Goal: Task Accomplishment & Management: Use online tool/utility

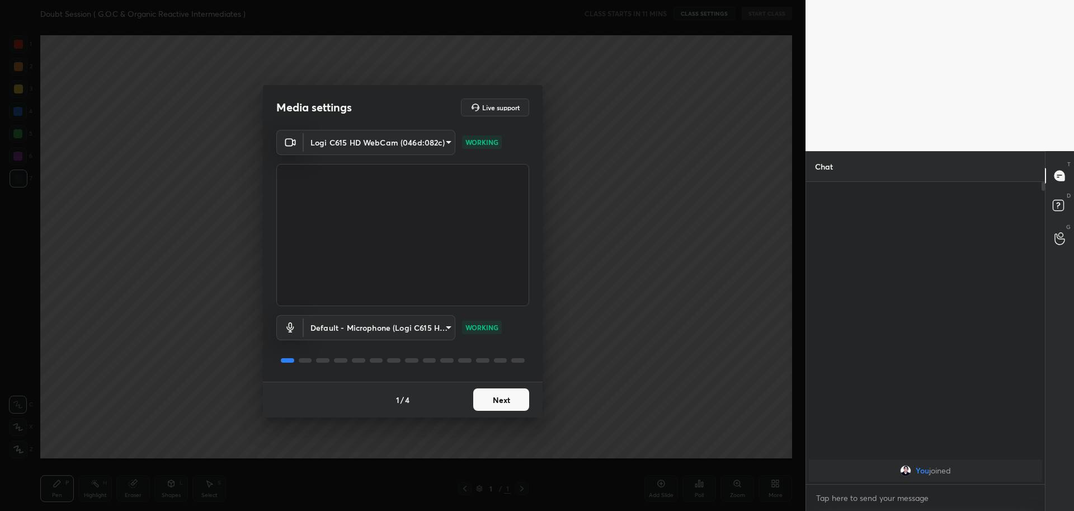
click at [493, 399] on button "Next" at bounding box center [501, 399] width 56 height 22
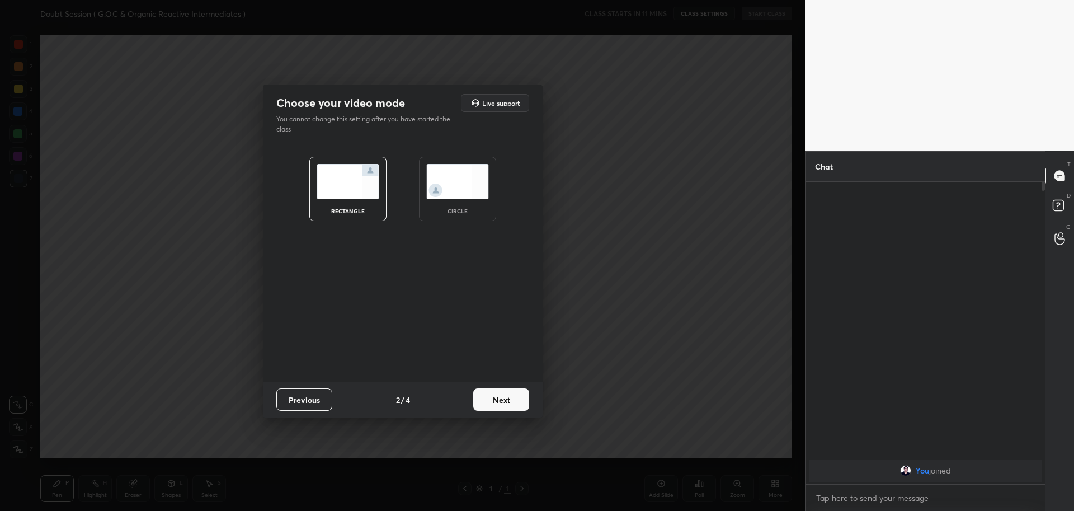
click at [452, 173] on img at bounding box center [457, 181] width 63 height 35
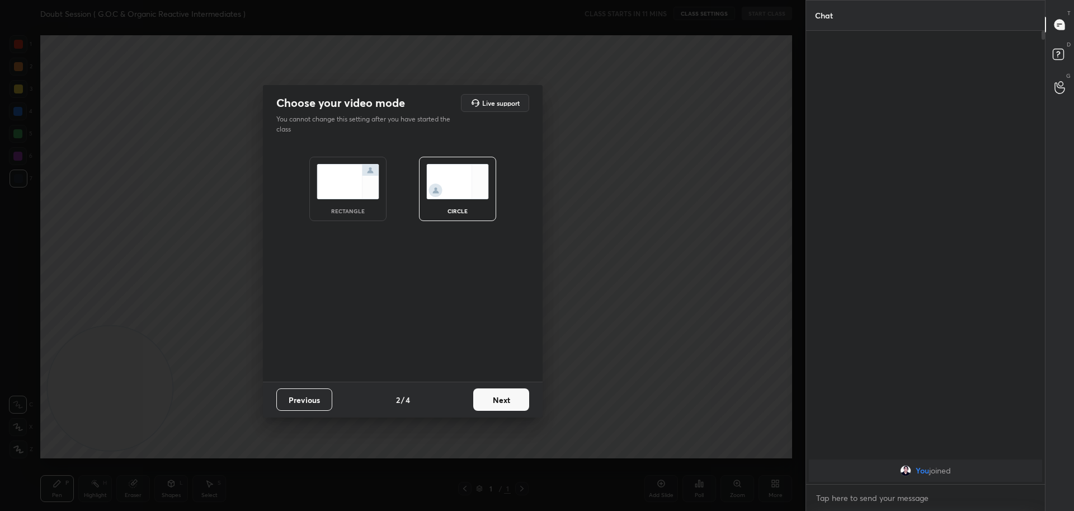
click at [507, 394] on button "Next" at bounding box center [501, 399] width 56 height 22
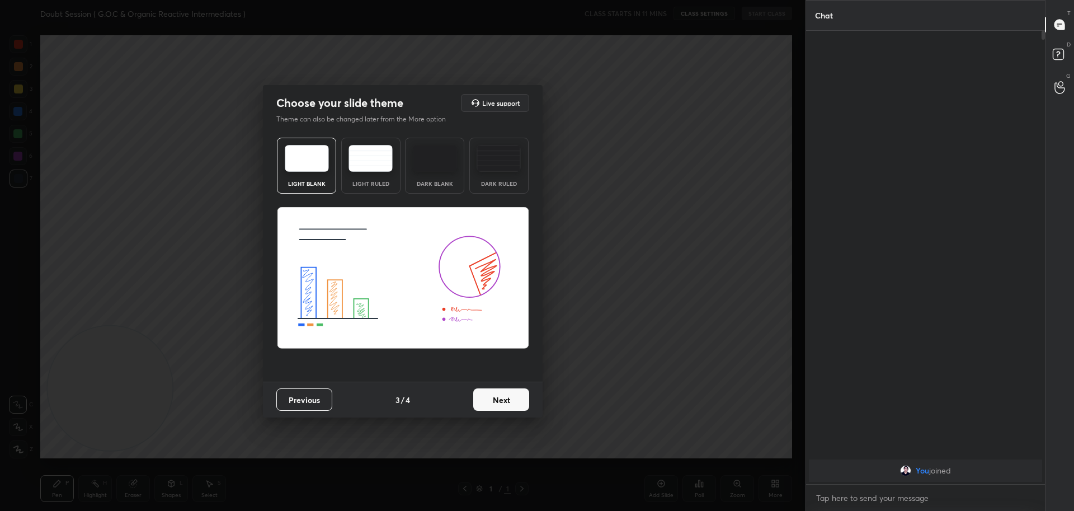
click at [506, 397] on button "Next" at bounding box center [501, 399] width 56 height 22
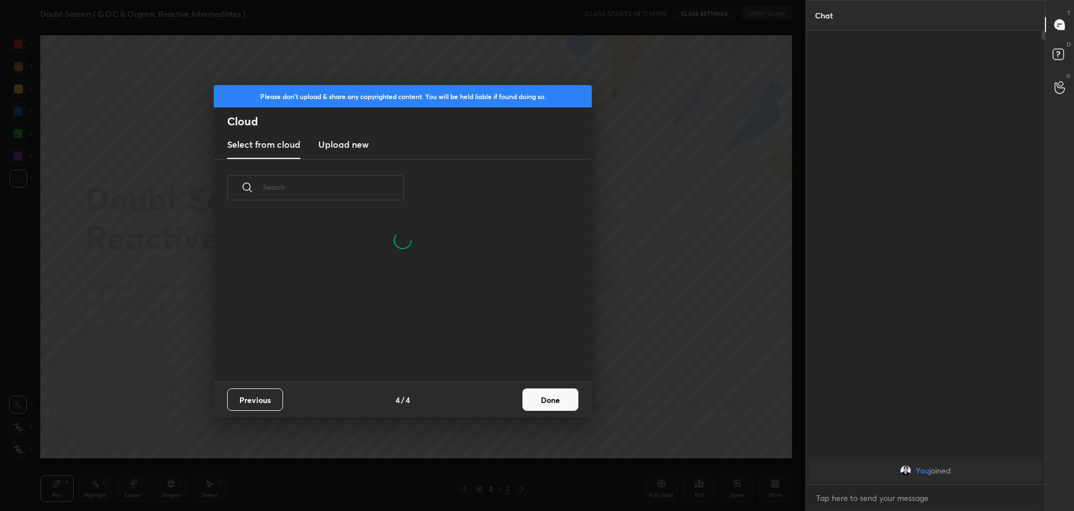
scroll to position [165, 359]
click at [335, 142] on h3 "Upload new" at bounding box center [343, 144] width 50 height 13
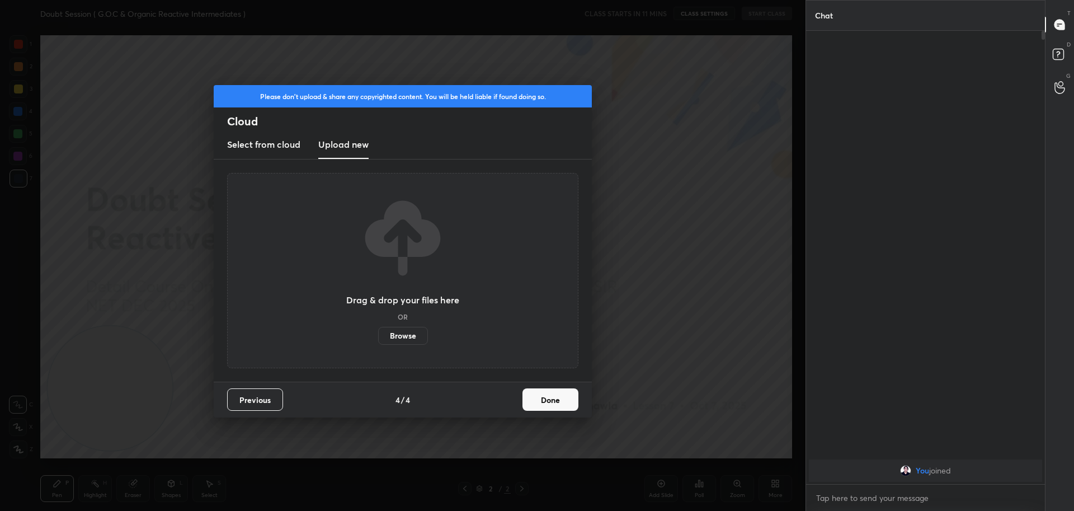
click at [404, 332] on label "Browse" at bounding box center [403, 336] width 50 height 18
click at [378, 332] on input "Browse" at bounding box center [378, 336] width 0 height 18
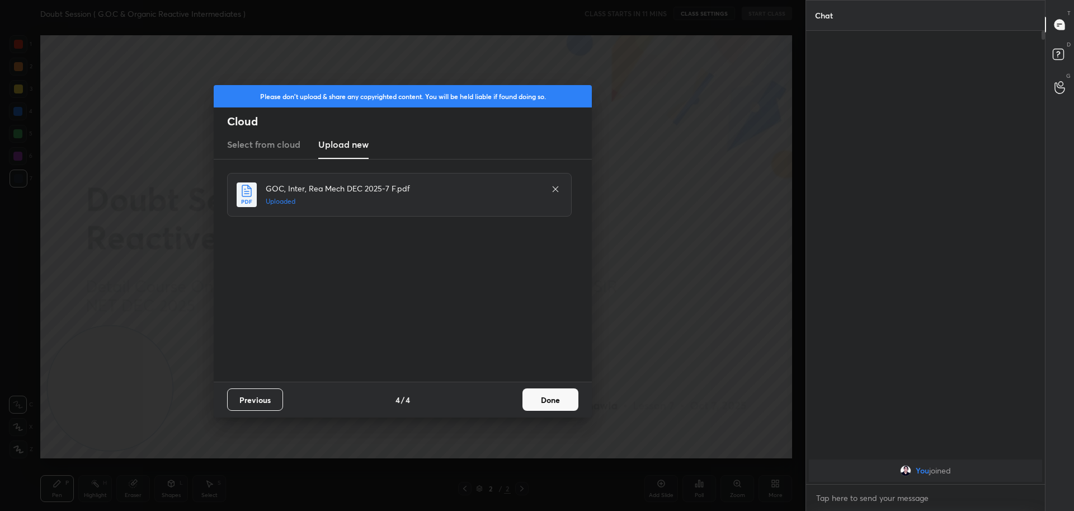
click at [546, 405] on button "Done" at bounding box center [550, 399] width 56 height 22
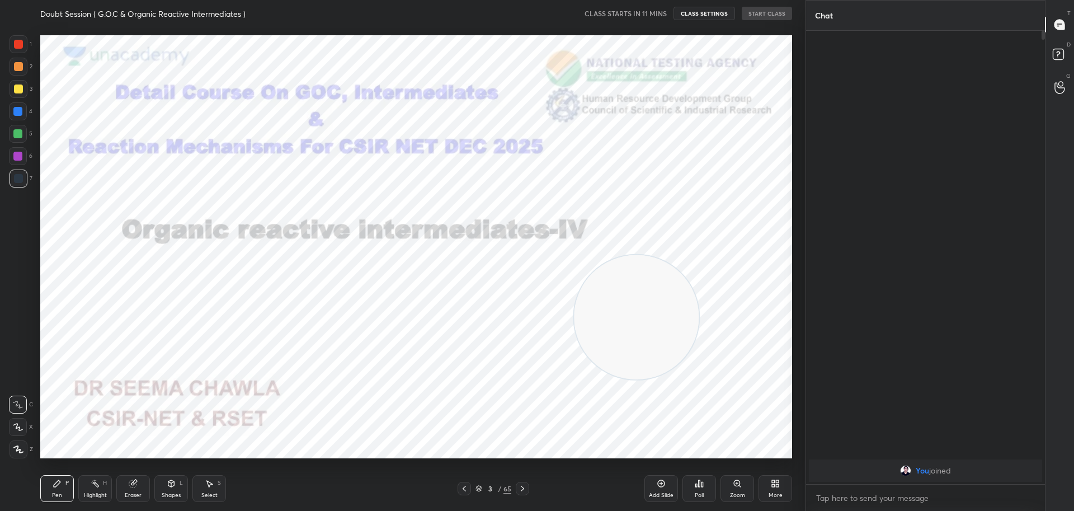
drag, startPoint x: 129, startPoint y: 397, endPoint x: 648, endPoint y: 348, distance: 521.3
click at [655, 325] on video at bounding box center [636, 316] width 125 height 125
click at [522, 488] on icon at bounding box center [522, 488] width 9 height 9
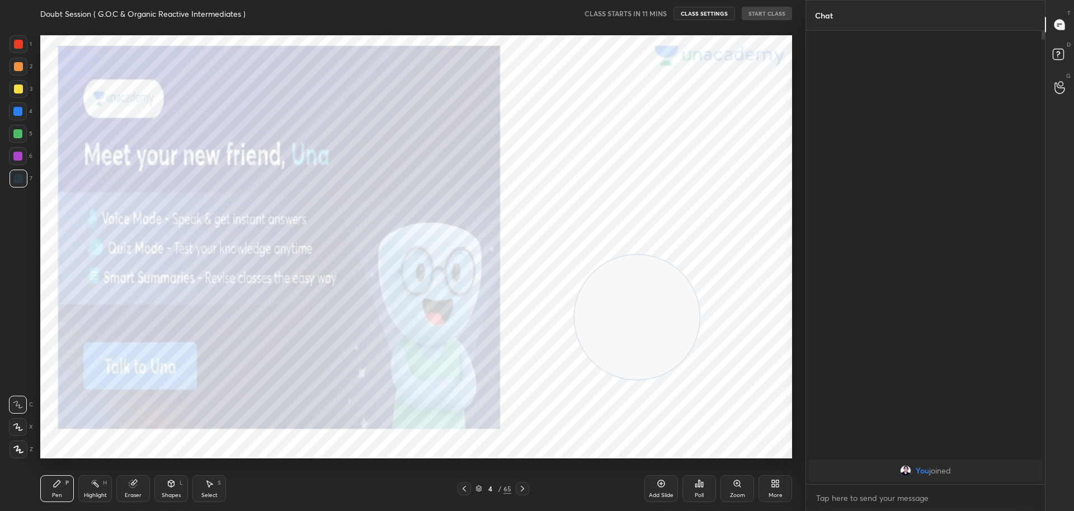
click at [522, 488] on icon at bounding box center [522, 488] width 9 height 9
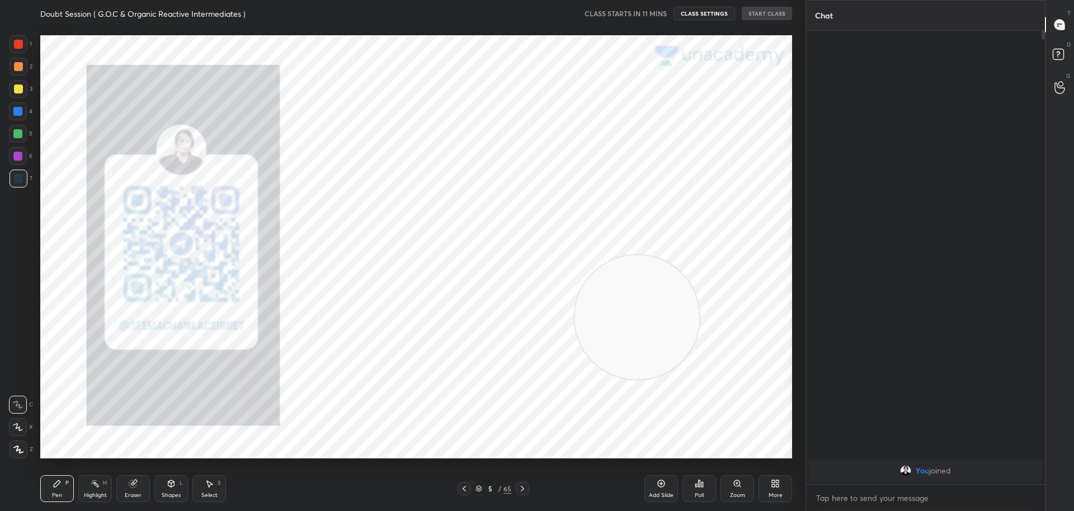
click at [522, 488] on icon at bounding box center [522, 488] width 9 height 9
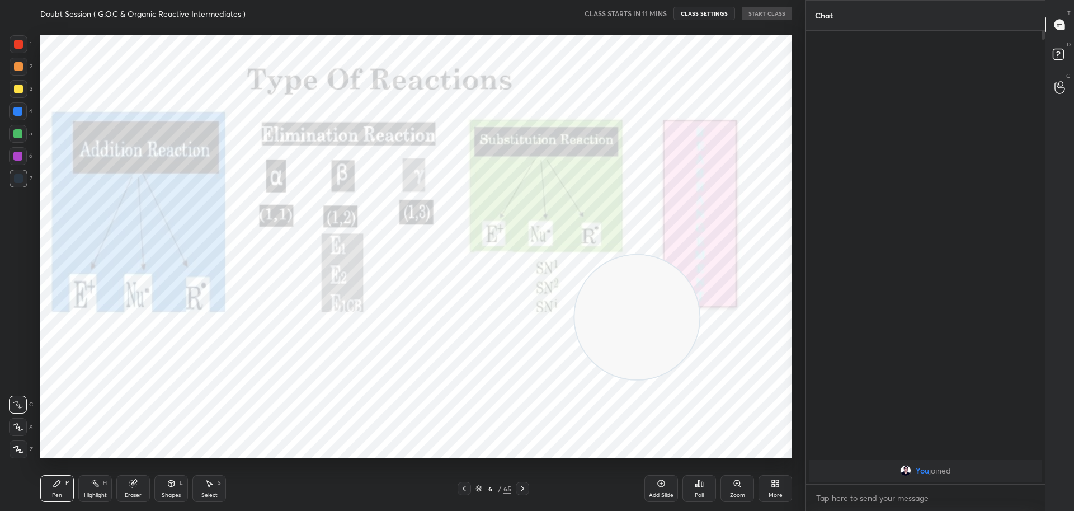
click at [522, 488] on icon at bounding box center [522, 488] width 9 height 9
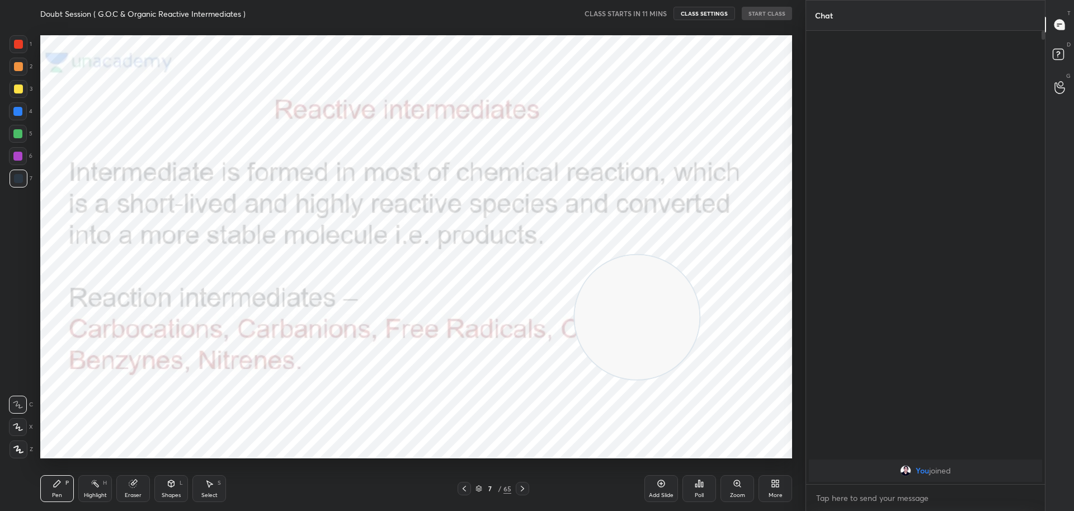
click at [522, 488] on icon at bounding box center [522, 488] width 9 height 9
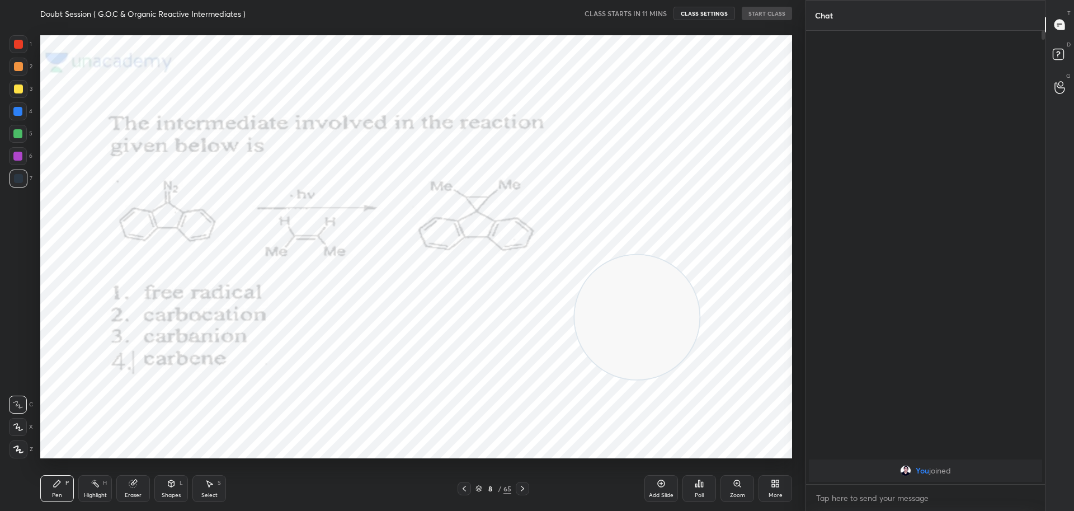
click at [522, 488] on icon at bounding box center [522, 488] width 9 height 9
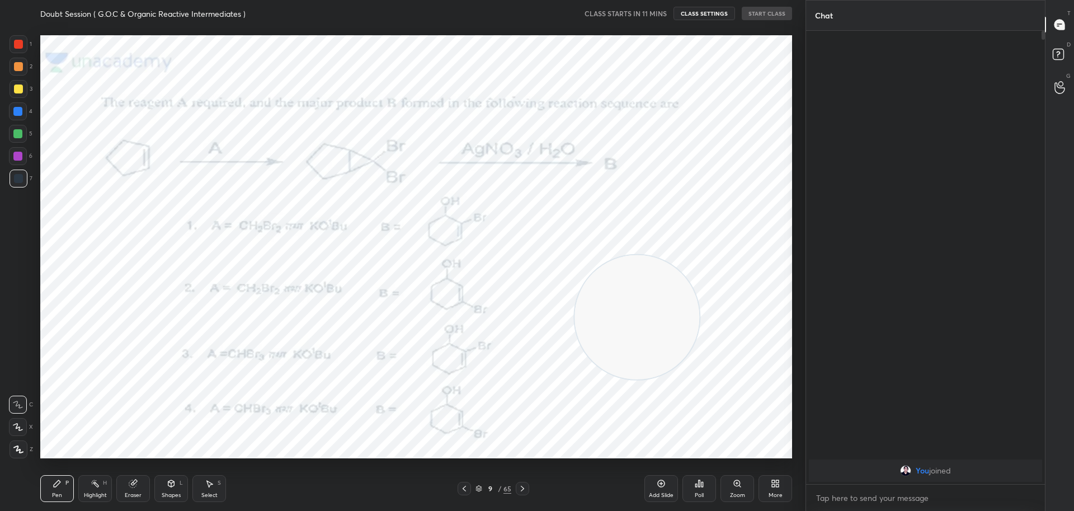
click at [464, 489] on icon at bounding box center [464, 488] width 9 height 9
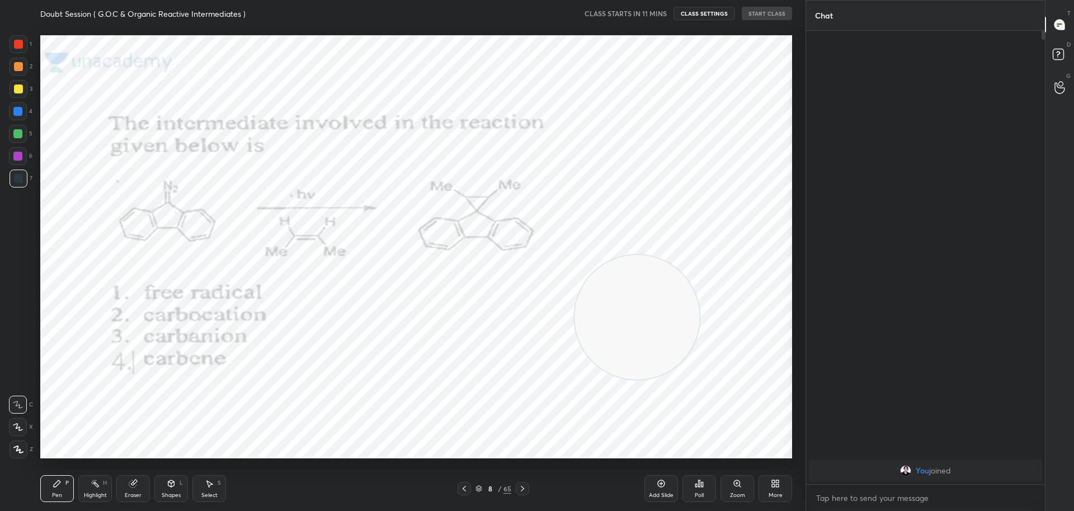
click at [464, 489] on icon at bounding box center [464, 488] width 9 height 9
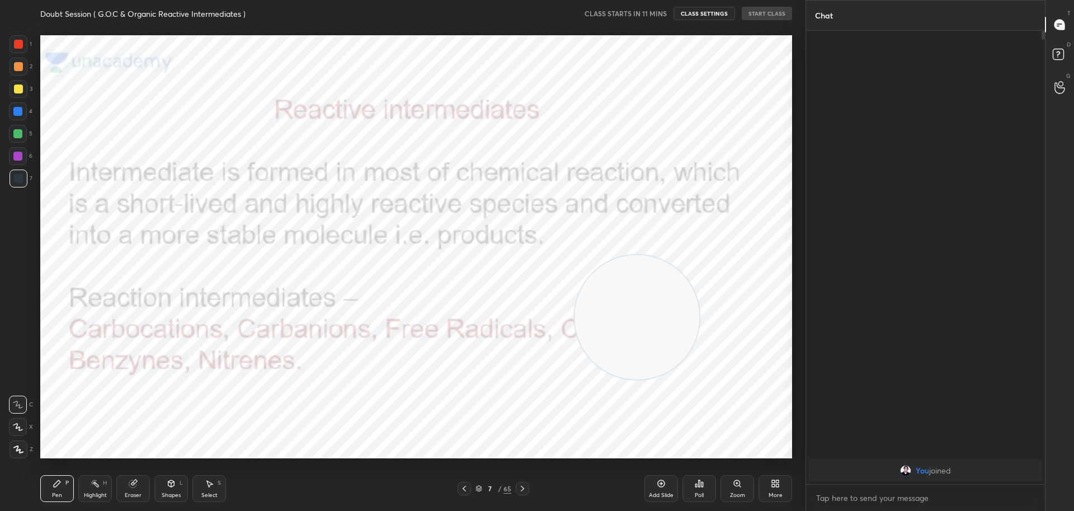
click at [464, 489] on icon at bounding box center [464, 488] width 9 height 9
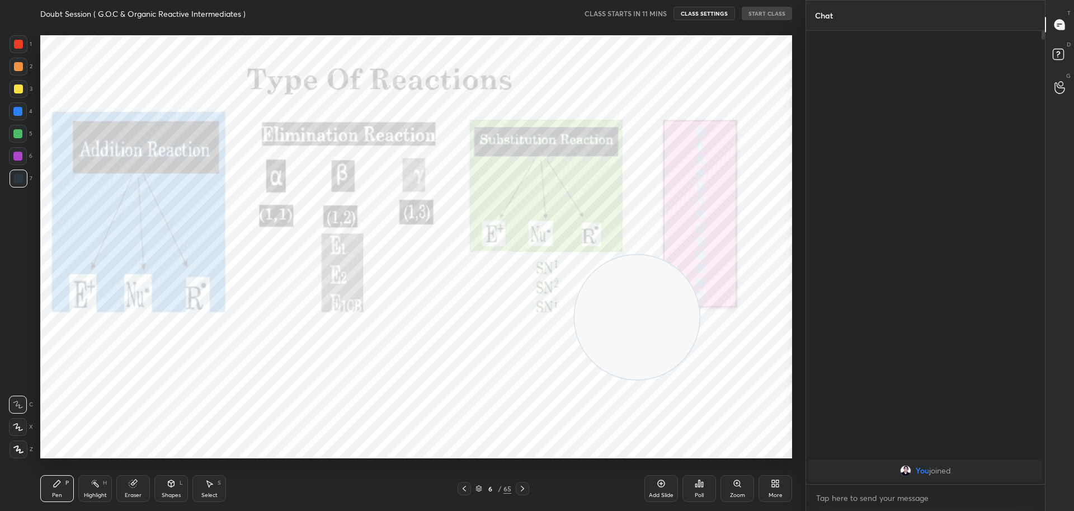
click at [464, 489] on icon at bounding box center [464, 488] width 9 height 9
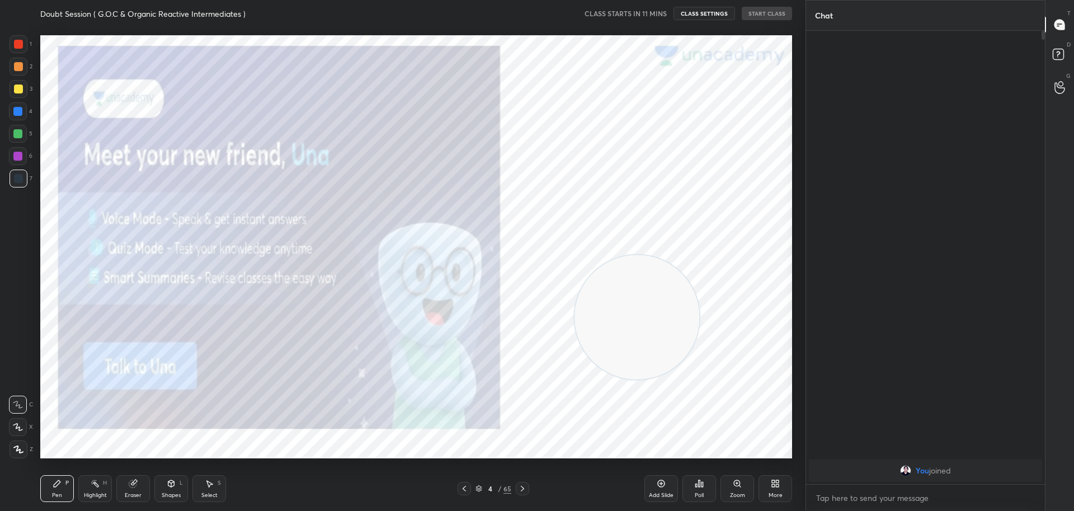
click at [464, 489] on icon at bounding box center [464, 488] width 9 height 9
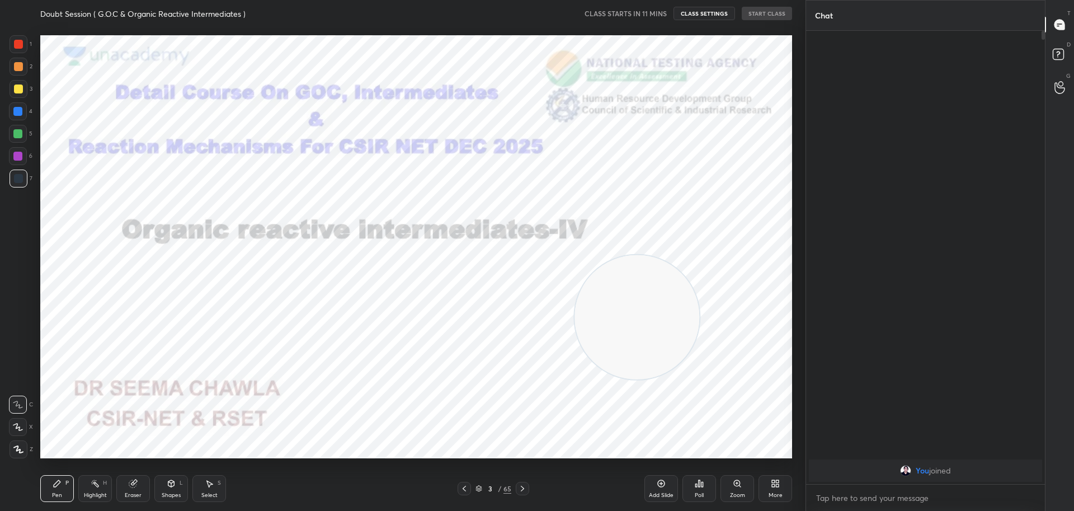
click at [464, 489] on icon at bounding box center [464, 488] width 9 height 9
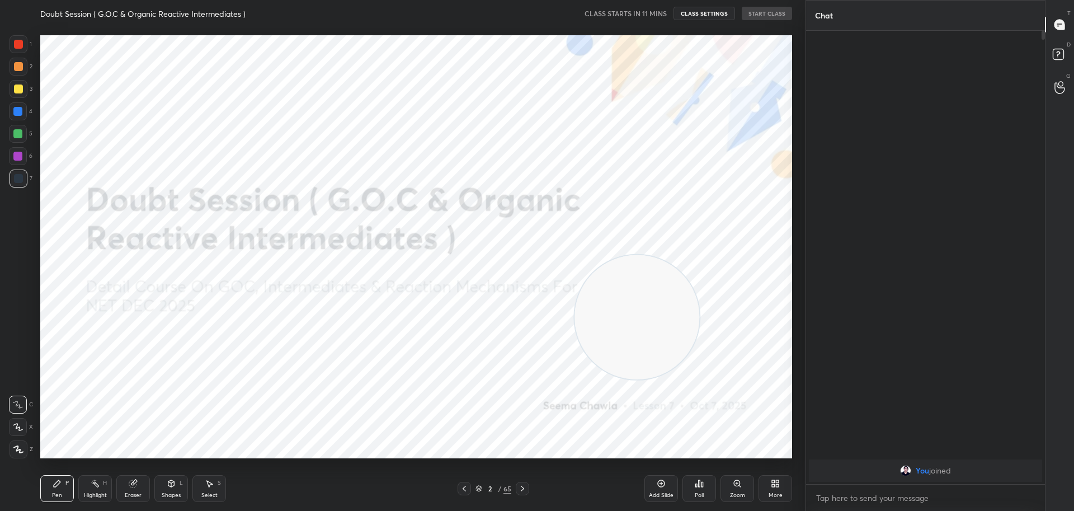
click at [464, 489] on icon at bounding box center [464, 488] width 9 height 9
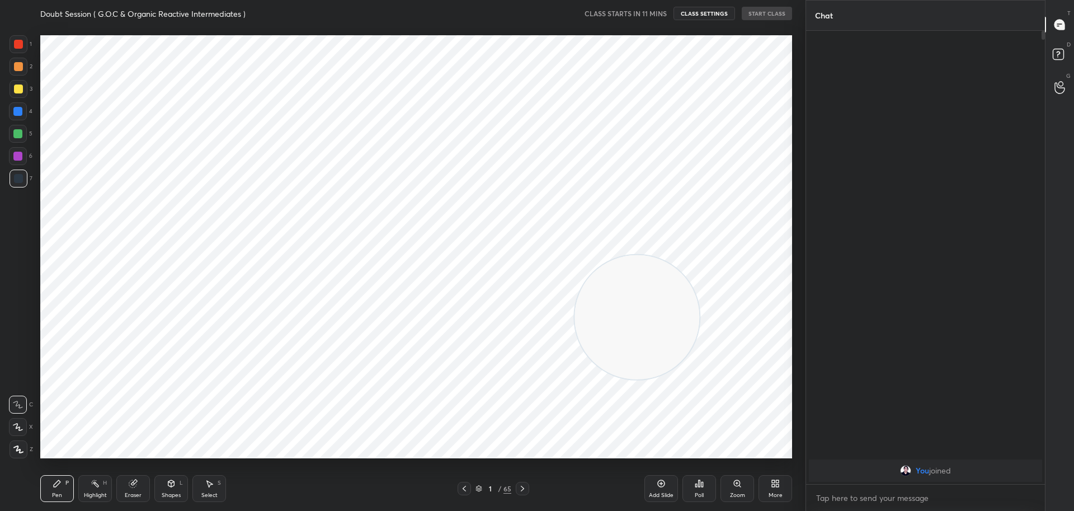
click at [522, 488] on icon at bounding box center [522, 488] width 9 height 9
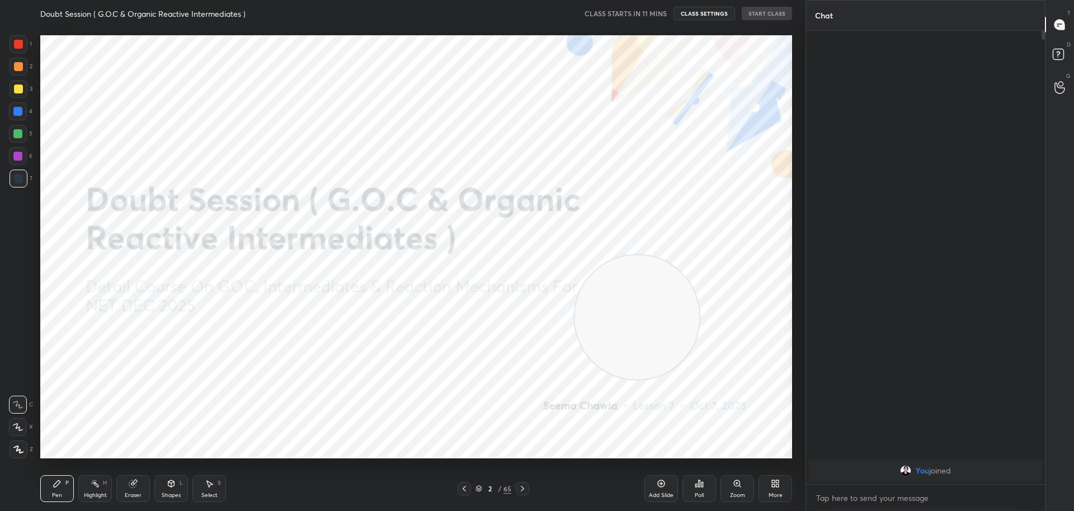
click at [523, 488] on icon at bounding box center [522, 488] width 3 height 6
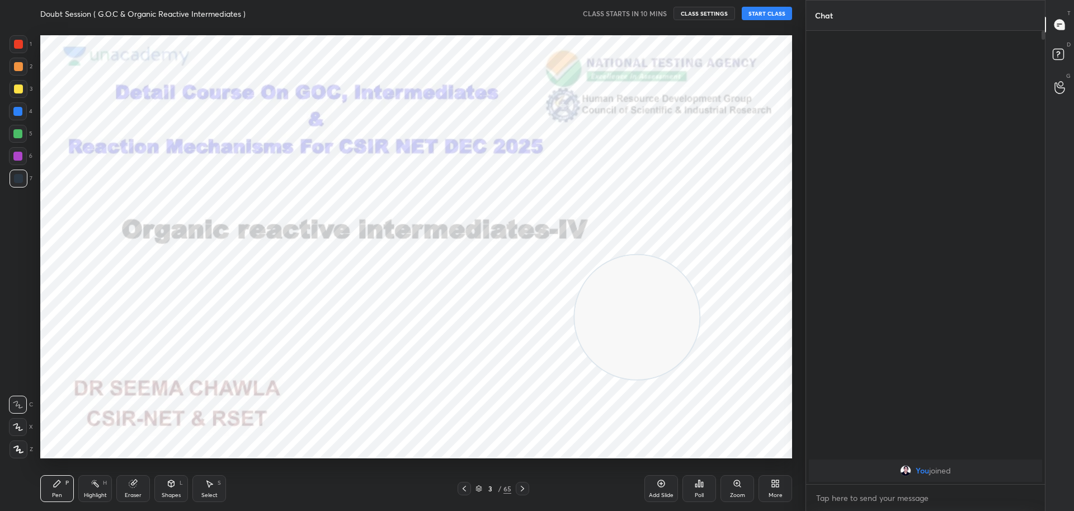
click at [520, 489] on icon at bounding box center [522, 488] width 9 height 9
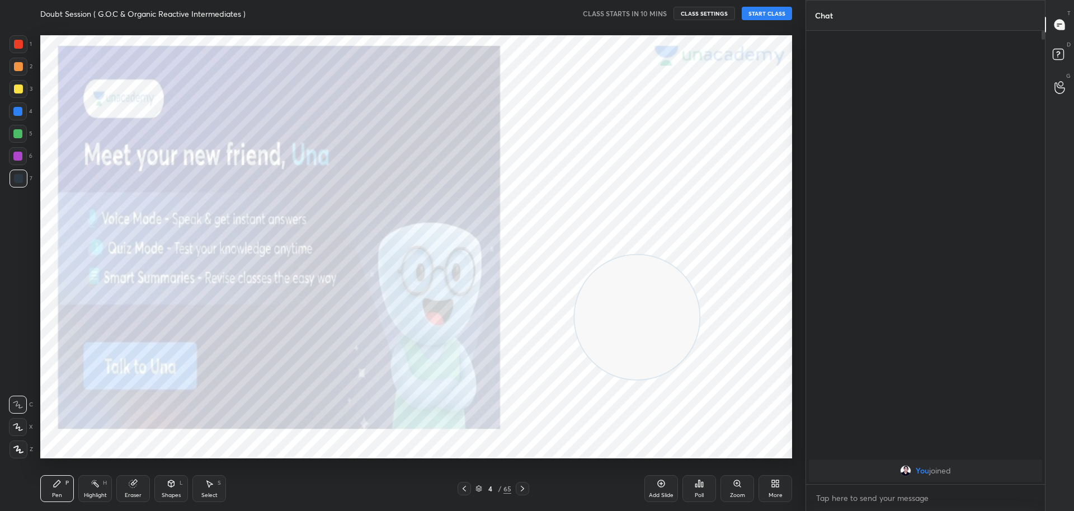
click at [520, 489] on icon at bounding box center [522, 488] width 9 height 9
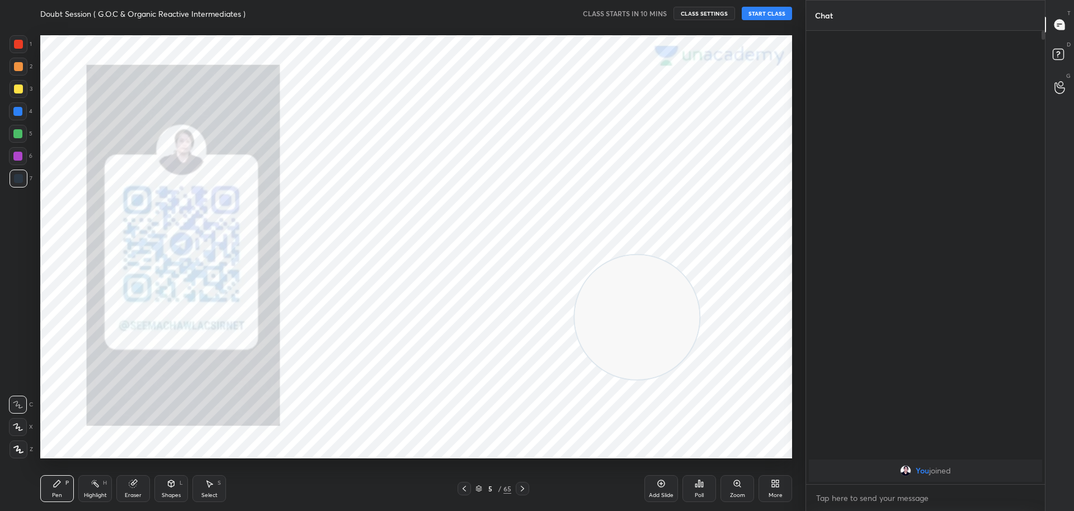
click at [520, 489] on icon at bounding box center [522, 488] width 9 height 9
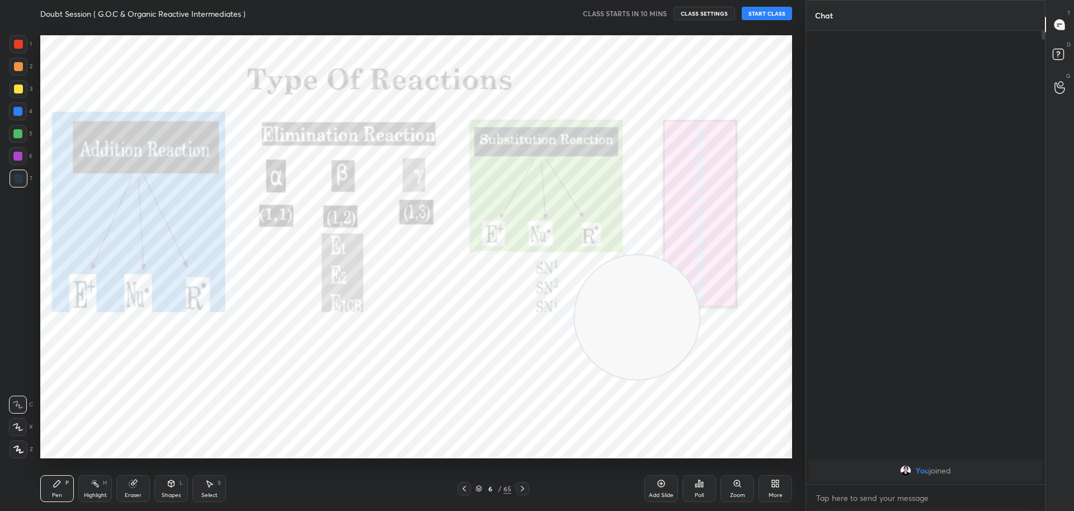
click at [520, 489] on icon at bounding box center [522, 488] width 9 height 9
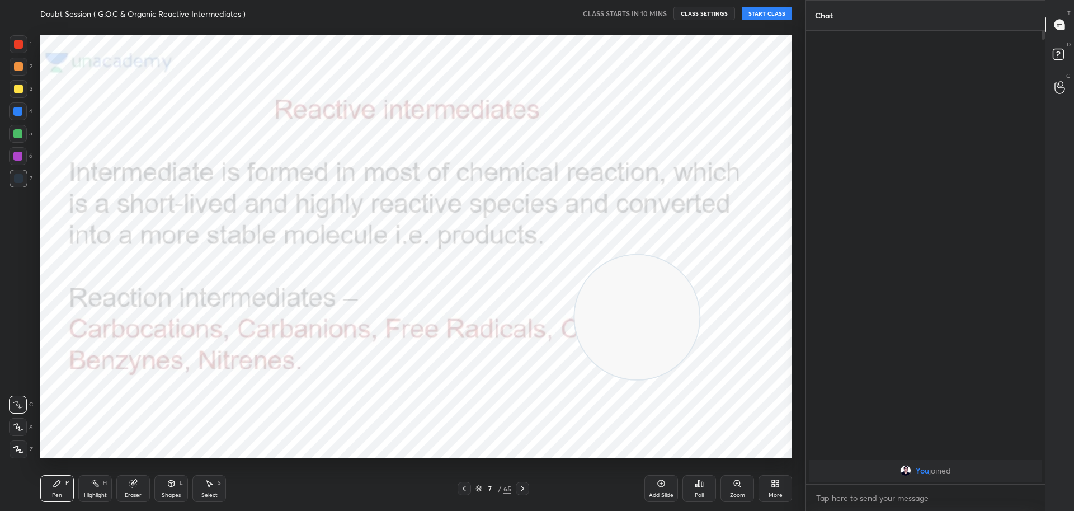
click at [520, 489] on icon at bounding box center [522, 488] width 9 height 9
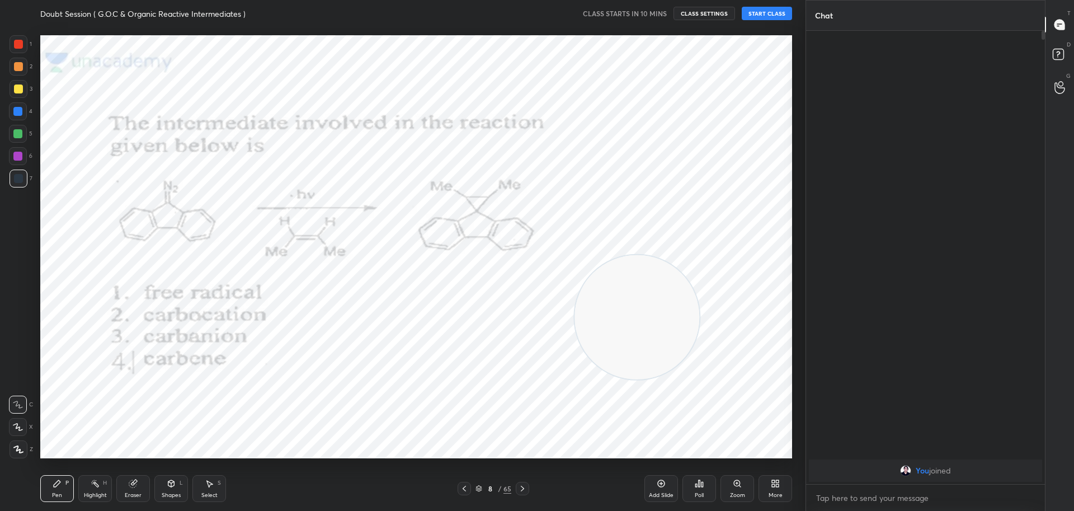
click at [520, 489] on icon at bounding box center [522, 488] width 9 height 9
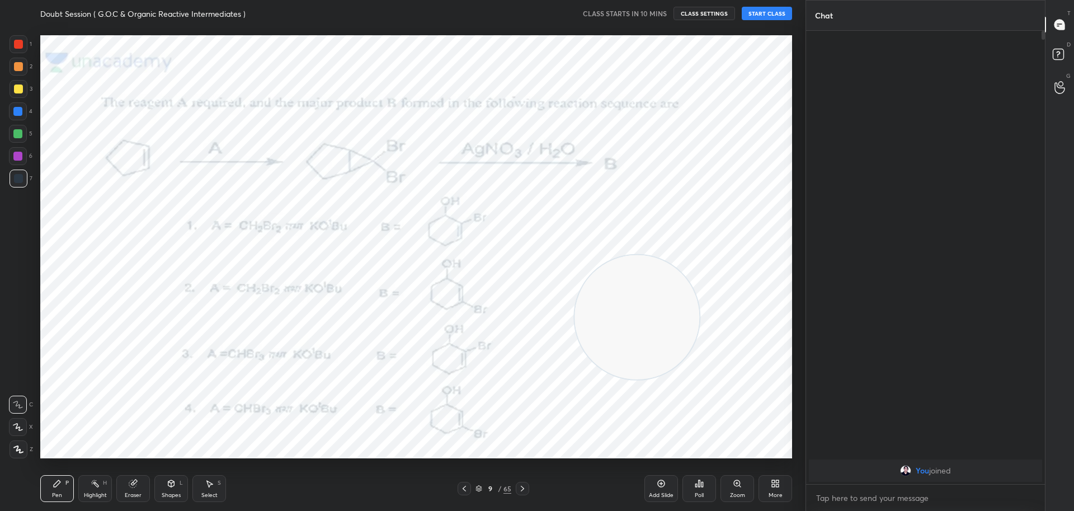
click at [520, 489] on icon at bounding box center [522, 488] width 9 height 9
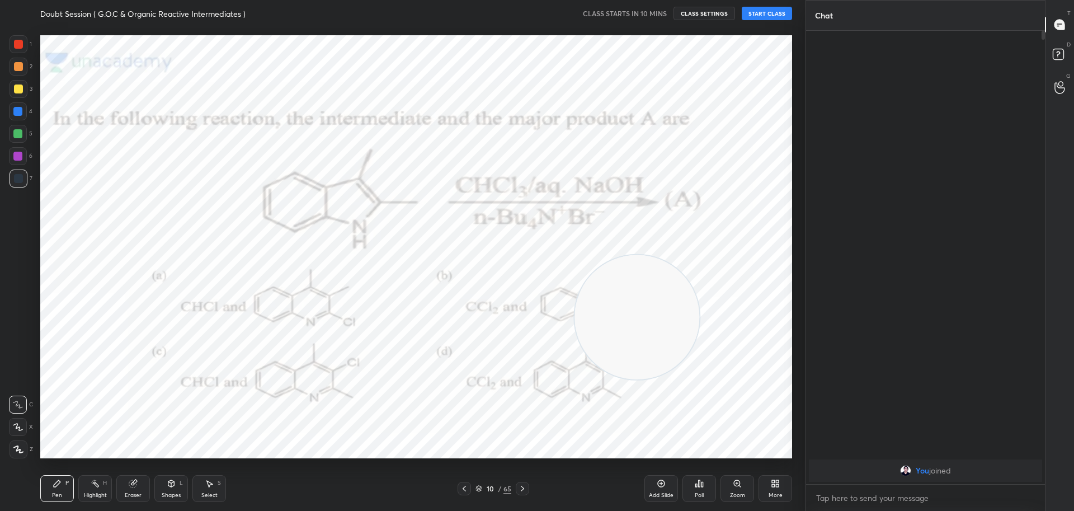
click at [520, 489] on icon at bounding box center [522, 488] width 9 height 9
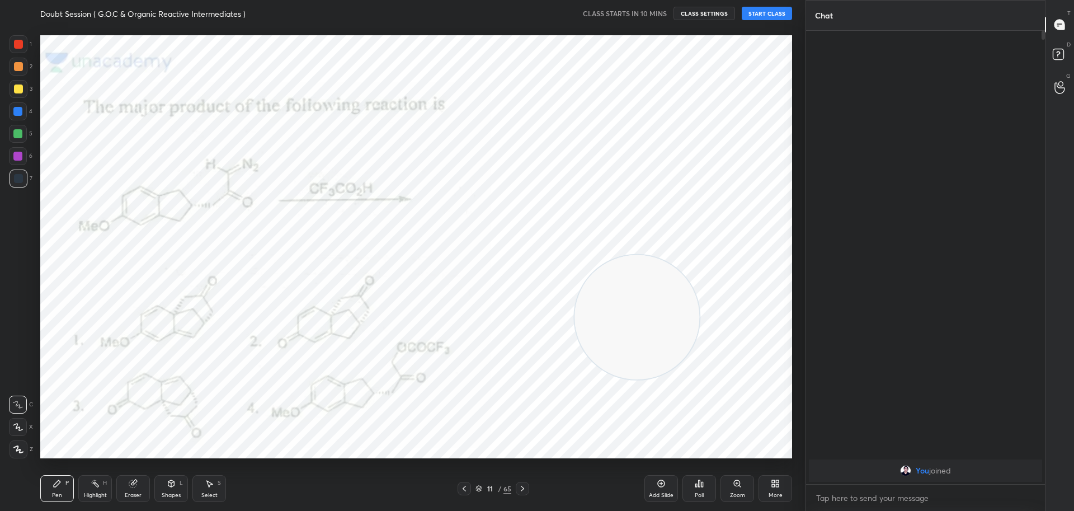
click at [520, 489] on icon at bounding box center [522, 488] width 9 height 9
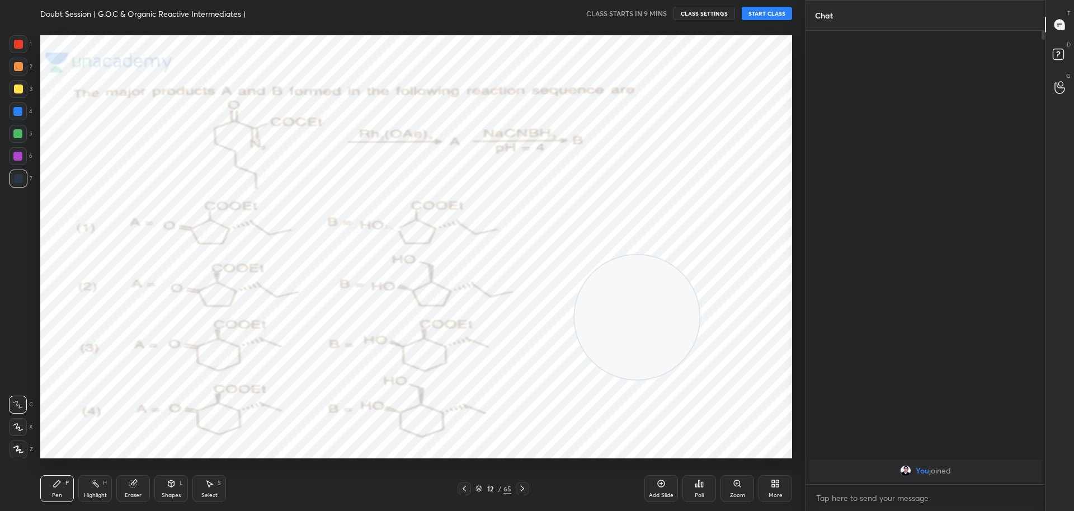
click at [520, 489] on icon at bounding box center [522, 488] width 9 height 9
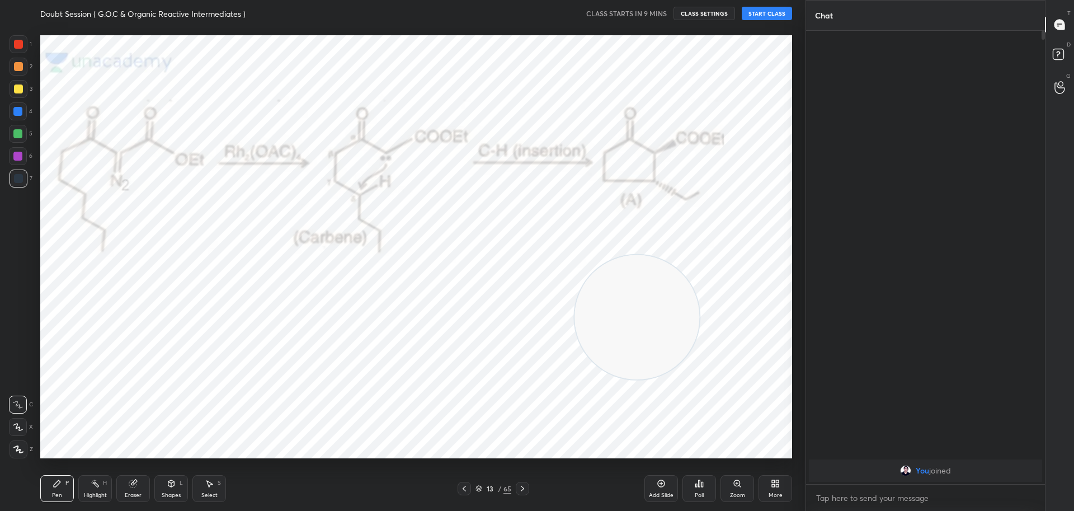
click at [520, 489] on icon at bounding box center [522, 488] width 9 height 9
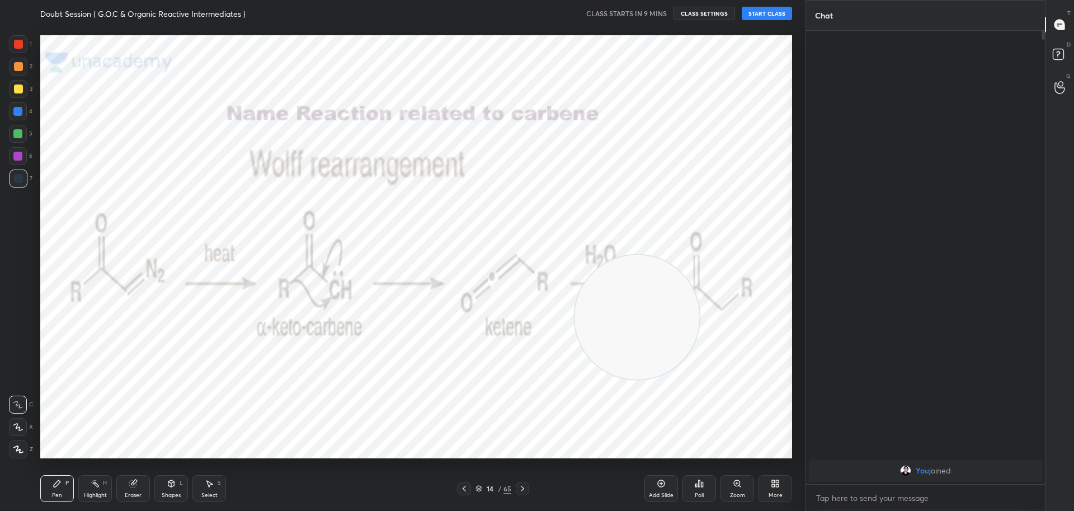
click at [520, 489] on icon at bounding box center [522, 488] width 9 height 9
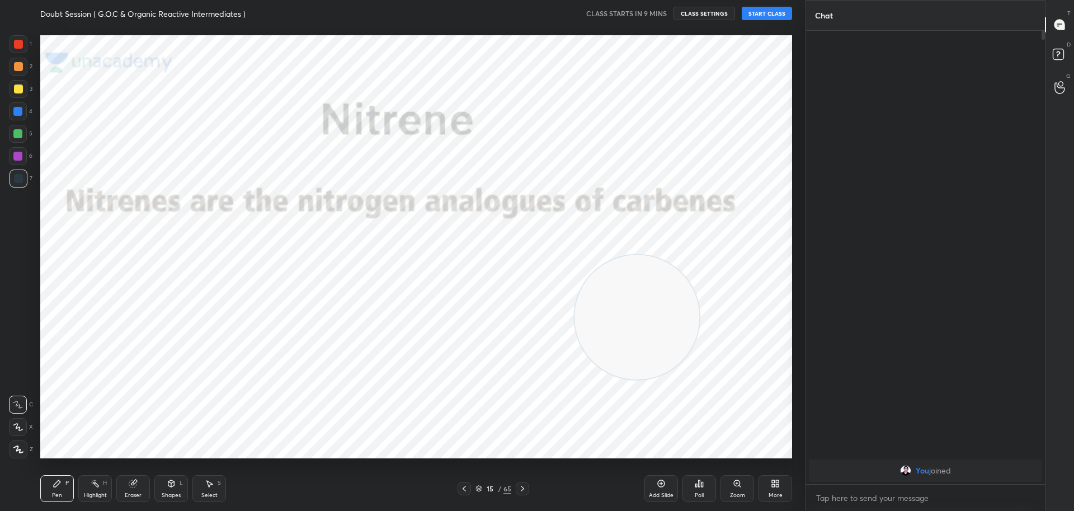
click at [520, 489] on icon at bounding box center [522, 488] width 9 height 9
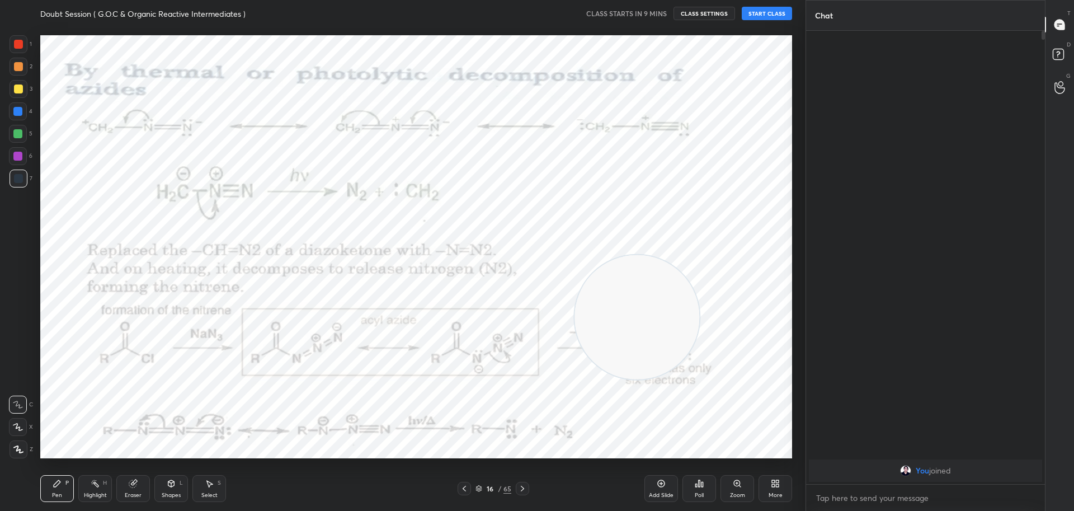
click at [520, 489] on icon at bounding box center [522, 488] width 9 height 9
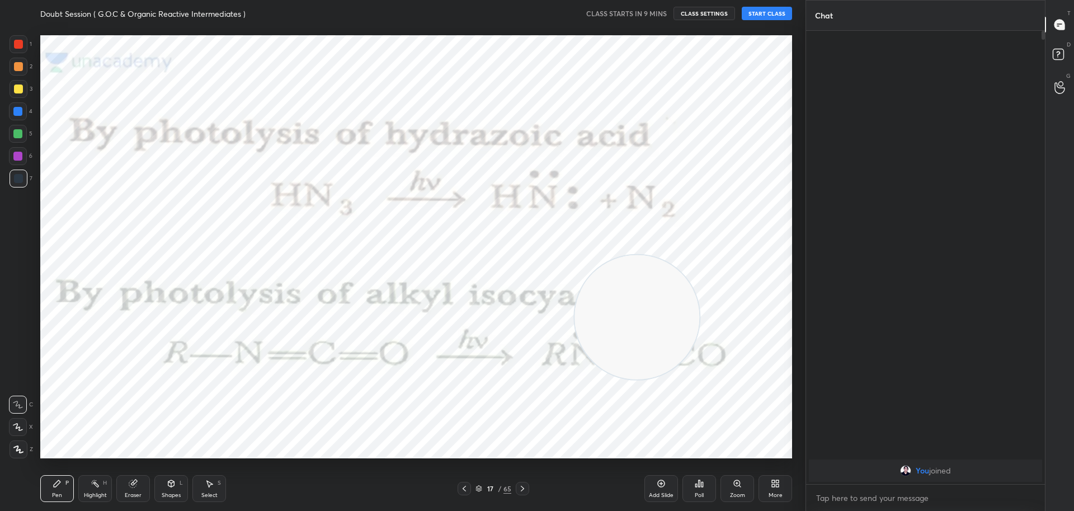
click at [520, 489] on icon at bounding box center [522, 488] width 9 height 9
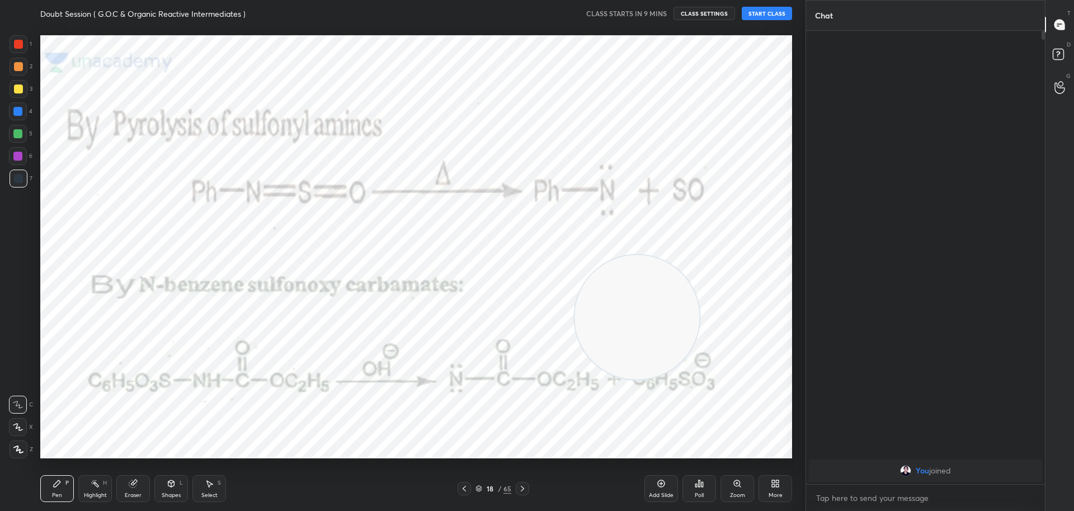
click at [520, 489] on icon at bounding box center [522, 488] width 9 height 9
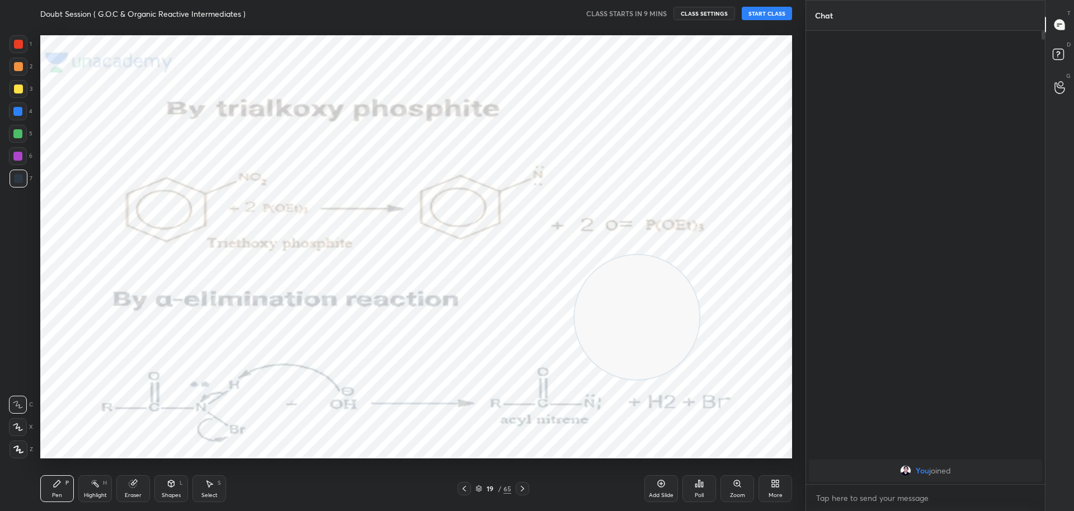
click at [520, 489] on icon at bounding box center [522, 488] width 9 height 9
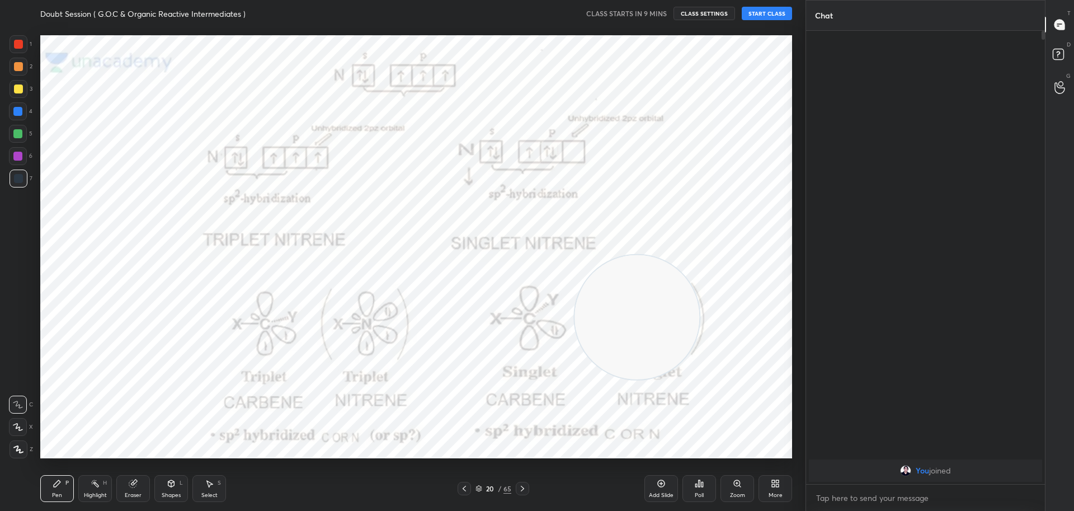
click at [520, 489] on icon at bounding box center [522, 488] width 9 height 9
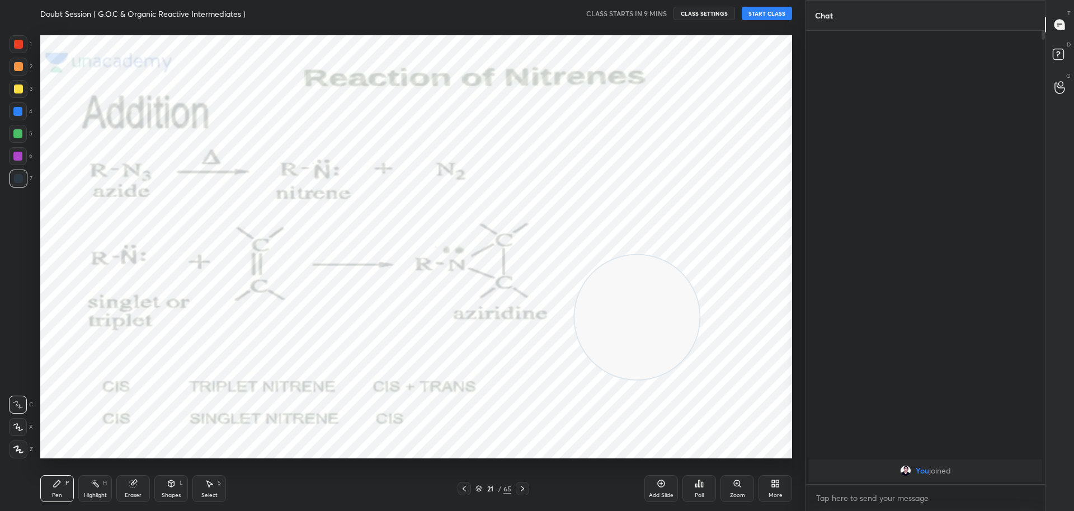
click at [520, 489] on icon at bounding box center [522, 488] width 9 height 9
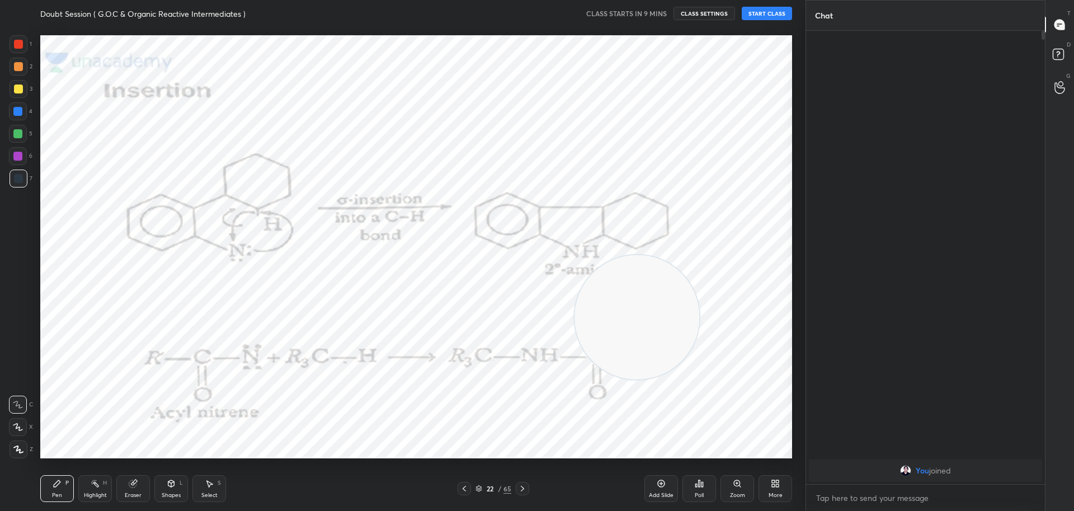
click at [520, 489] on icon at bounding box center [522, 488] width 9 height 9
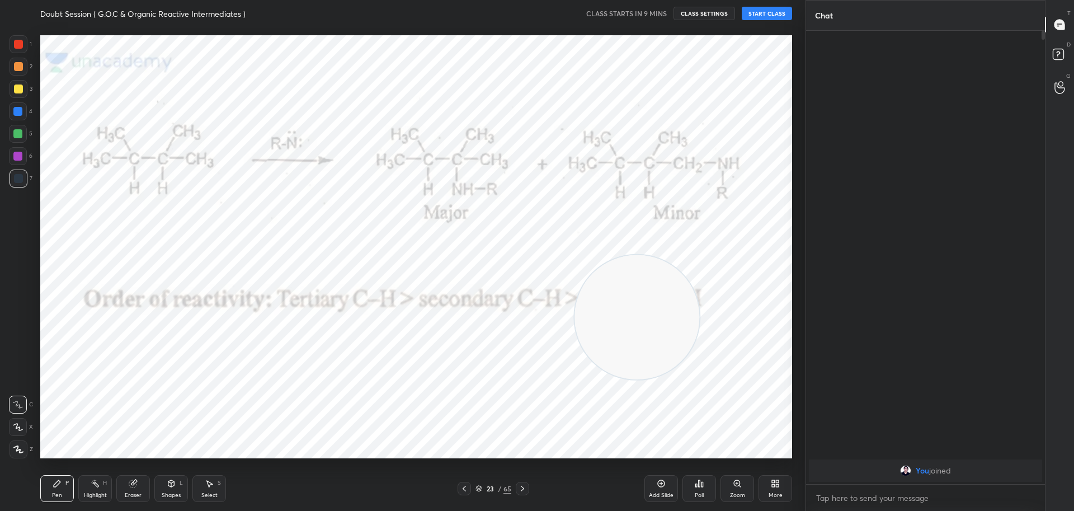
click at [520, 489] on icon at bounding box center [522, 488] width 9 height 9
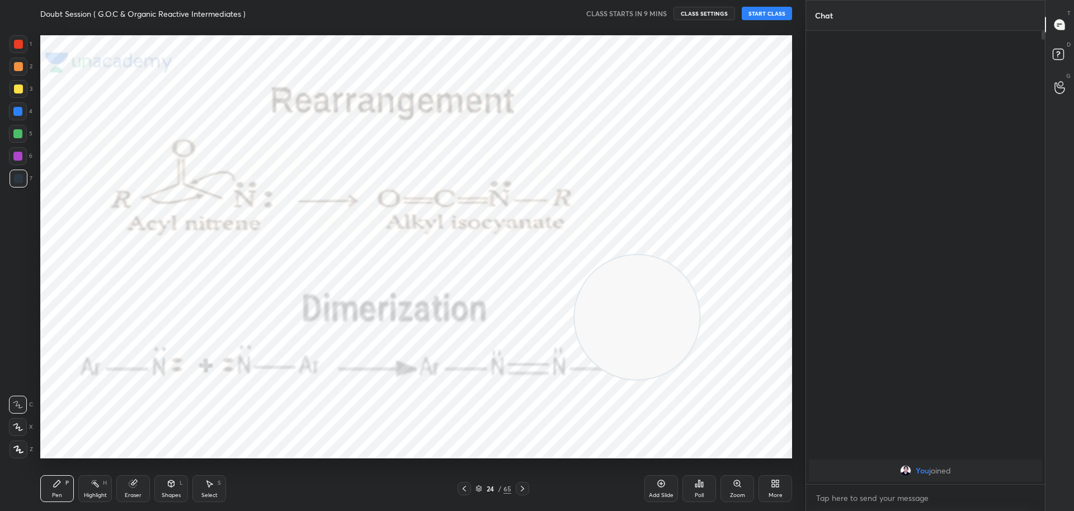
click at [520, 489] on icon at bounding box center [522, 488] width 9 height 9
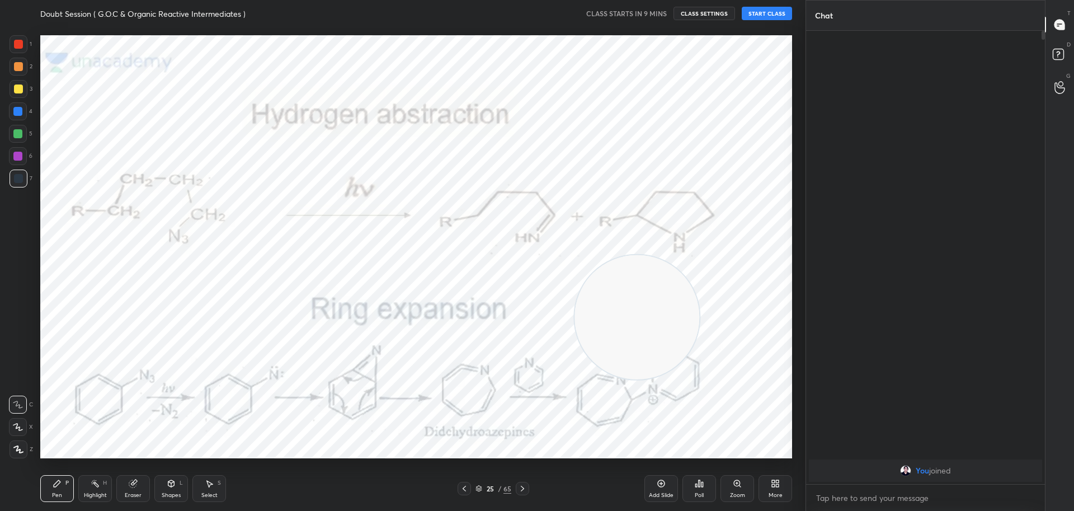
click at [520, 488] on icon at bounding box center [522, 488] width 9 height 9
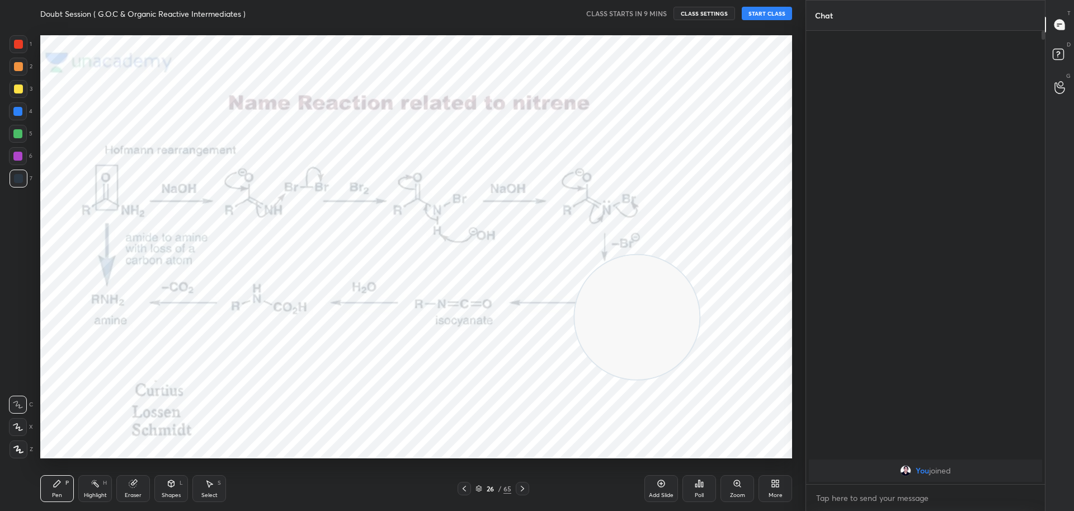
click at [520, 488] on icon at bounding box center [522, 488] width 9 height 9
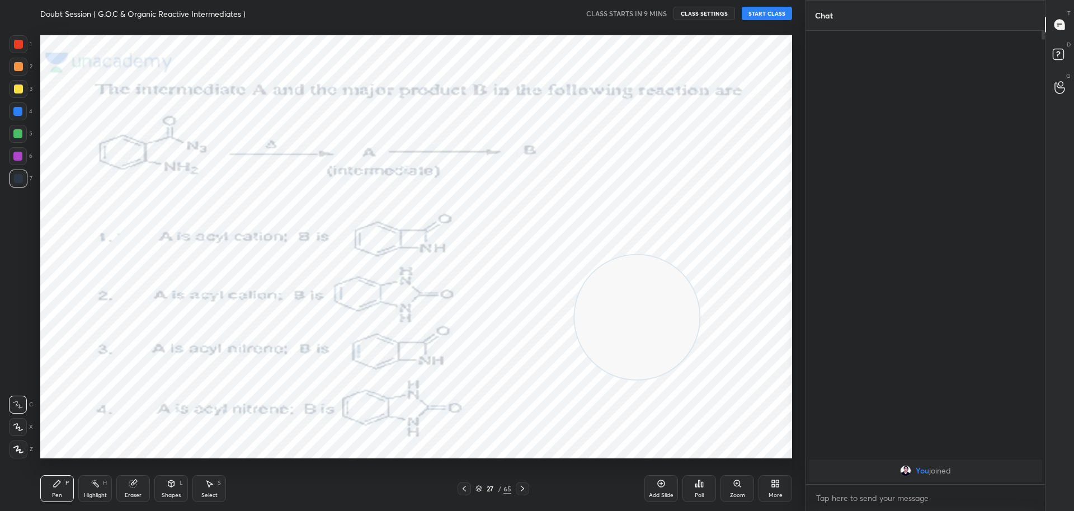
click at [520, 488] on icon at bounding box center [522, 488] width 9 height 9
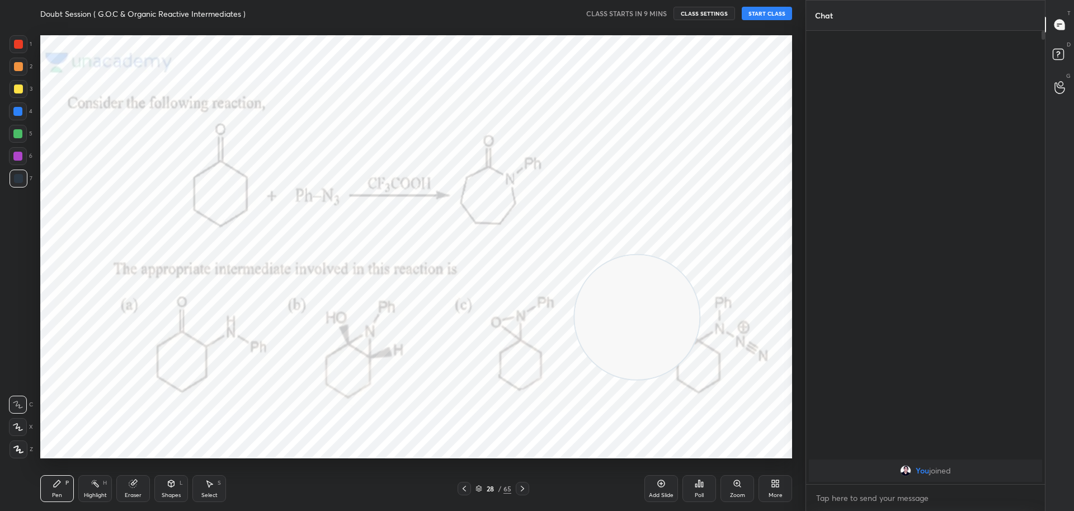
click at [520, 488] on icon at bounding box center [522, 488] width 9 height 9
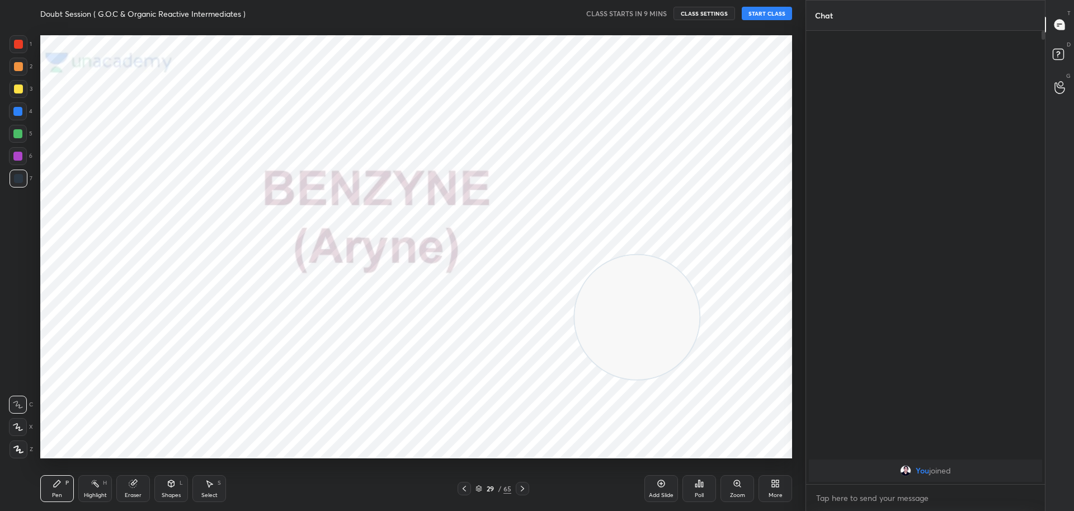
click at [520, 488] on icon at bounding box center [522, 488] width 9 height 9
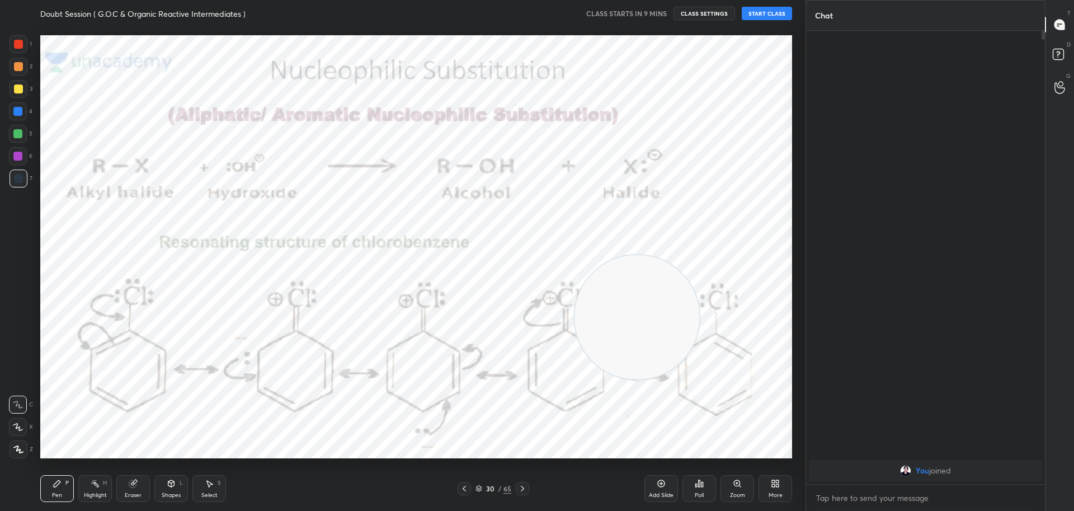
click at [520, 488] on icon at bounding box center [522, 488] width 9 height 9
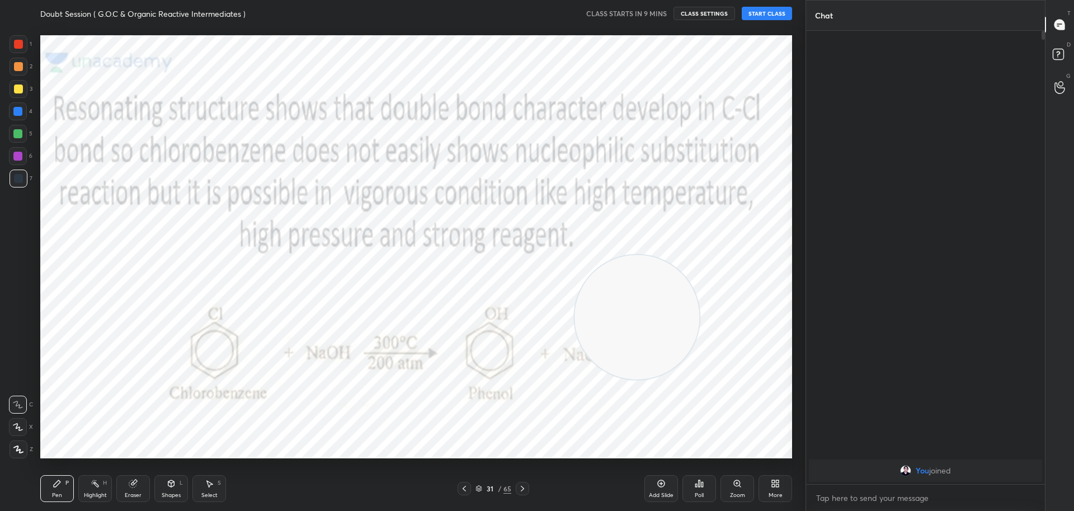
click at [520, 488] on icon at bounding box center [522, 488] width 9 height 9
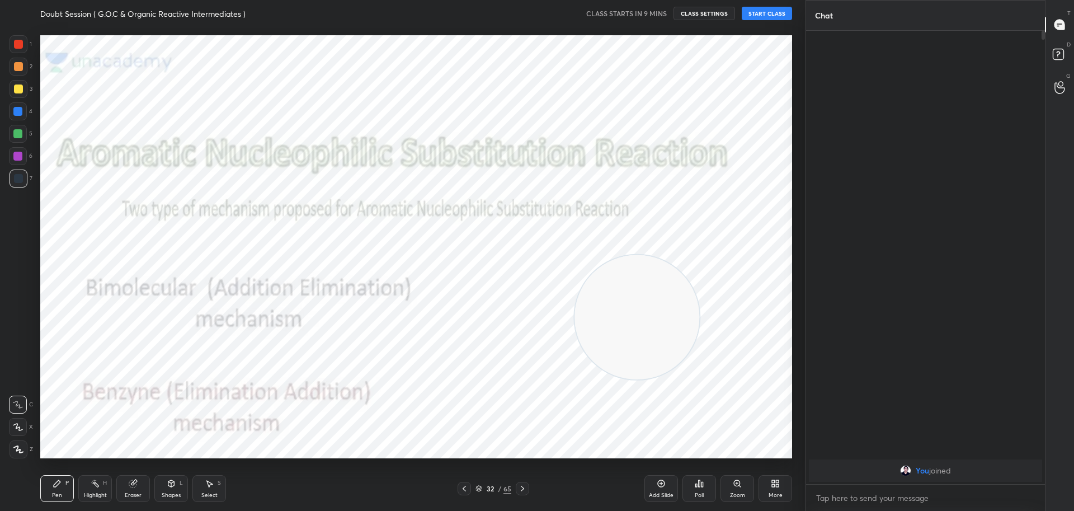
click at [520, 488] on icon at bounding box center [522, 488] width 9 height 9
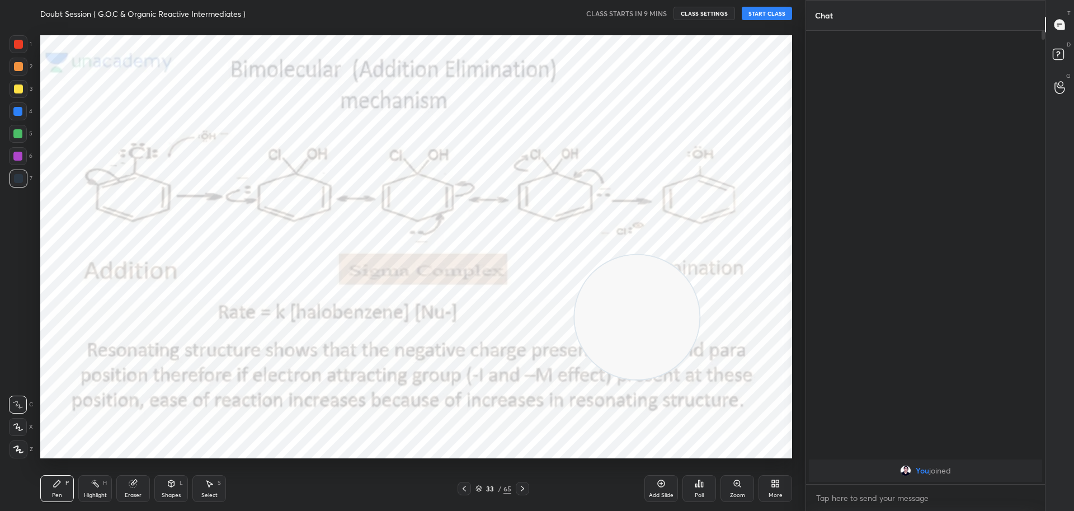
click at [520, 488] on icon at bounding box center [522, 488] width 9 height 9
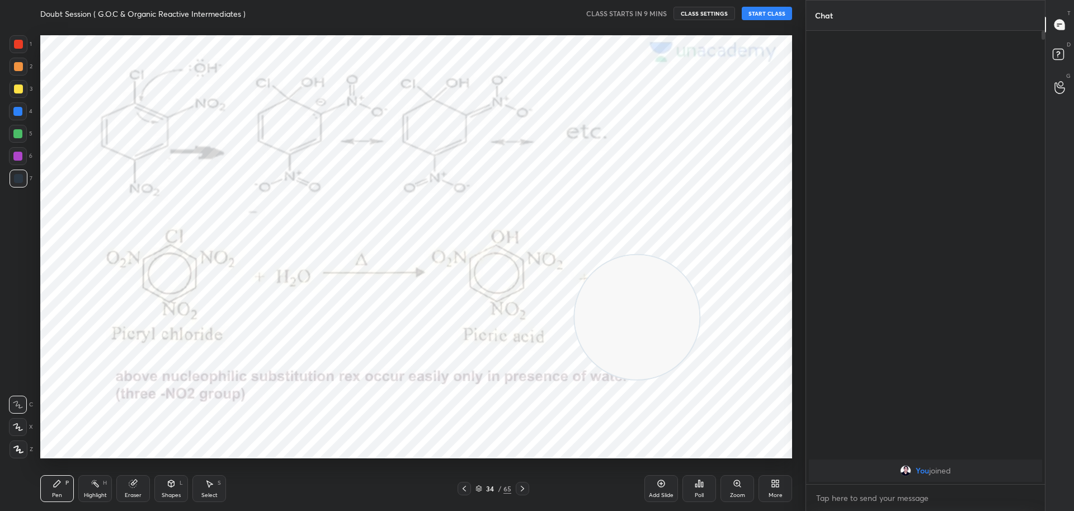
click at [520, 488] on icon at bounding box center [522, 488] width 9 height 9
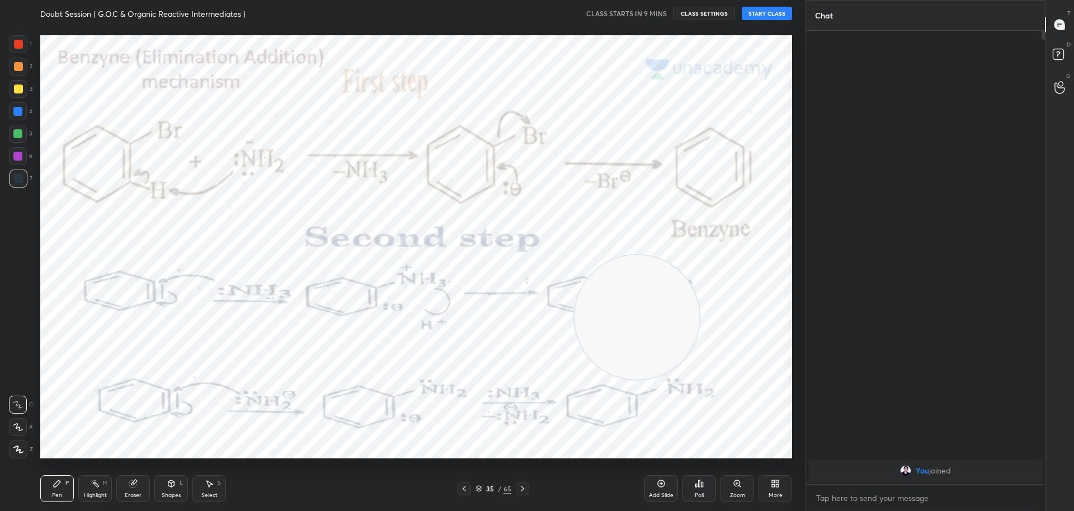
click at [520, 488] on icon at bounding box center [522, 488] width 9 height 9
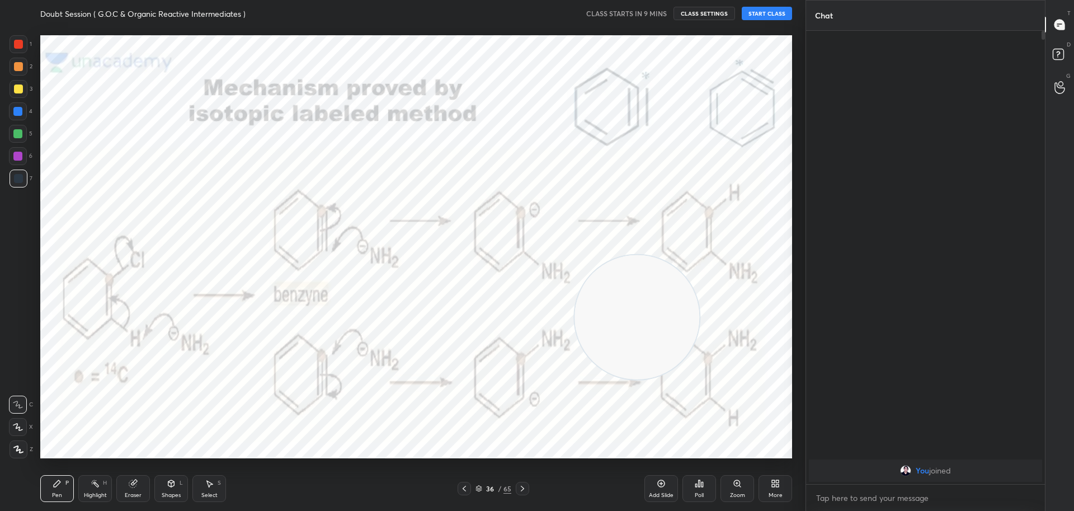
click at [520, 488] on icon at bounding box center [522, 488] width 9 height 9
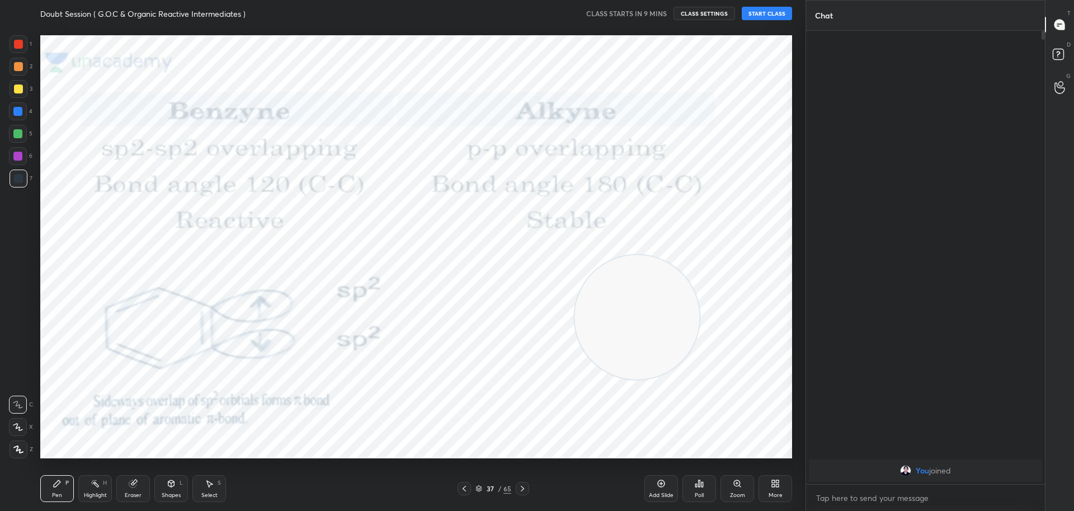
click at [520, 488] on icon at bounding box center [522, 488] width 9 height 9
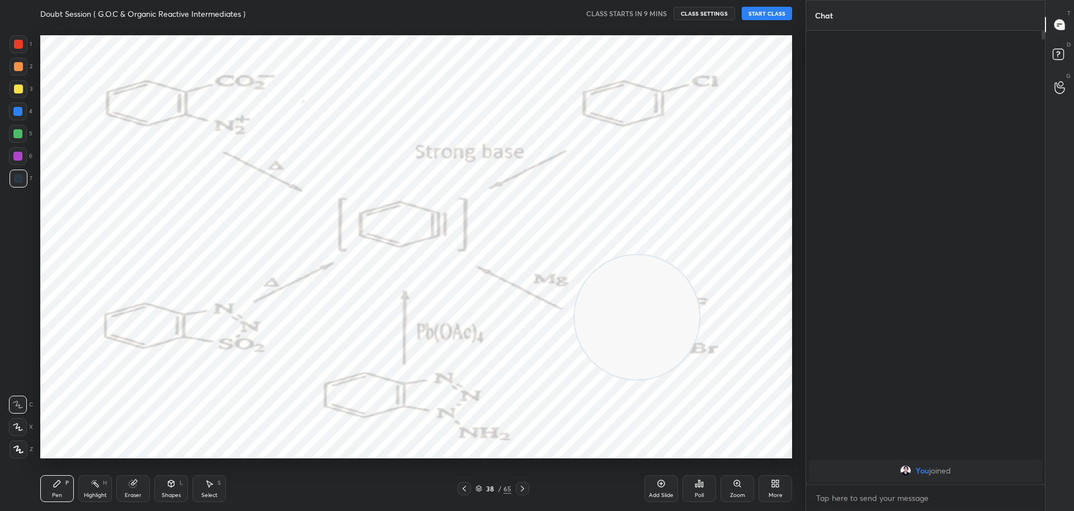
click at [520, 487] on icon at bounding box center [522, 488] width 9 height 9
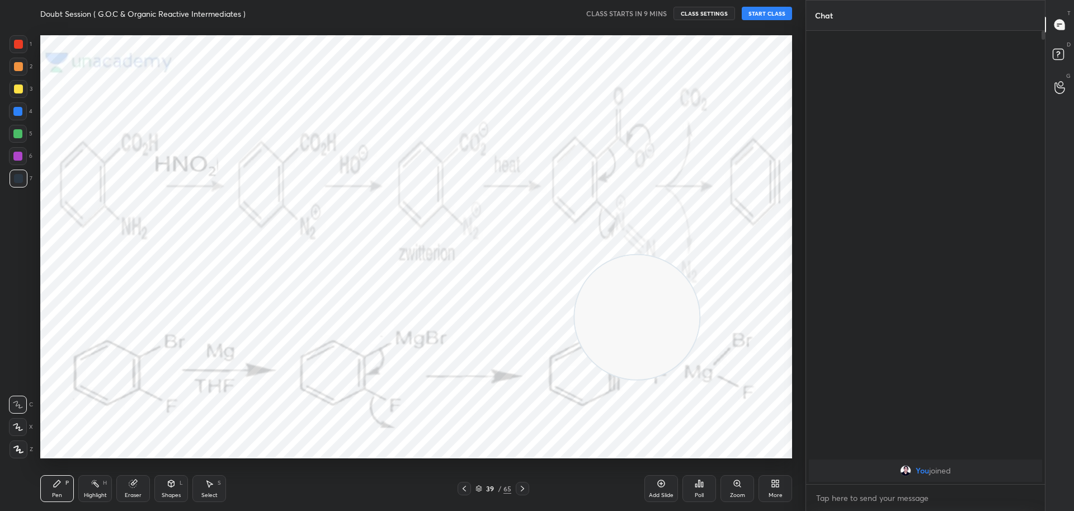
click at [519, 487] on icon at bounding box center [522, 488] width 9 height 9
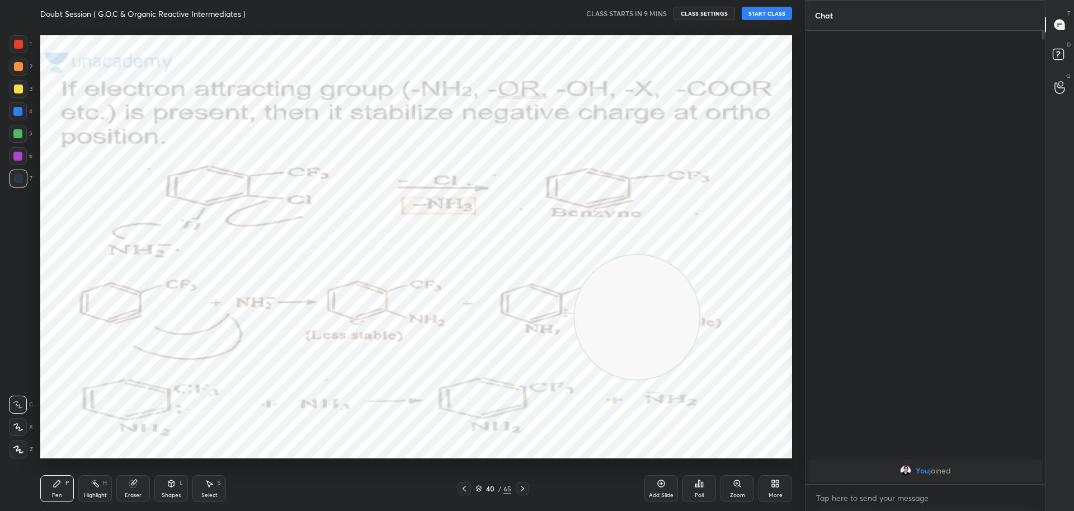
click at [518, 487] on icon at bounding box center [522, 488] width 9 height 9
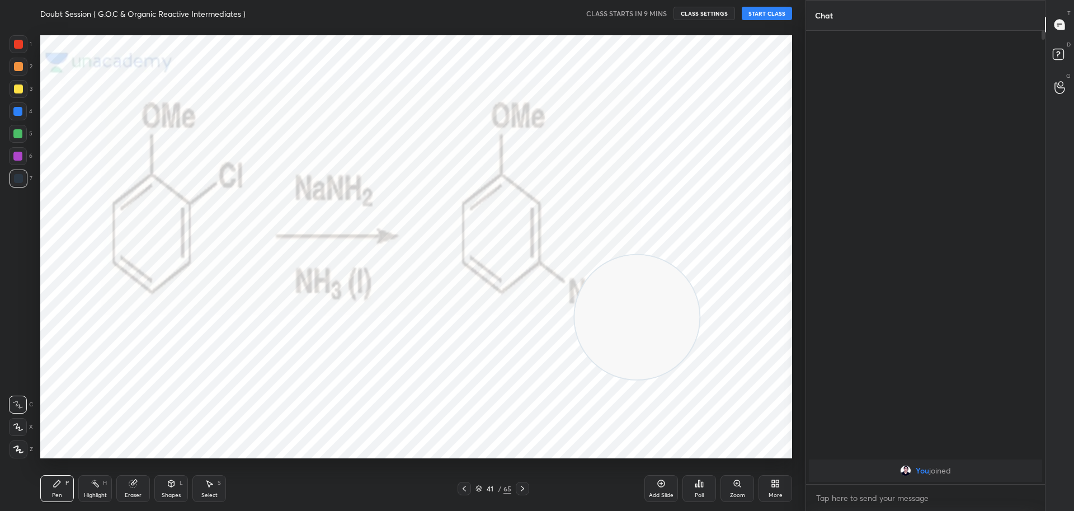
click at [518, 487] on icon at bounding box center [522, 488] width 9 height 9
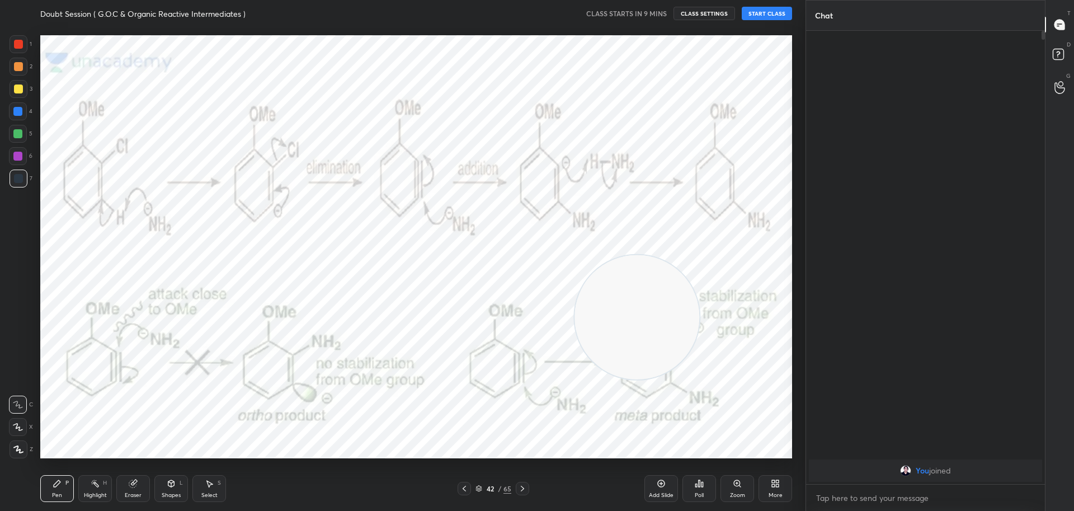
click at [518, 487] on icon at bounding box center [522, 488] width 9 height 9
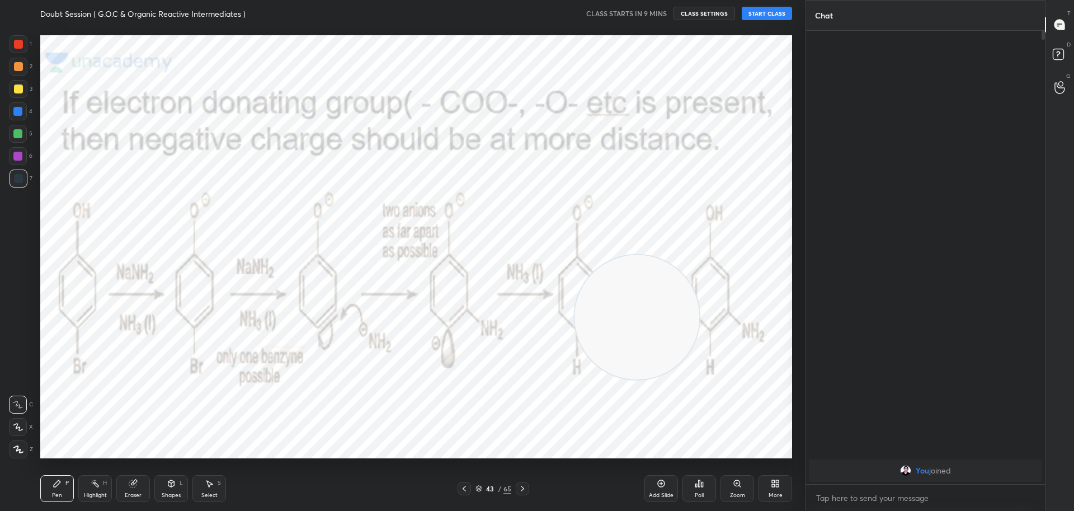
click at [518, 487] on icon at bounding box center [522, 488] width 9 height 9
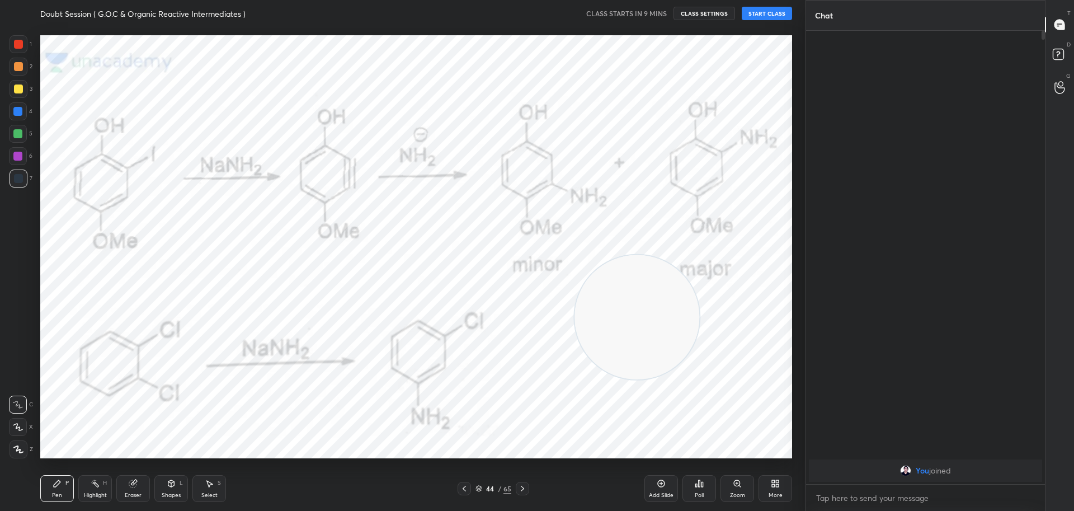
click at [518, 487] on icon at bounding box center [522, 488] width 9 height 9
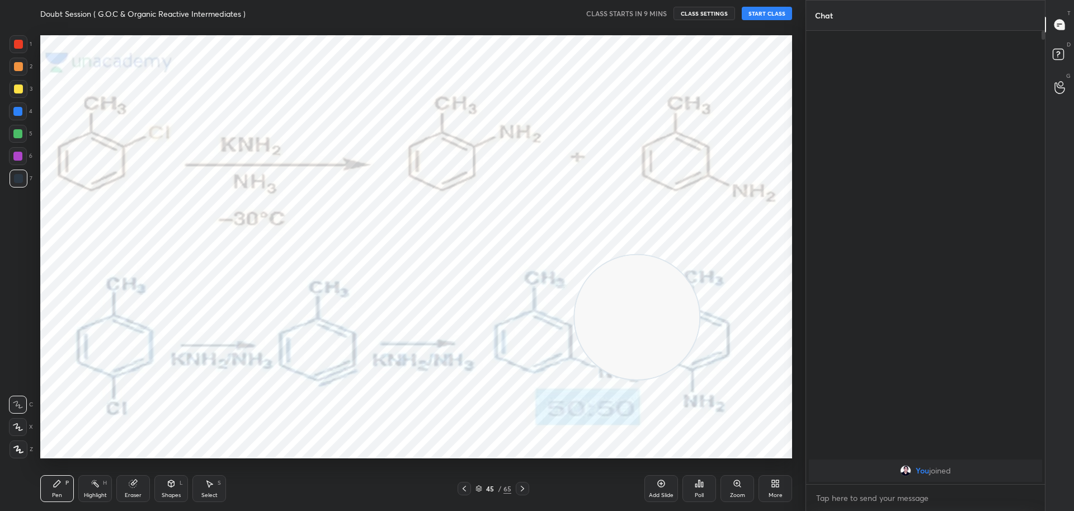
click at [518, 487] on icon at bounding box center [522, 488] width 9 height 9
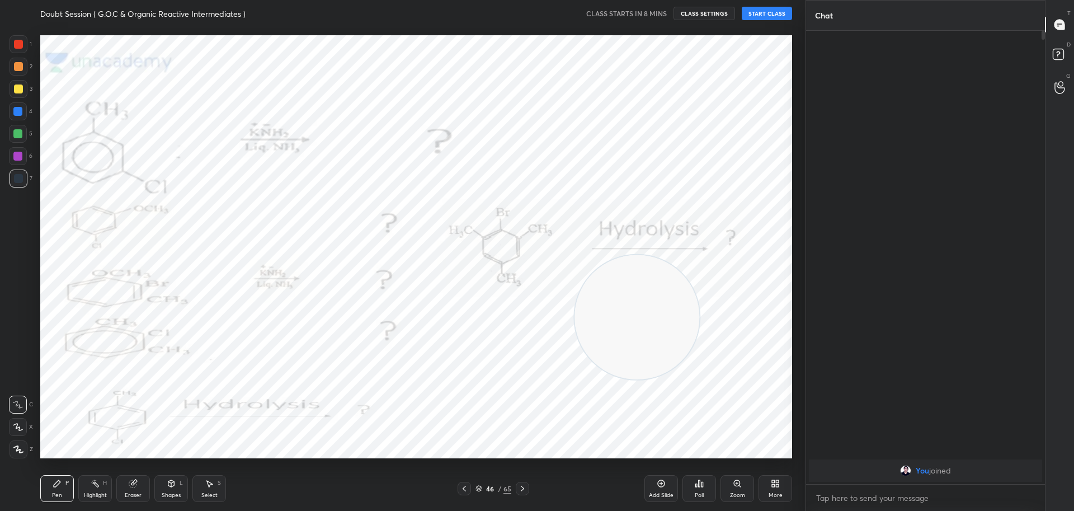
click at [526, 491] on icon at bounding box center [522, 488] width 9 height 9
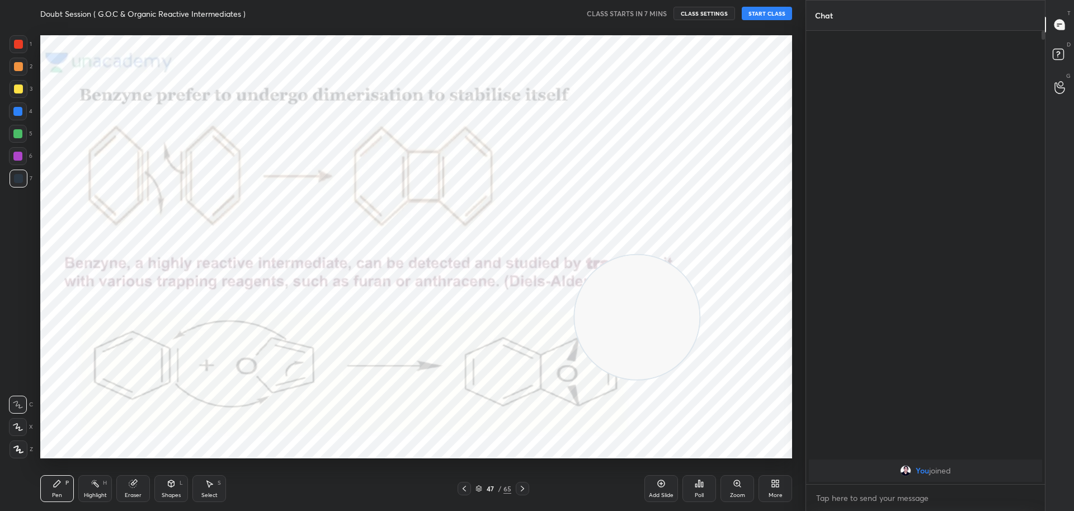
click at [526, 491] on icon at bounding box center [522, 488] width 9 height 9
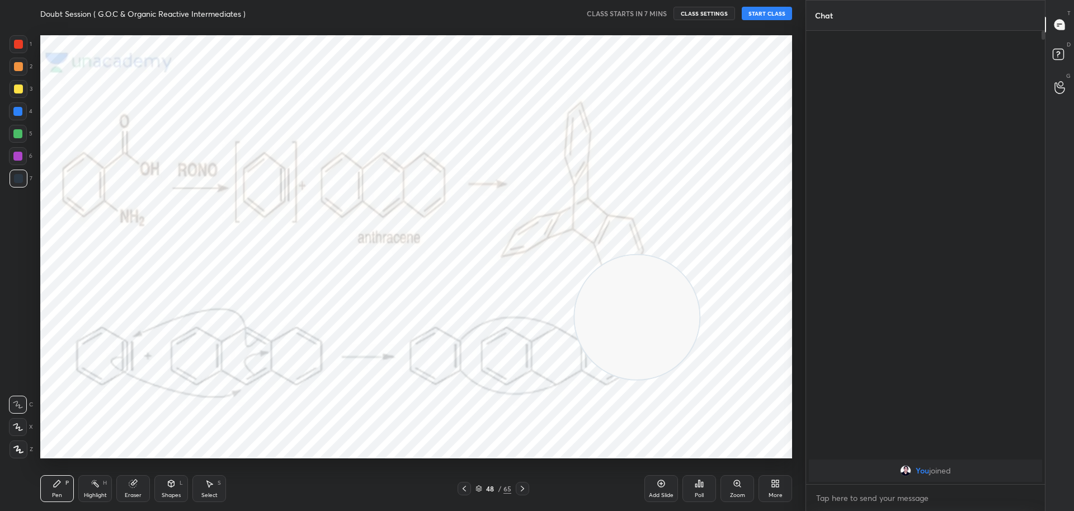
click at [526, 491] on icon at bounding box center [522, 488] width 9 height 9
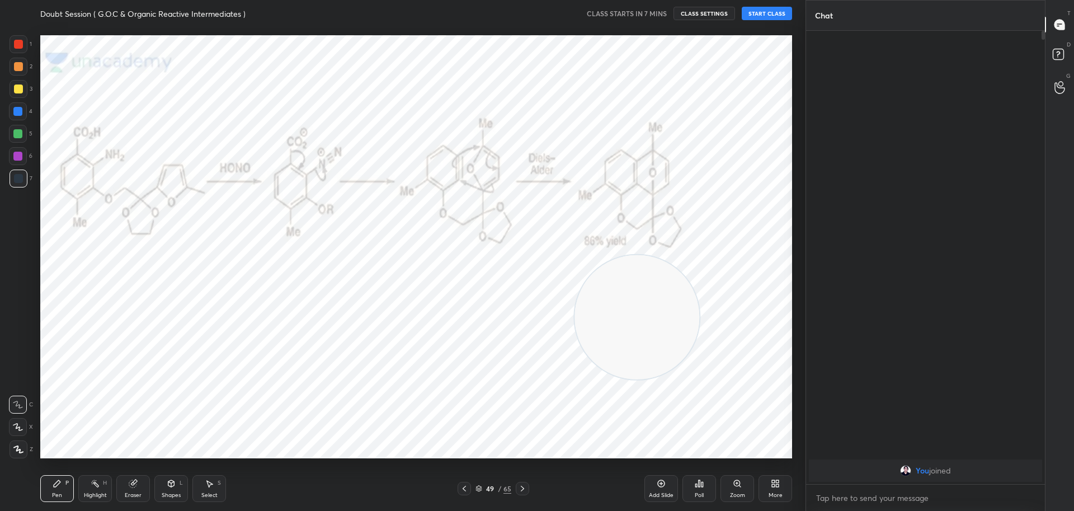
click at [526, 491] on icon at bounding box center [522, 488] width 9 height 9
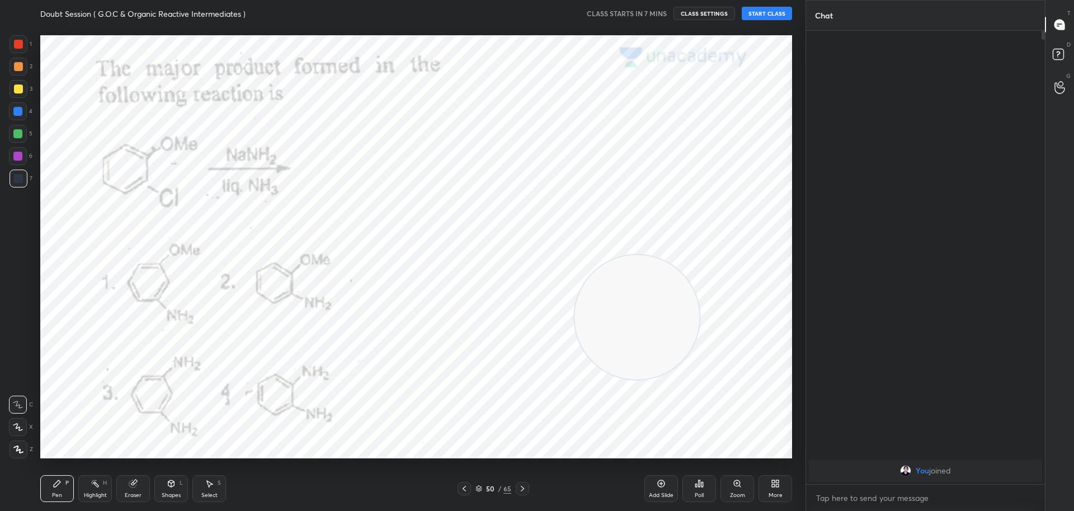
click at [526, 491] on icon at bounding box center [522, 488] width 9 height 9
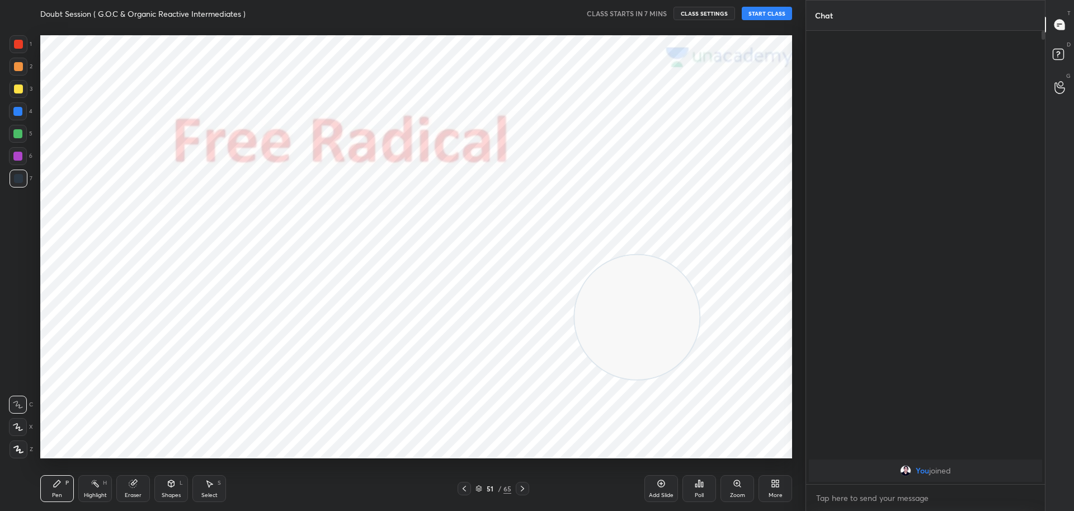
click at [526, 491] on icon at bounding box center [522, 488] width 9 height 9
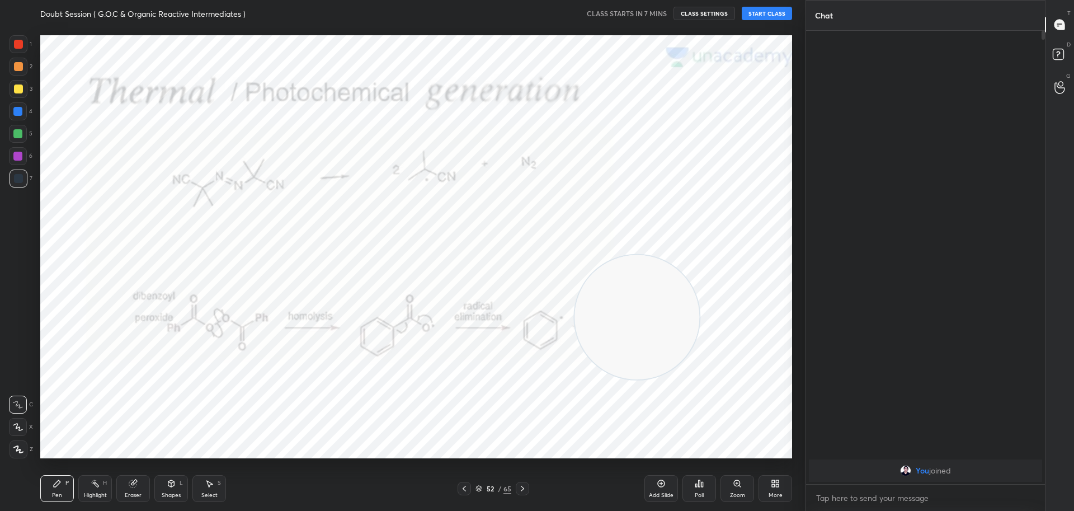
click at [526, 491] on icon at bounding box center [522, 488] width 9 height 9
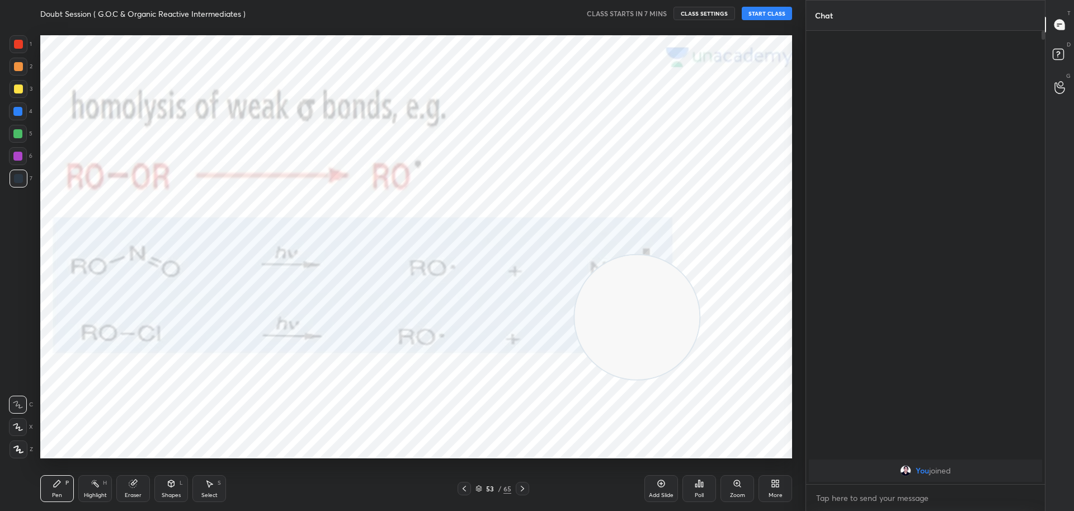
click at [526, 491] on icon at bounding box center [522, 488] width 9 height 9
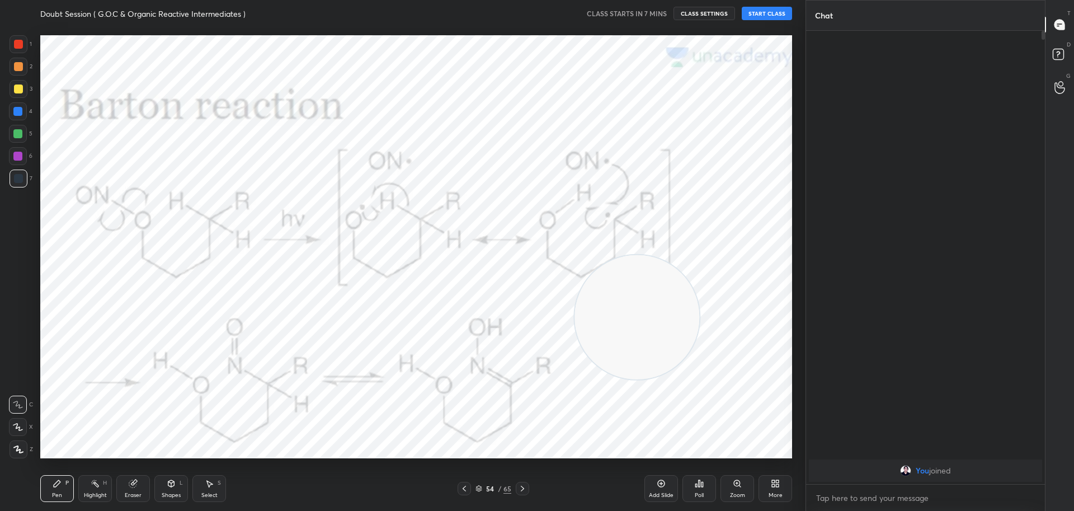
click at [526, 491] on icon at bounding box center [522, 488] width 9 height 9
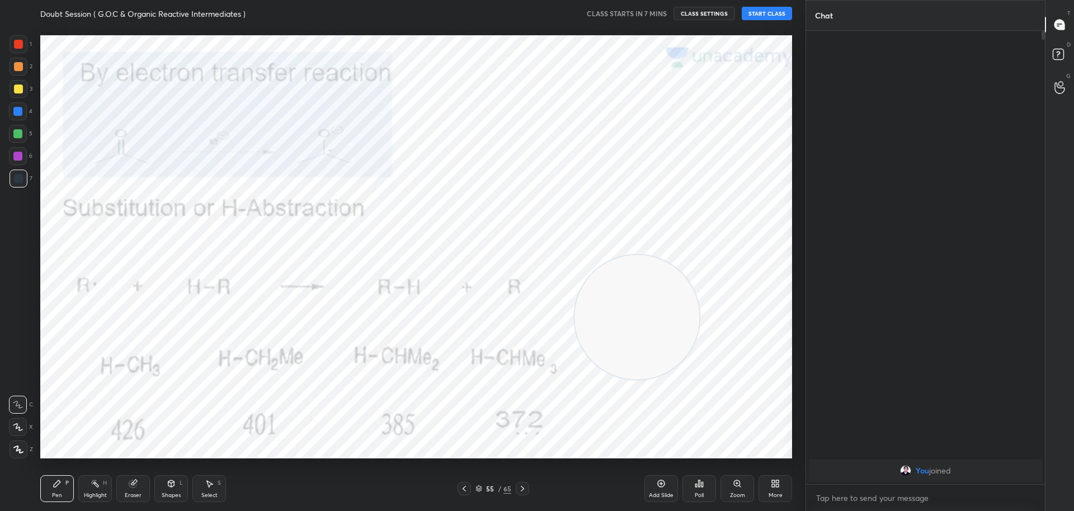
click at [526, 491] on icon at bounding box center [522, 488] width 9 height 9
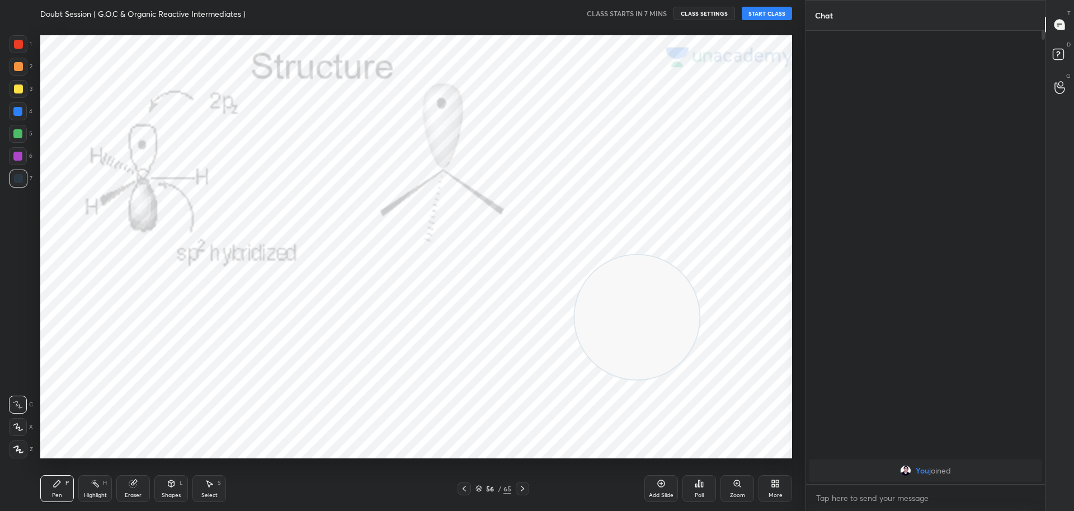
click at [526, 491] on icon at bounding box center [522, 488] width 9 height 9
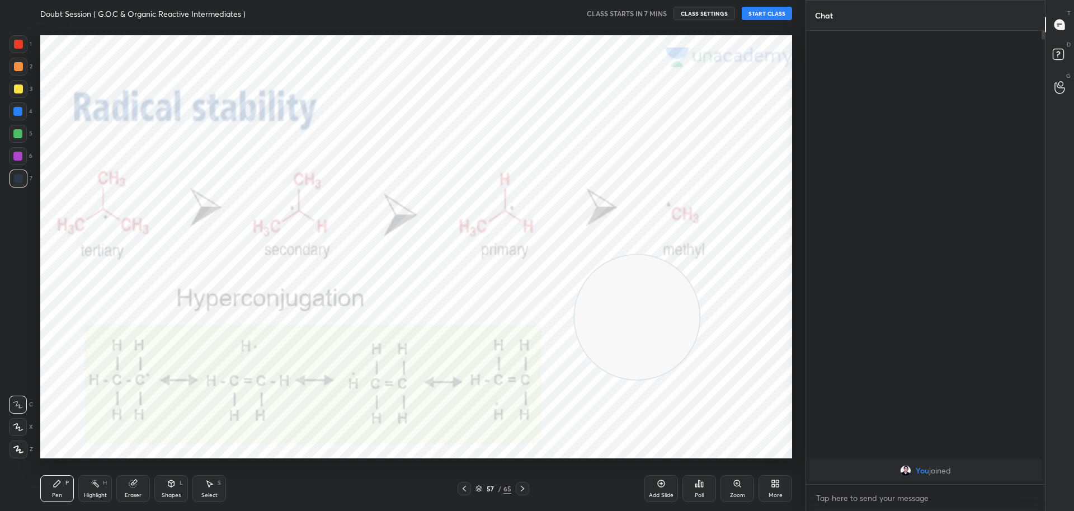
click at [526, 491] on icon at bounding box center [522, 488] width 9 height 9
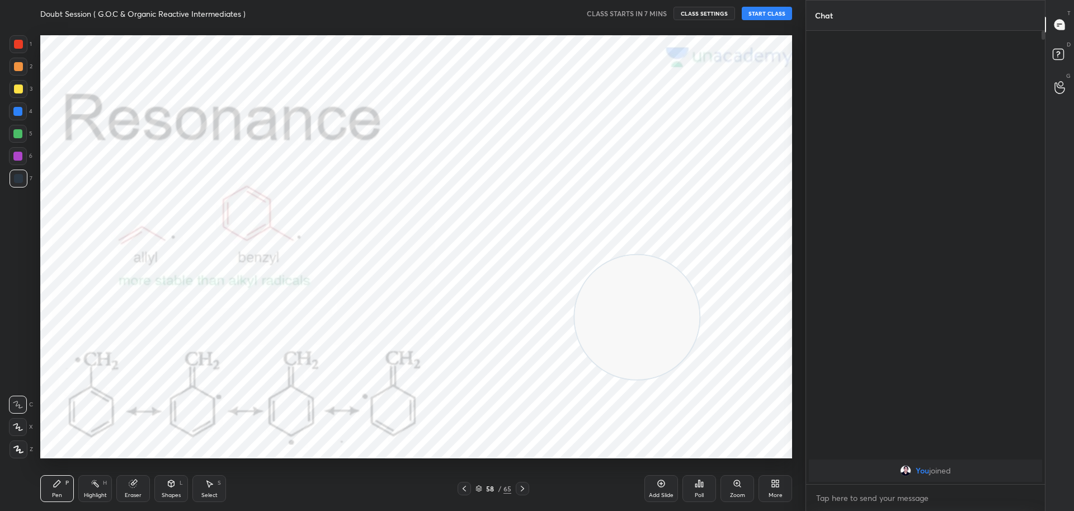
click at [526, 491] on icon at bounding box center [522, 488] width 9 height 9
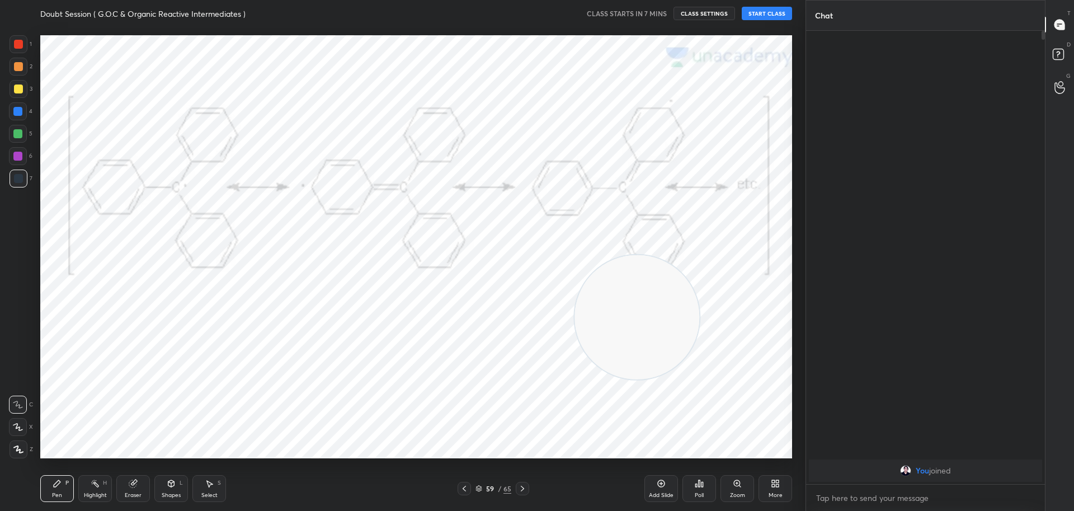
click at [526, 491] on icon at bounding box center [522, 488] width 9 height 9
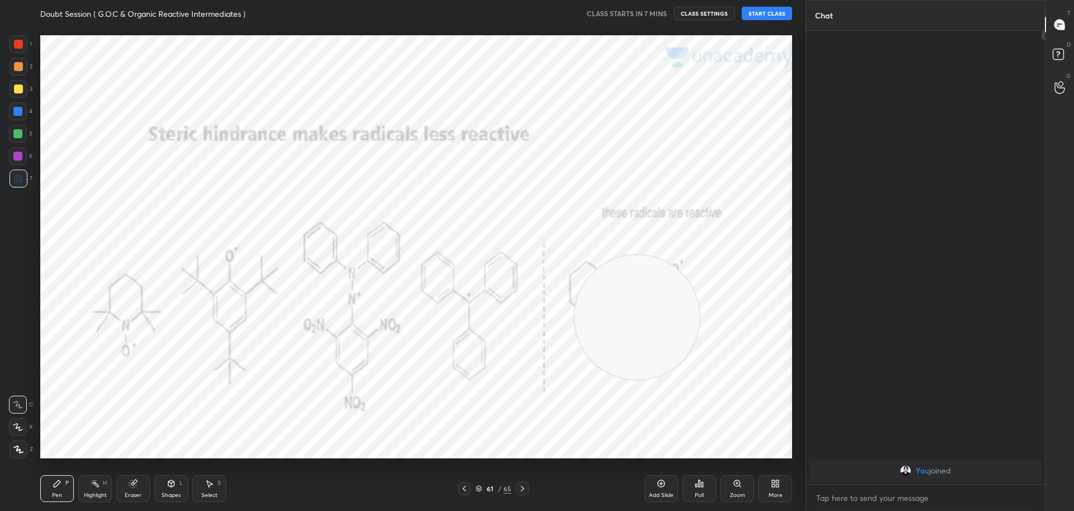
click at [526, 491] on icon at bounding box center [522, 488] width 9 height 9
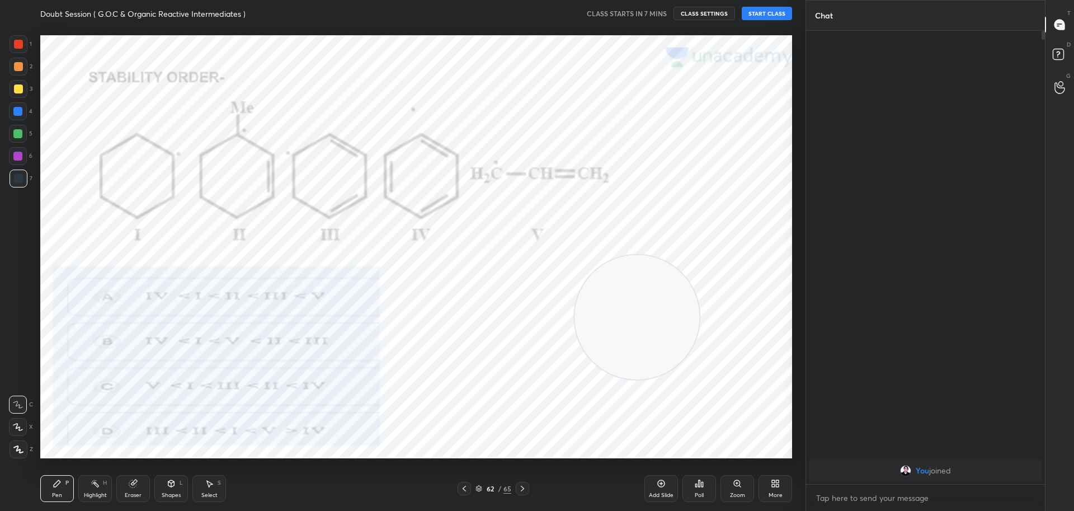
click at [522, 489] on icon at bounding box center [522, 488] width 9 height 9
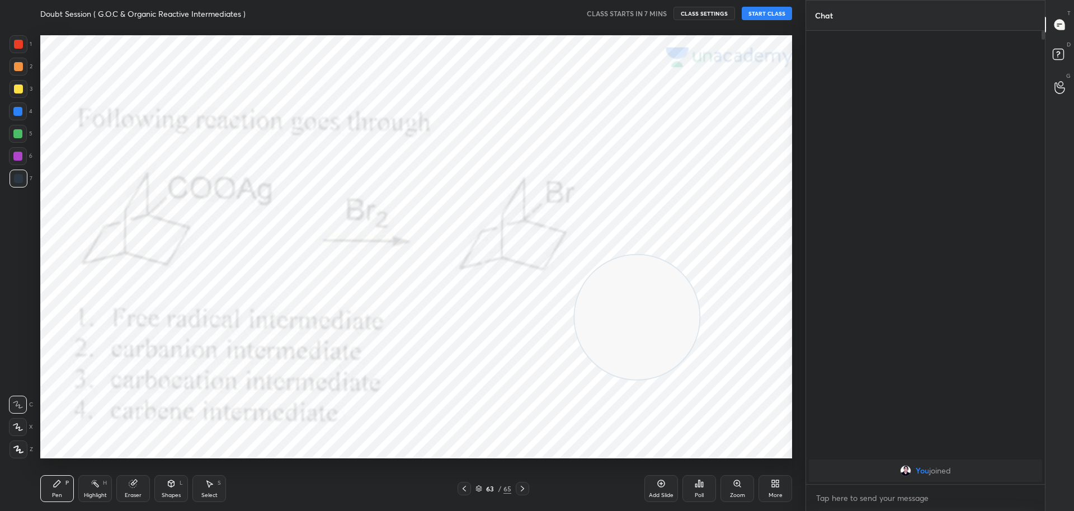
click at [522, 489] on icon at bounding box center [522, 488] width 9 height 9
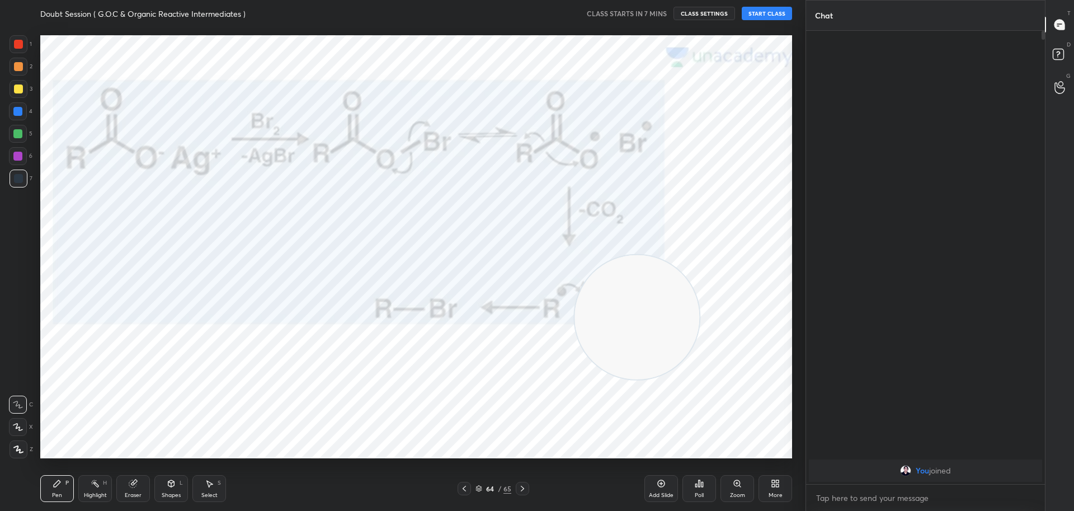
click at [522, 489] on icon at bounding box center [522, 488] width 9 height 9
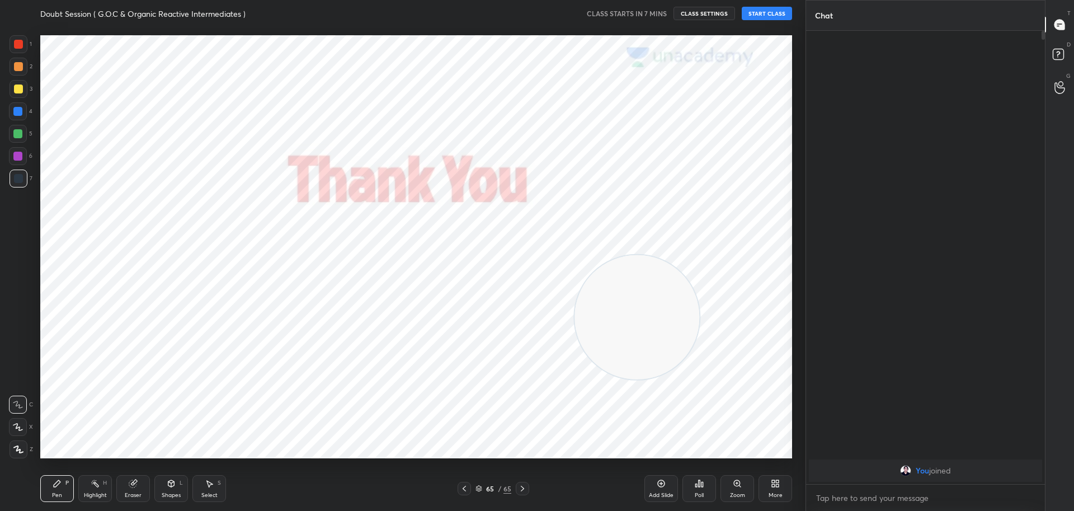
click at [466, 490] on icon at bounding box center [464, 488] width 9 height 9
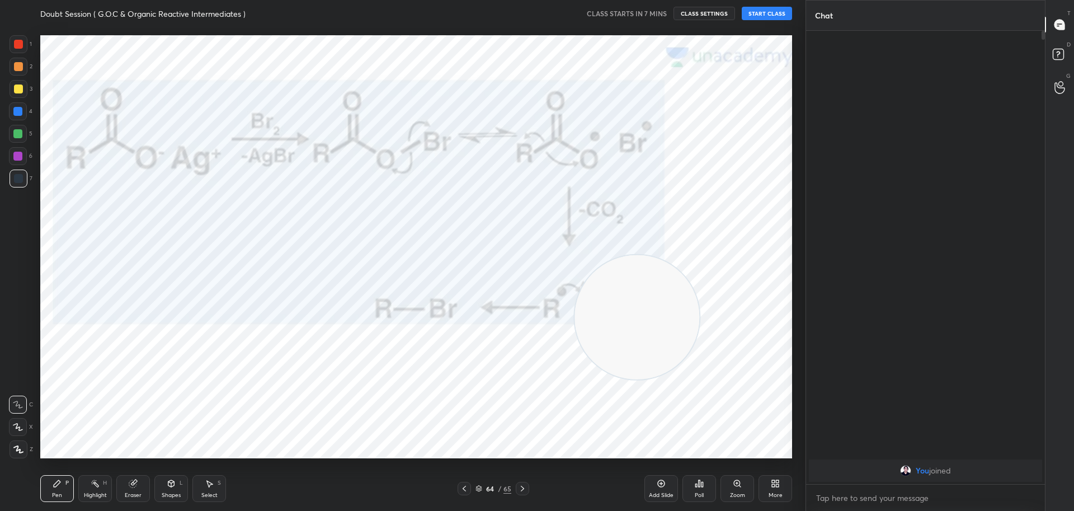
click at [466, 490] on icon at bounding box center [464, 488] width 9 height 9
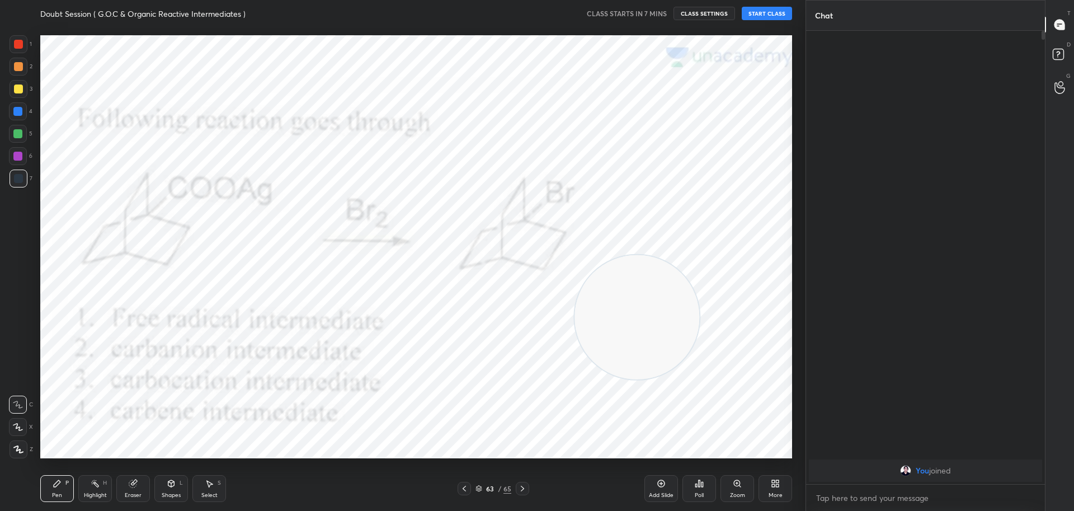
click at [466, 490] on icon at bounding box center [464, 488] width 9 height 9
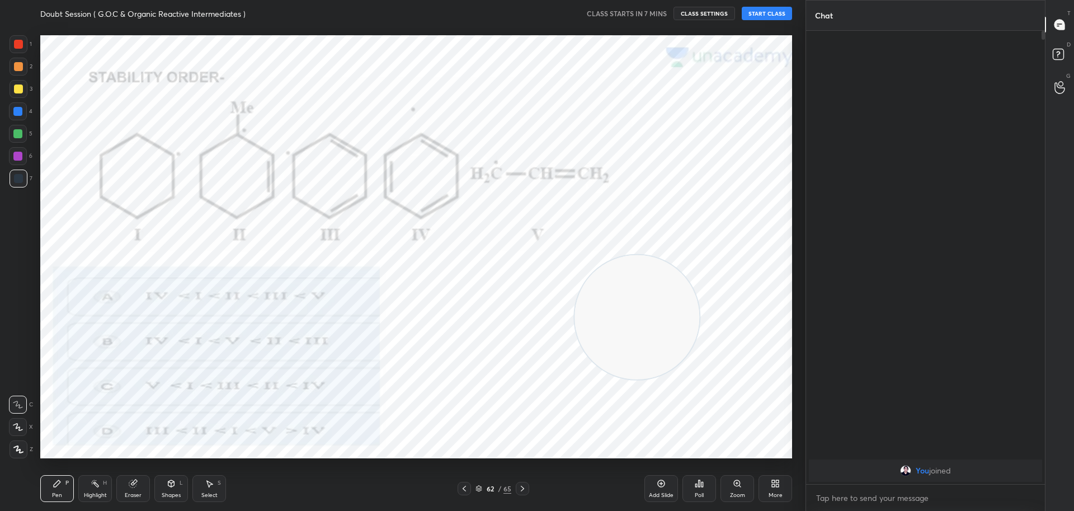
click at [466, 490] on icon at bounding box center [464, 488] width 9 height 9
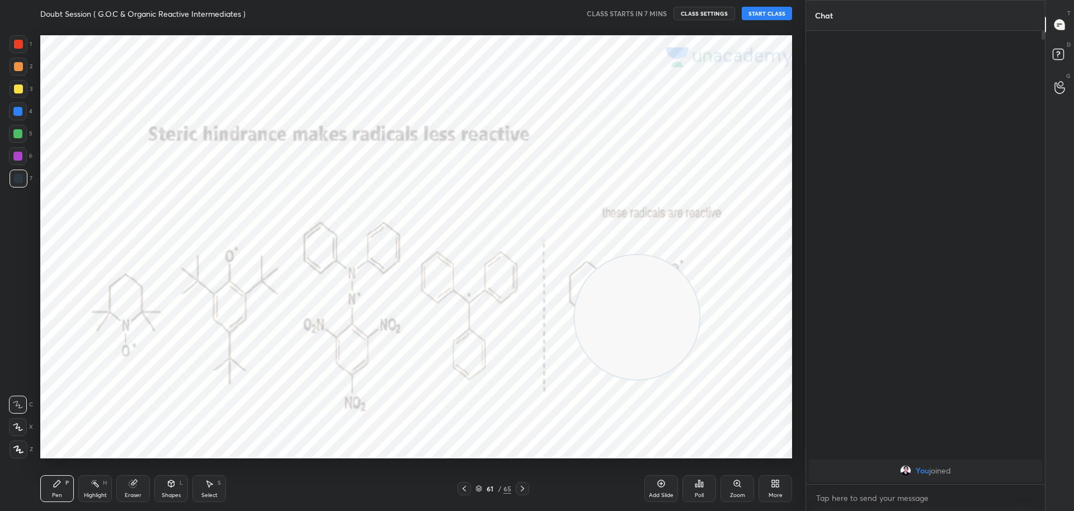
click at [466, 490] on icon at bounding box center [464, 488] width 9 height 9
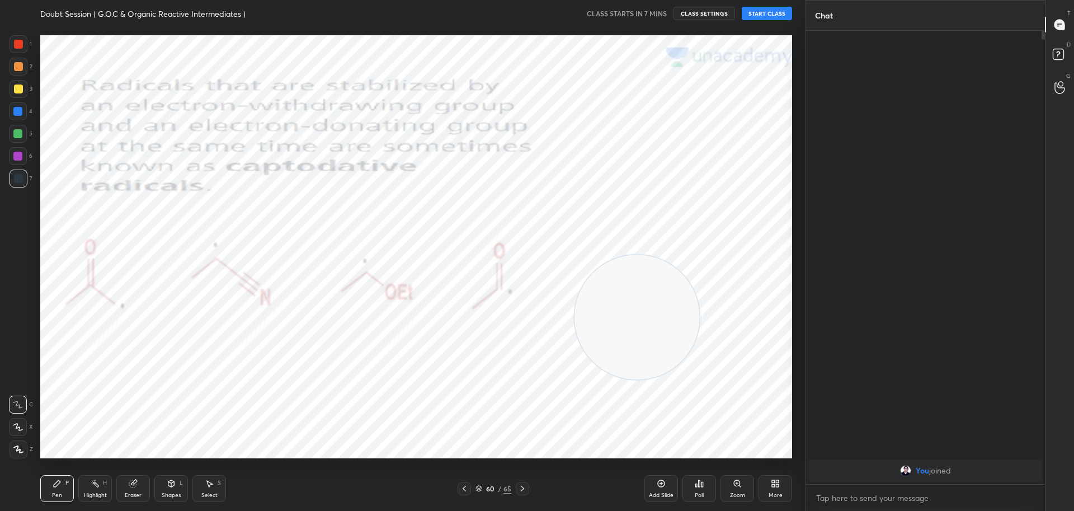
click at [466, 490] on icon at bounding box center [464, 488] width 9 height 9
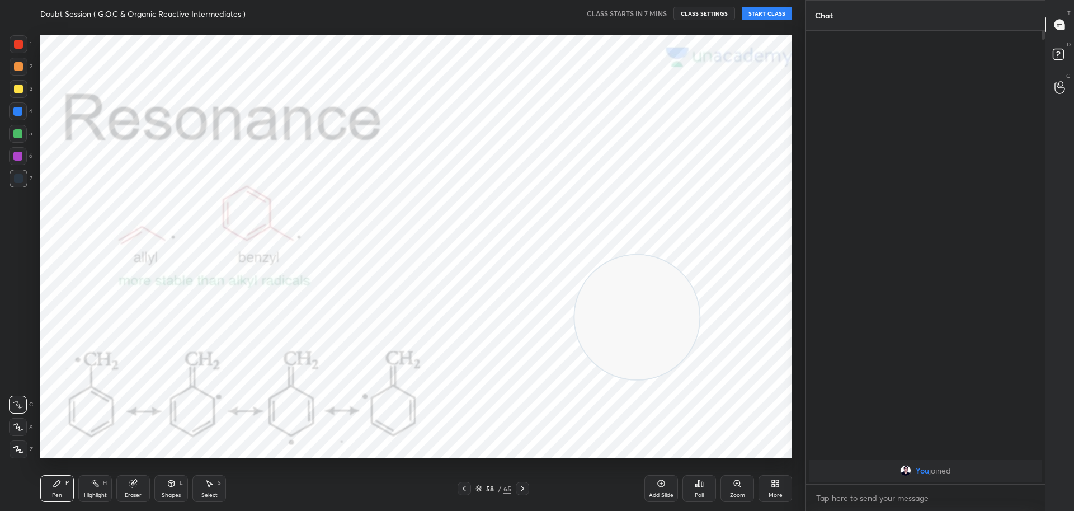
click at [466, 490] on icon at bounding box center [464, 488] width 9 height 9
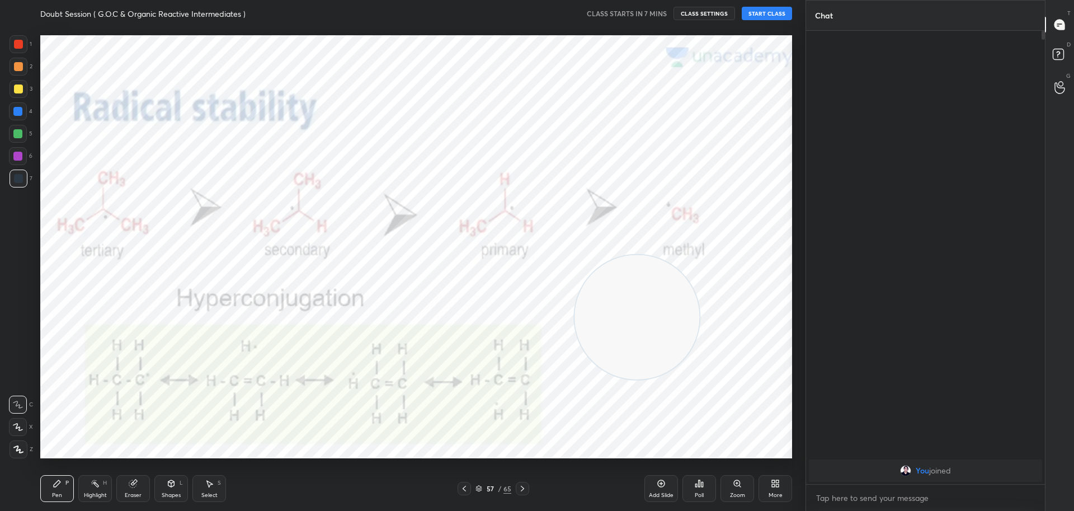
click at [466, 490] on icon at bounding box center [464, 488] width 9 height 9
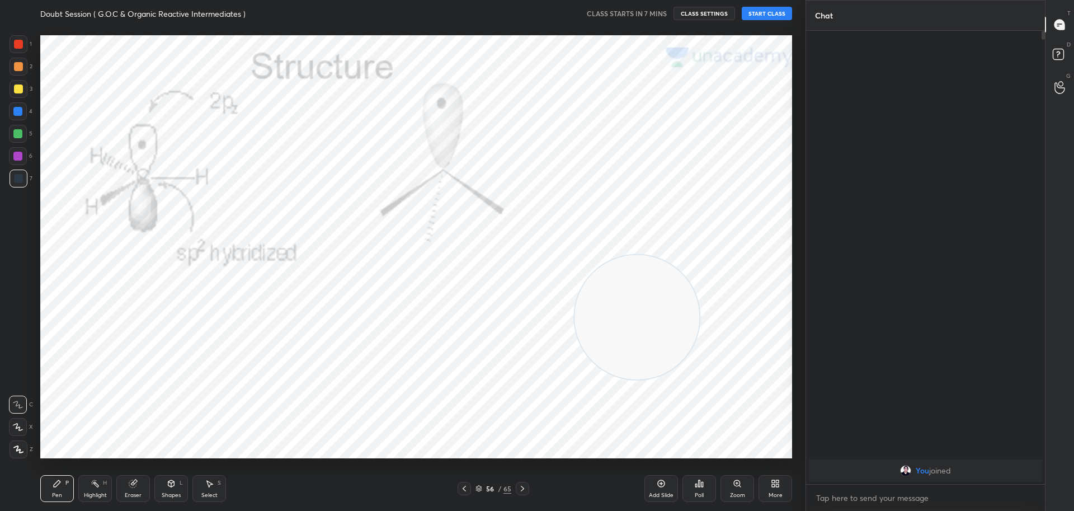
click at [464, 489] on icon at bounding box center [464, 488] width 3 height 6
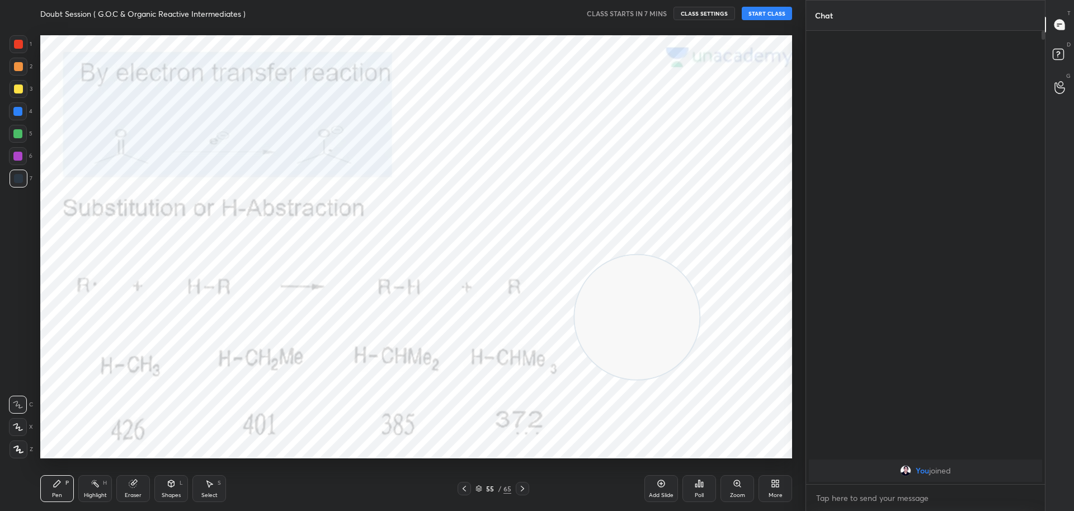
click at [464, 489] on icon at bounding box center [464, 488] width 3 height 6
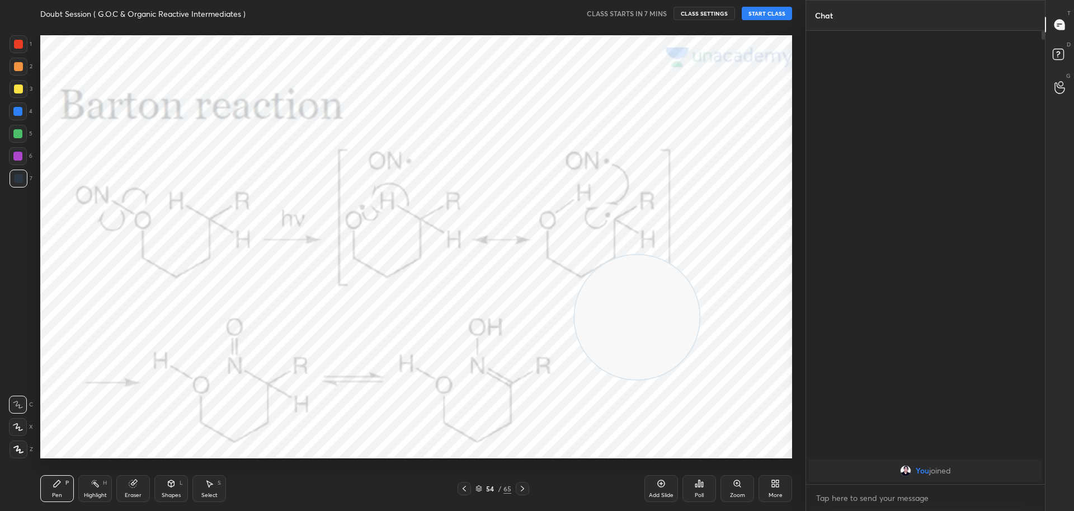
click at [464, 489] on icon at bounding box center [464, 488] width 3 height 6
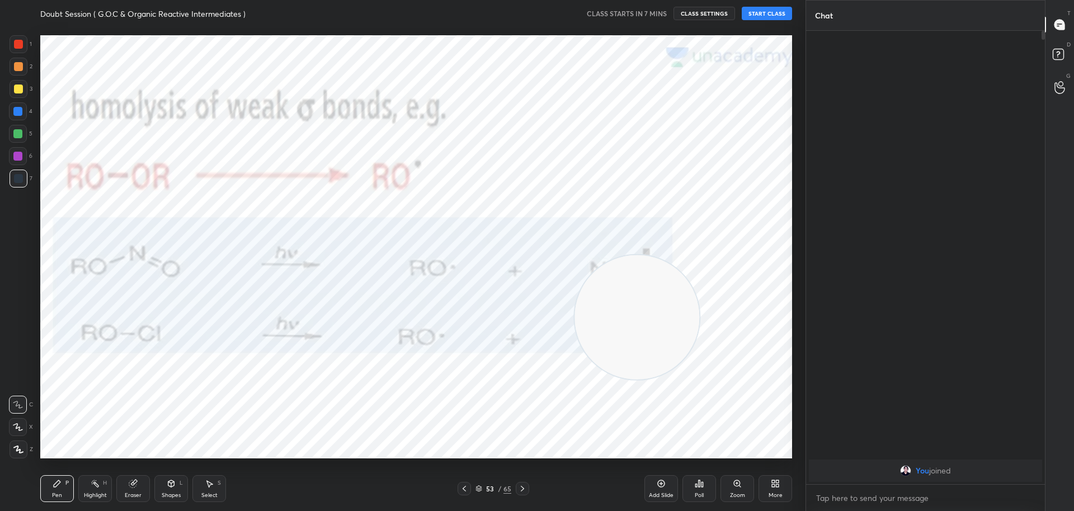
click at [464, 489] on icon at bounding box center [464, 488] width 3 height 6
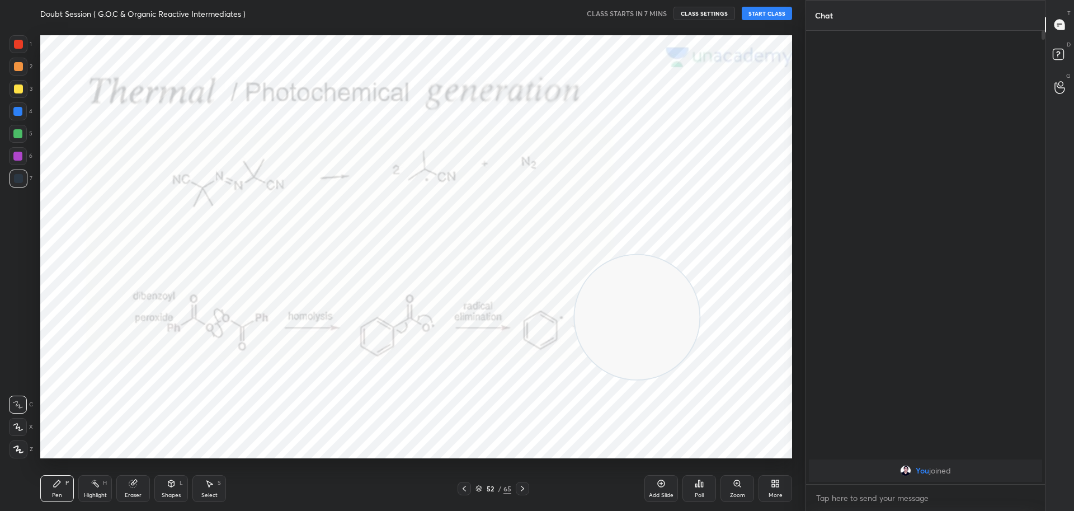
click at [464, 489] on icon at bounding box center [464, 488] width 3 height 6
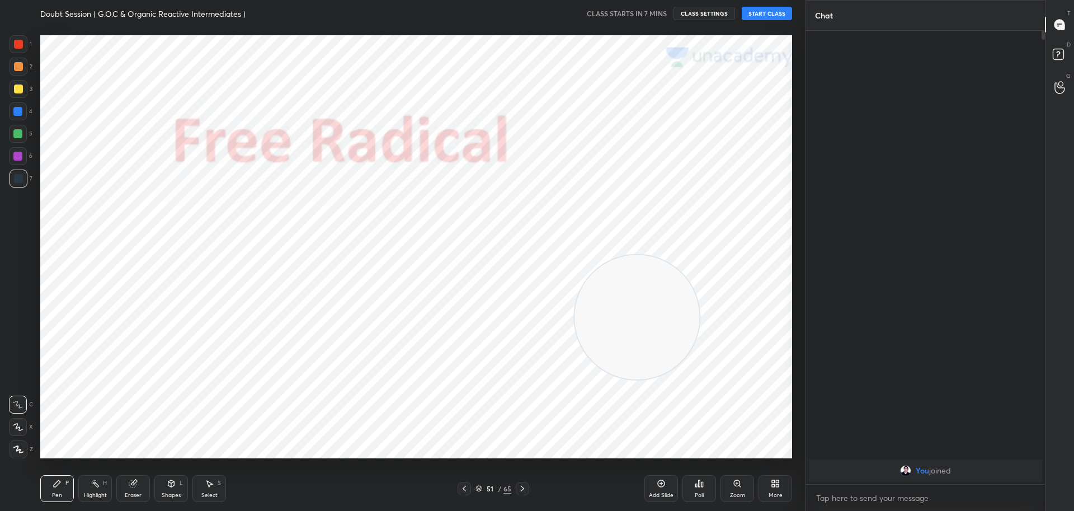
click at [464, 489] on icon at bounding box center [464, 488] width 3 height 6
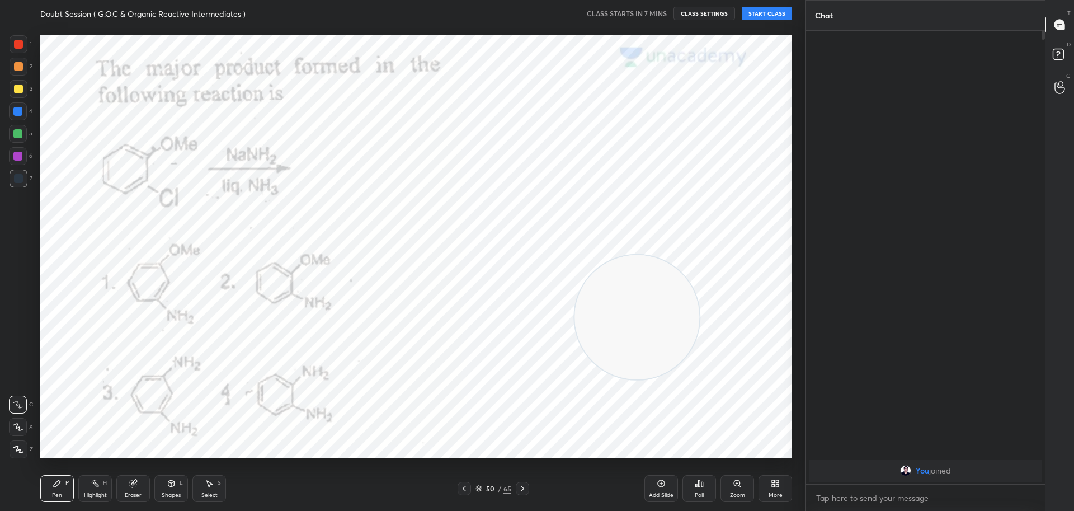
click at [464, 489] on icon at bounding box center [464, 488] width 3 height 6
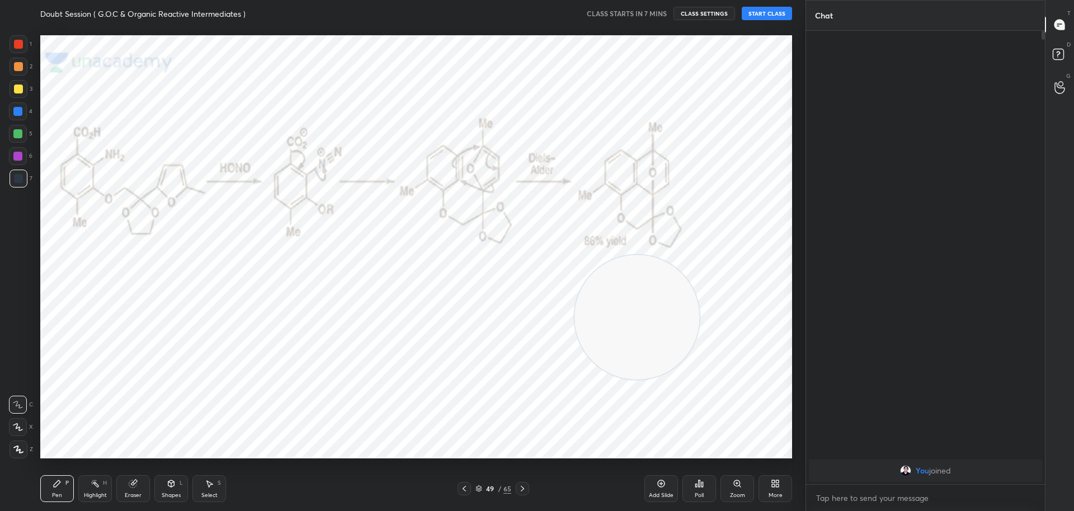
click at [464, 489] on icon at bounding box center [464, 488] width 3 height 6
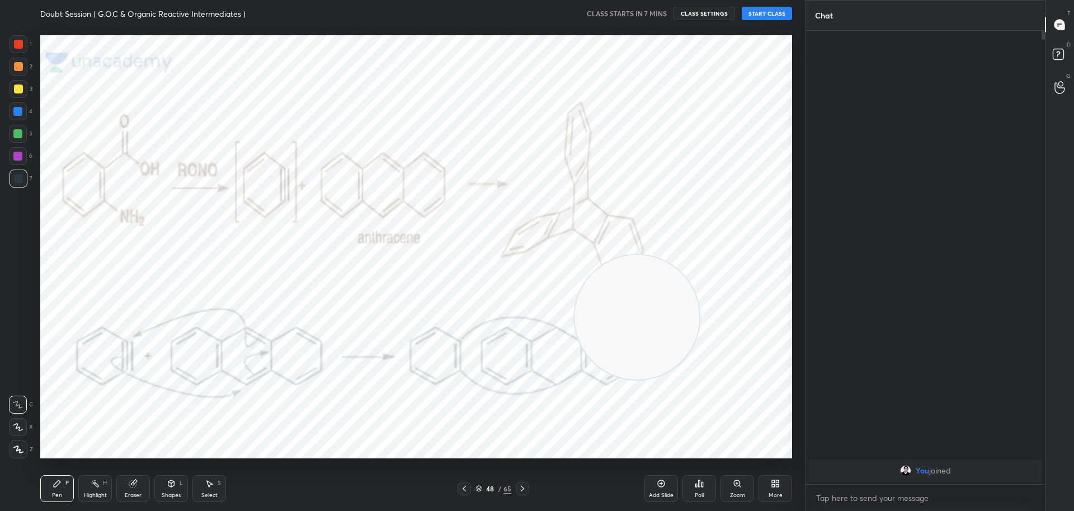
click at [464, 489] on icon at bounding box center [464, 488] width 3 height 6
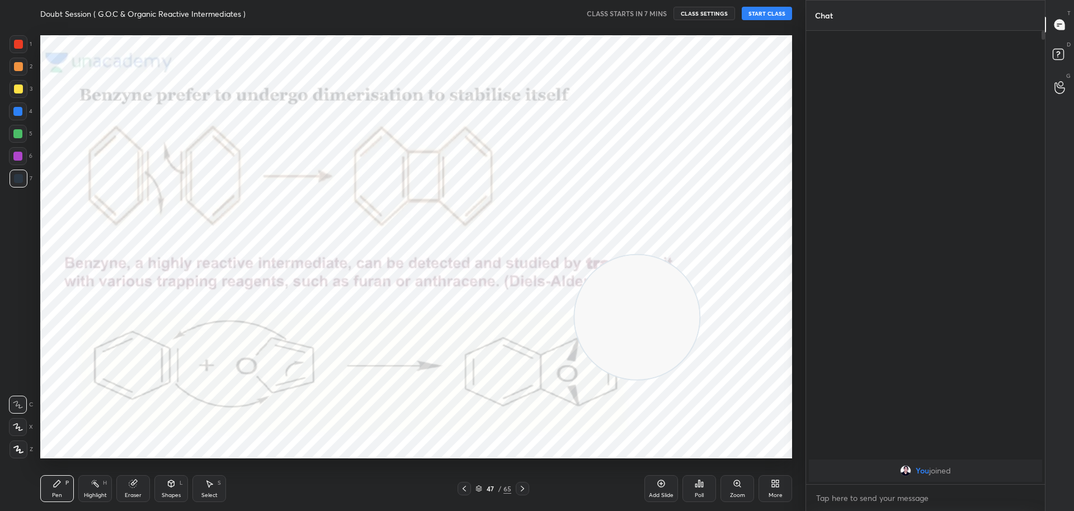
click at [464, 489] on icon at bounding box center [464, 488] width 3 height 6
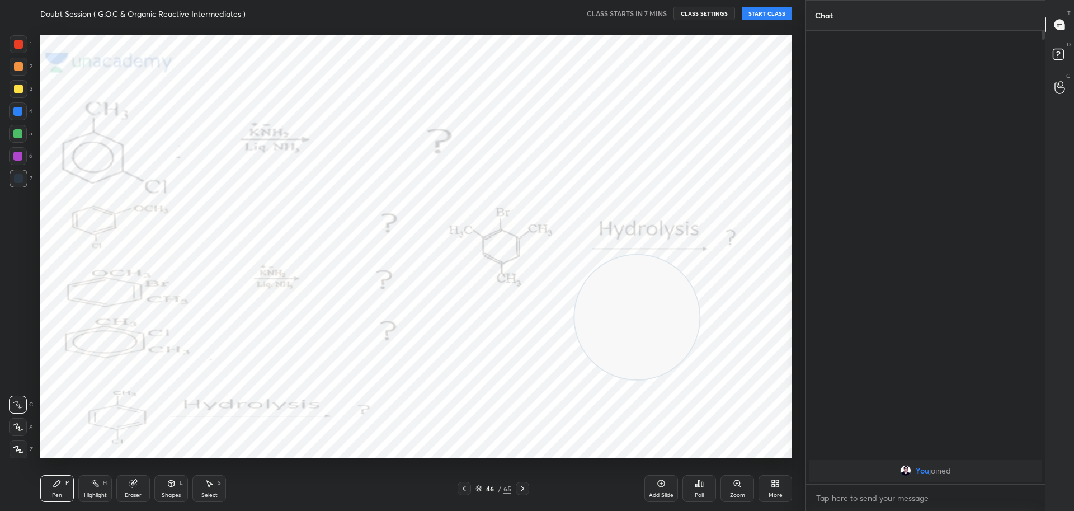
click at [464, 489] on icon at bounding box center [464, 488] width 3 height 6
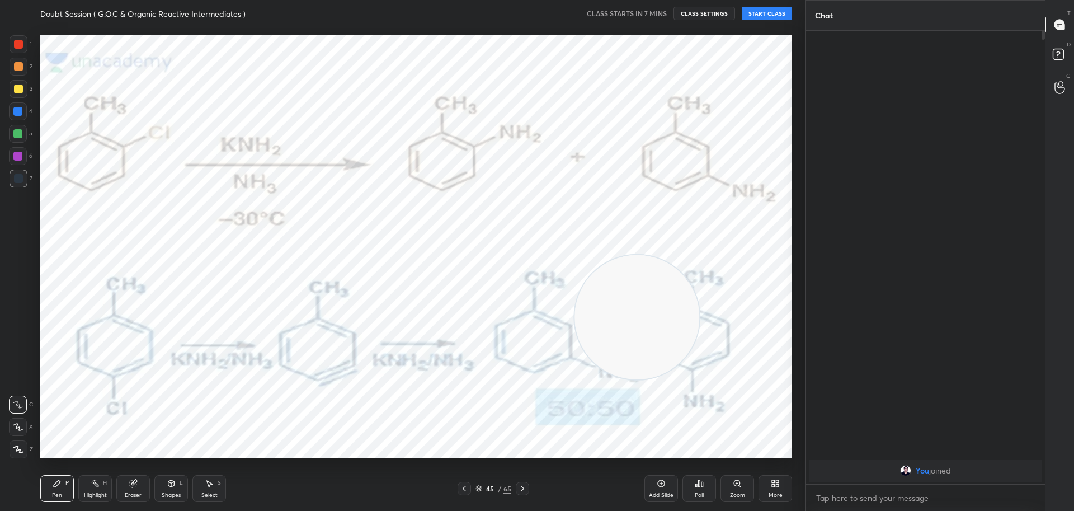
click at [464, 489] on icon at bounding box center [464, 488] width 3 height 6
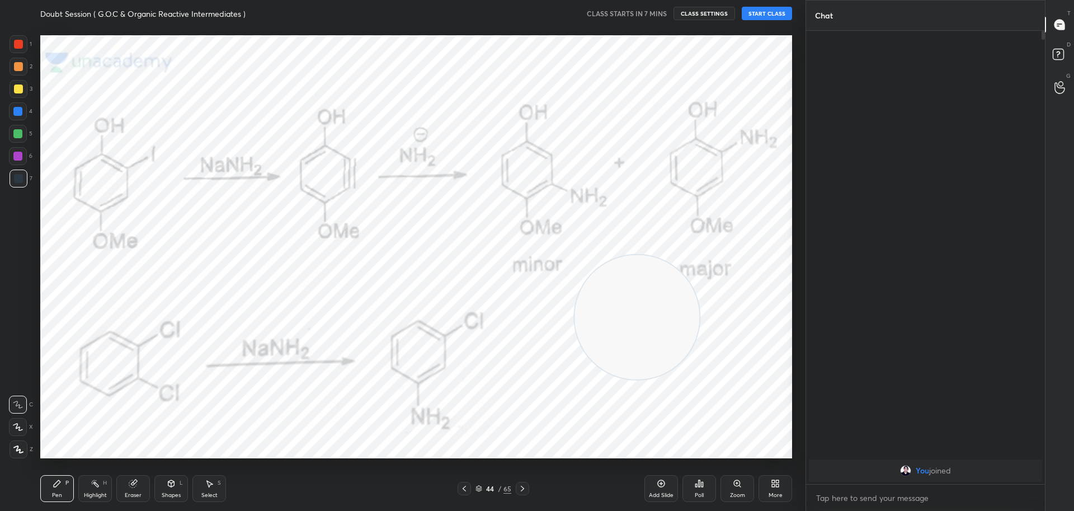
click at [464, 489] on icon at bounding box center [464, 488] width 3 height 6
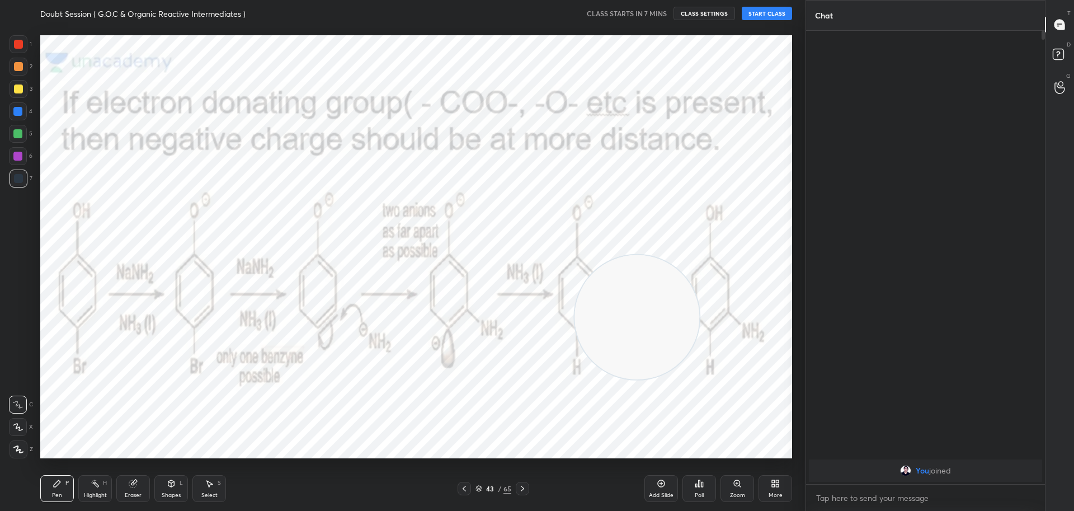
click at [464, 489] on icon at bounding box center [464, 488] width 3 height 6
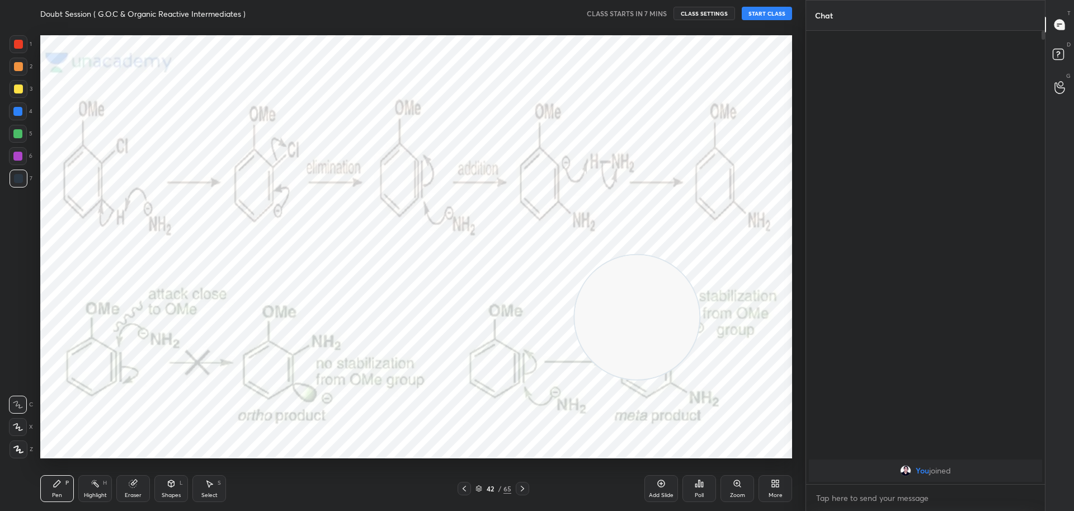
click at [464, 489] on icon at bounding box center [464, 488] width 3 height 6
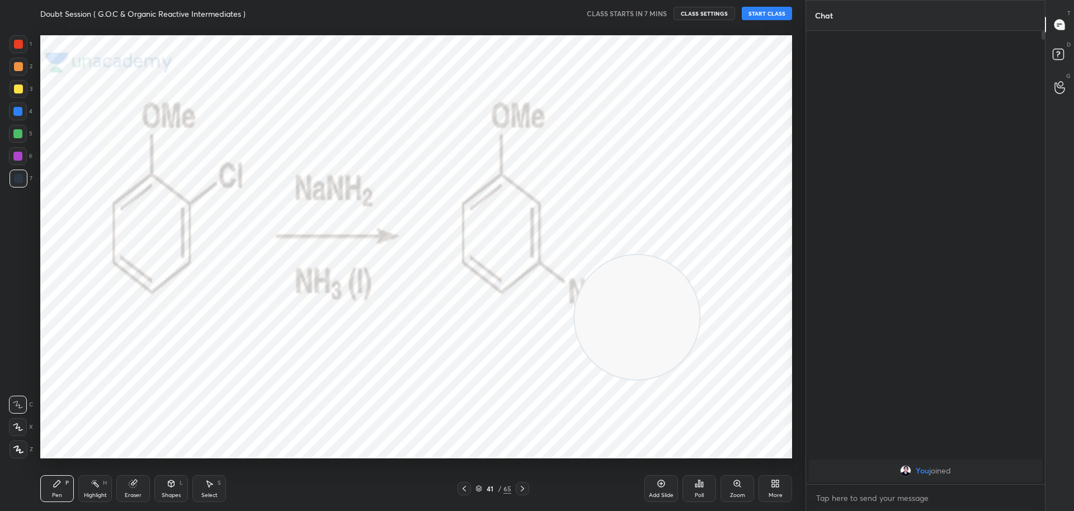
click at [464, 489] on icon at bounding box center [464, 488] width 3 height 6
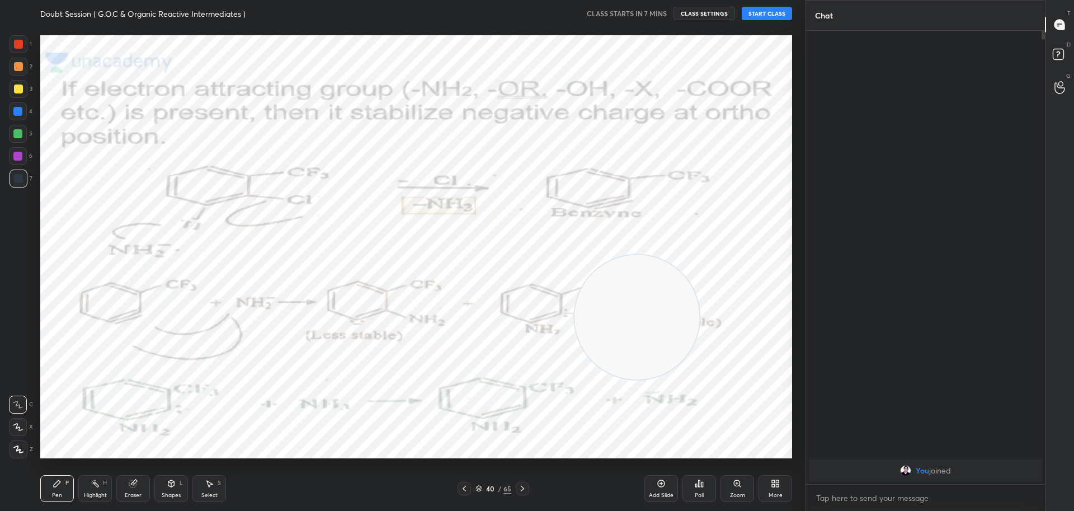
click at [464, 489] on icon at bounding box center [464, 488] width 3 height 6
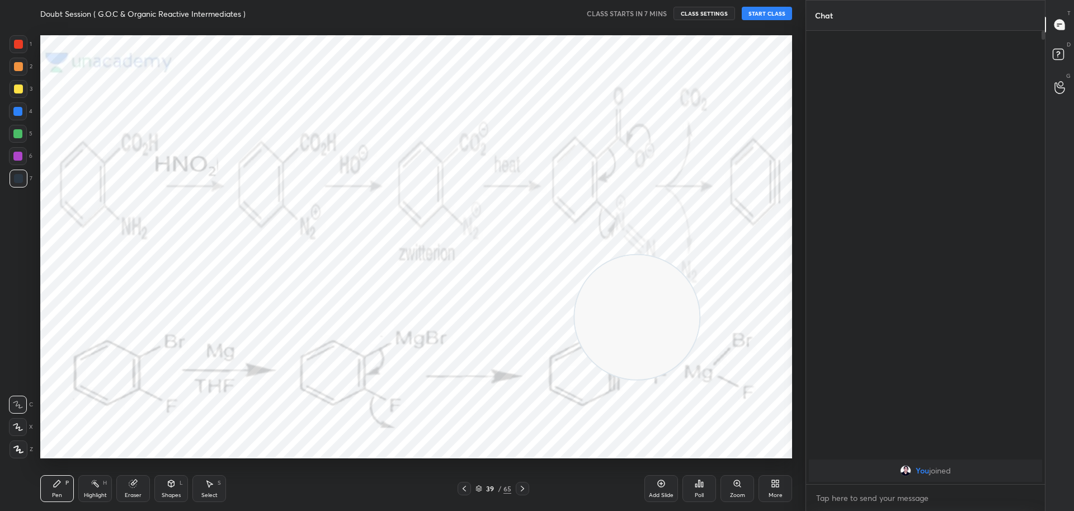
click at [464, 489] on icon at bounding box center [464, 488] width 3 height 6
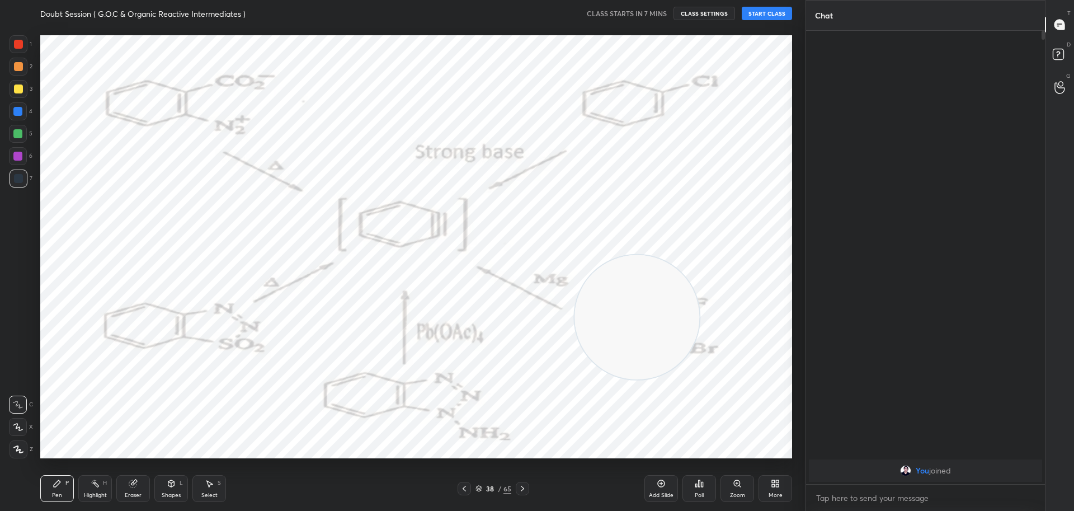
click at [464, 489] on icon at bounding box center [464, 488] width 9 height 9
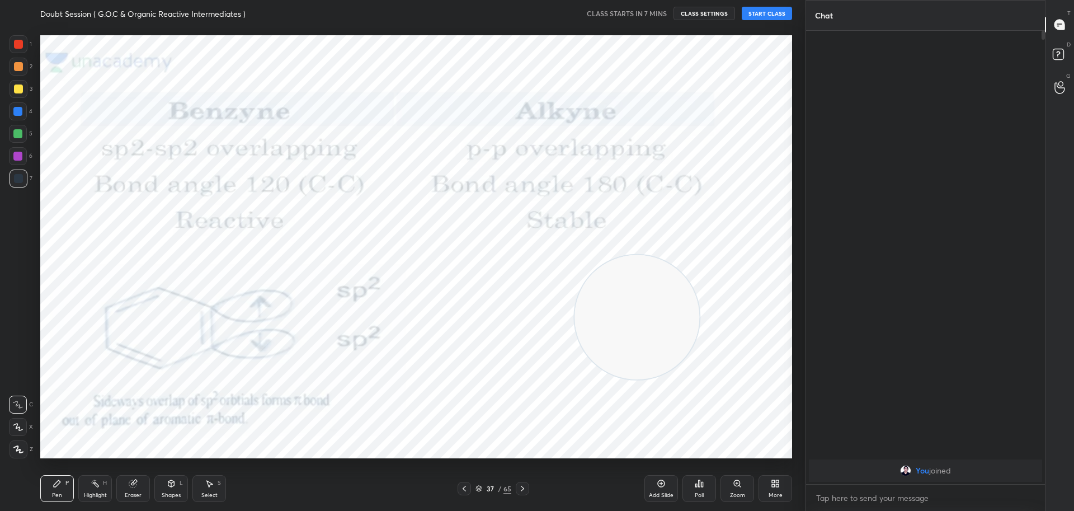
click at [464, 489] on icon at bounding box center [464, 488] width 9 height 9
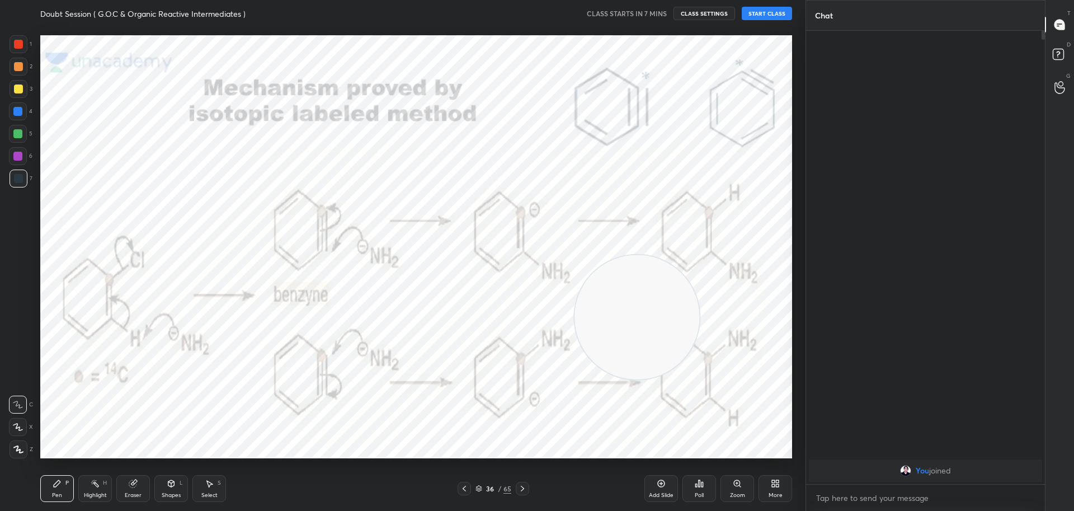
click at [464, 489] on icon at bounding box center [464, 488] width 9 height 9
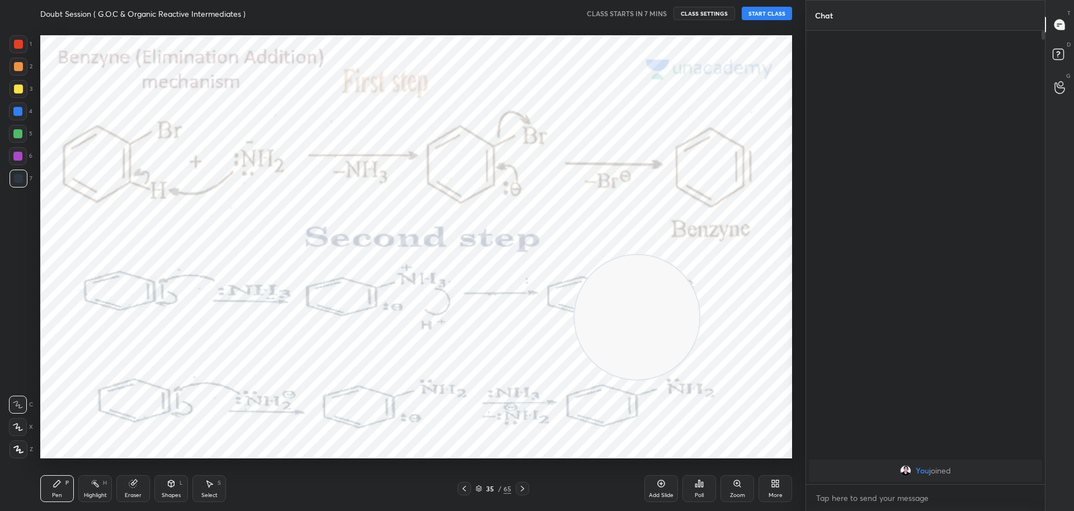
click at [463, 489] on icon at bounding box center [464, 488] width 9 height 9
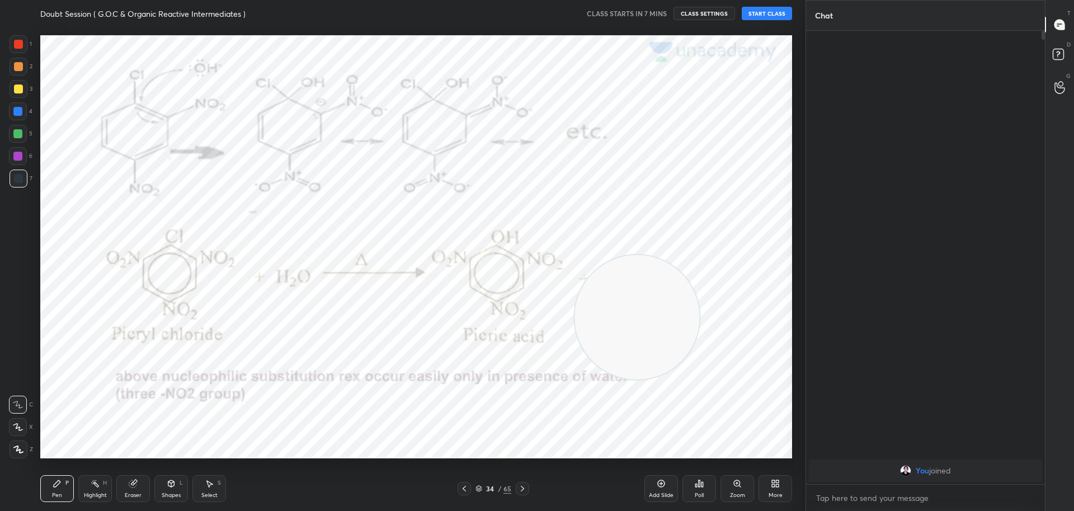
click at [463, 489] on icon at bounding box center [464, 488] width 9 height 9
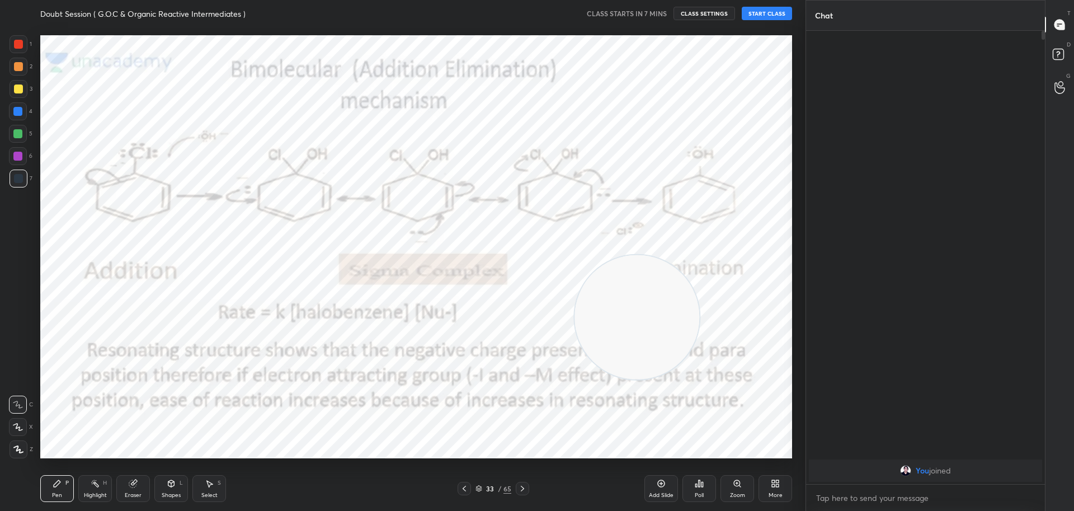
click at [463, 489] on icon at bounding box center [464, 488] width 9 height 9
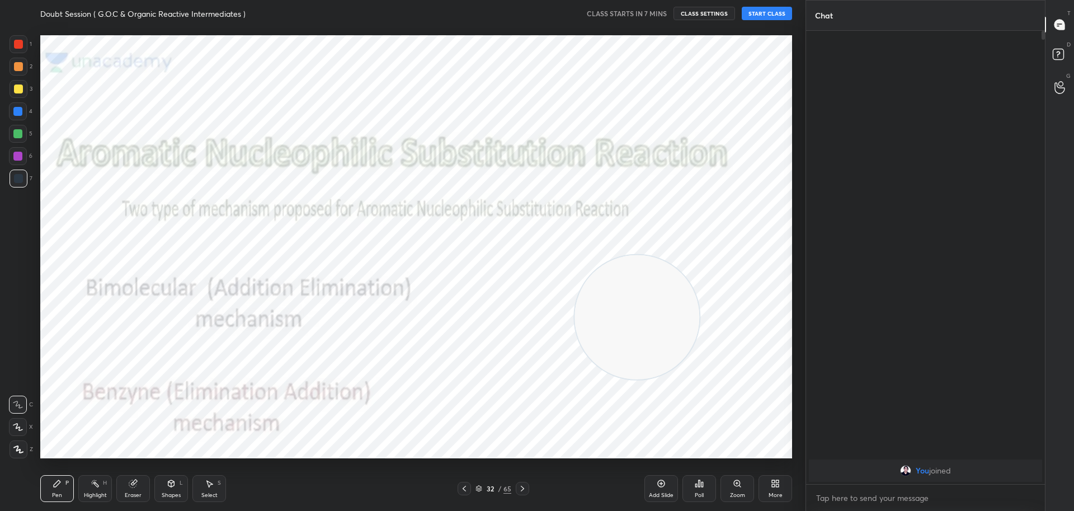
click at [463, 489] on icon at bounding box center [464, 488] width 9 height 9
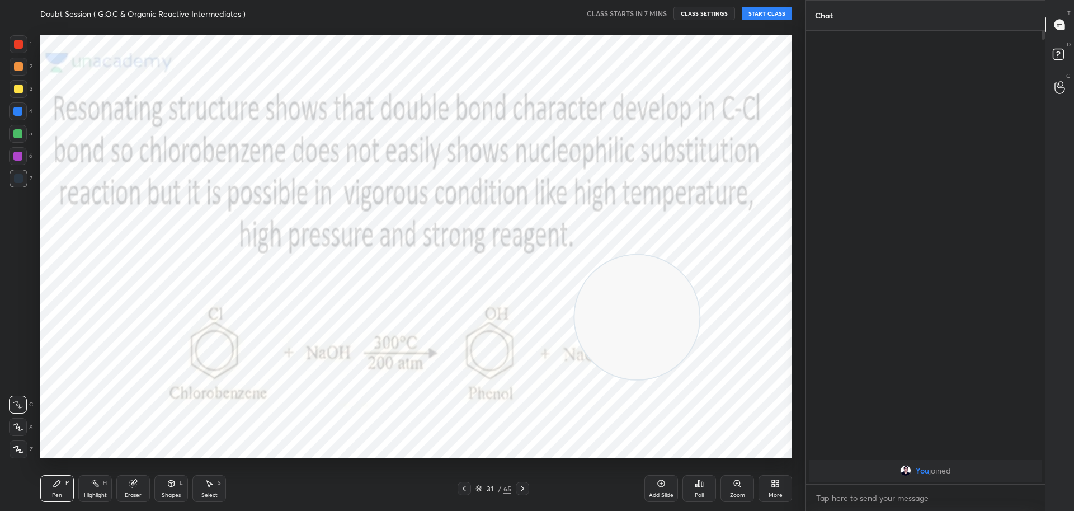
click at [463, 489] on icon at bounding box center [464, 488] width 9 height 9
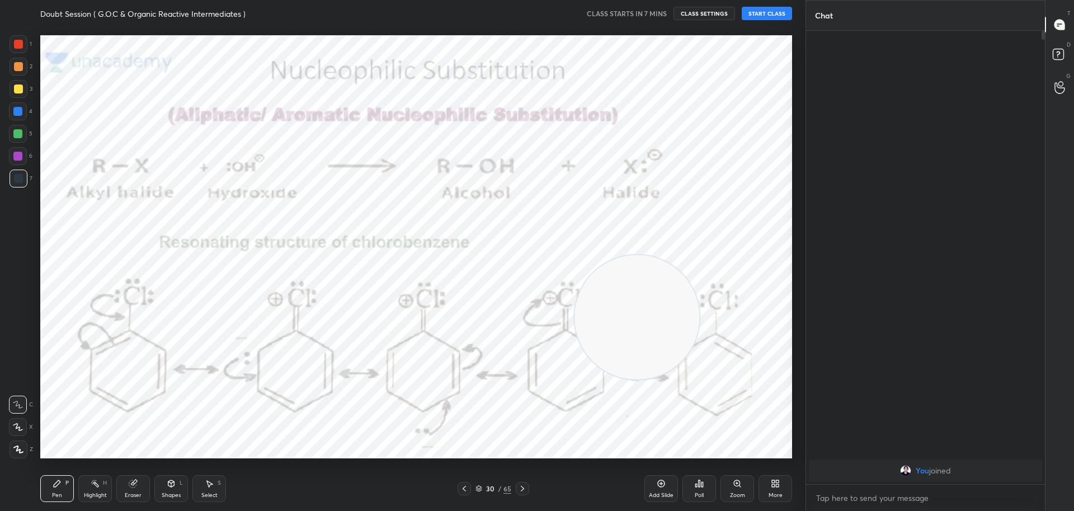
click at [463, 489] on icon at bounding box center [464, 488] width 9 height 9
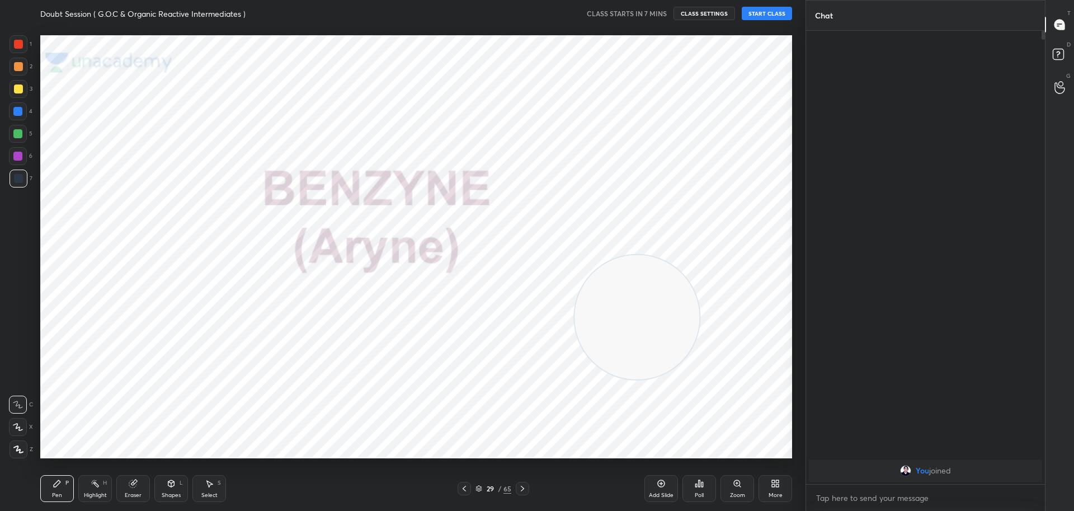
click at [463, 489] on icon at bounding box center [464, 488] width 9 height 9
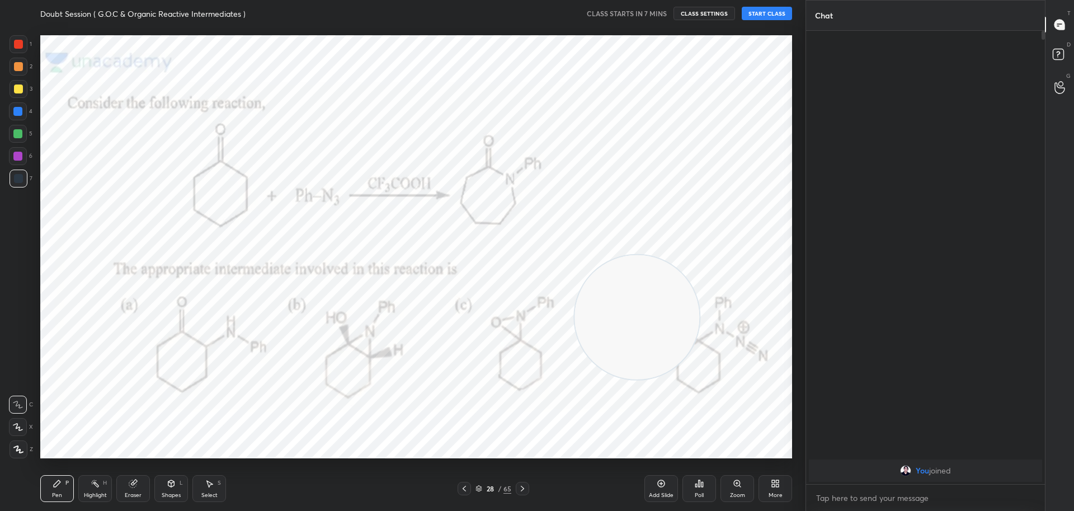
click at [463, 489] on icon at bounding box center [464, 488] width 9 height 9
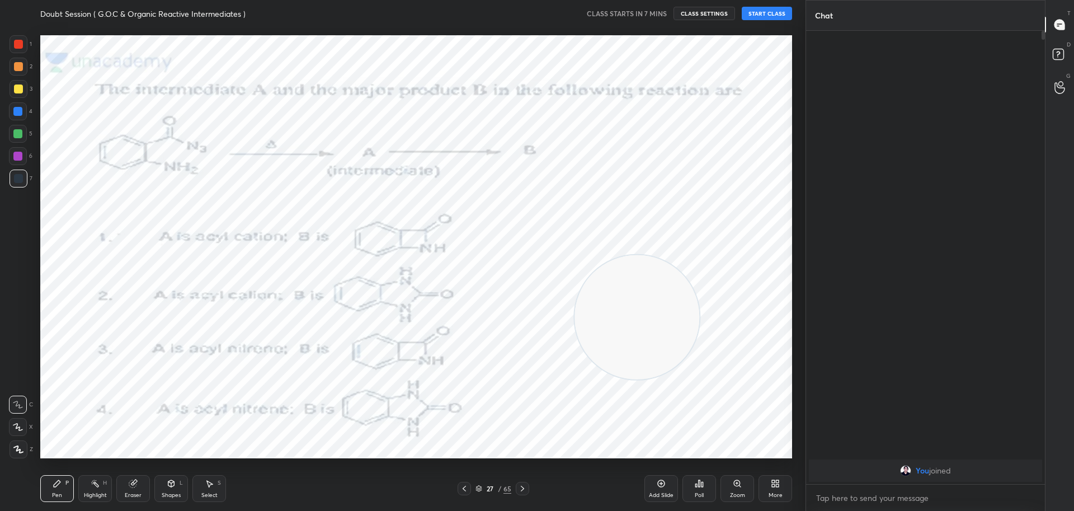
click at [463, 489] on icon at bounding box center [464, 488] width 9 height 9
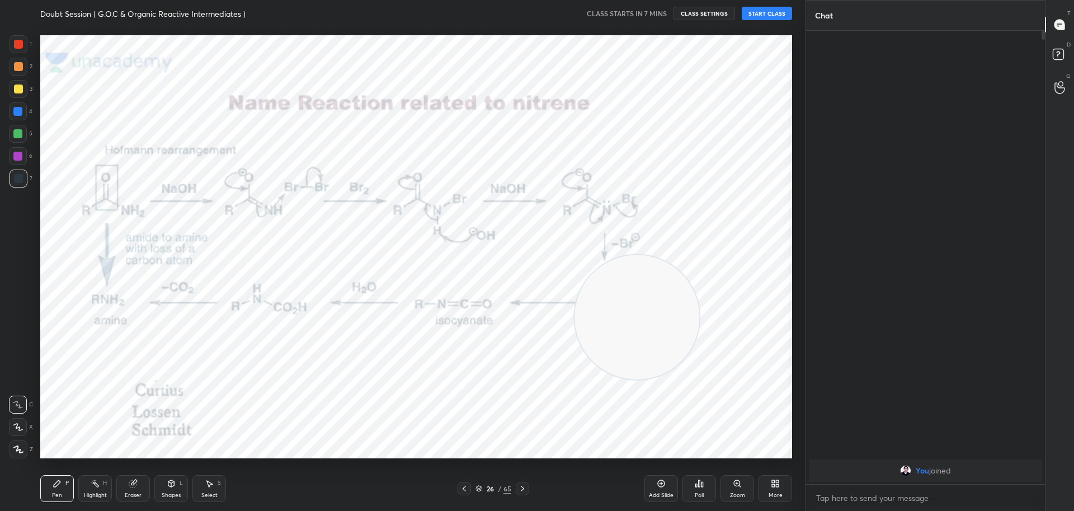
click at [463, 489] on icon at bounding box center [464, 488] width 9 height 9
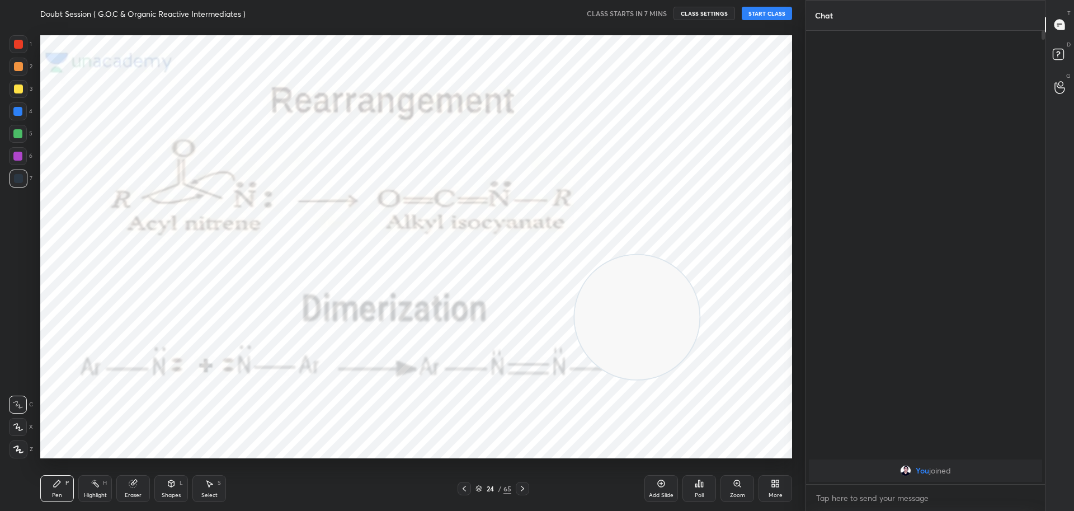
click at [463, 489] on icon at bounding box center [464, 488] width 9 height 9
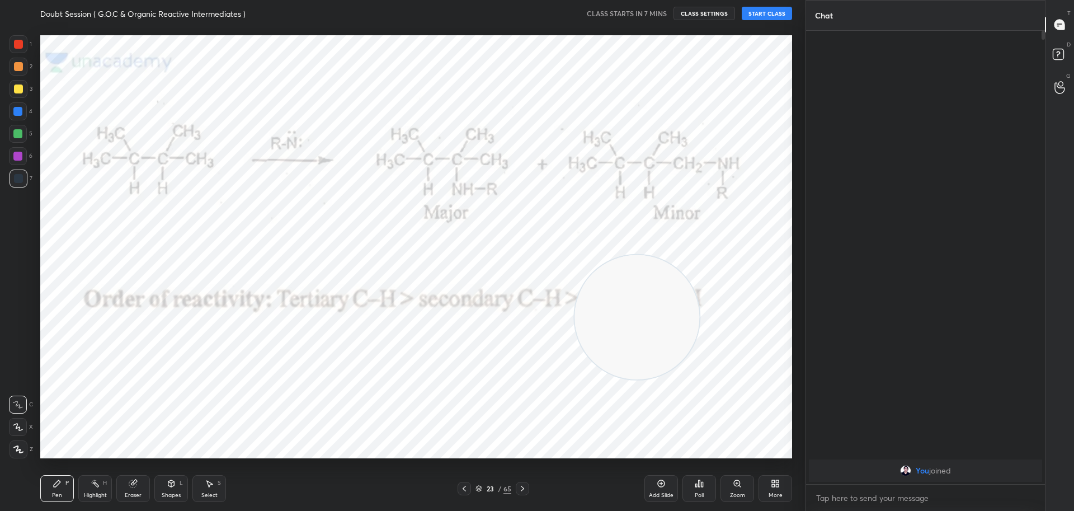
click at [463, 489] on icon at bounding box center [464, 488] width 9 height 9
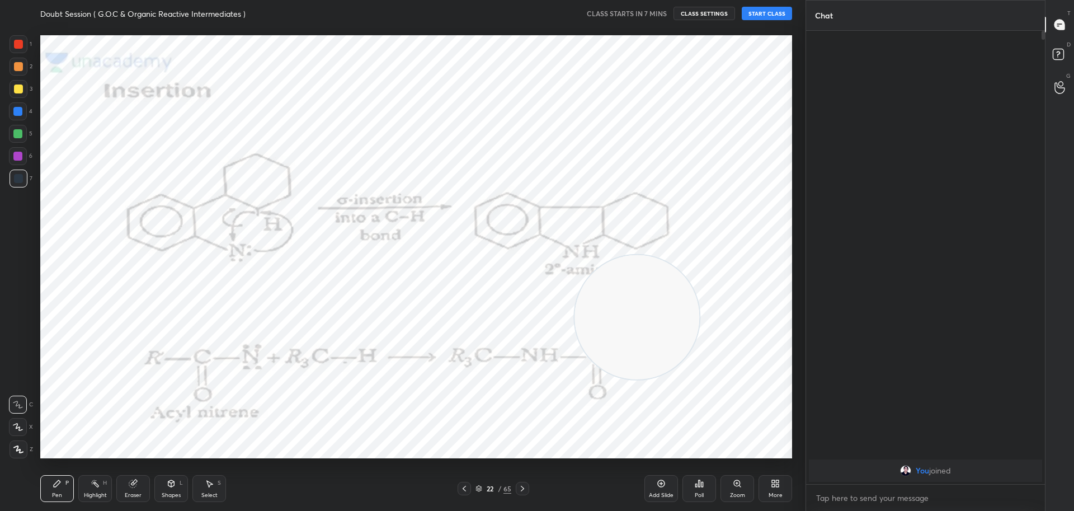
click at [463, 489] on icon at bounding box center [464, 488] width 9 height 9
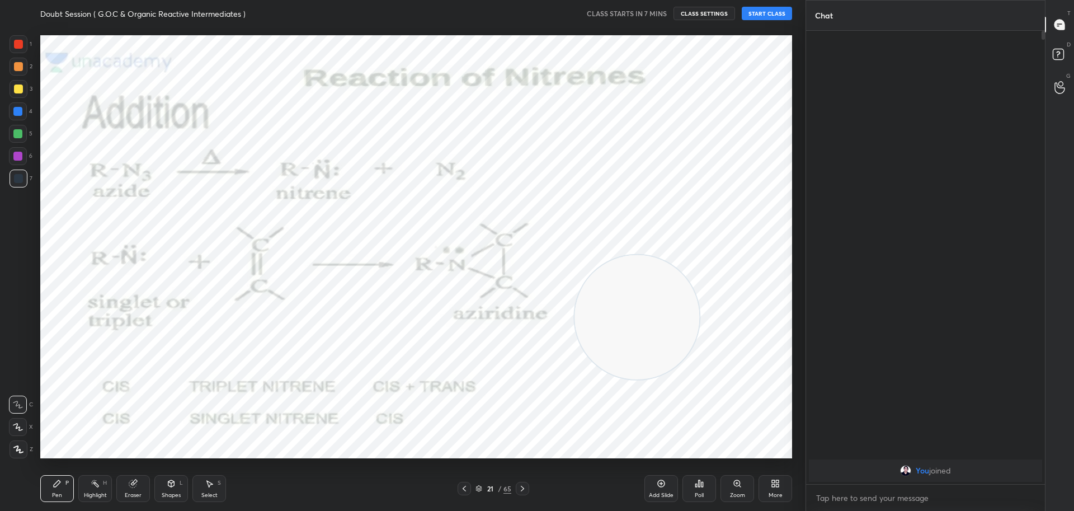
click at [463, 489] on icon at bounding box center [464, 488] width 9 height 9
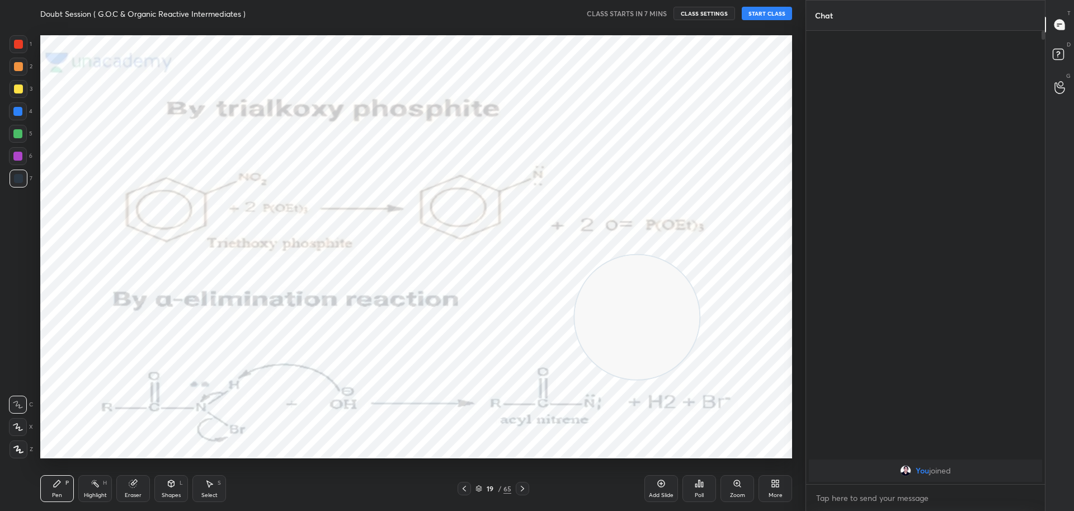
click at [463, 489] on icon at bounding box center [464, 488] width 9 height 9
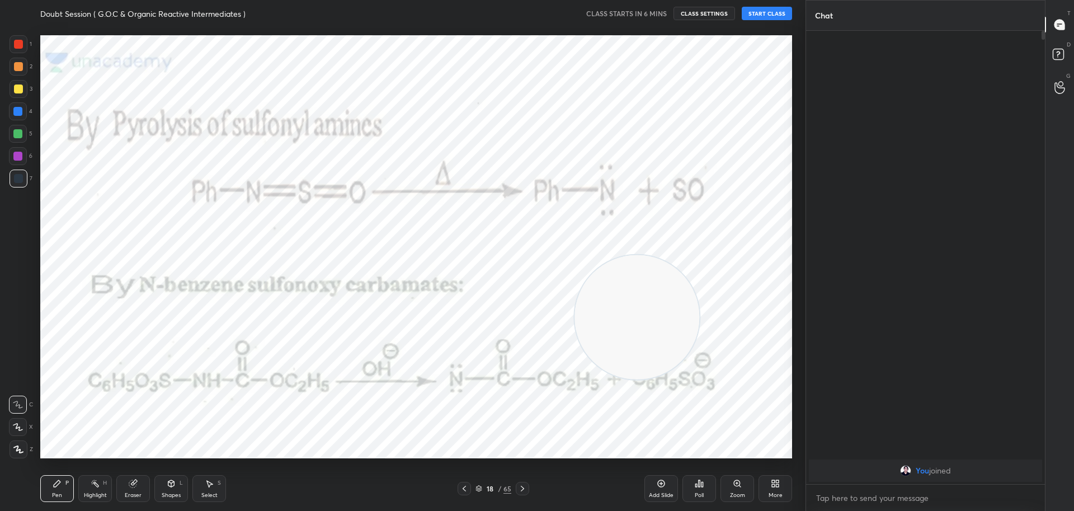
click at [462, 488] on icon at bounding box center [464, 488] width 9 height 9
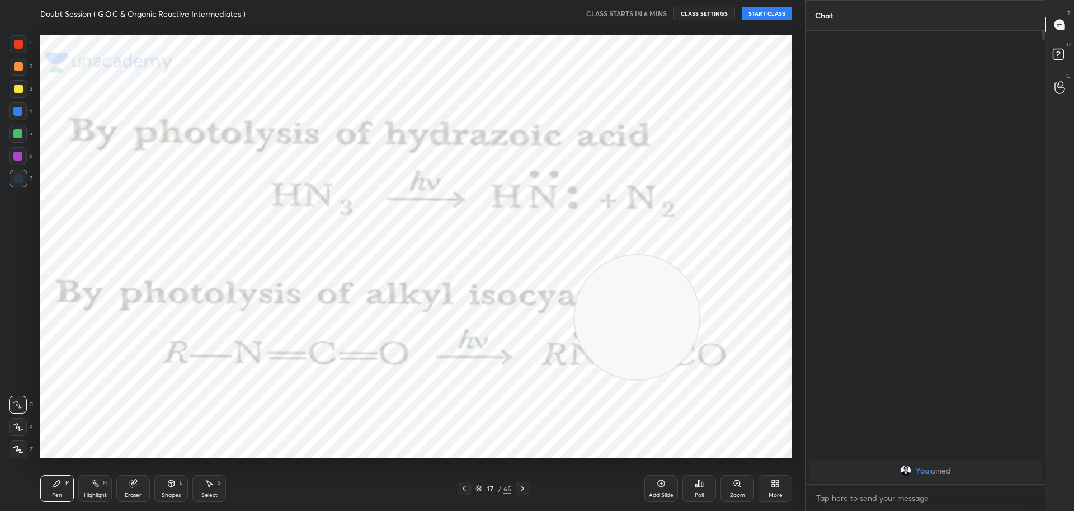
click at [462, 488] on icon at bounding box center [464, 488] width 9 height 9
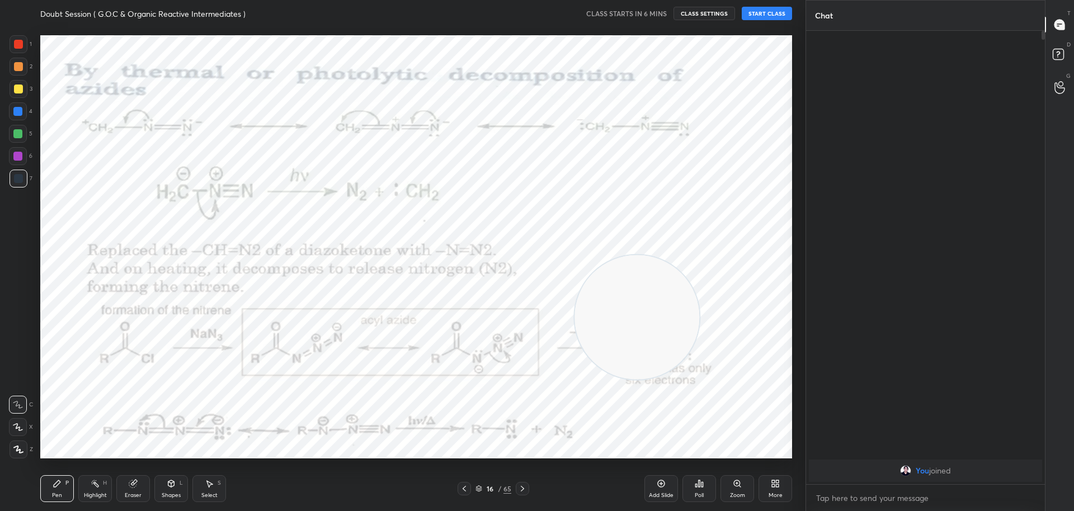
click at [462, 488] on icon at bounding box center [464, 488] width 9 height 9
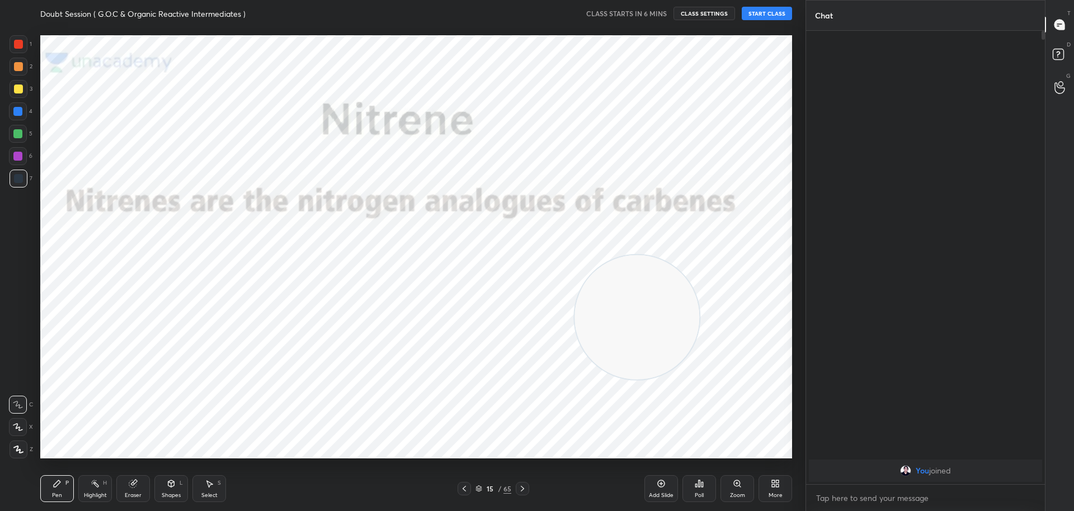
click at [462, 488] on icon at bounding box center [464, 488] width 9 height 9
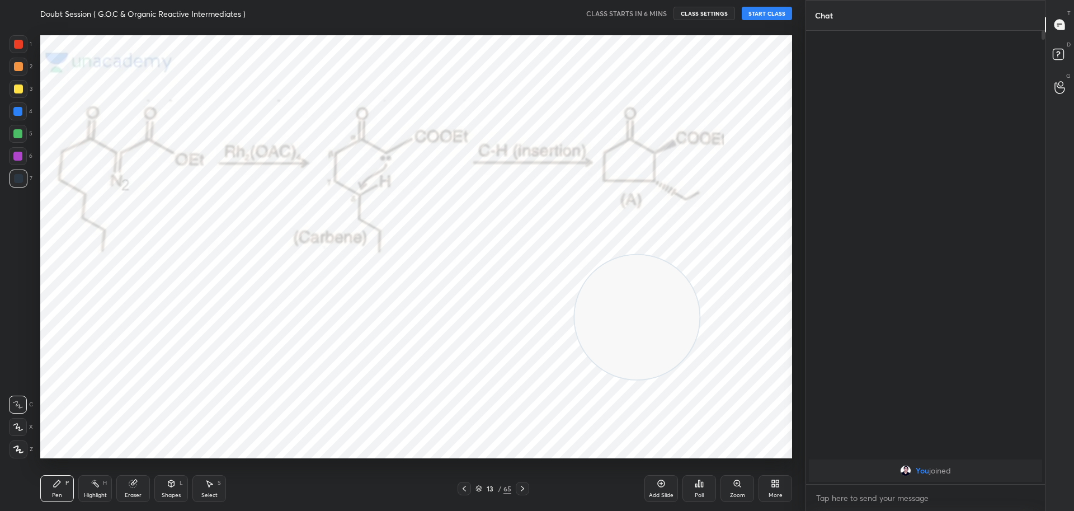
click at [462, 488] on icon at bounding box center [464, 488] width 9 height 9
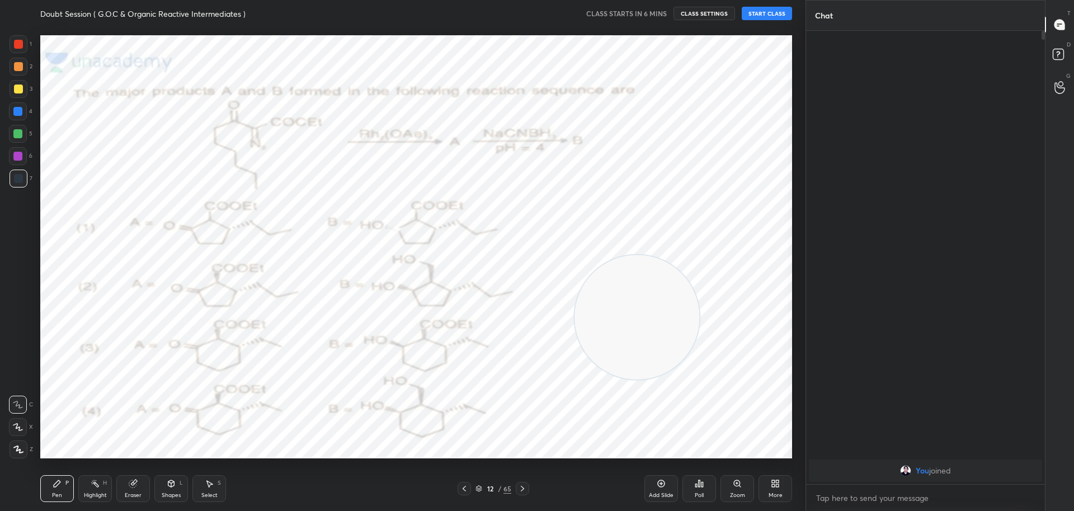
click at [462, 488] on icon at bounding box center [464, 488] width 9 height 9
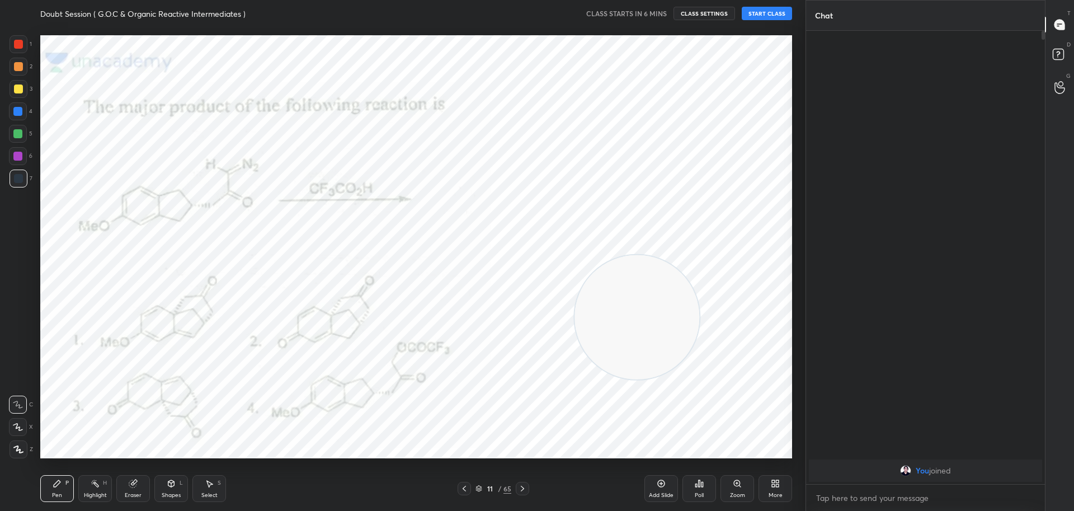
click at [462, 488] on icon at bounding box center [464, 488] width 9 height 9
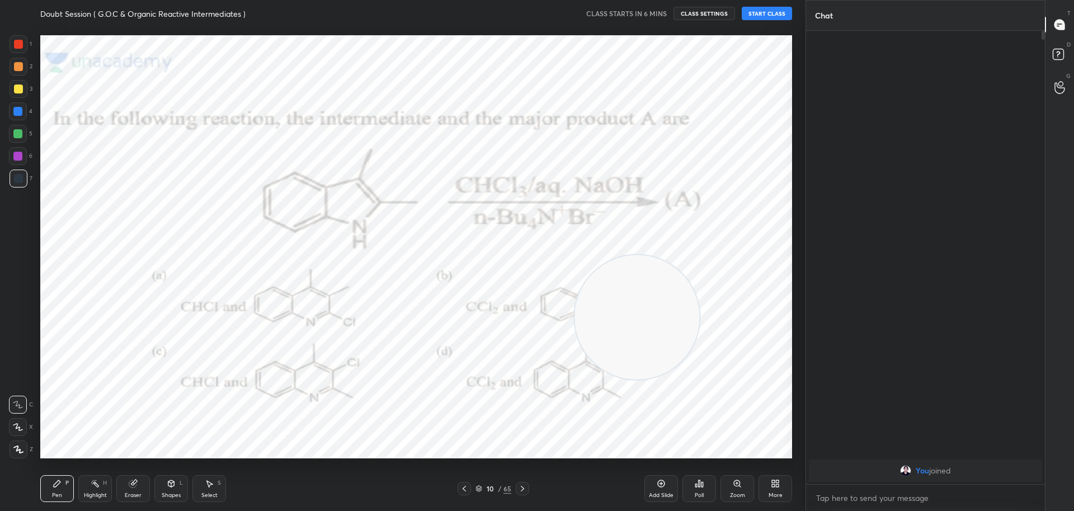
click at [462, 488] on icon at bounding box center [464, 488] width 9 height 9
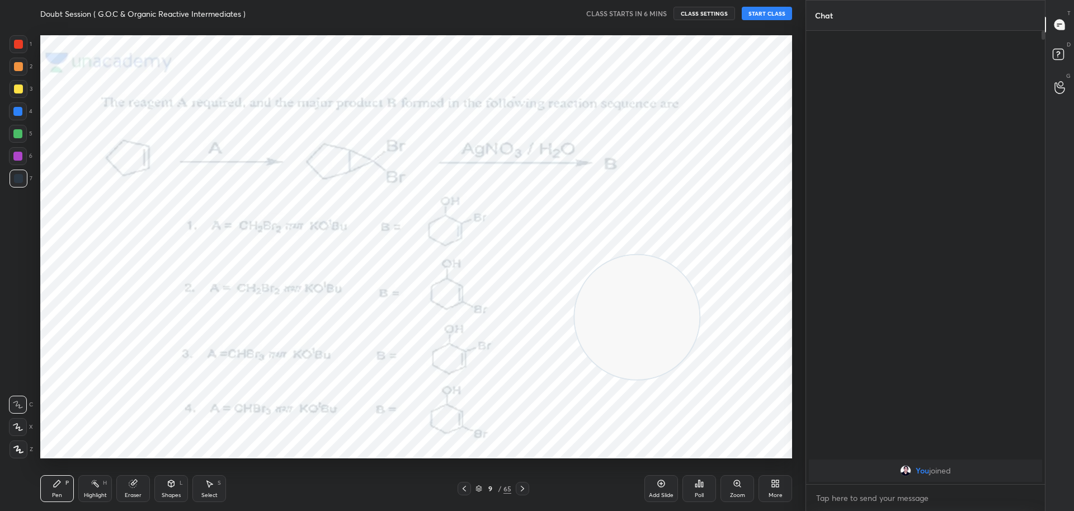
click at [462, 488] on icon at bounding box center [464, 488] width 9 height 9
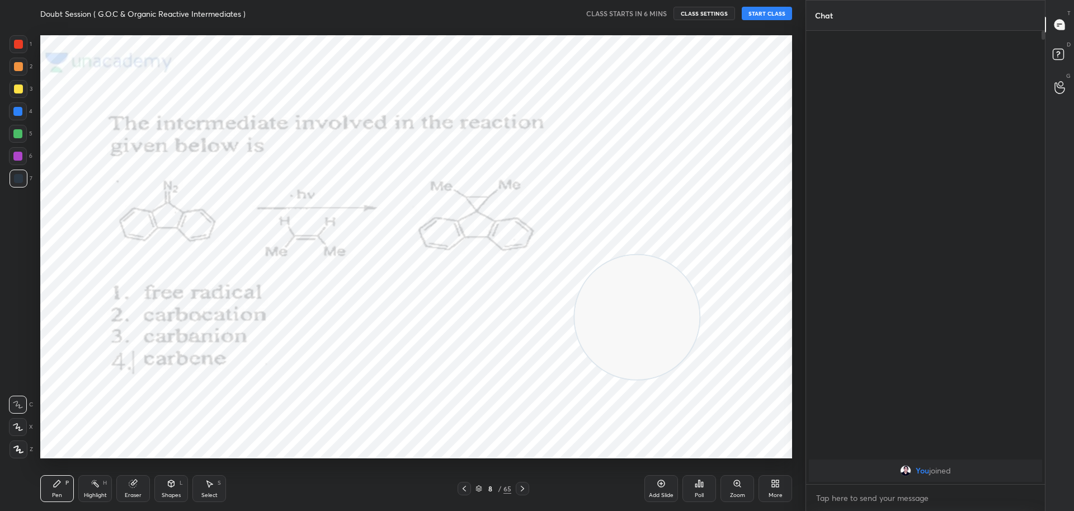
click at [462, 488] on icon at bounding box center [464, 488] width 9 height 9
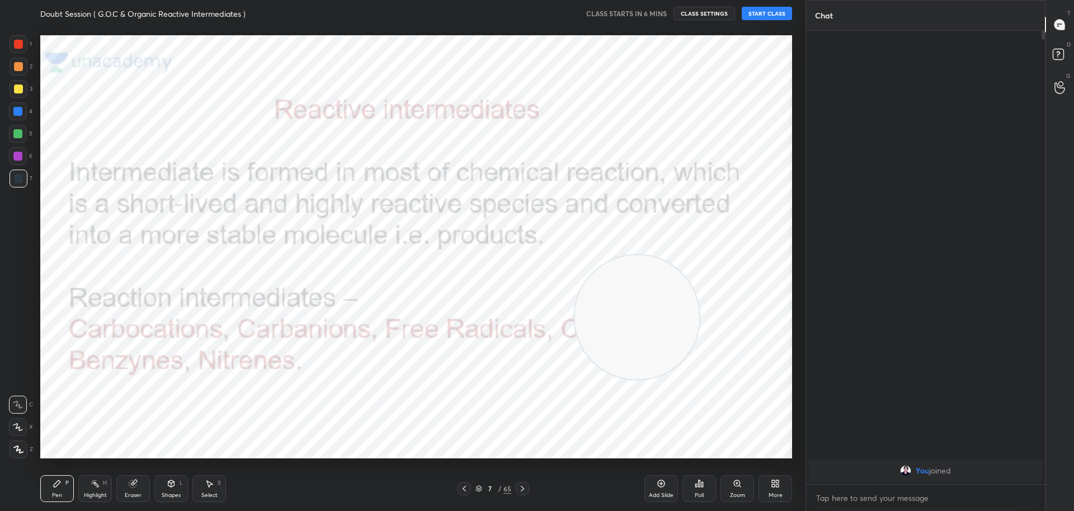
click at [462, 488] on icon at bounding box center [464, 488] width 9 height 9
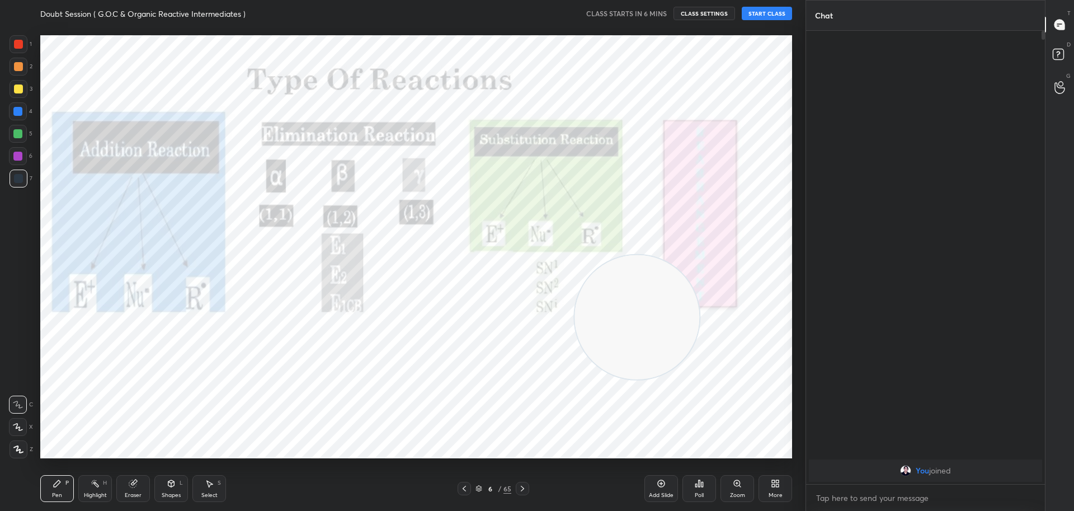
click at [462, 488] on icon at bounding box center [464, 488] width 9 height 9
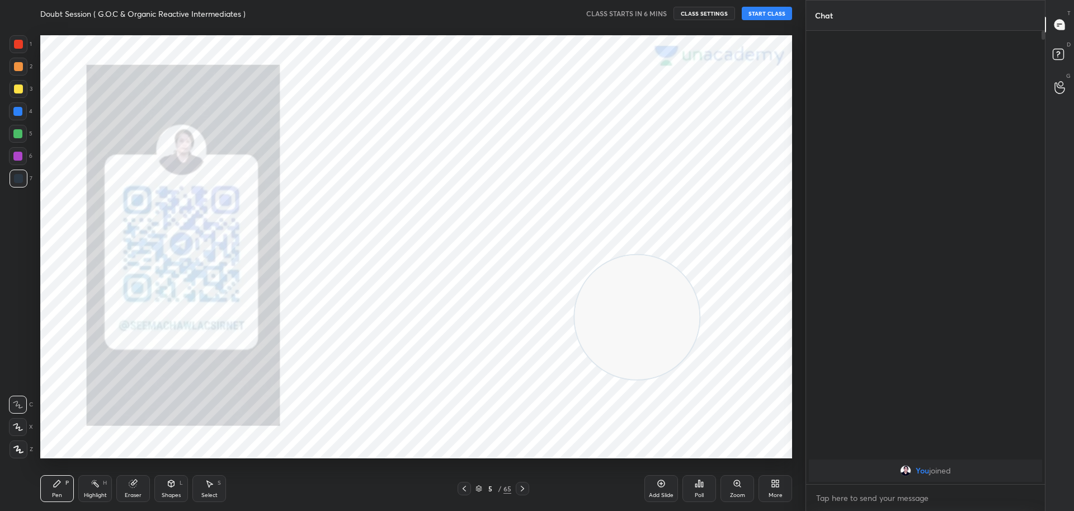
click at [462, 488] on icon at bounding box center [464, 488] width 9 height 9
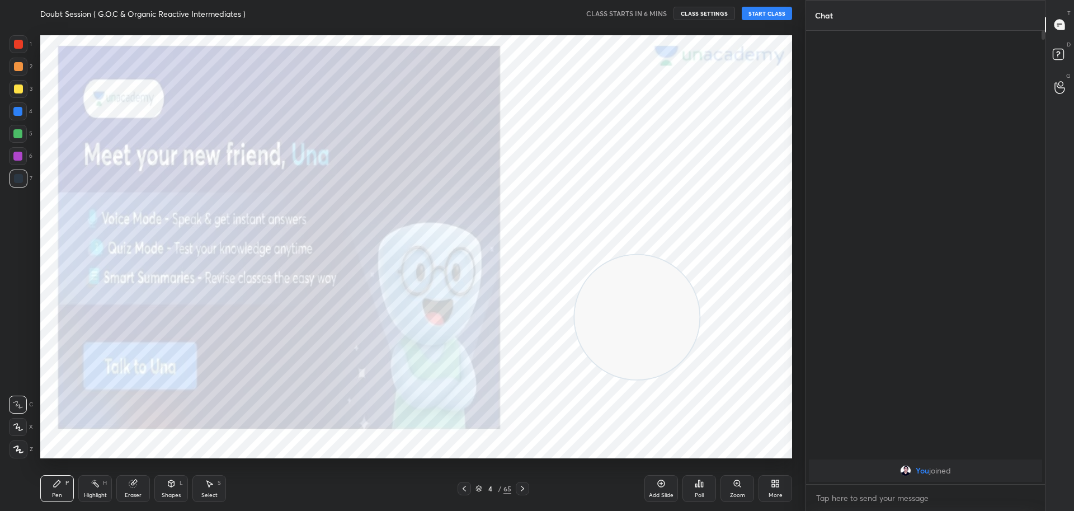
click at [462, 487] on icon at bounding box center [464, 488] width 9 height 9
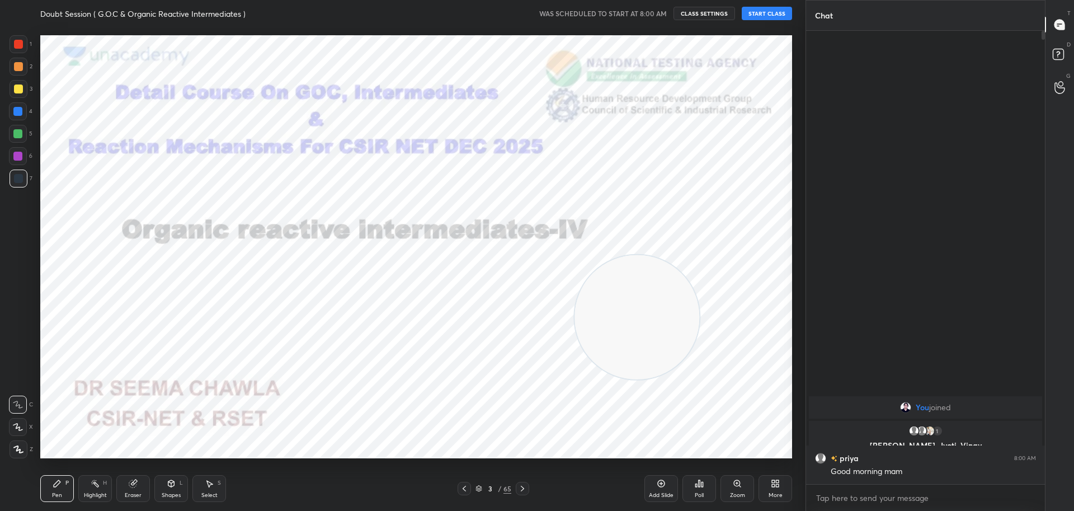
click at [767, 10] on button "START CLASS" at bounding box center [767, 13] width 50 height 13
click at [20, 43] on div at bounding box center [18, 44] width 9 height 9
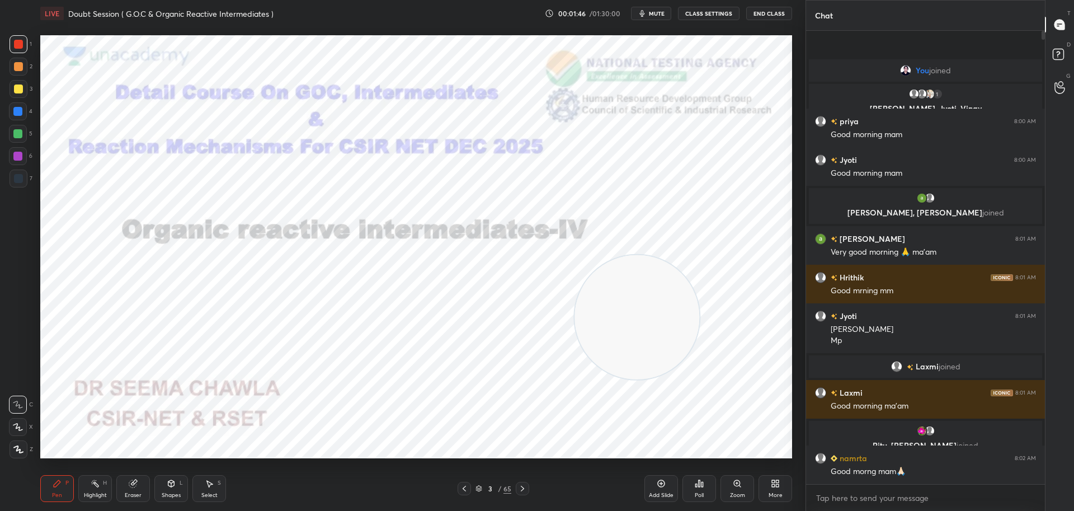
click at [20, 45] on div at bounding box center [18, 44] width 9 height 9
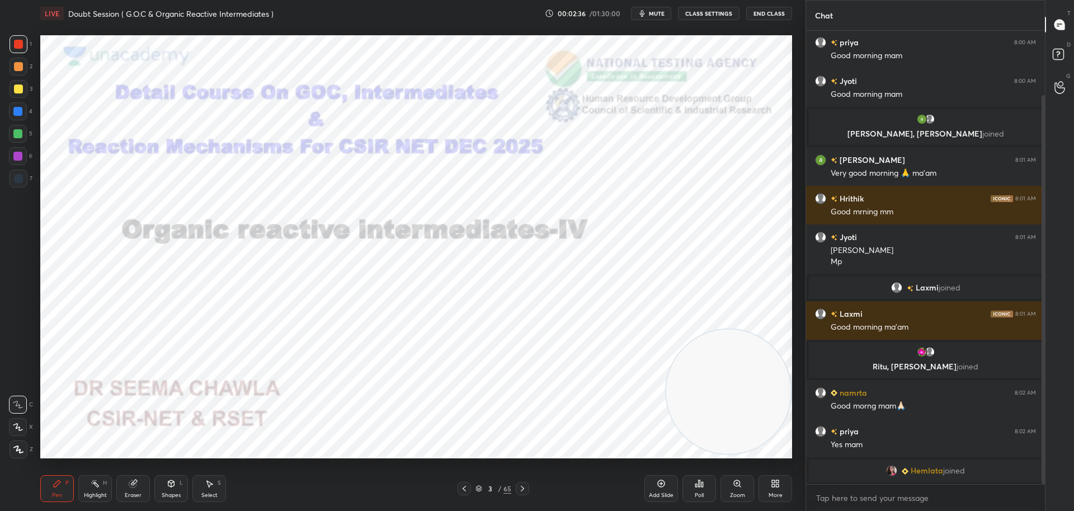
scroll to position [114, 0]
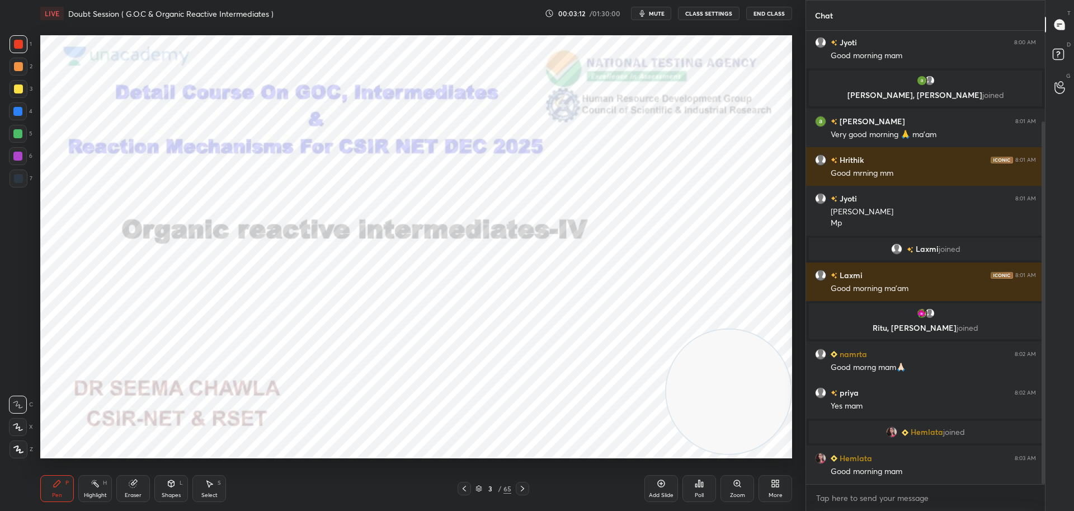
click at [523, 489] on icon at bounding box center [522, 488] width 3 height 6
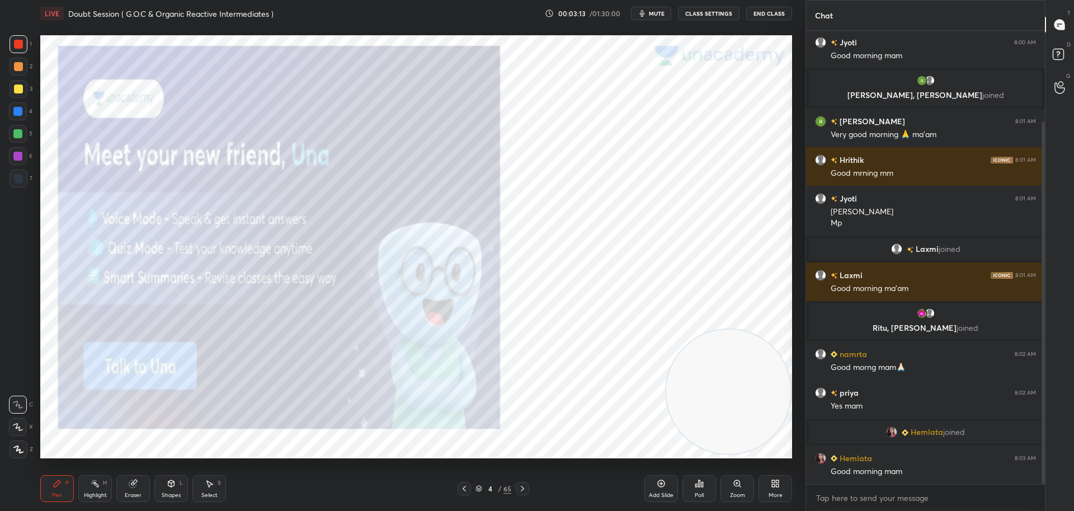
scroll to position [152, 0]
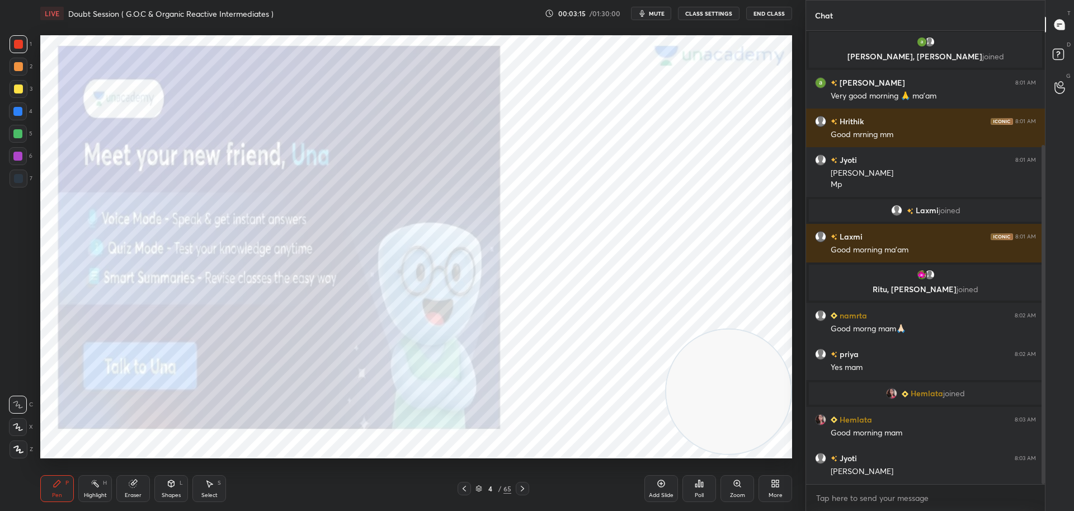
click at [526, 488] on icon at bounding box center [522, 488] width 9 height 9
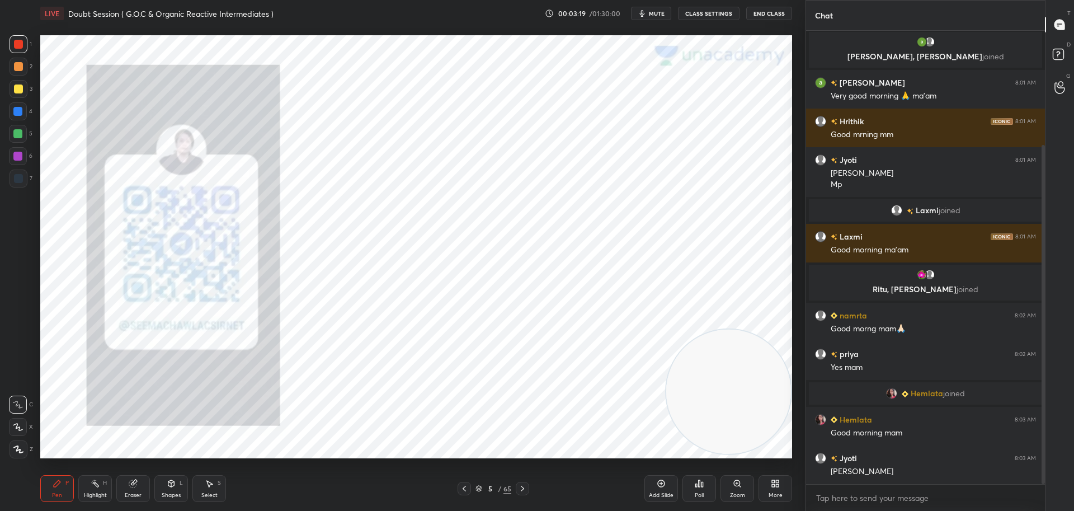
click at [17, 41] on div at bounding box center [18, 44] width 9 height 9
click at [526, 487] on icon at bounding box center [522, 488] width 9 height 9
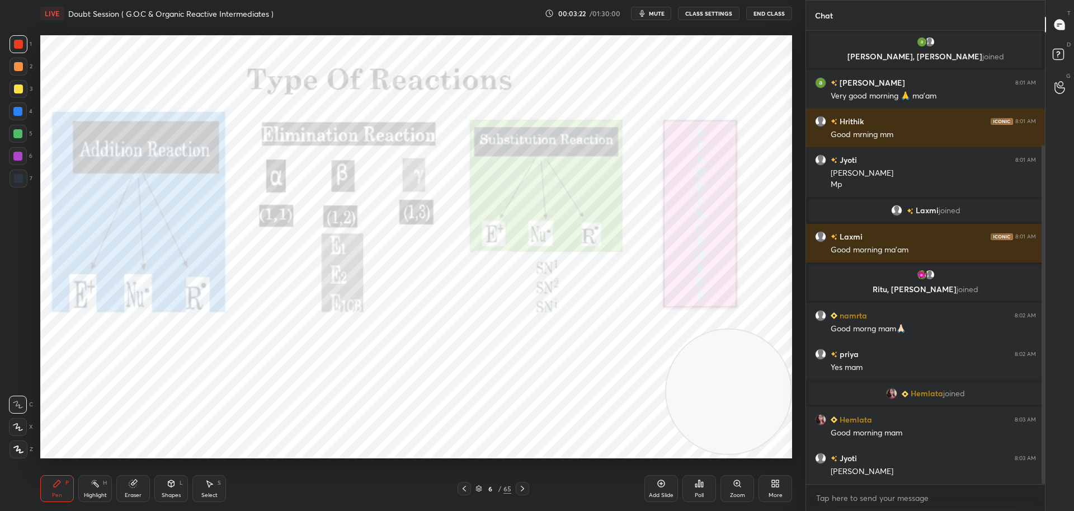
click at [521, 489] on icon at bounding box center [522, 488] width 9 height 9
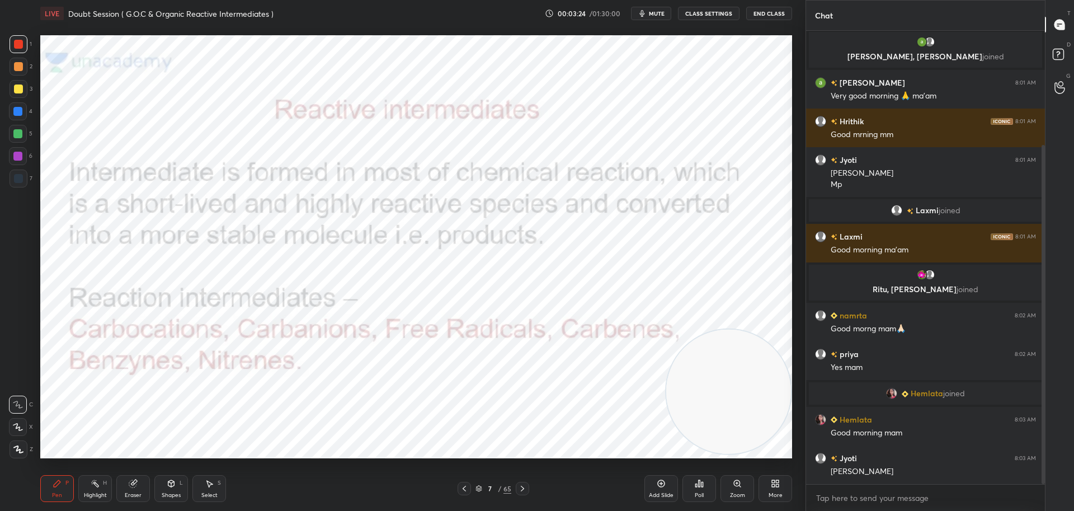
click at [526, 491] on icon at bounding box center [522, 488] width 9 height 9
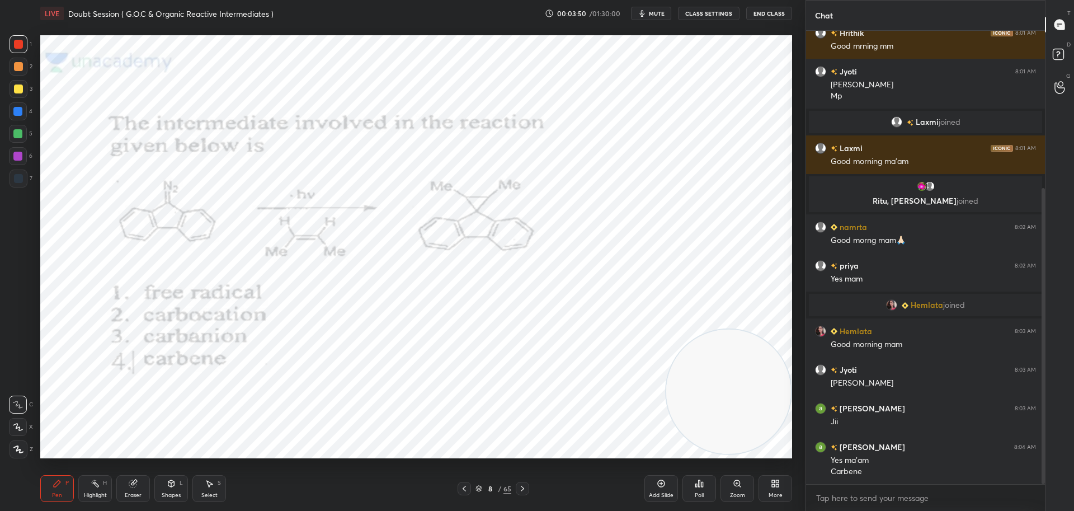
scroll to position [267, 0]
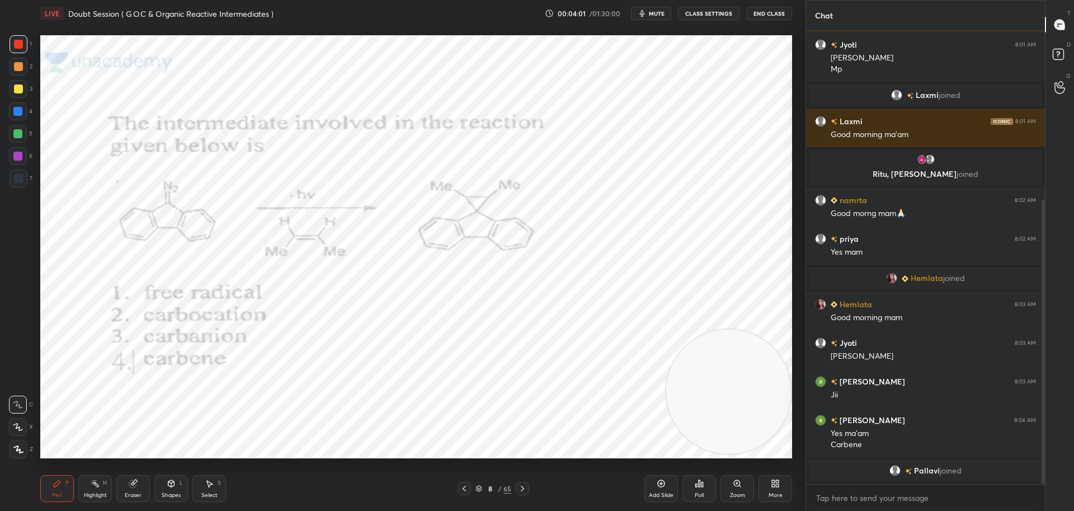
click at [526, 486] on icon at bounding box center [522, 488] width 9 height 9
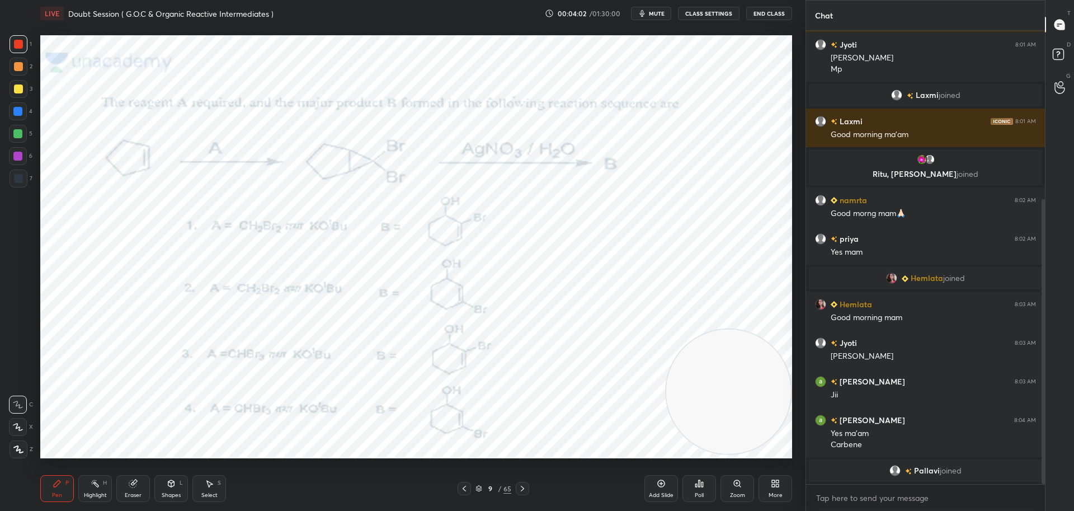
scroll to position [306, 0]
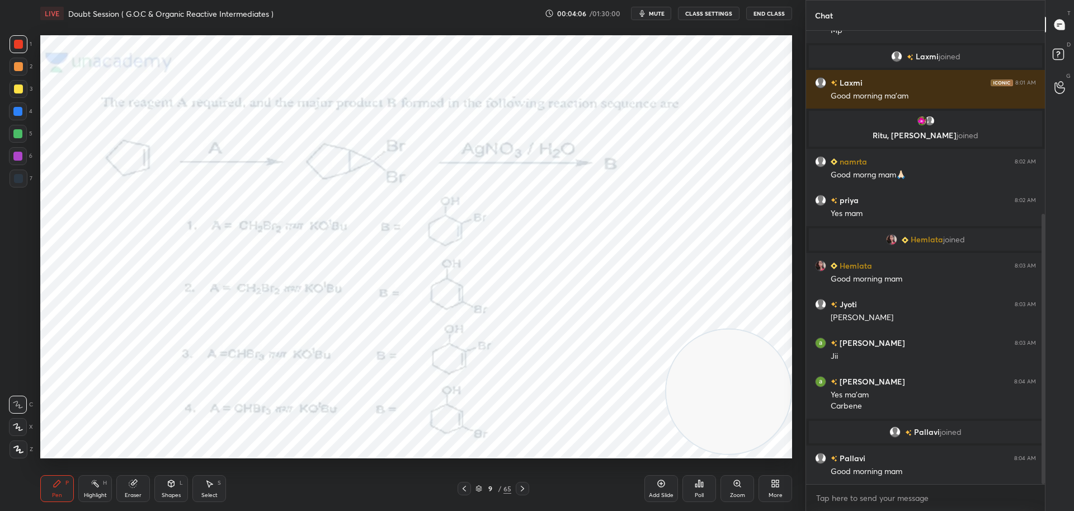
click at [703, 480] on icon at bounding box center [699, 483] width 9 height 9
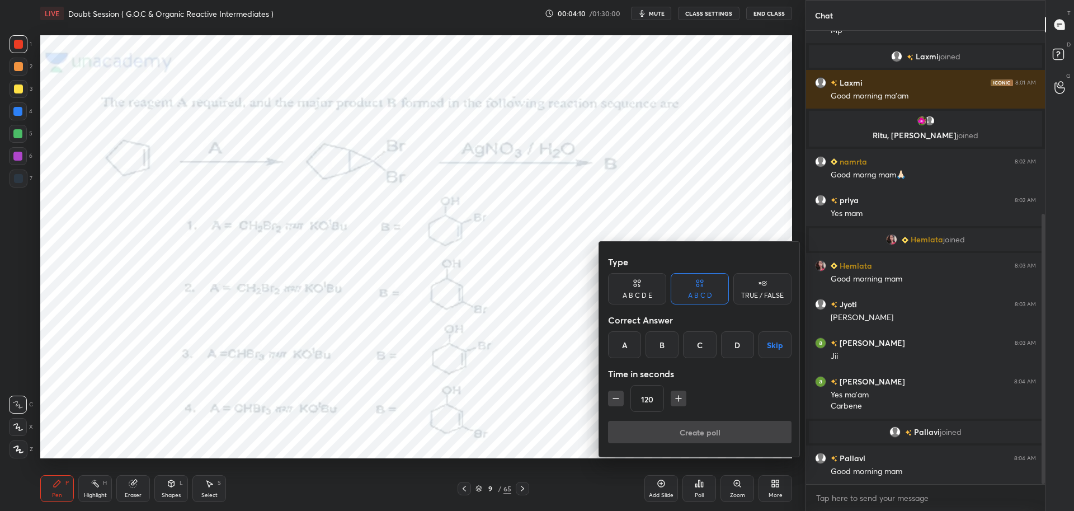
click at [699, 345] on div "C" at bounding box center [699, 344] width 33 height 27
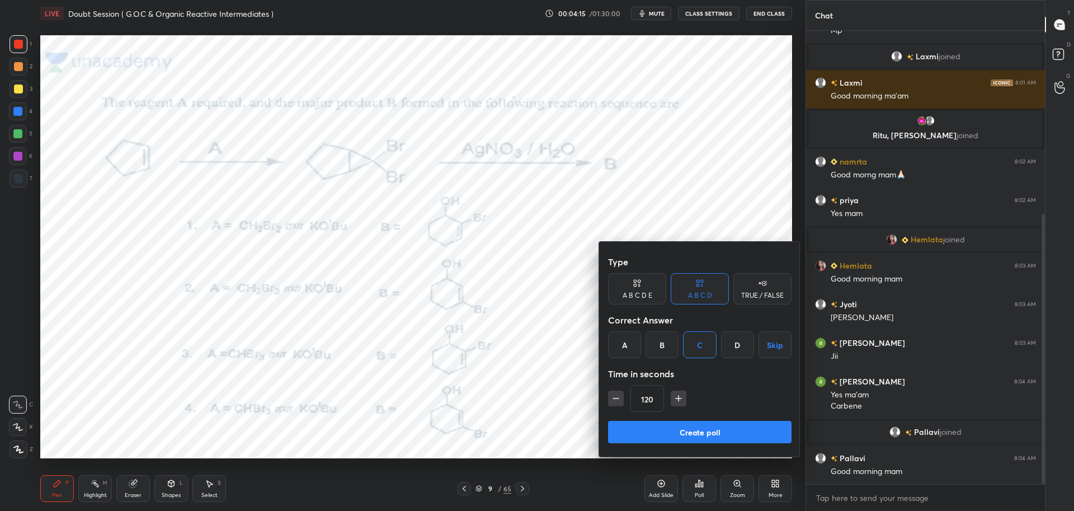
click at [676, 395] on icon "button" at bounding box center [678, 398] width 11 height 11
type input "135"
click at [672, 428] on button "Create poll" at bounding box center [699, 432] width 183 height 22
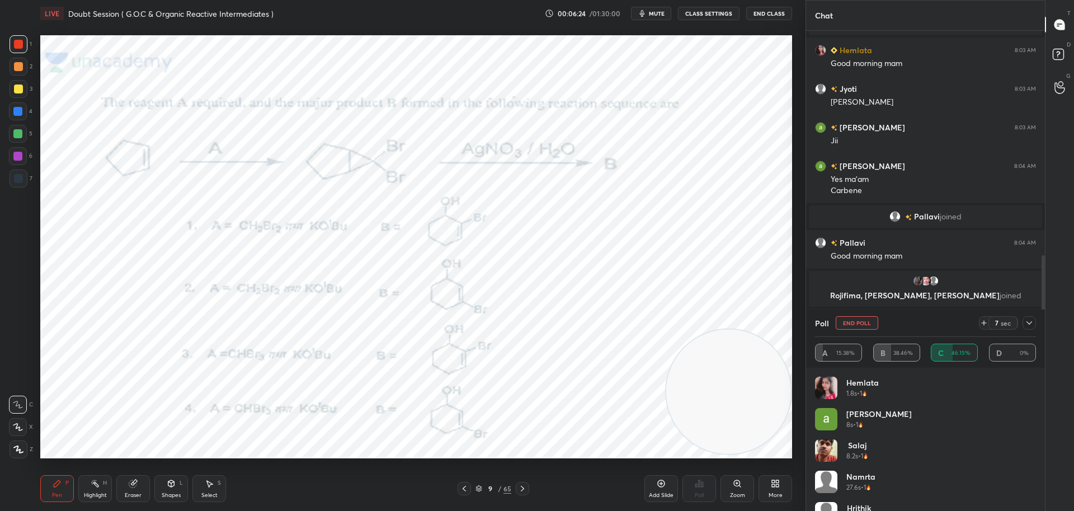
scroll to position [561, 0]
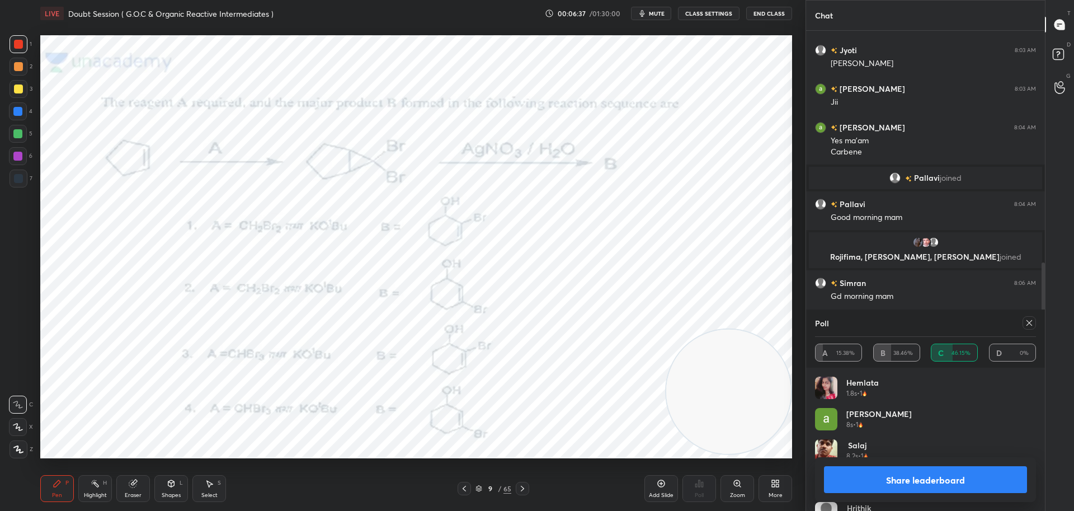
click at [1029, 317] on div at bounding box center [1028, 322] width 13 height 13
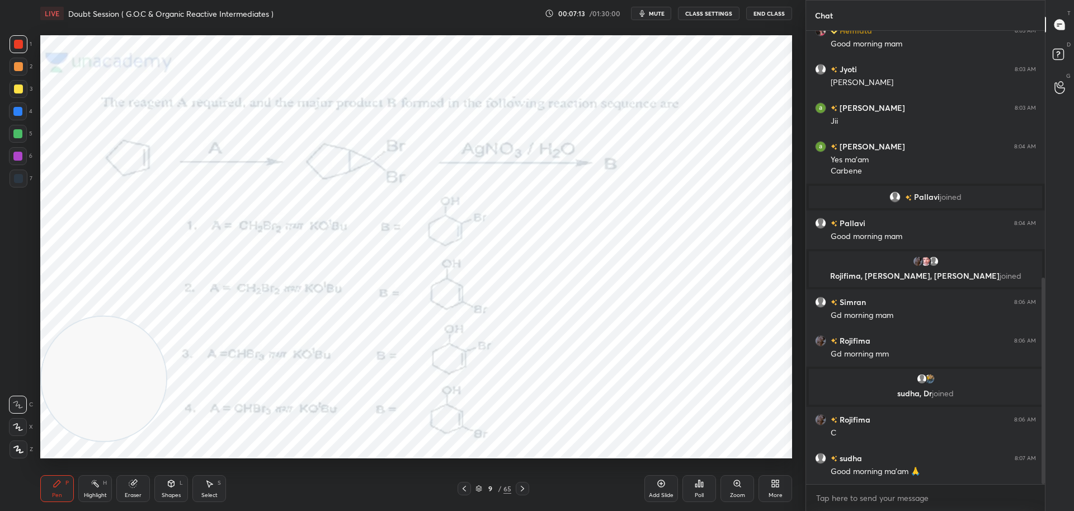
scroll to position [581, 0]
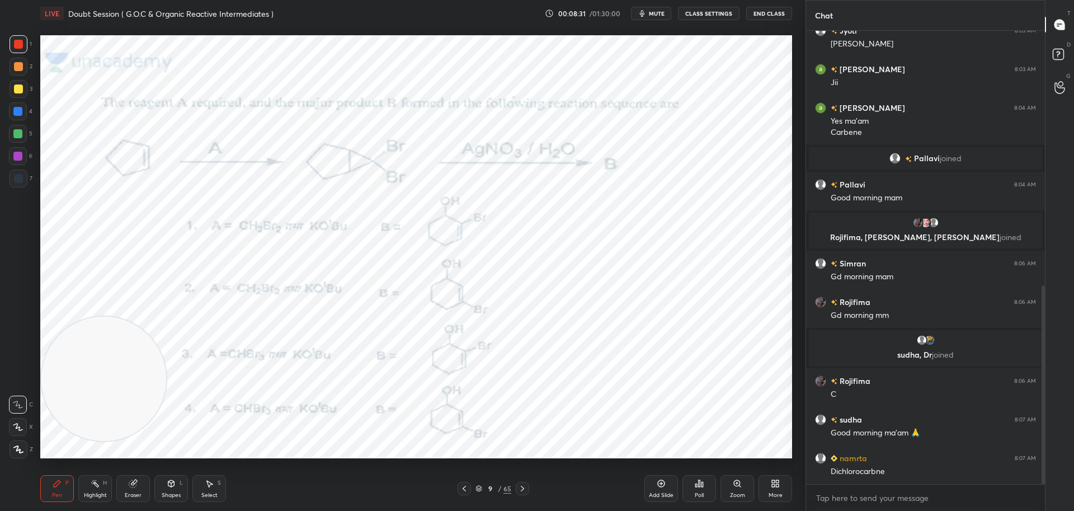
click at [21, 177] on div at bounding box center [18, 178] width 9 height 9
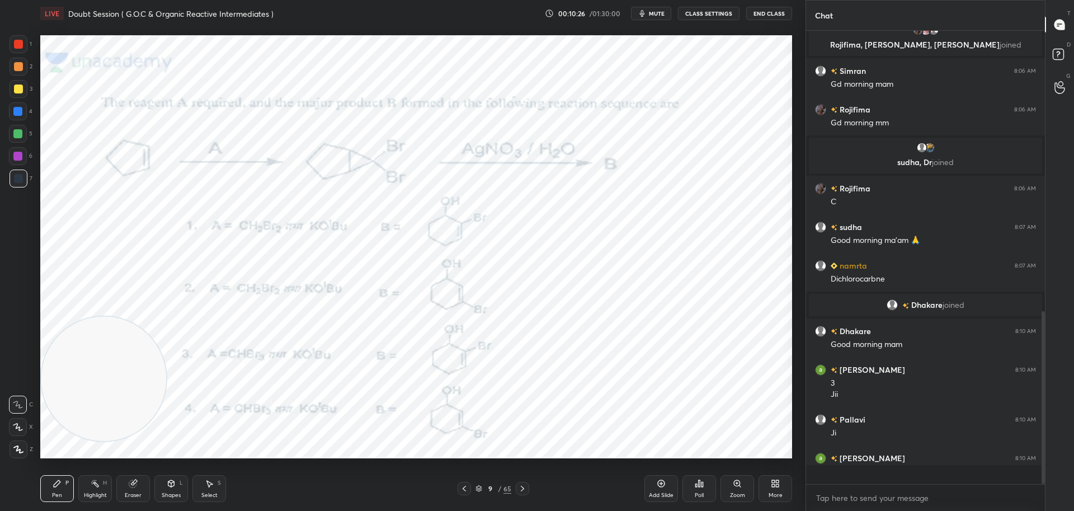
scroll to position [733, 0]
click at [525, 487] on icon at bounding box center [522, 488] width 9 height 9
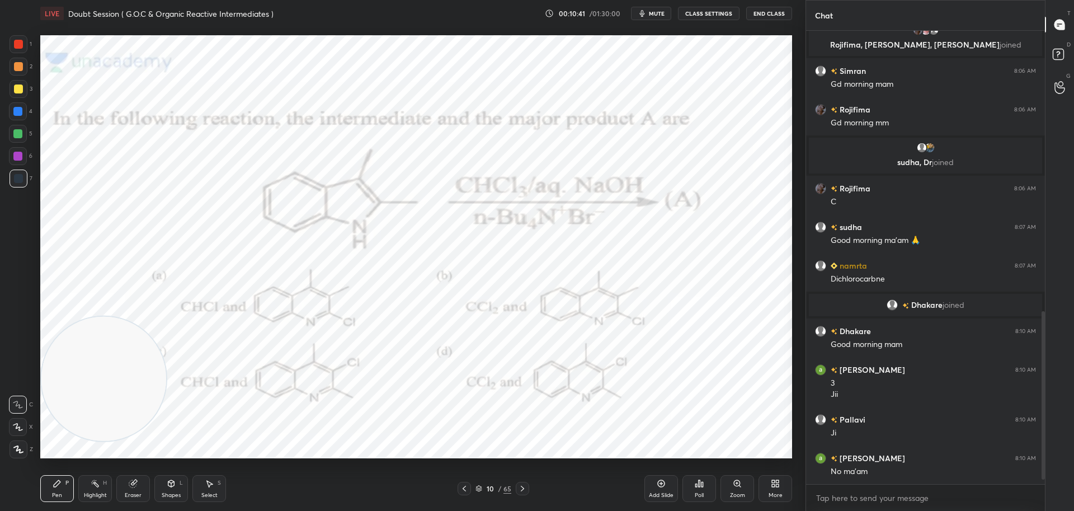
click at [700, 479] on icon at bounding box center [699, 483] width 9 height 9
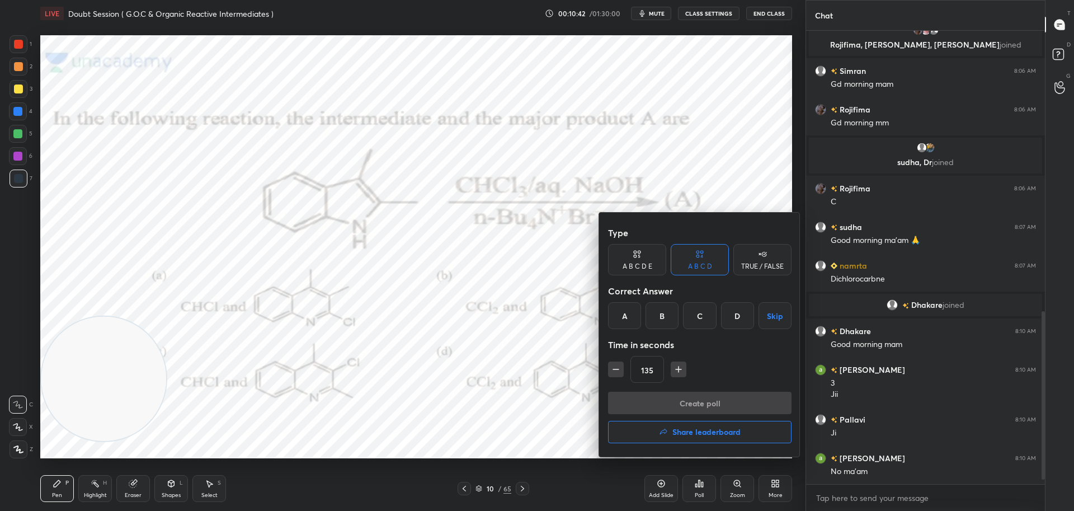
click at [609, 370] on button "button" at bounding box center [616, 369] width 16 height 16
type input "120"
click at [740, 308] on div "D" at bounding box center [737, 315] width 33 height 27
click at [700, 402] on button "Create poll" at bounding box center [699, 402] width 183 height 22
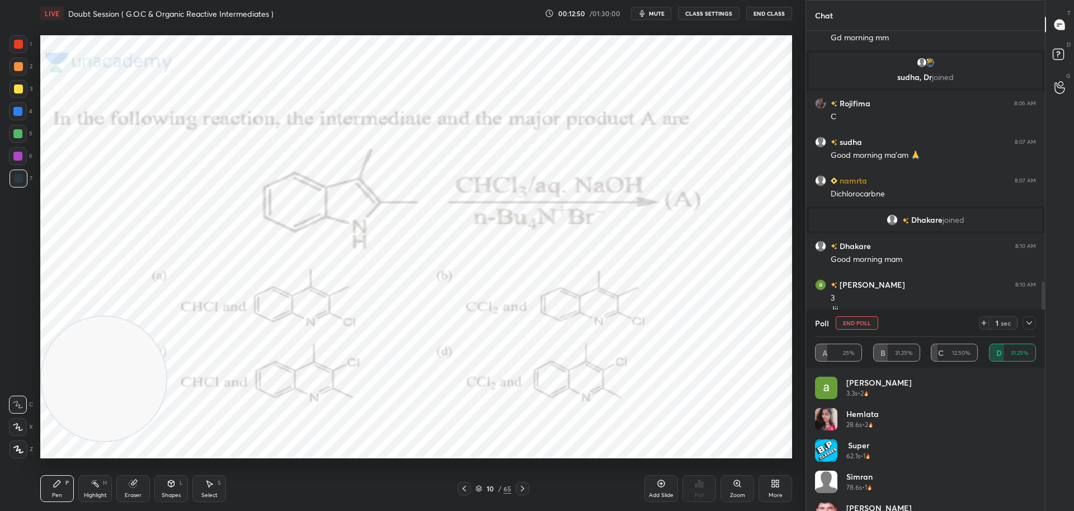
scroll to position [369, 235]
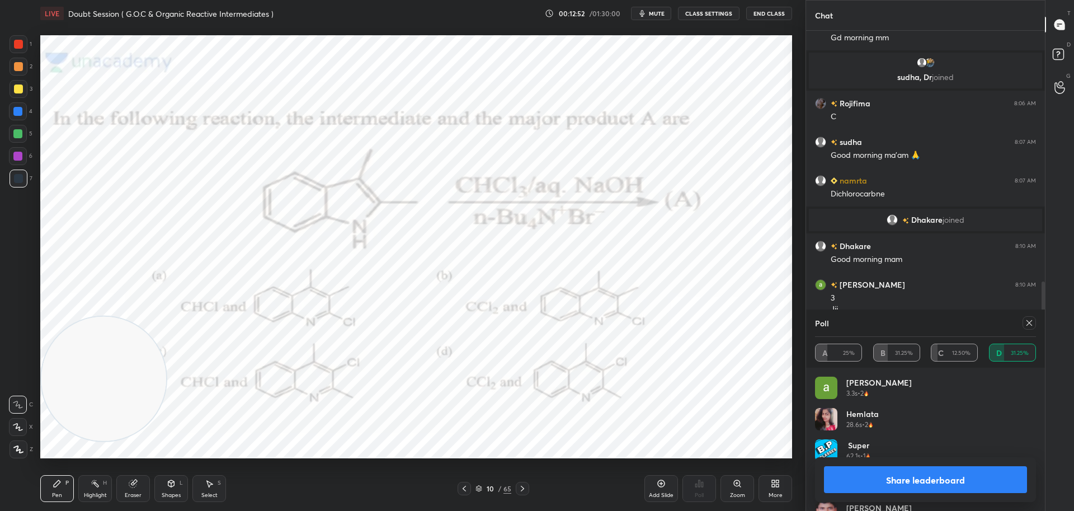
click at [1031, 322] on icon at bounding box center [1029, 322] width 9 height 9
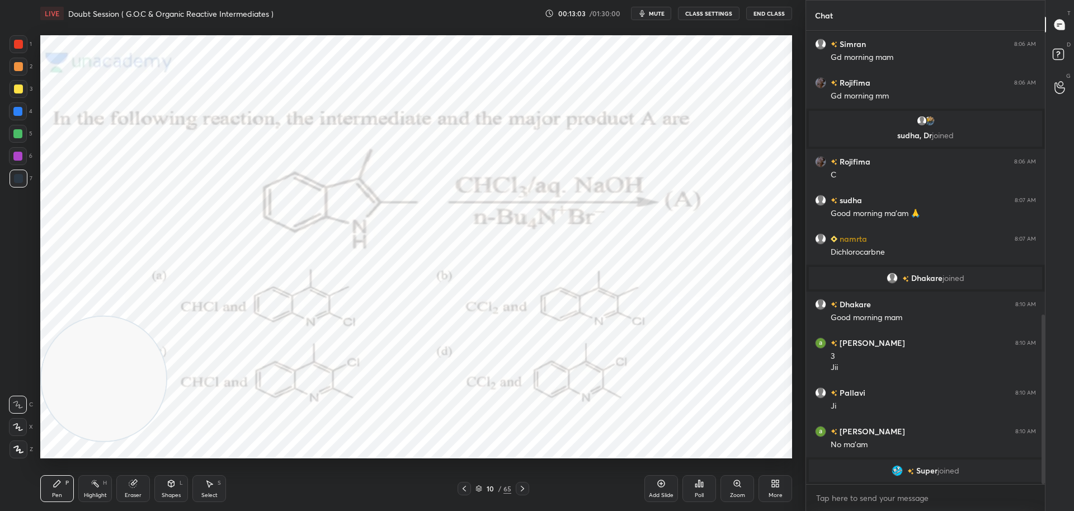
scroll to position [733, 0]
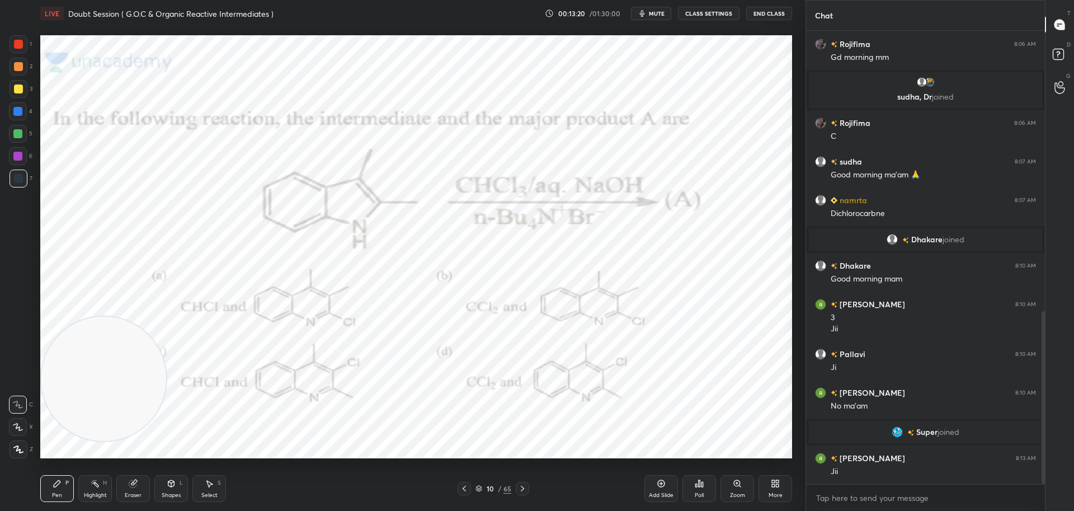
click at [663, 480] on icon at bounding box center [661, 483] width 7 height 7
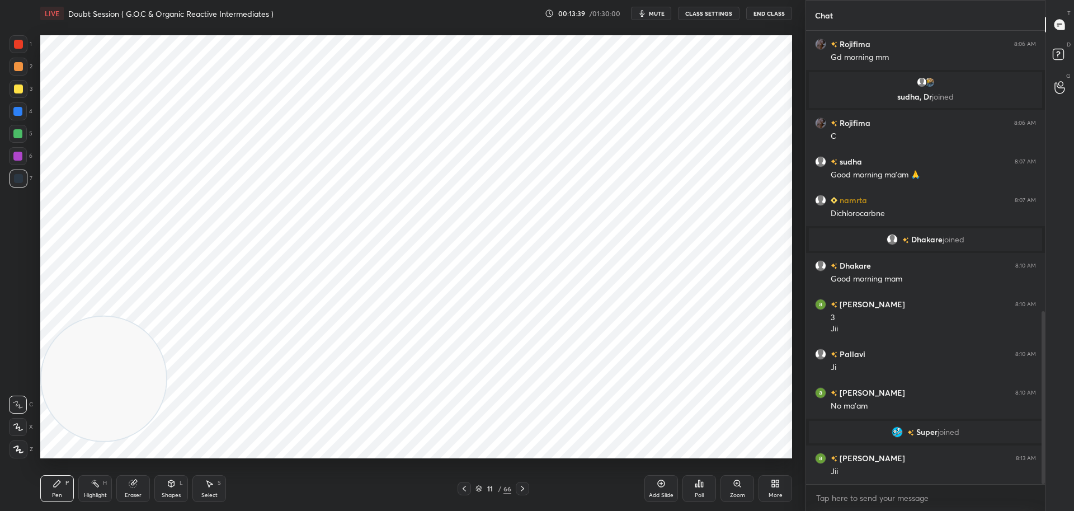
click at [16, 37] on div at bounding box center [19, 44] width 18 height 18
click at [18, 173] on div at bounding box center [19, 178] width 18 height 18
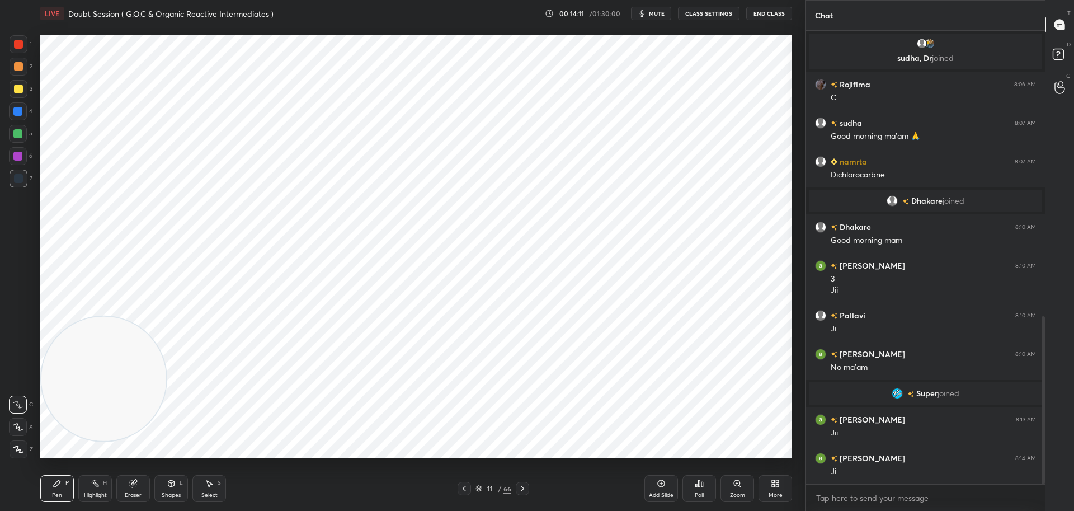
click at [21, 41] on div at bounding box center [18, 44] width 9 height 9
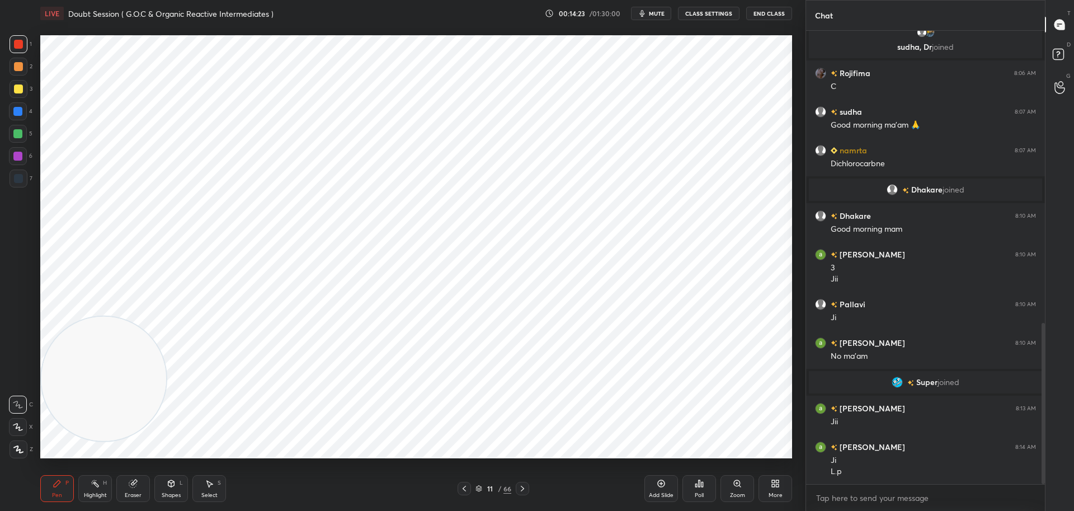
scroll to position [822, 0]
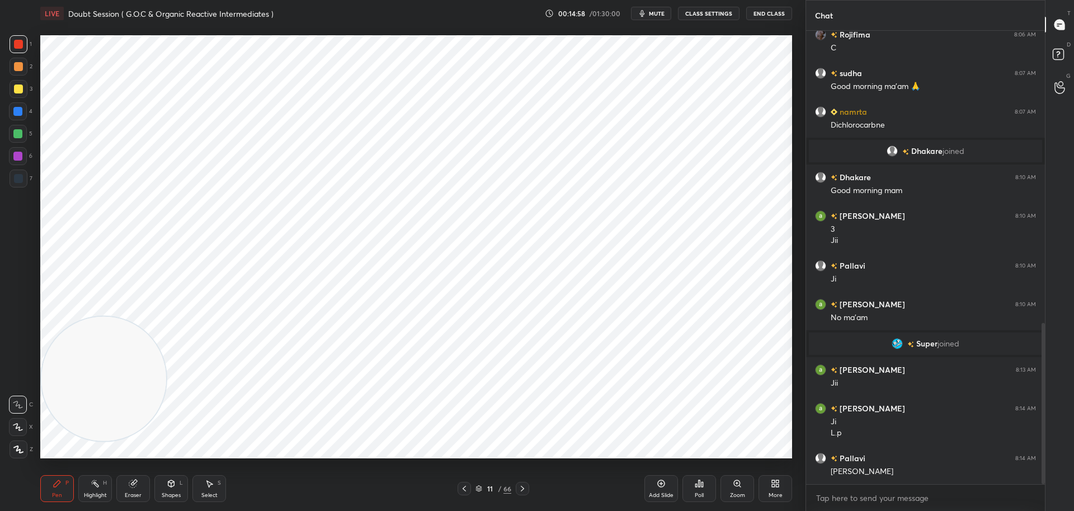
click at [465, 487] on icon at bounding box center [464, 488] width 9 height 9
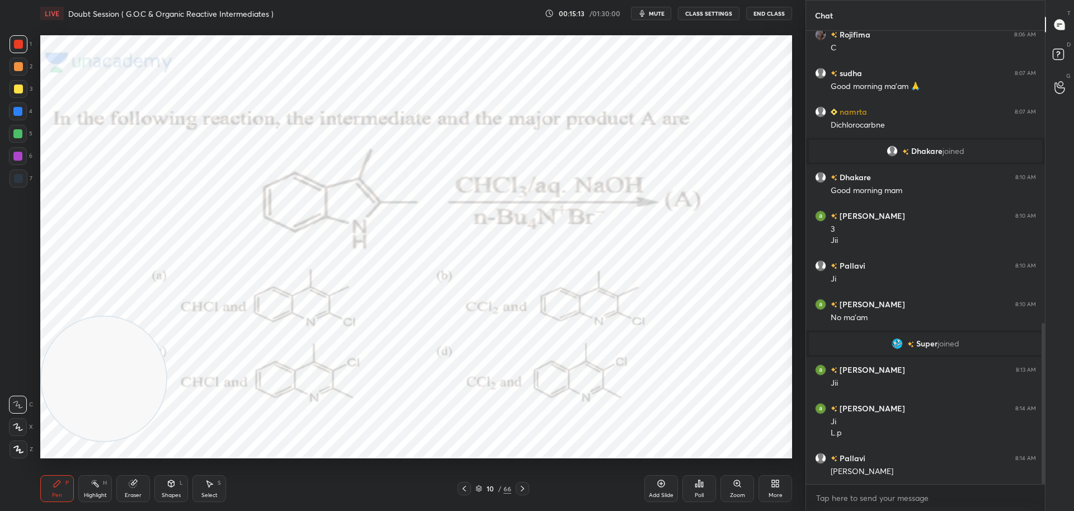
click at [525, 486] on icon at bounding box center [522, 488] width 9 height 9
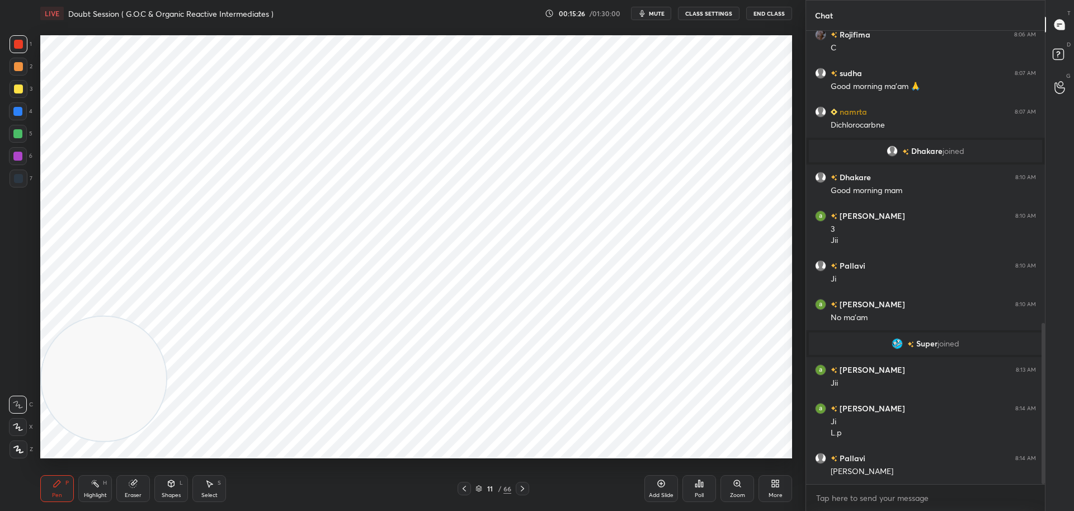
click at [463, 487] on icon at bounding box center [464, 488] width 9 height 9
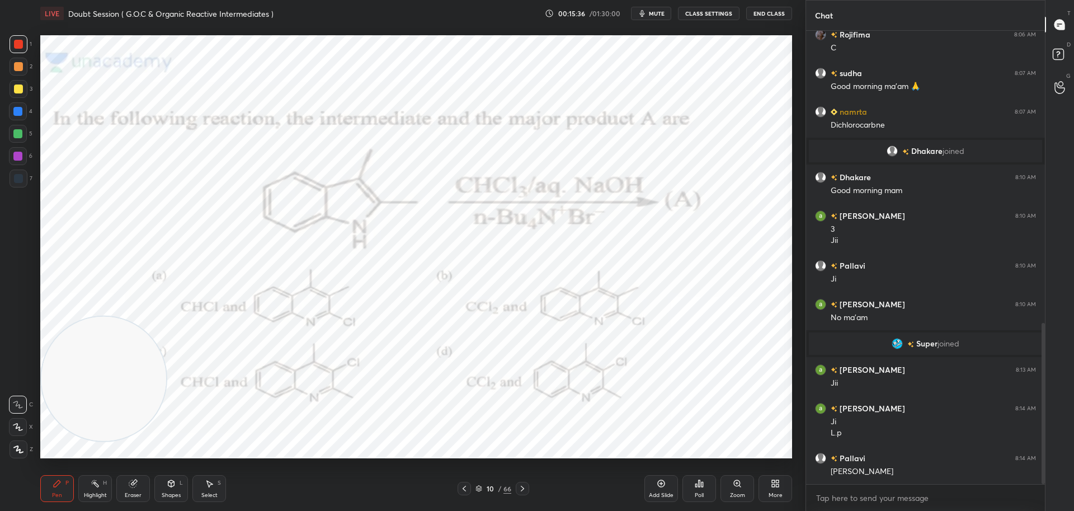
scroll to position [860, 0]
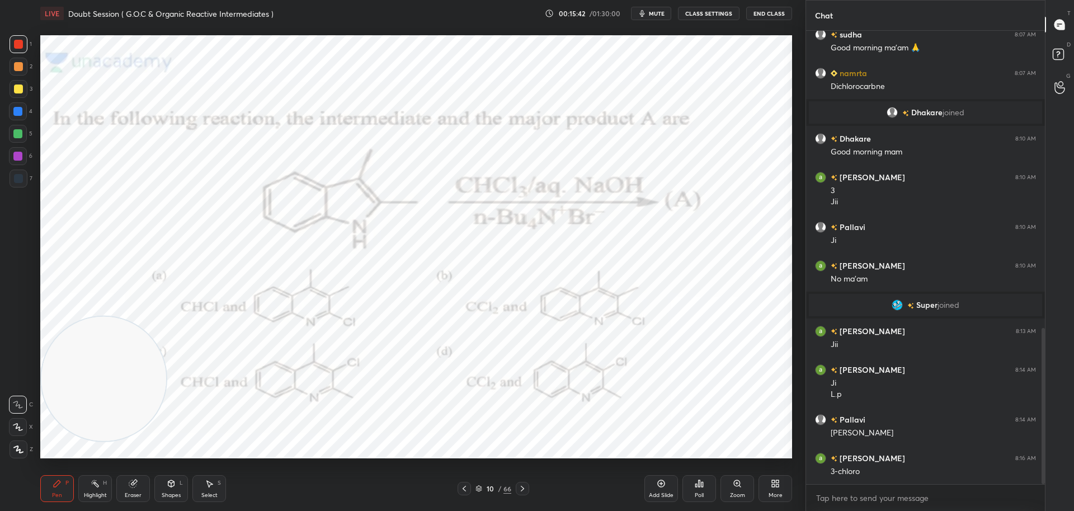
click at [522, 488] on icon at bounding box center [522, 488] width 9 height 9
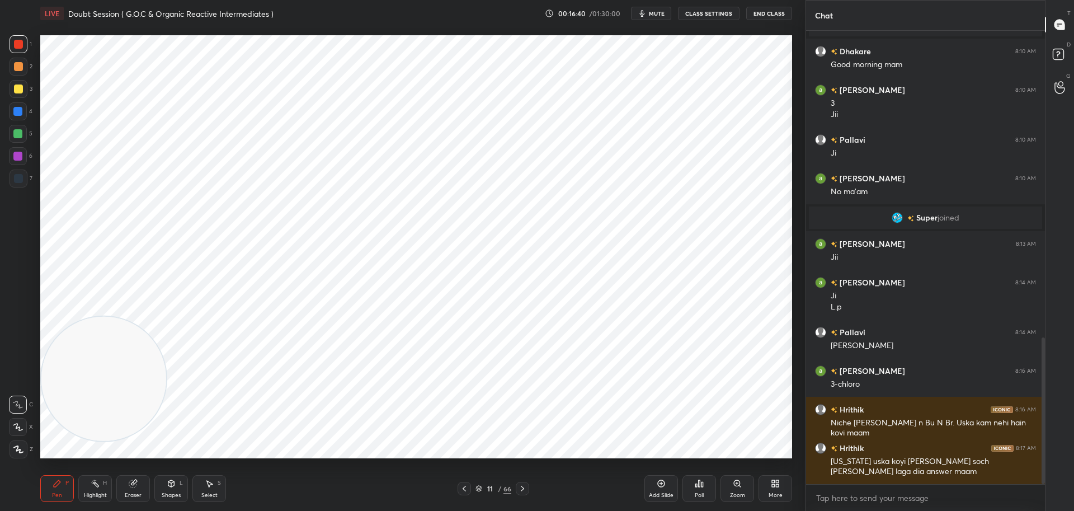
scroll to position [986, 0]
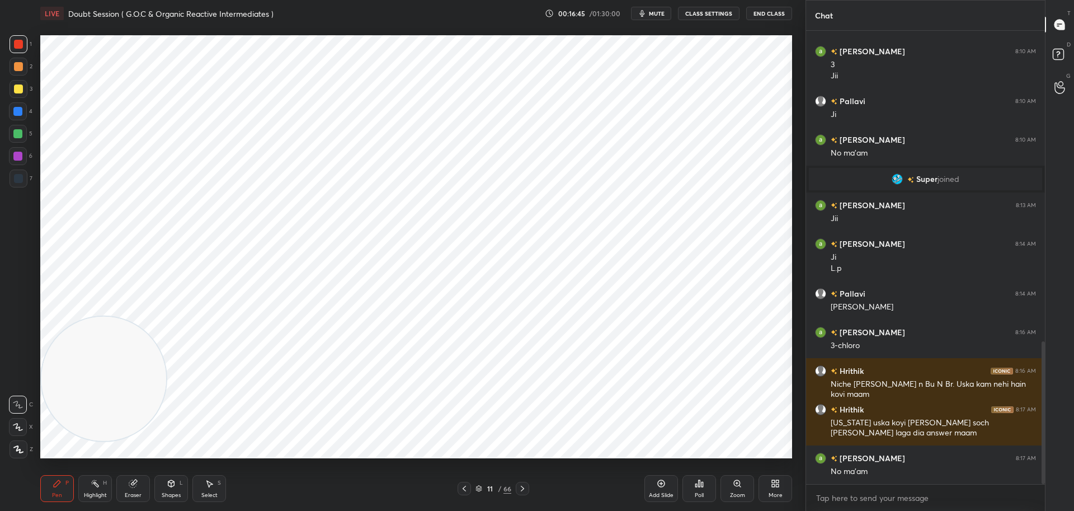
click at [464, 487] on icon at bounding box center [464, 488] width 3 height 6
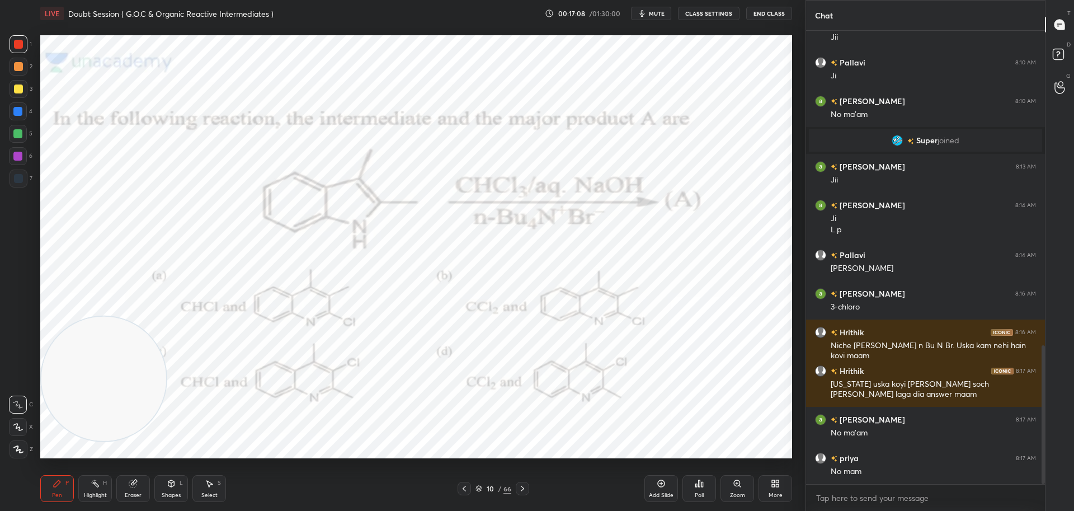
scroll to position [1063, 0]
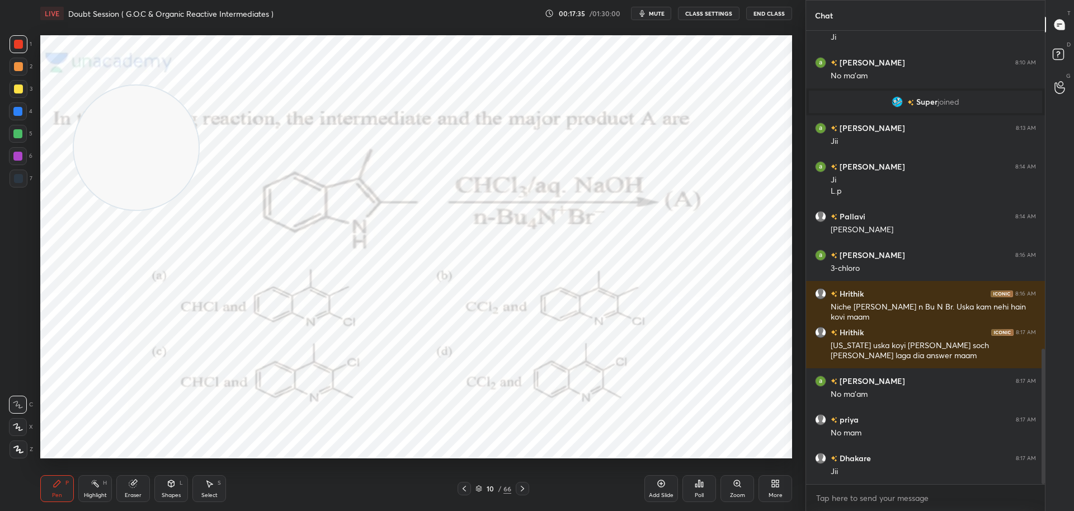
click at [525, 487] on icon at bounding box center [522, 488] width 9 height 9
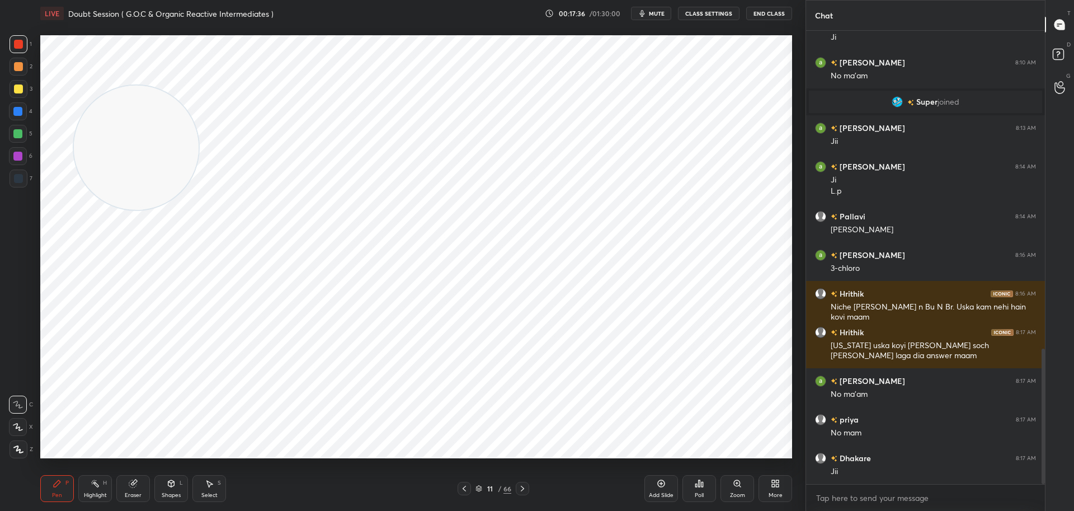
click at [525, 487] on icon at bounding box center [522, 488] width 9 height 9
click at [700, 480] on icon at bounding box center [699, 483] width 9 height 9
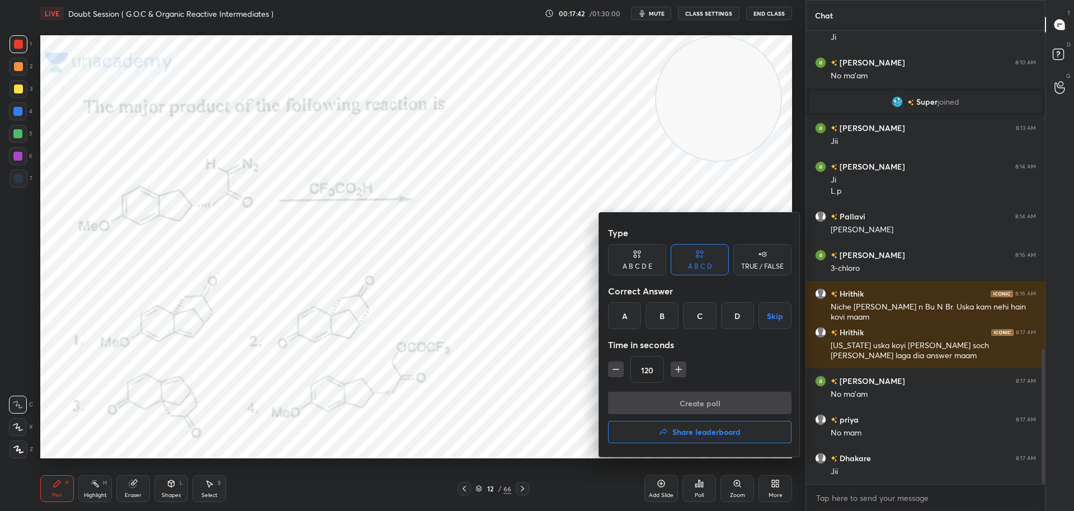
click at [678, 364] on icon "button" at bounding box center [678, 369] width 11 height 11
type input "135"
click at [659, 312] on div "B" at bounding box center [661, 315] width 33 height 27
click at [667, 403] on button "Create poll" at bounding box center [699, 402] width 183 height 22
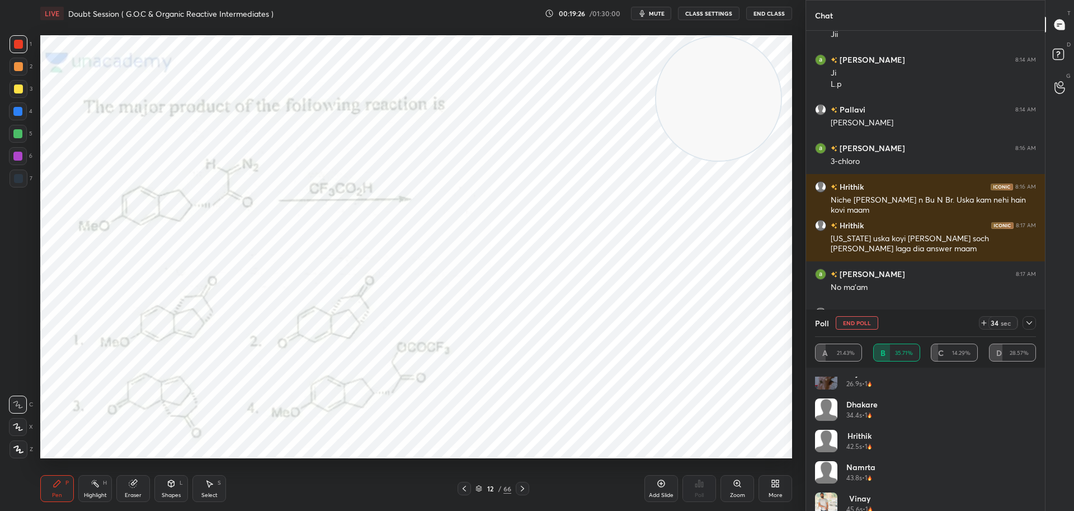
scroll to position [22, 0]
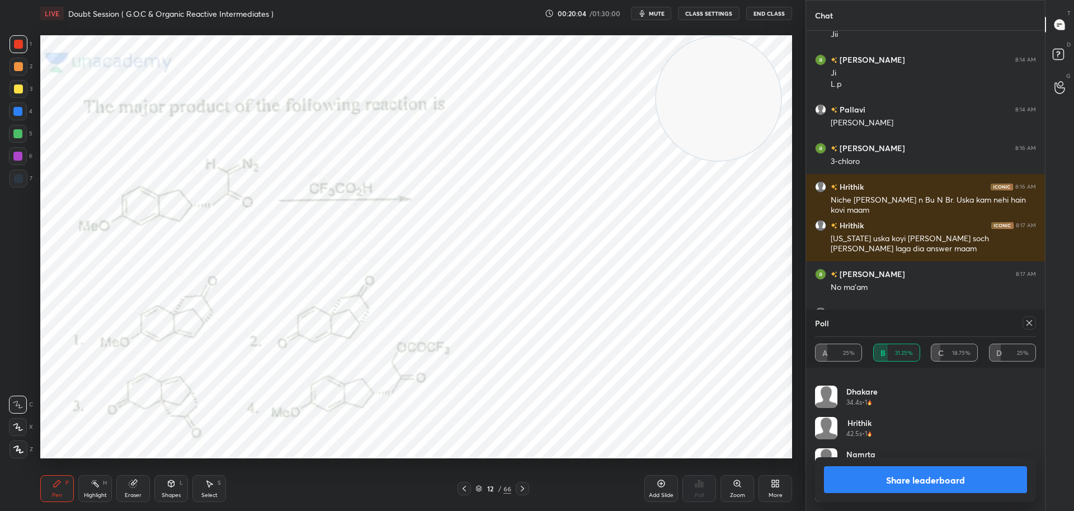
click at [1029, 318] on icon at bounding box center [1029, 322] width 9 height 9
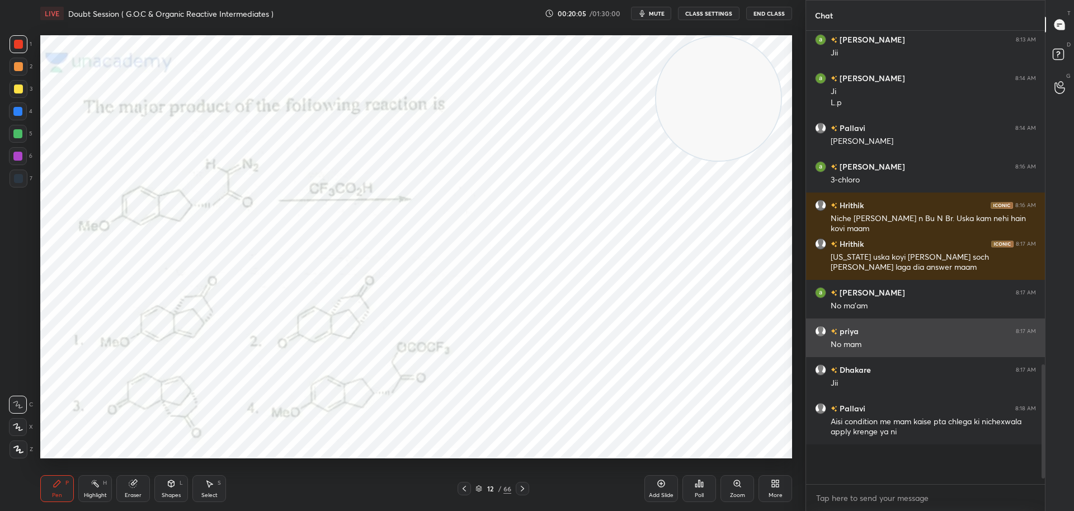
scroll to position [355, 235]
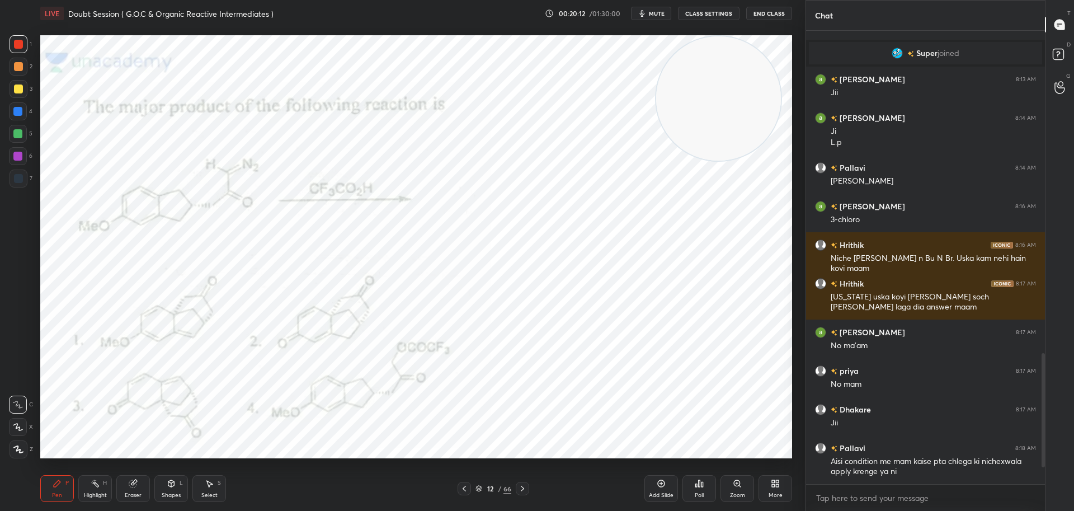
click at [461, 482] on div at bounding box center [463, 488] width 13 height 13
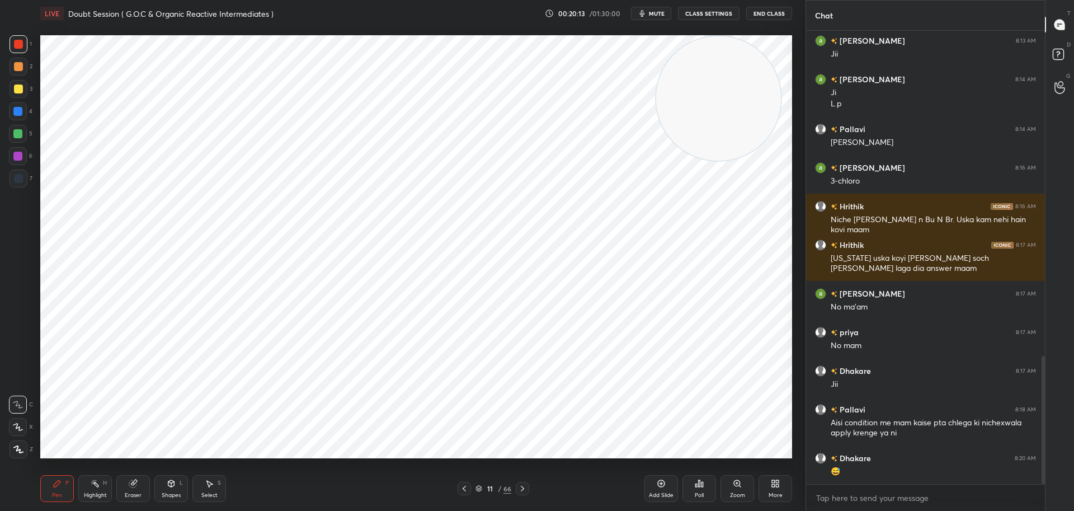
click at [462, 488] on icon at bounding box center [464, 488] width 9 height 9
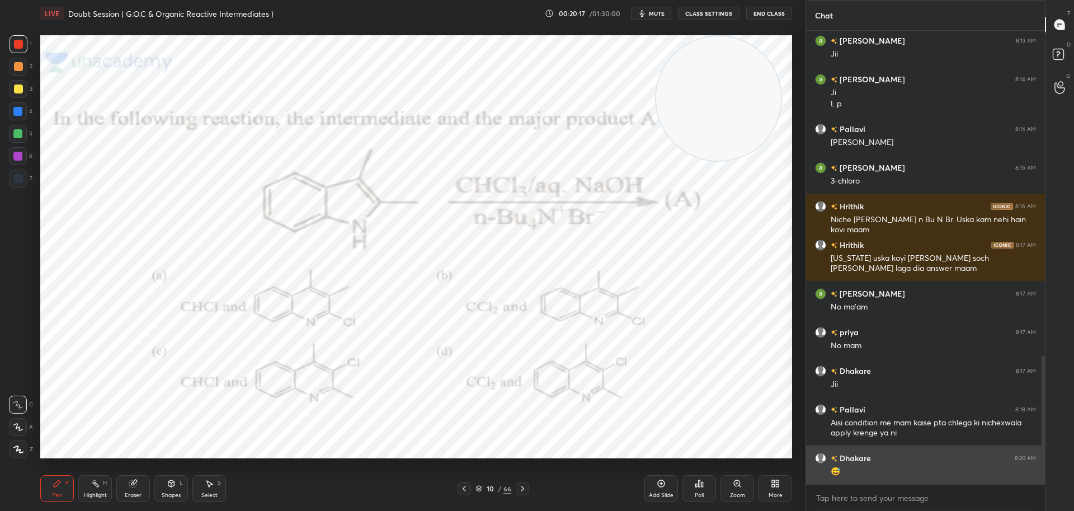
scroll to position [1189, 0]
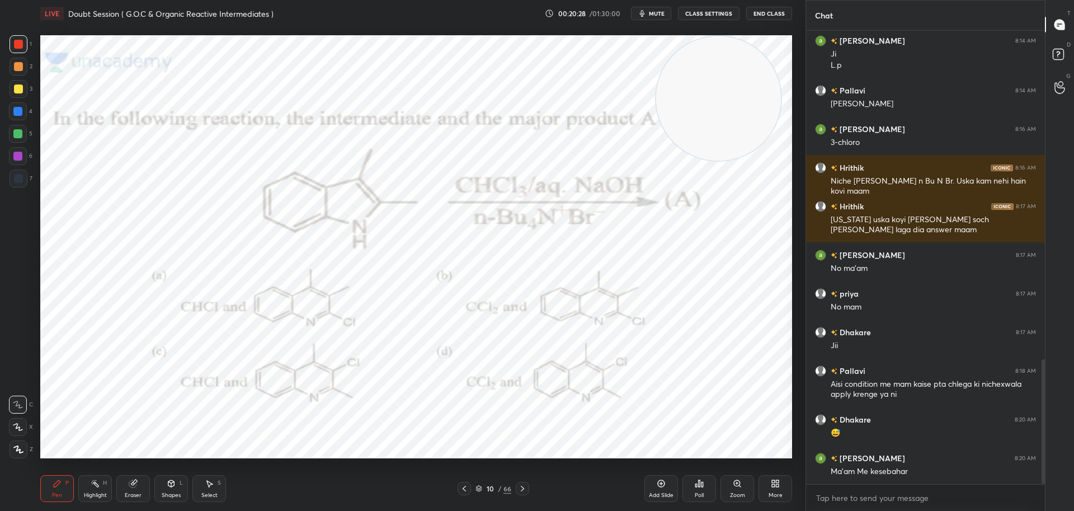
click at [522, 488] on icon at bounding box center [522, 488] width 9 height 9
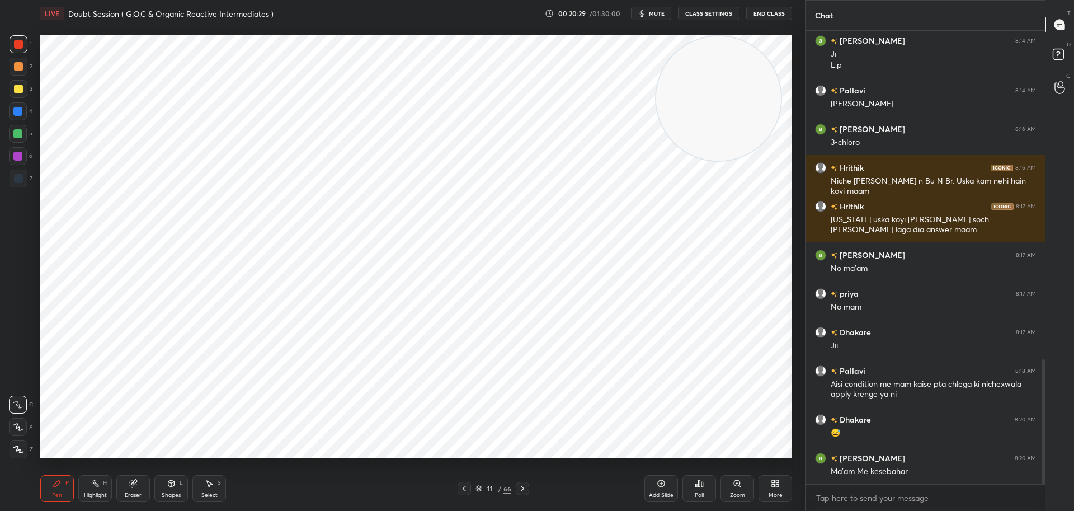
click at [523, 489] on icon at bounding box center [522, 488] width 9 height 9
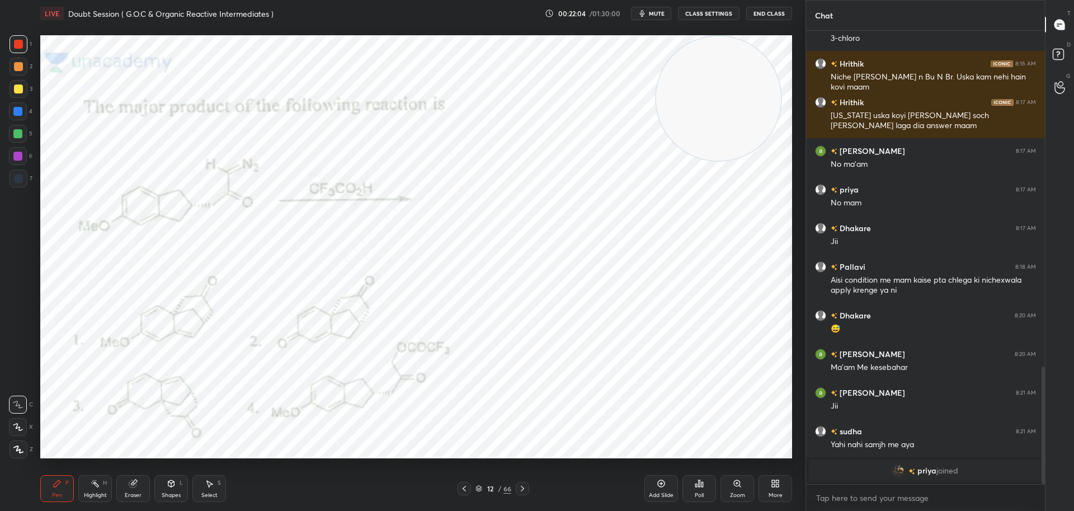
scroll to position [1306, 0]
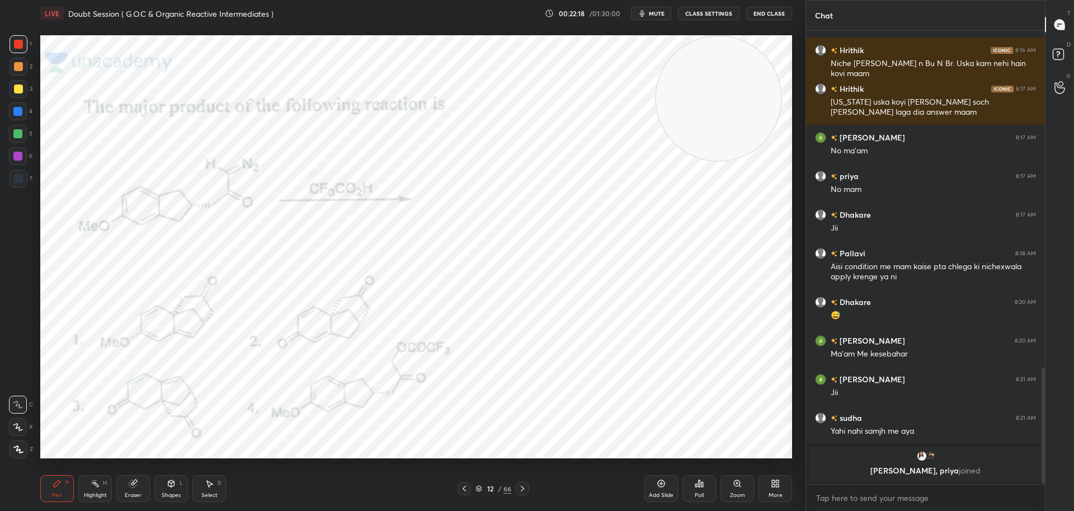
click at [17, 177] on div at bounding box center [18, 178] width 9 height 9
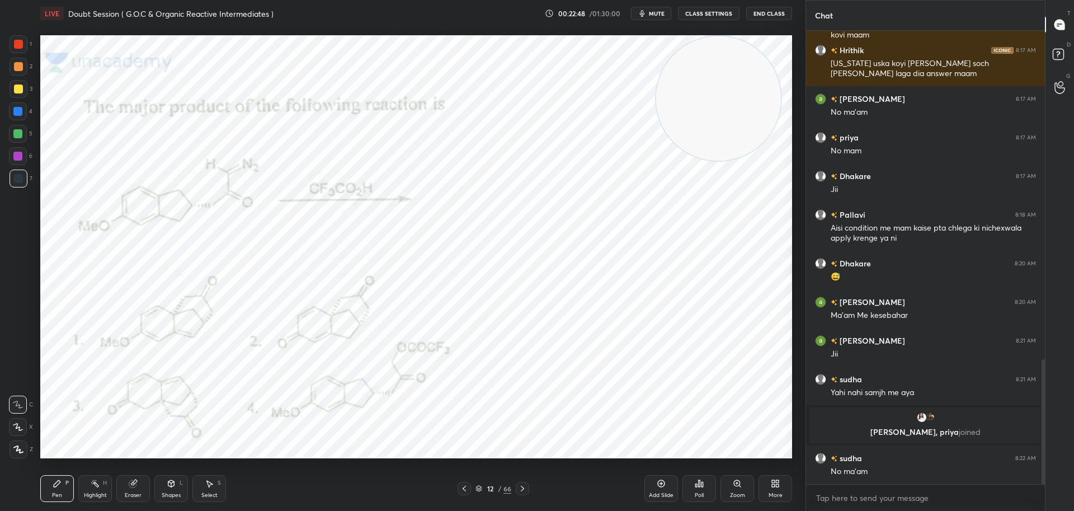
click at [139, 485] on div "Eraser" at bounding box center [133, 488] width 34 height 27
click at [61, 492] on div "Pen" at bounding box center [57, 495] width 10 height 6
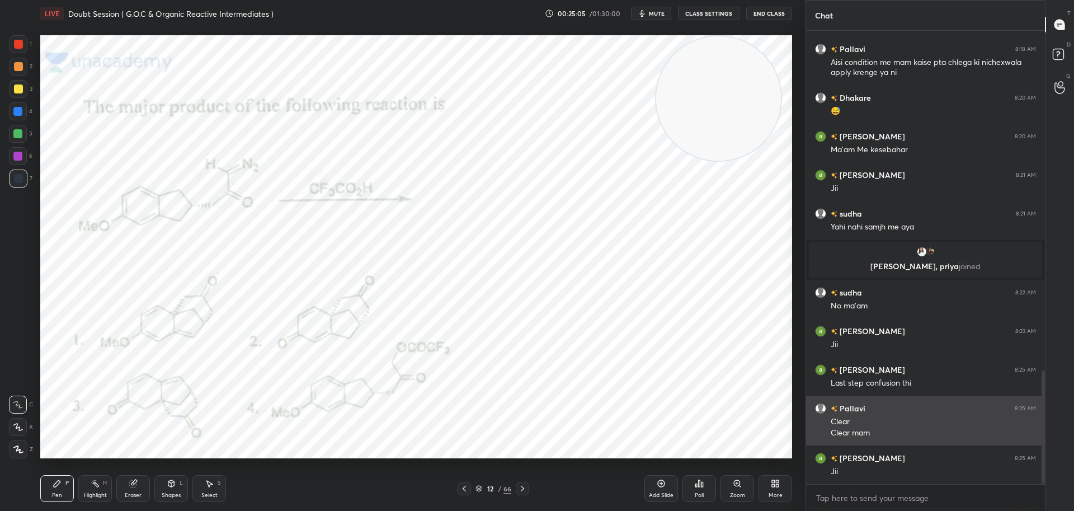
scroll to position [1397, 0]
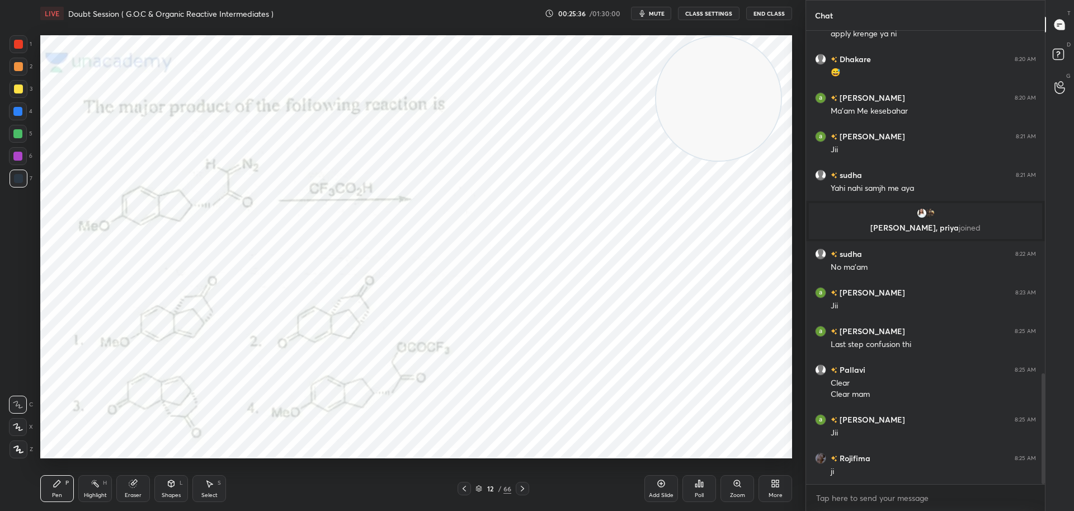
click at [525, 486] on icon at bounding box center [522, 488] width 9 height 9
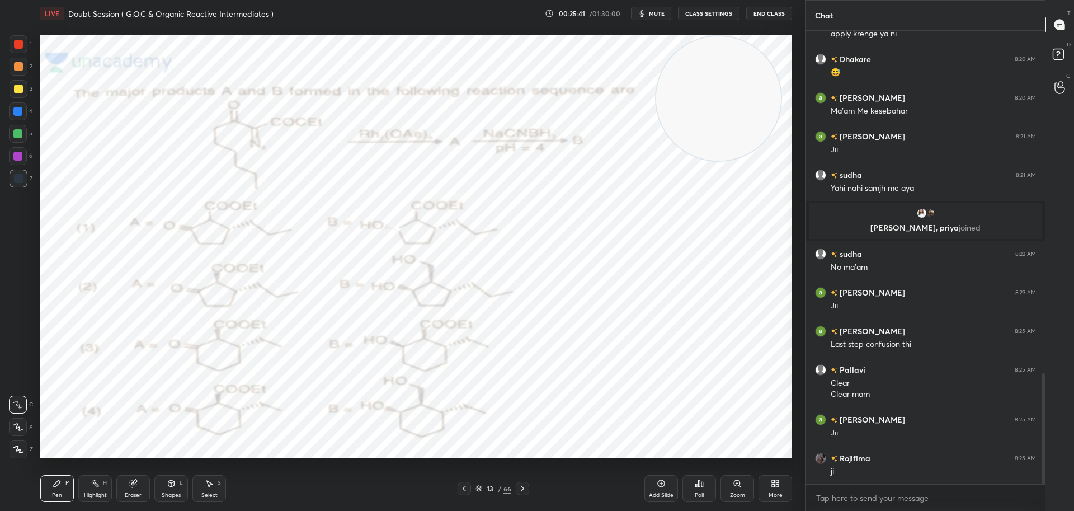
scroll to position [1436, 0]
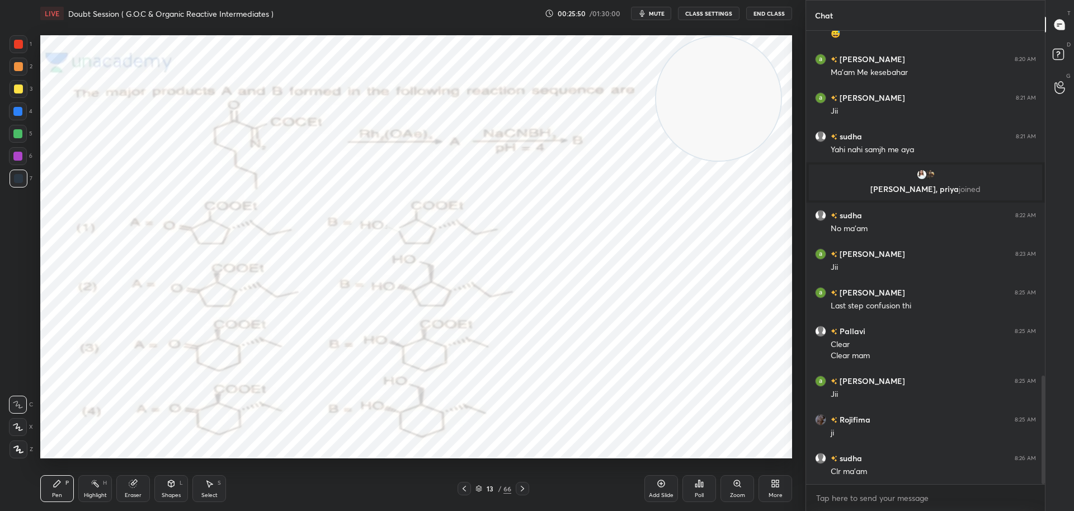
click at [701, 483] on icon at bounding box center [699, 483] width 9 height 9
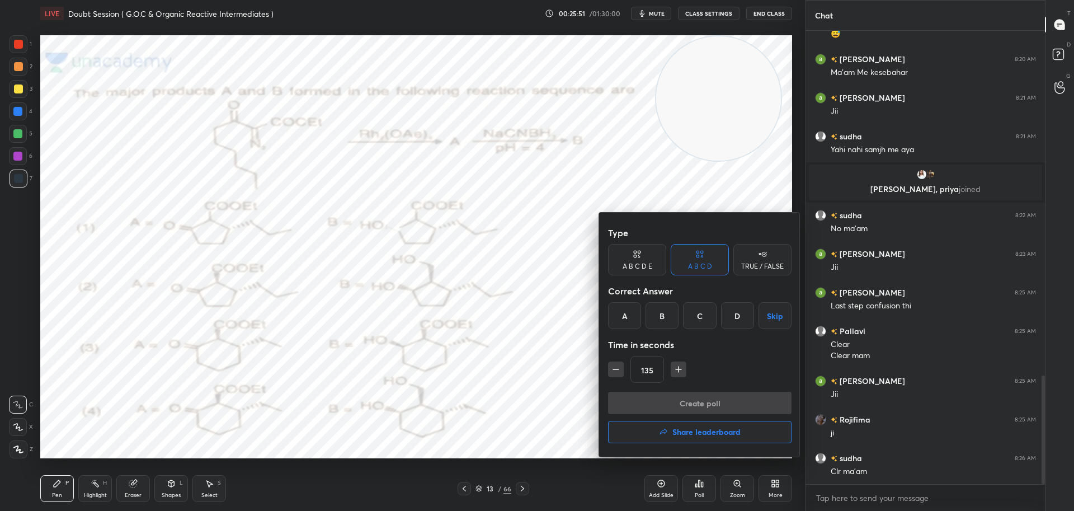
click at [682, 371] on icon "button" at bounding box center [678, 369] width 11 height 11
type input "150"
click at [623, 310] on div "A" at bounding box center [624, 315] width 33 height 27
click at [645, 400] on button "Create poll" at bounding box center [699, 402] width 183 height 22
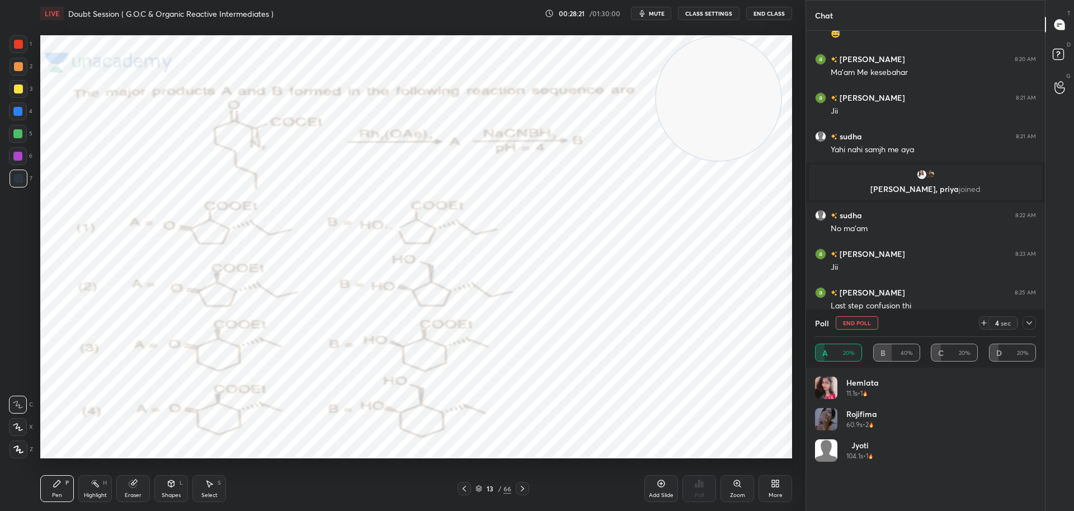
scroll to position [1542, 0]
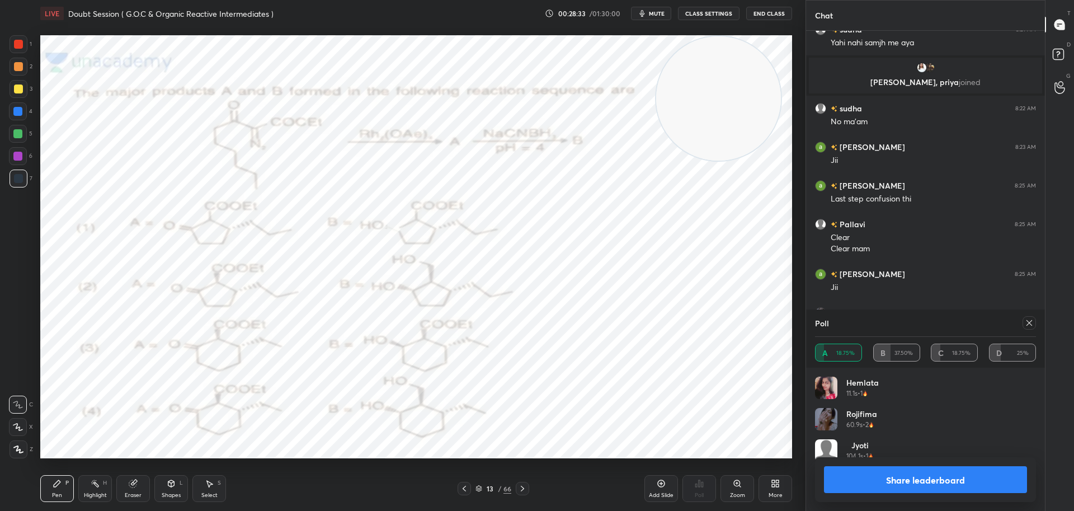
click at [1029, 323] on icon at bounding box center [1029, 323] width 6 height 6
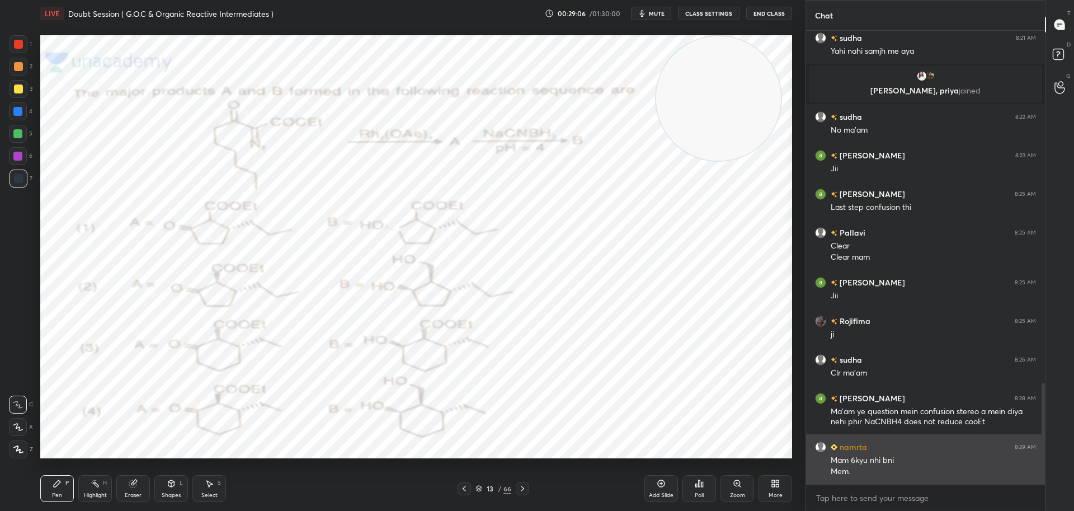
scroll to position [1573, 0]
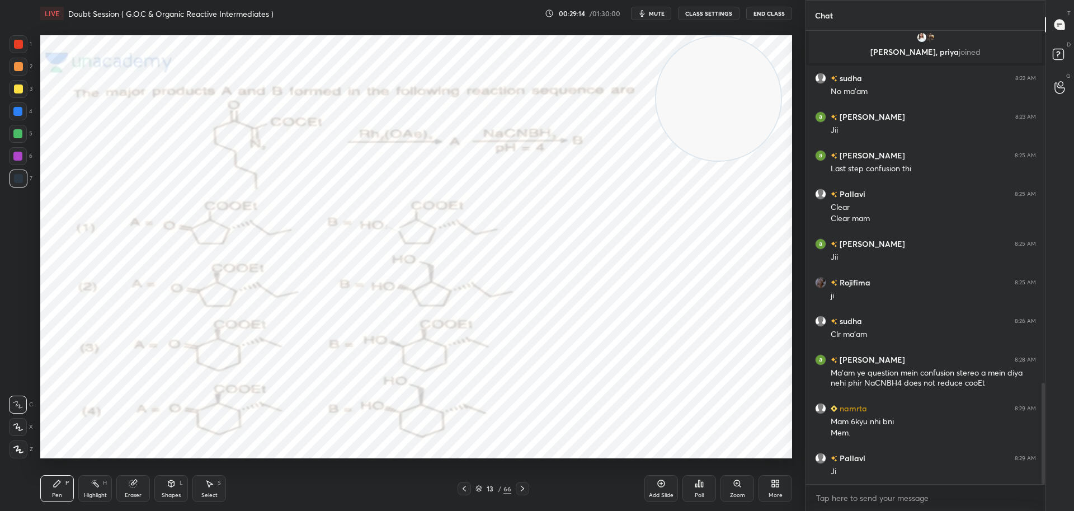
click at [21, 39] on div at bounding box center [19, 44] width 18 height 18
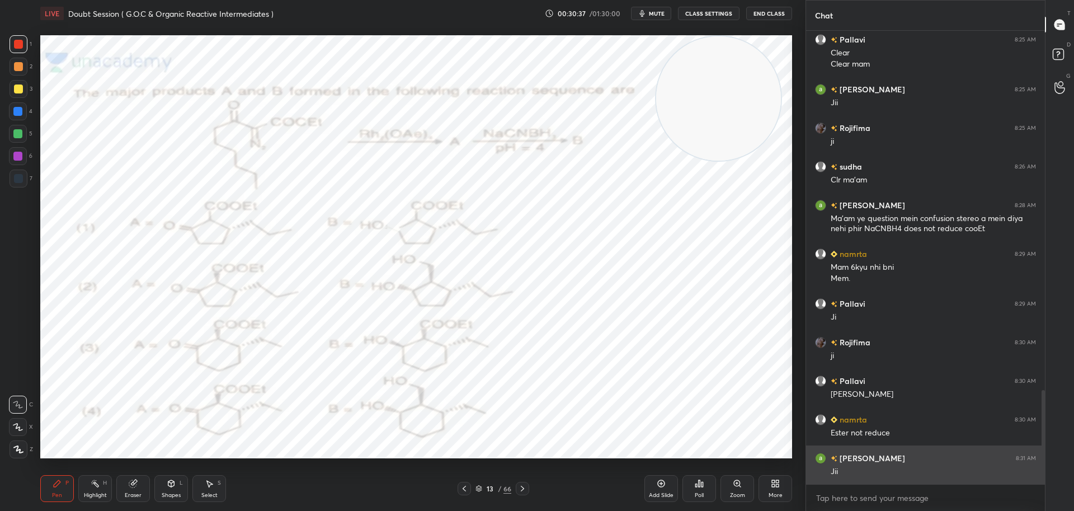
scroll to position [1766, 0]
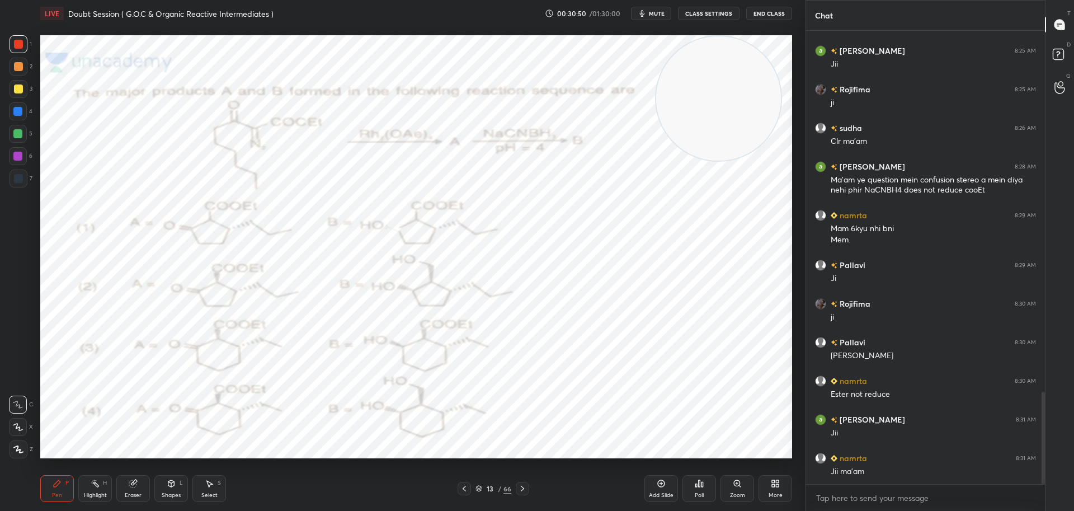
click at [529, 480] on div "Pen P Highlight H Eraser Shapes L Select S 13 / 66 Add Slide Poll Zoom More" at bounding box center [416, 488] width 752 height 45
click at [525, 487] on icon at bounding box center [522, 488] width 9 height 9
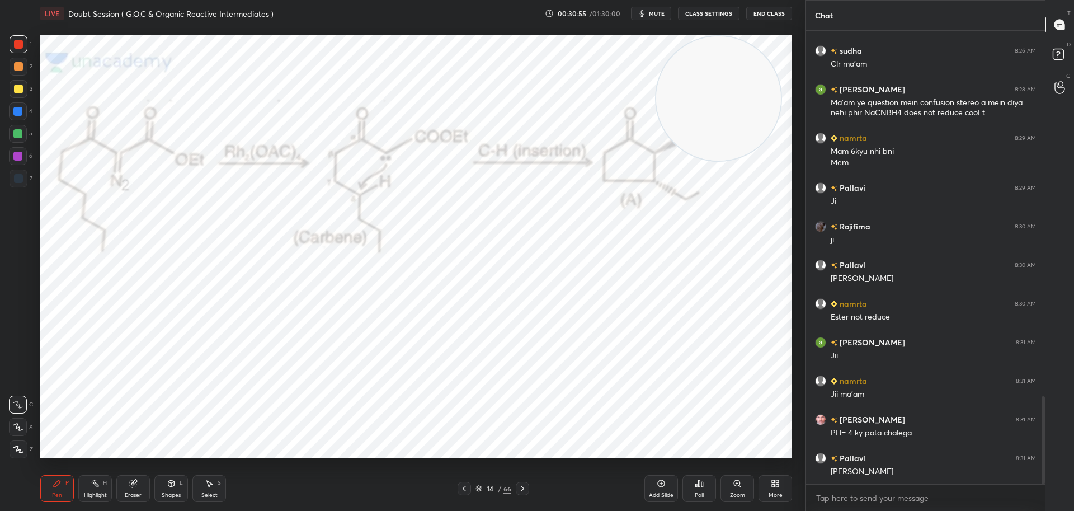
scroll to position [1881, 0]
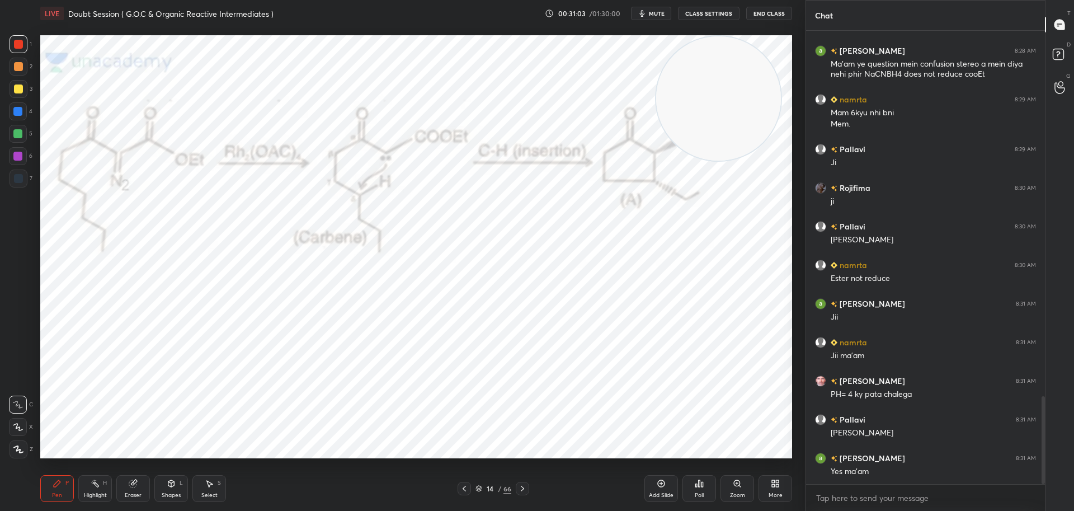
click at [462, 487] on icon at bounding box center [464, 488] width 9 height 9
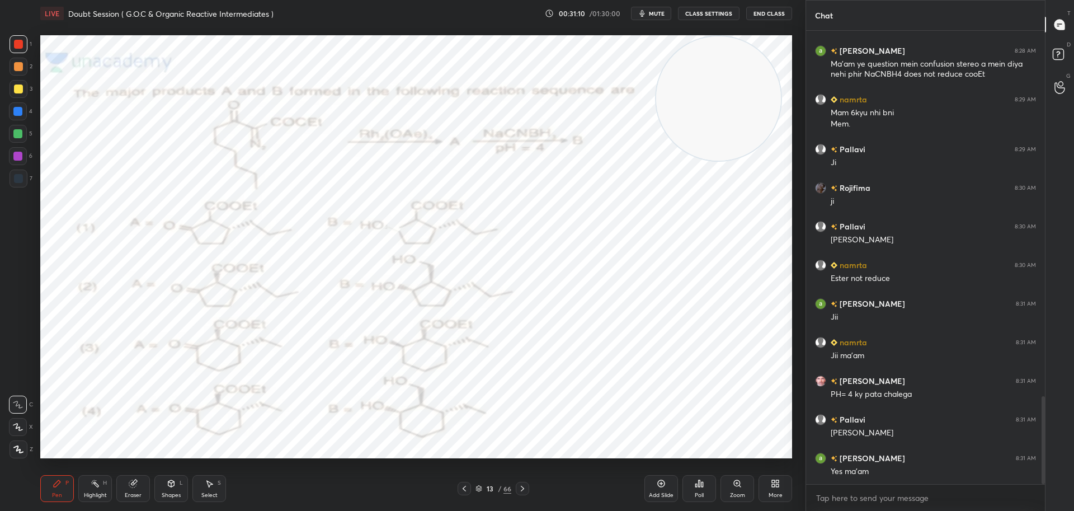
click at [525, 484] on icon at bounding box center [522, 488] width 9 height 9
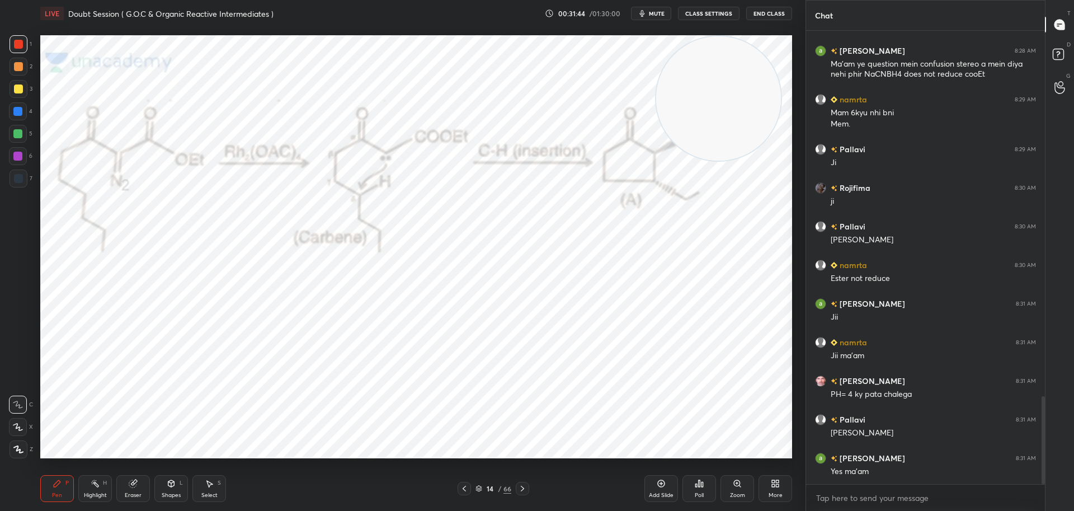
click at [523, 488] on icon at bounding box center [522, 488] width 9 height 9
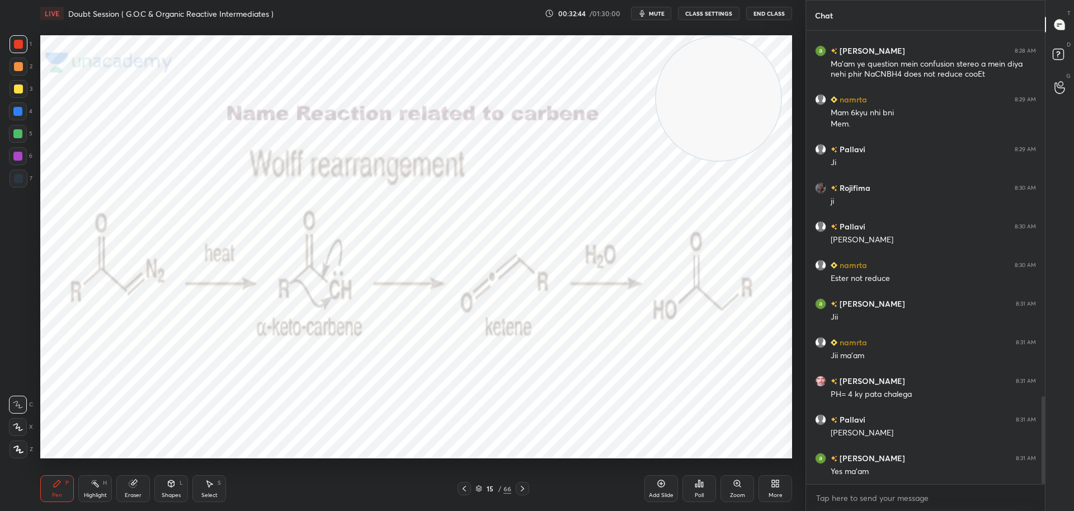
click at [523, 485] on icon at bounding box center [522, 488] width 9 height 9
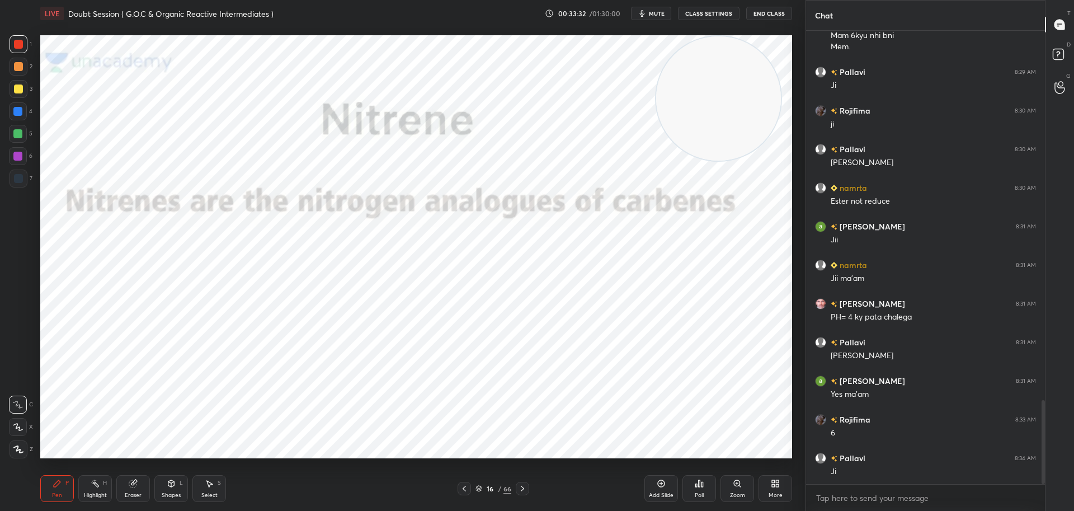
scroll to position [1997, 0]
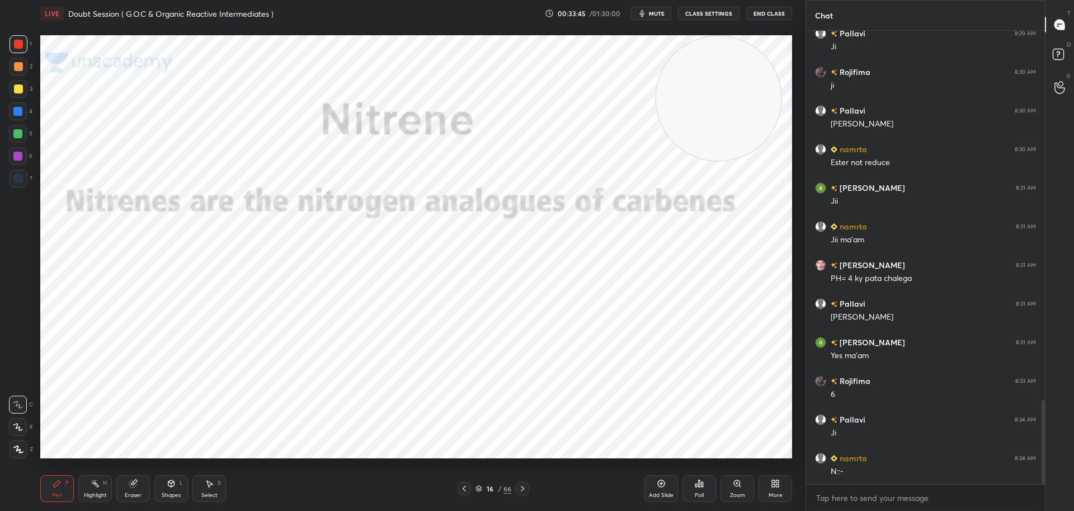
click at [522, 486] on icon at bounding box center [522, 488] width 3 height 6
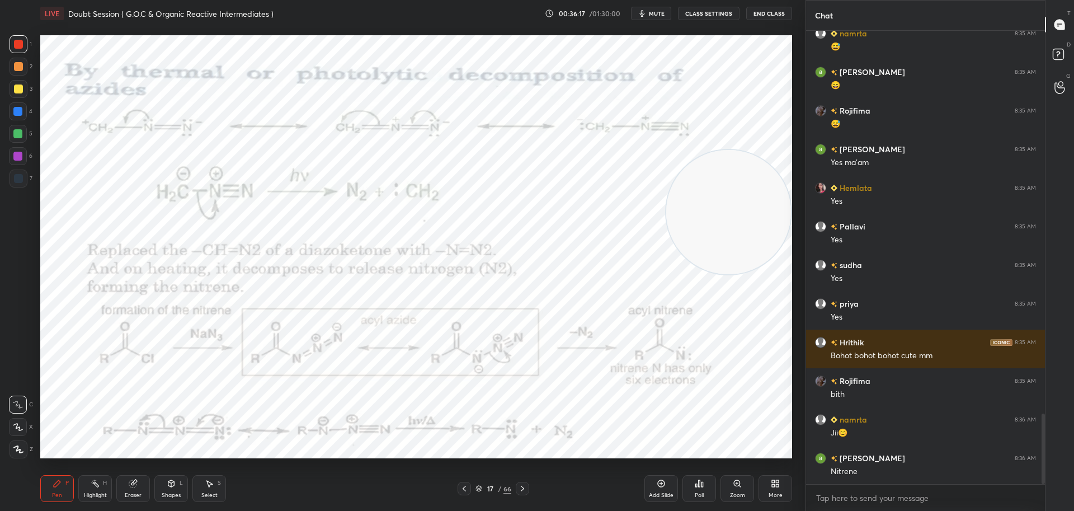
scroll to position [2471, 0]
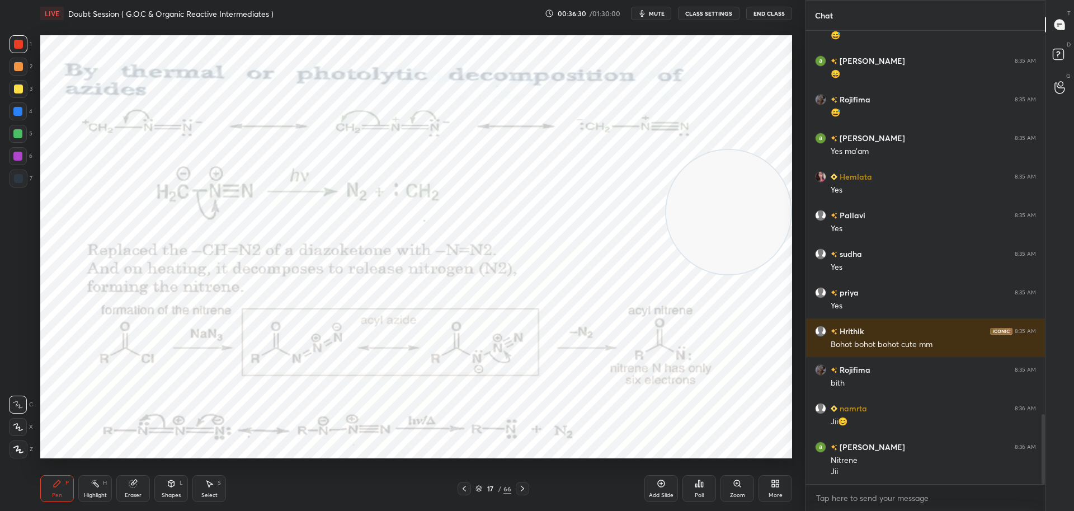
click at [523, 485] on icon at bounding box center [522, 488] width 9 height 9
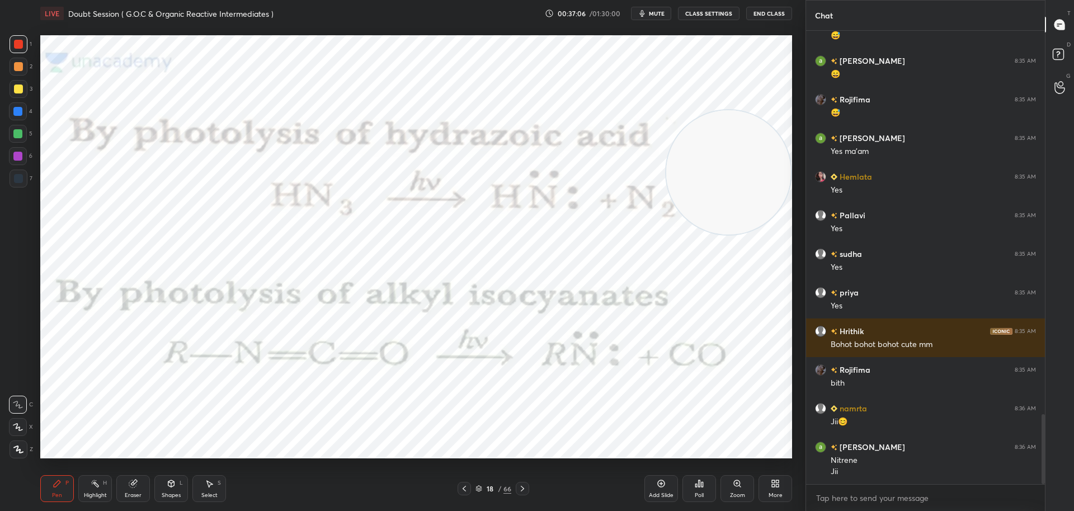
click at [522, 486] on icon at bounding box center [522, 488] width 3 height 6
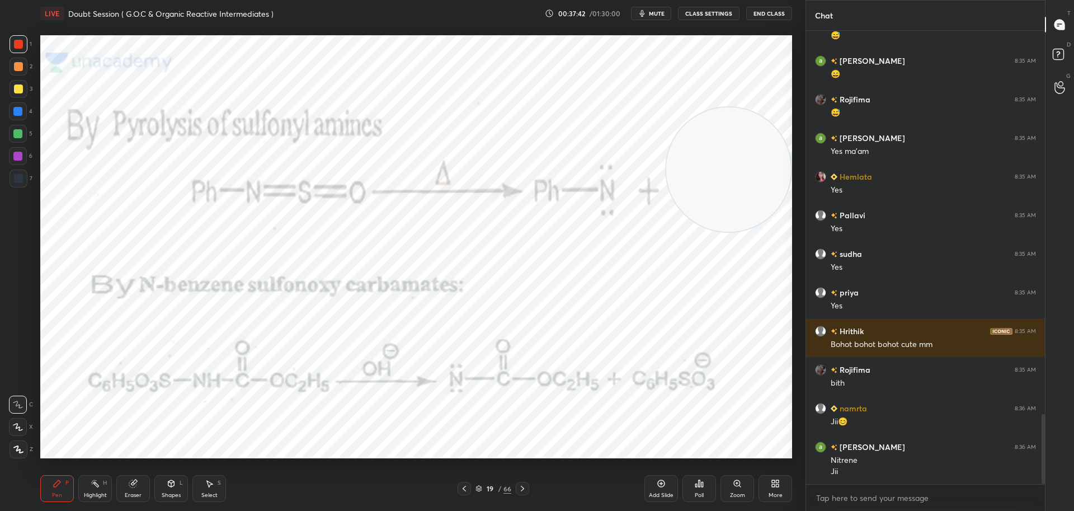
click at [522, 489] on icon at bounding box center [522, 488] width 9 height 9
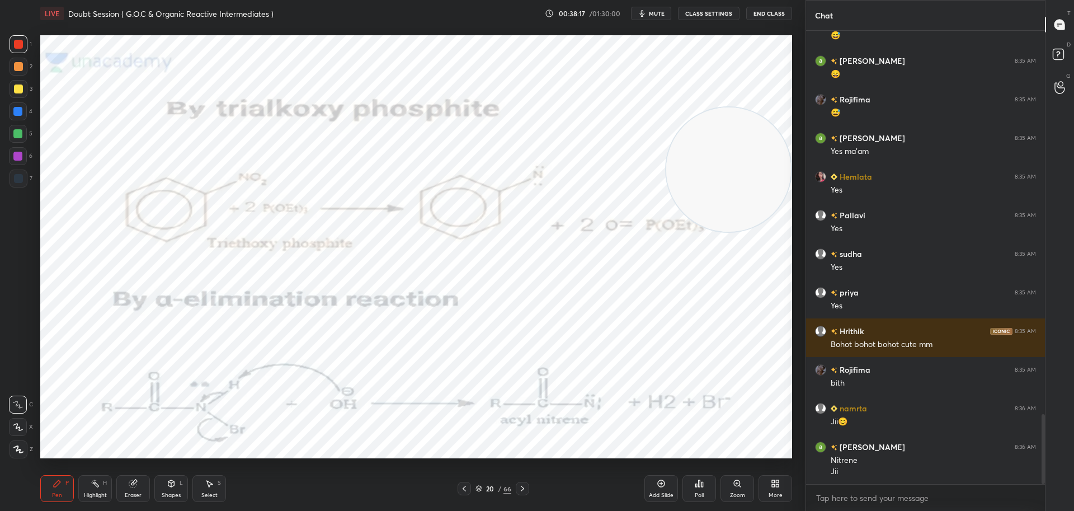
click at [524, 486] on icon at bounding box center [522, 488] width 9 height 9
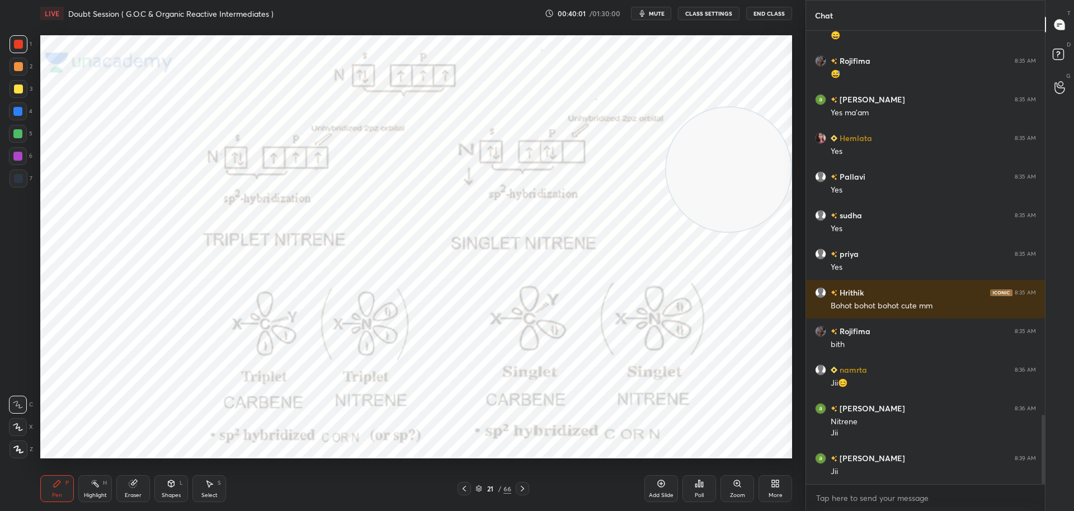
scroll to position [2549, 0]
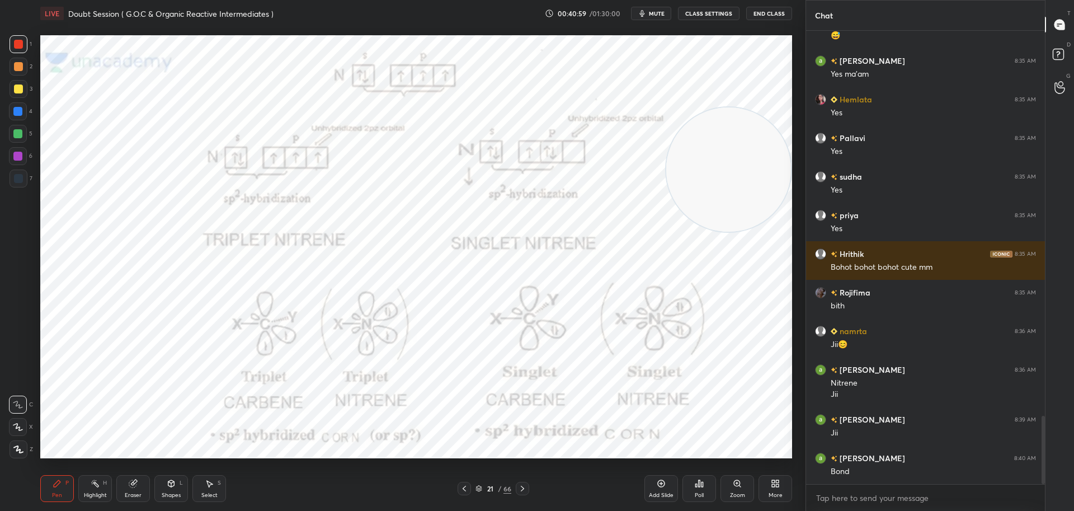
click at [522, 486] on icon at bounding box center [522, 488] width 3 height 6
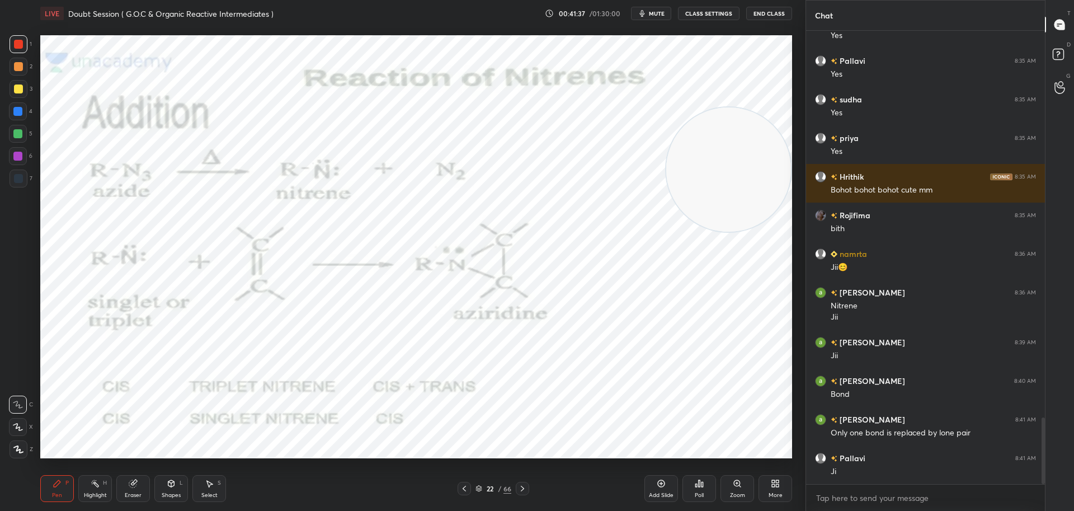
scroll to position [2664, 0]
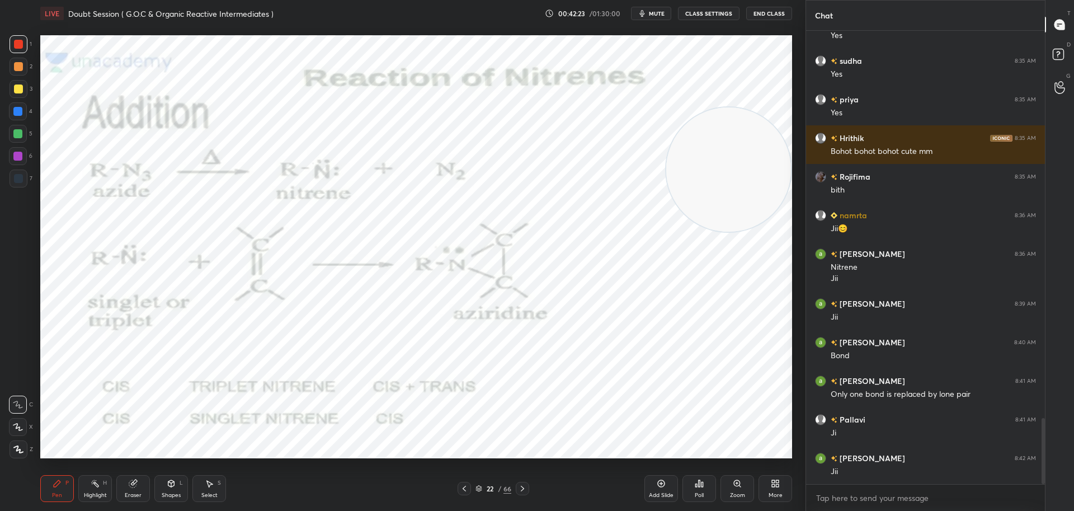
click at [523, 487] on icon at bounding box center [522, 488] width 9 height 9
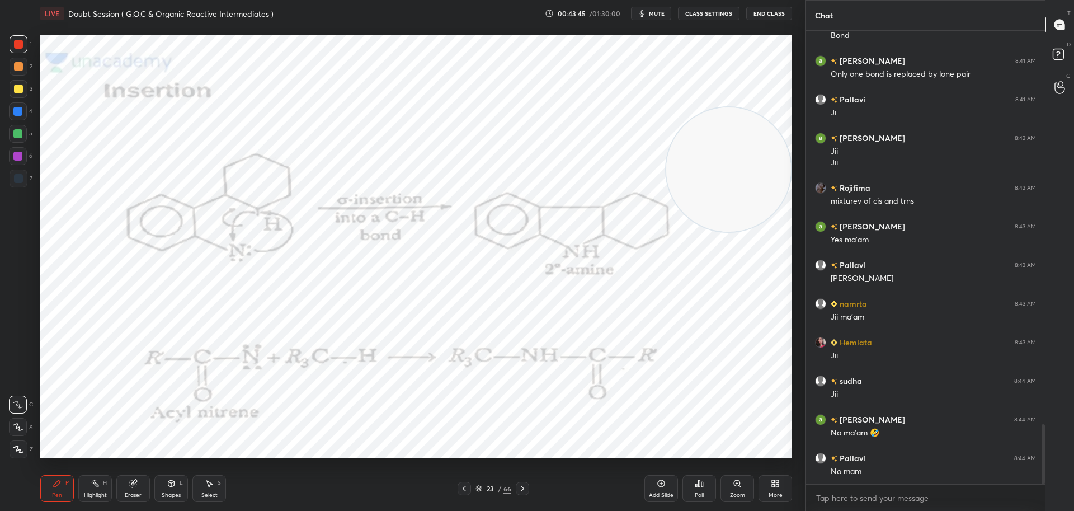
scroll to position [3023, 0]
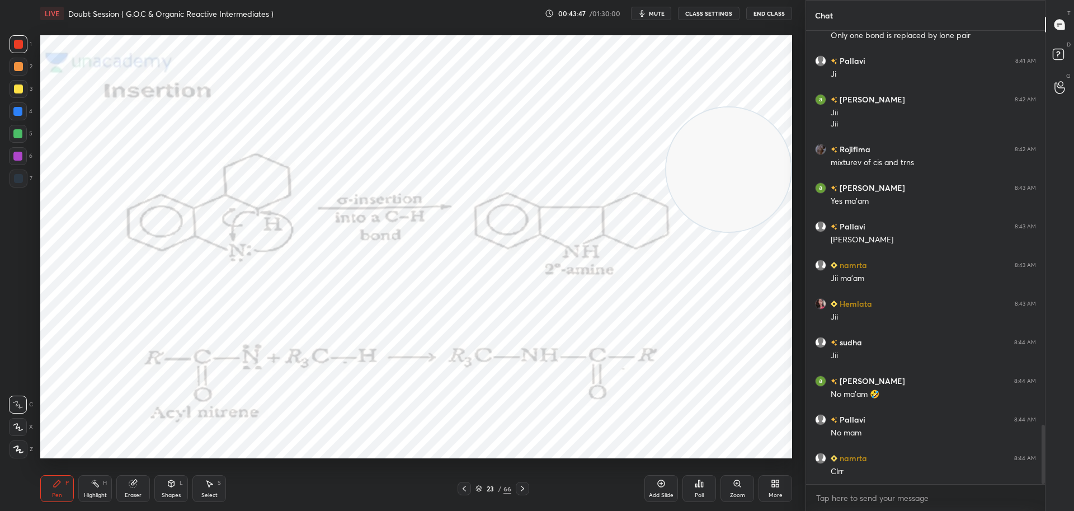
click at [523, 485] on icon at bounding box center [522, 488] width 9 height 9
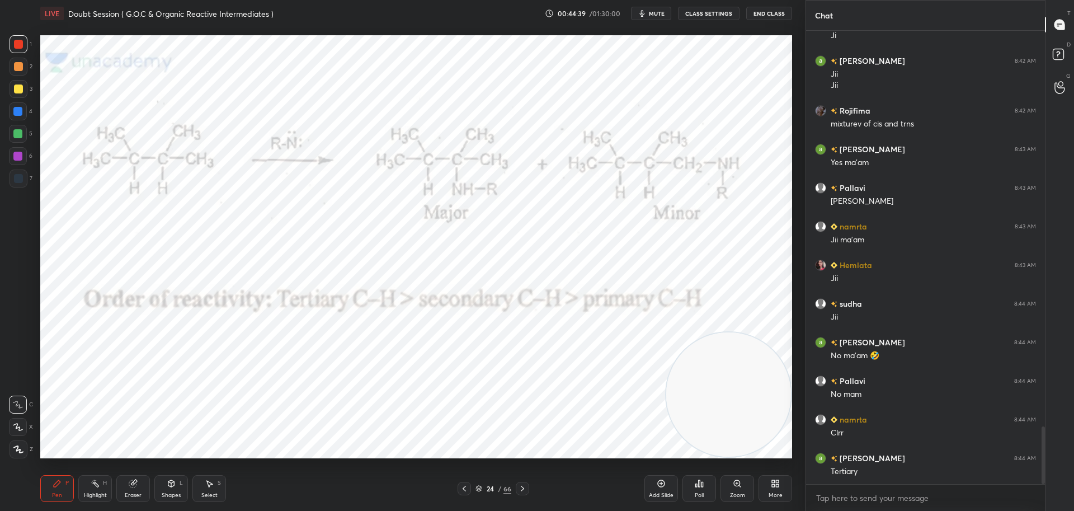
scroll to position [3100, 0]
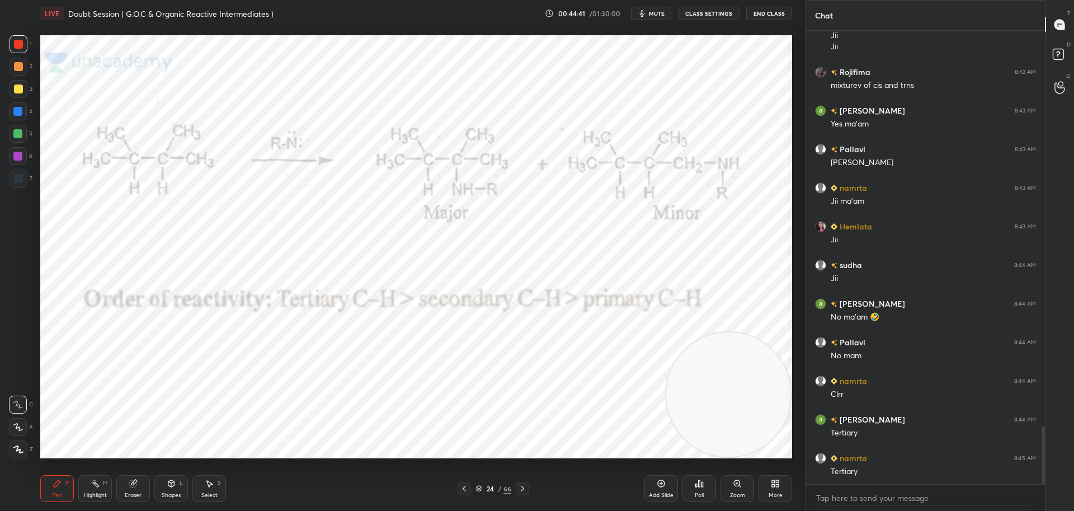
click at [20, 110] on div at bounding box center [17, 111] width 9 height 9
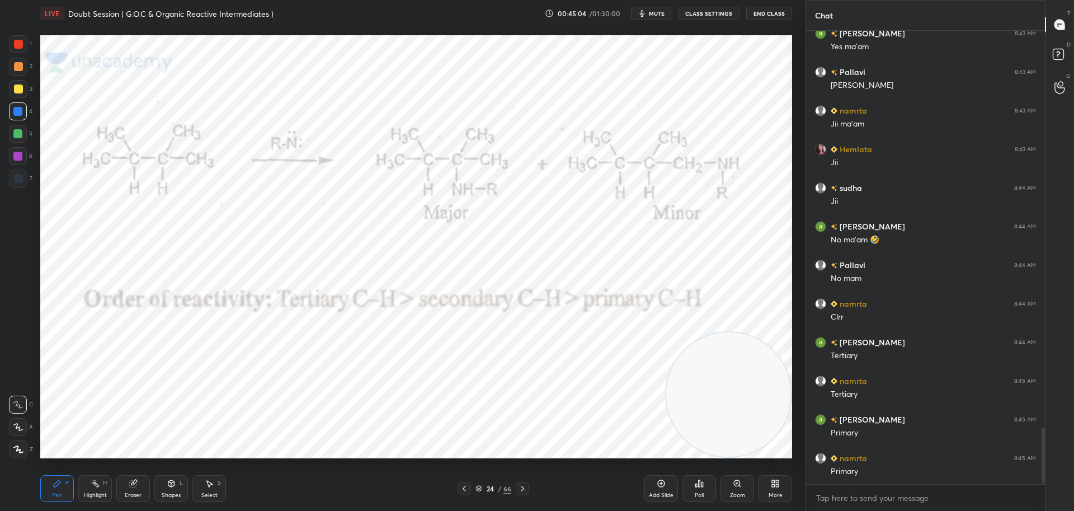
scroll to position [3216, 0]
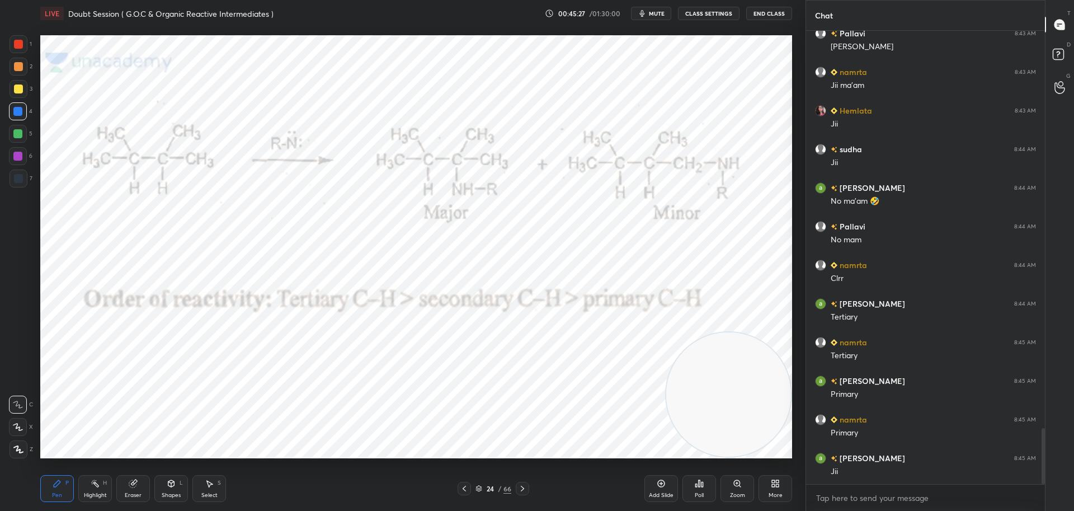
click at [525, 487] on icon at bounding box center [522, 488] width 9 height 9
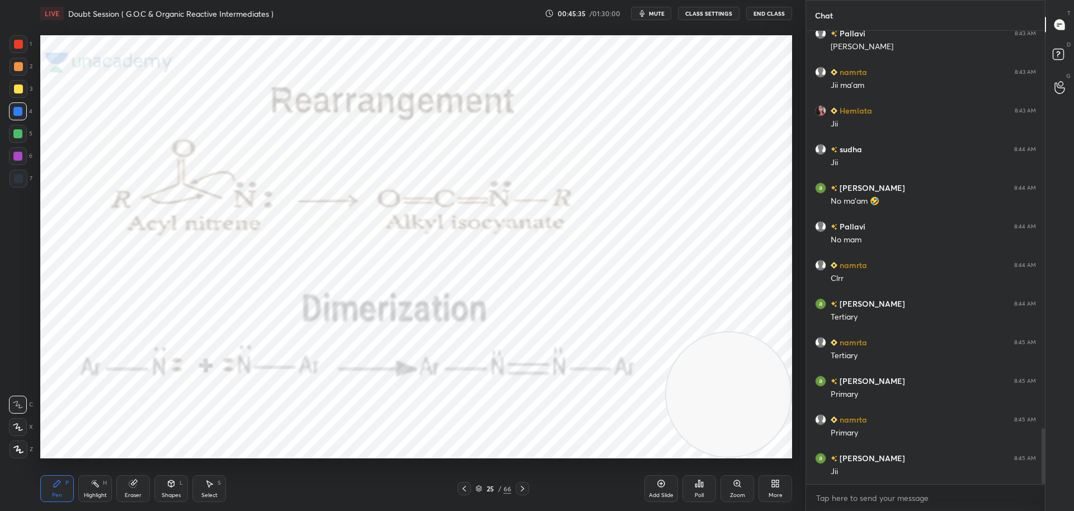
click at [17, 41] on div at bounding box center [18, 44] width 9 height 9
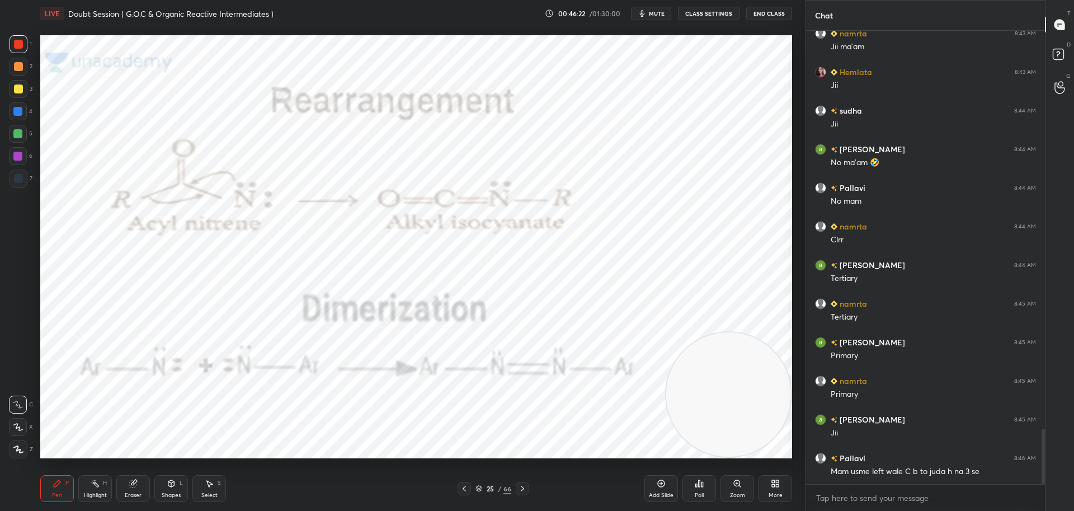
scroll to position [3266, 0]
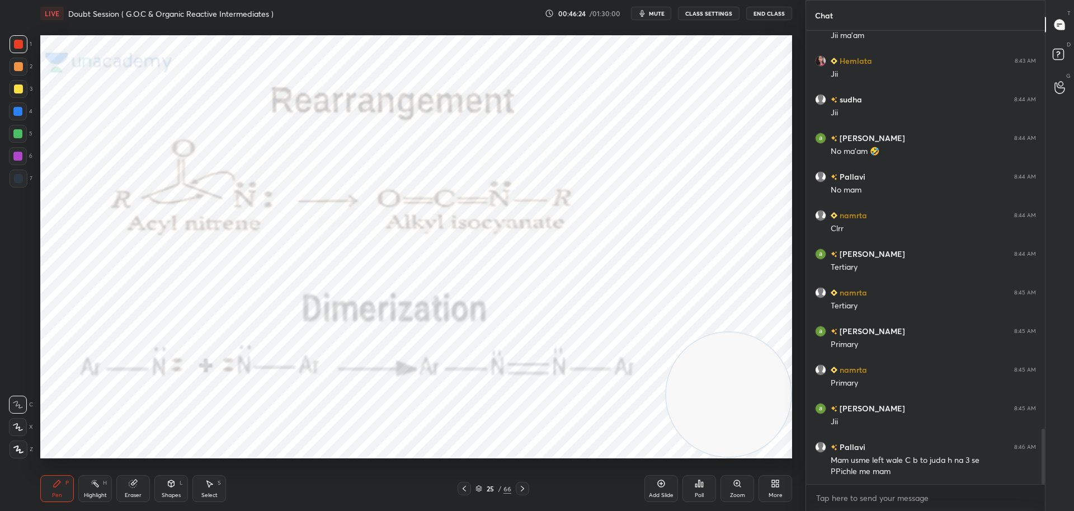
click at [464, 483] on div at bounding box center [463, 488] width 13 height 13
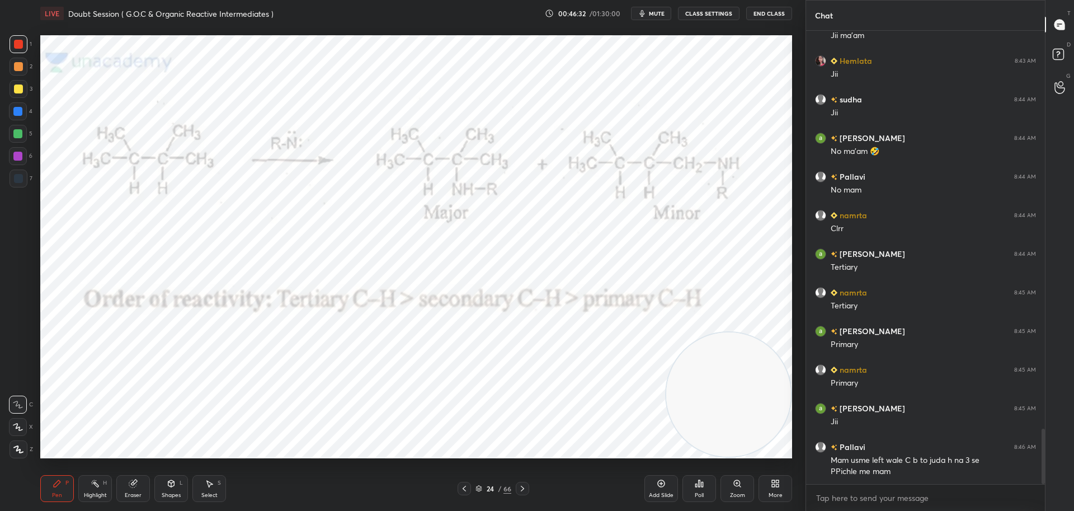
click at [9, 107] on div at bounding box center [18, 111] width 18 height 18
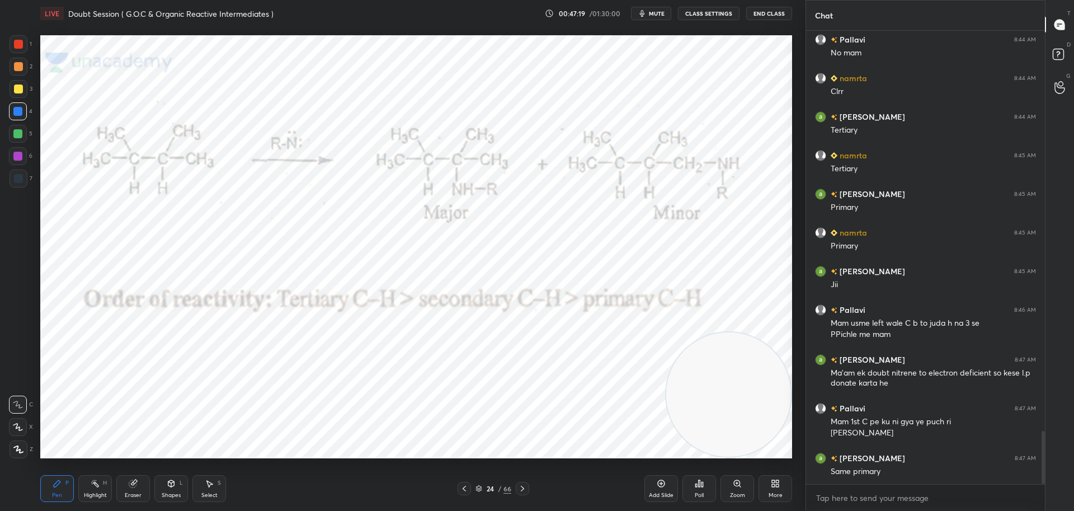
scroll to position [3441, 0]
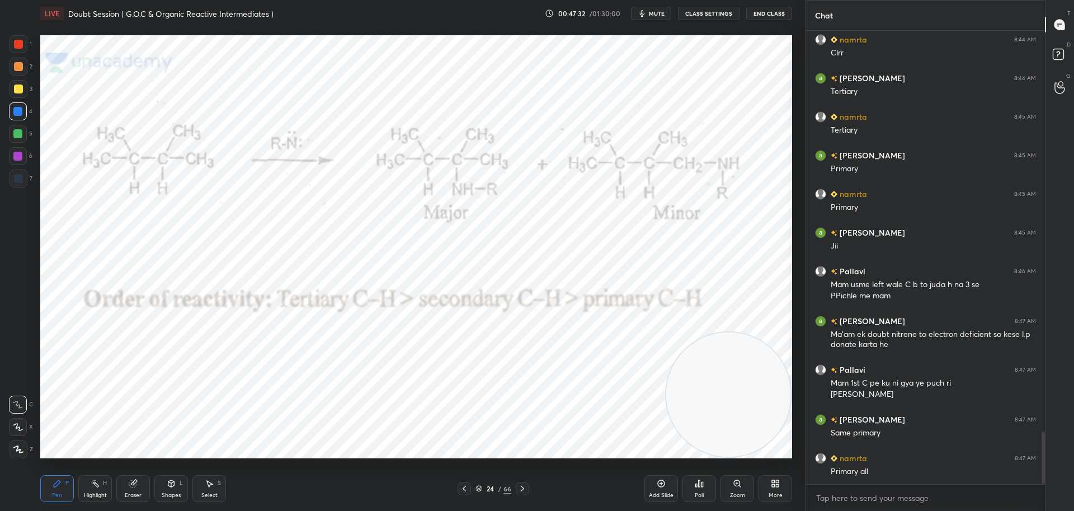
click at [523, 488] on icon at bounding box center [522, 488] width 9 height 9
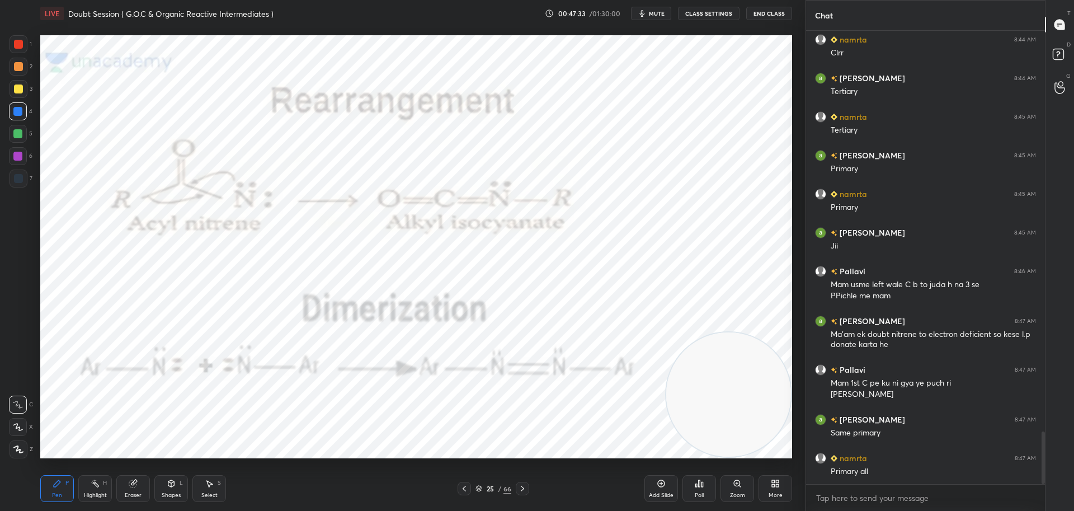
click at [465, 486] on icon at bounding box center [464, 488] width 9 height 9
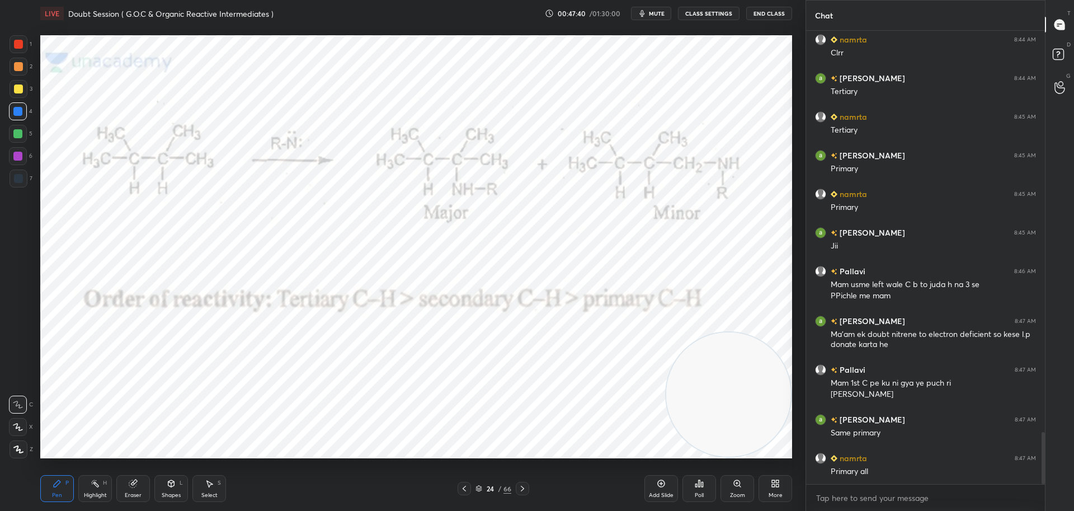
scroll to position [3480, 0]
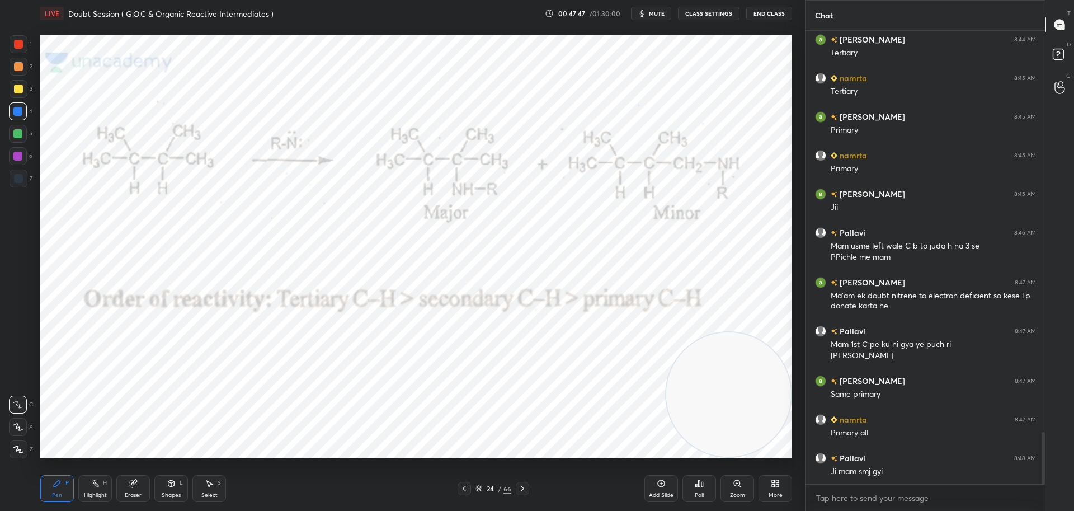
click at [521, 483] on div at bounding box center [522, 488] width 13 height 13
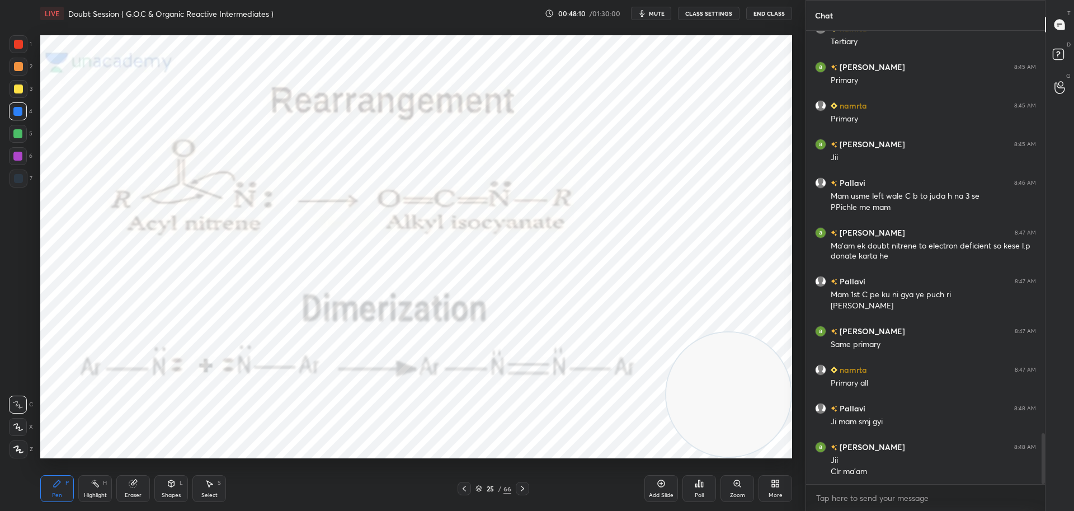
scroll to position [3568, 0]
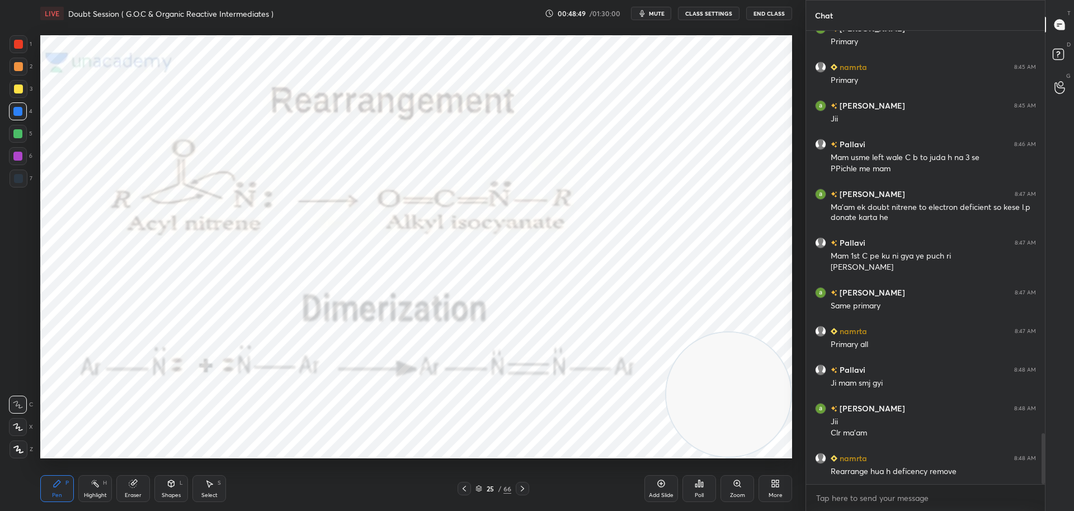
click at [16, 45] on div at bounding box center [18, 44] width 9 height 9
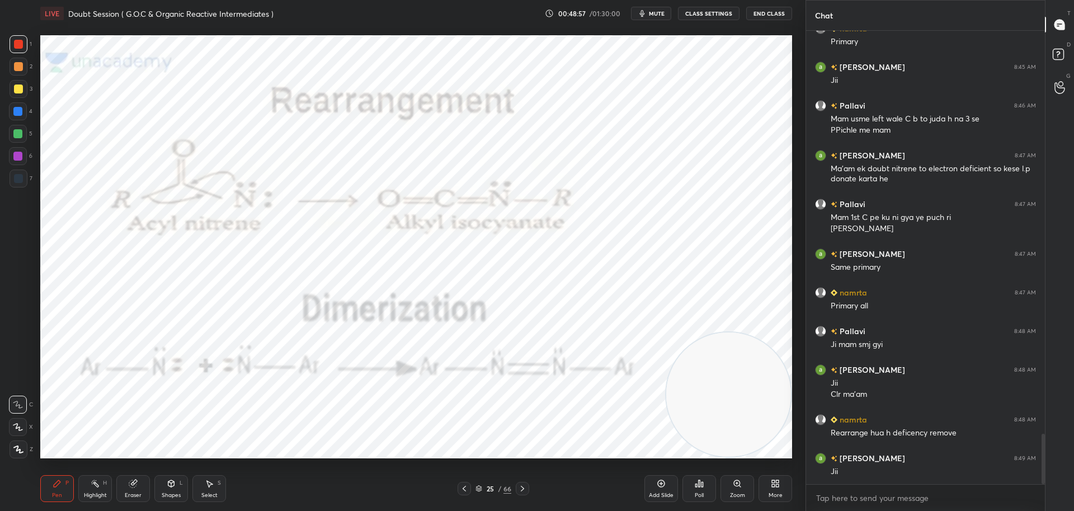
scroll to position [3645, 0]
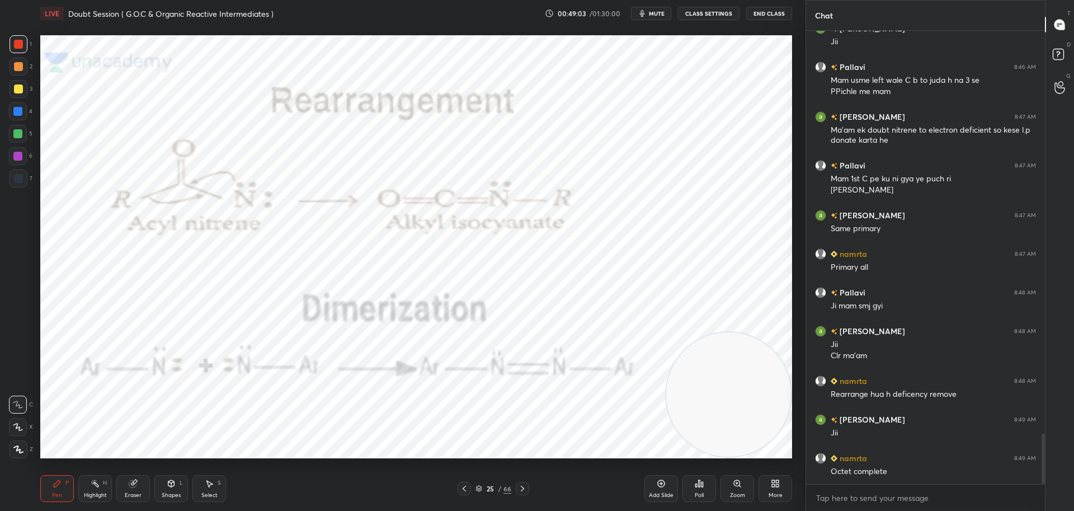
click at [525, 486] on icon at bounding box center [522, 488] width 9 height 9
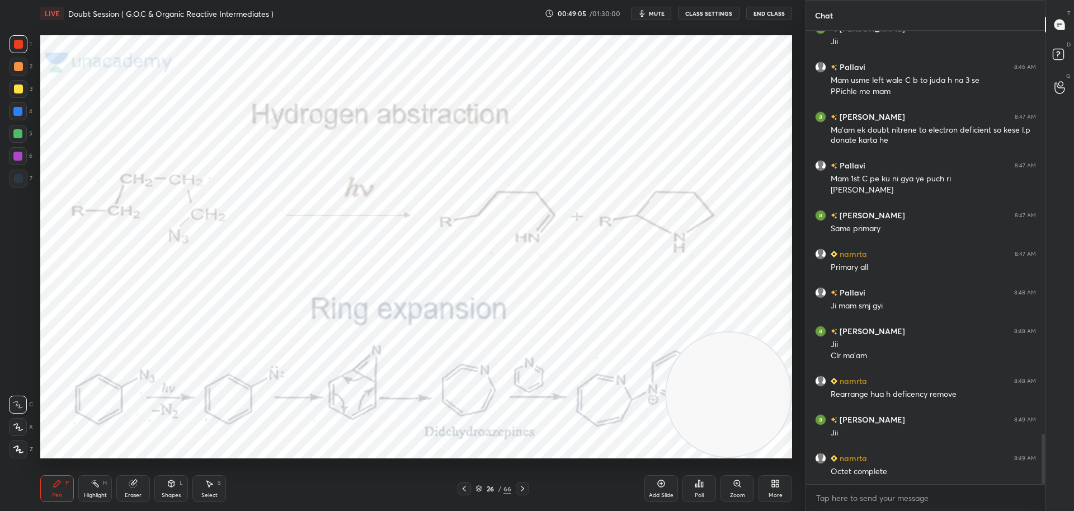
scroll to position [3684, 0]
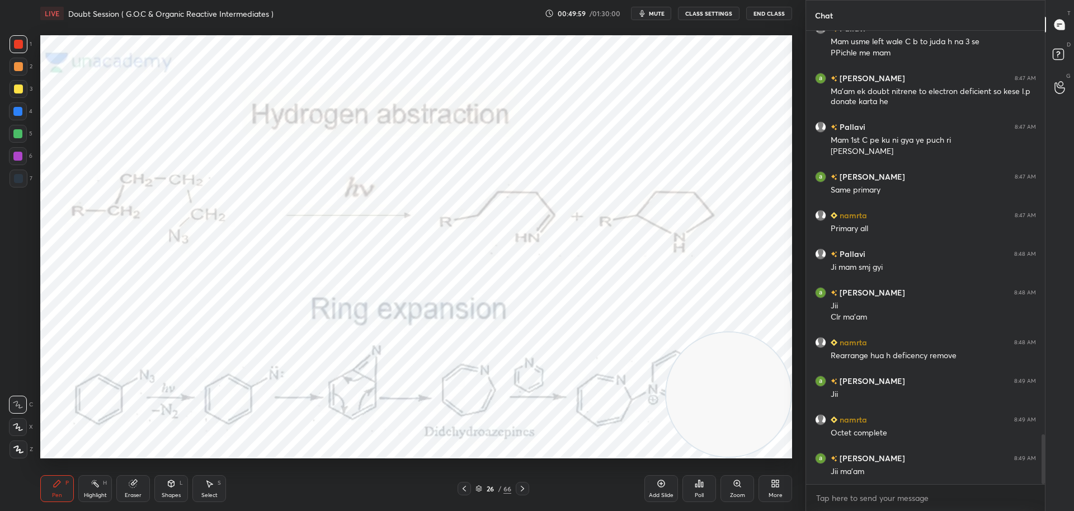
click at [16, 107] on div at bounding box center [17, 111] width 9 height 9
click at [19, 44] on div at bounding box center [18, 44] width 9 height 9
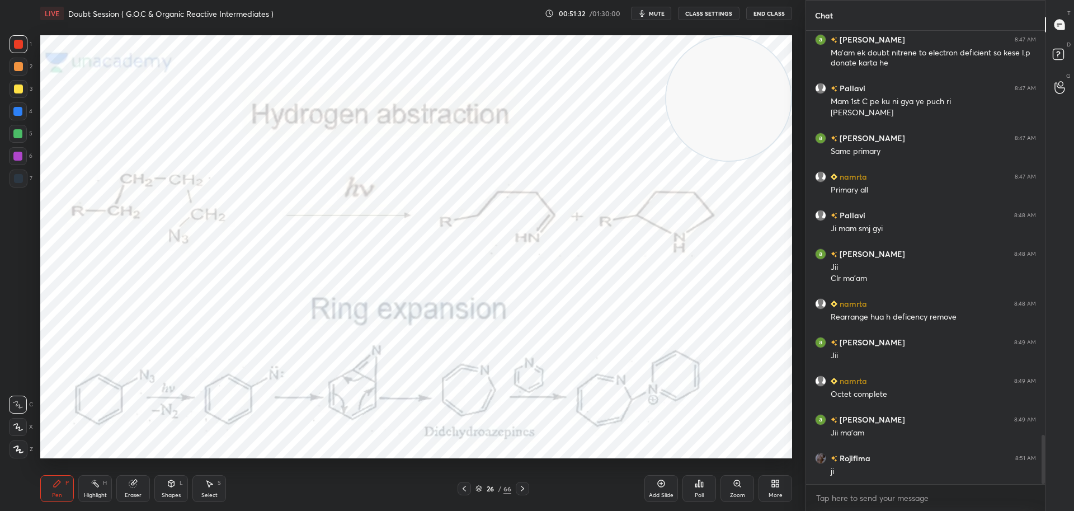
click at [525, 485] on icon at bounding box center [522, 488] width 9 height 9
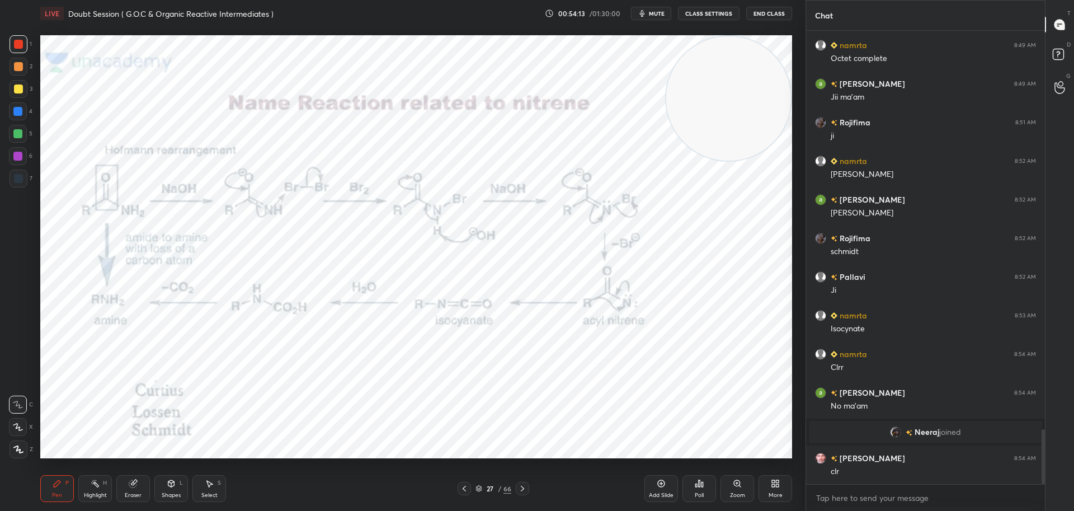
scroll to position [3277, 0]
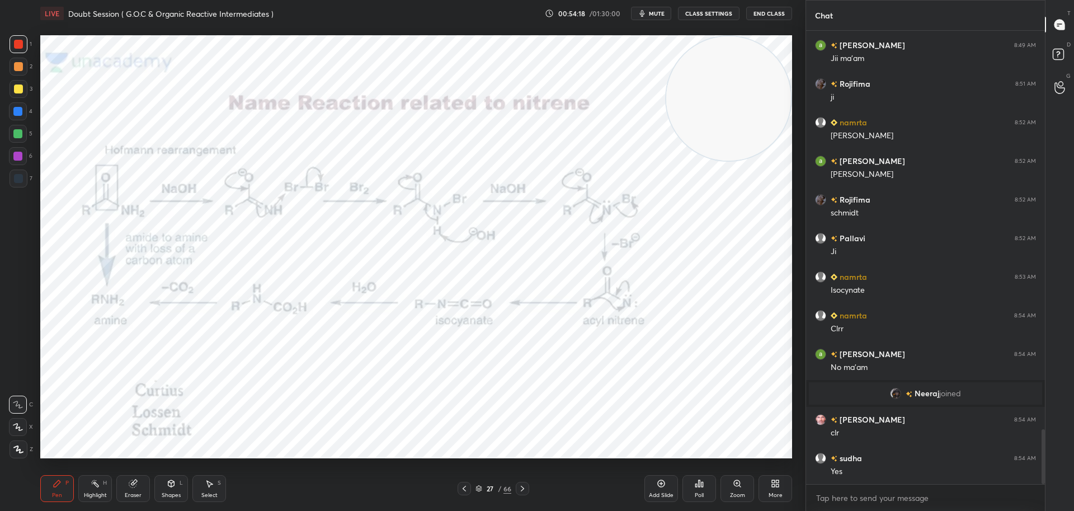
click at [521, 488] on icon at bounding box center [522, 488] width 9 height 9
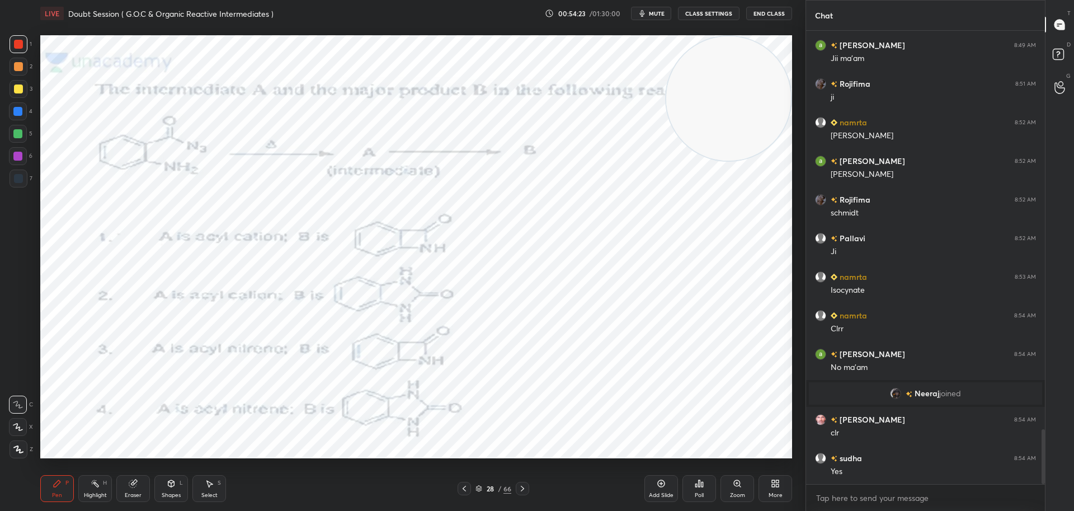
click at [702, 482] on icon at bounding box center [702, 484] width 2 height 5
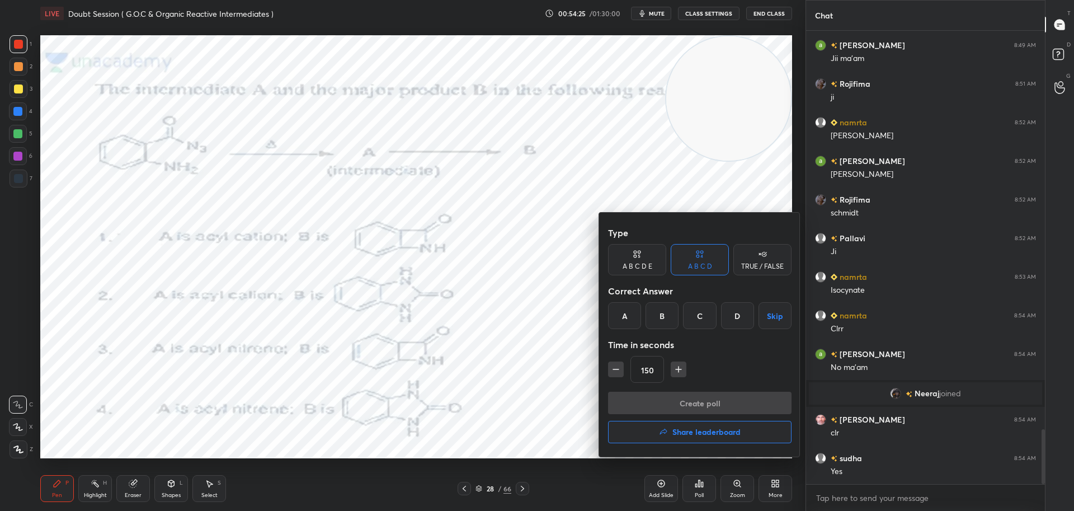
click at [611, 370] on icon "button" at bounding box center [615, 369] width 11 height 11
click at [613, 367] on icon "button" at bounding box center [615, 369] width 11 height 11
type input "120"
click at [738, 313] on div "D" at bounding box center [737, 315] width 33 height 27
click at [672, 403] on button "Create poll" at bounding box center [699, 402] width 183 height 22
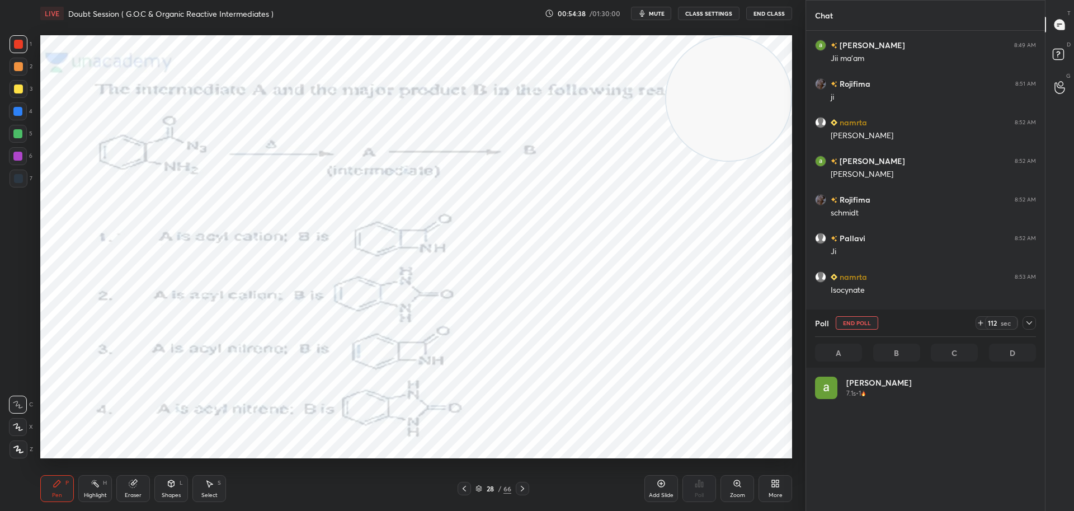
scroll to position [131, 218]
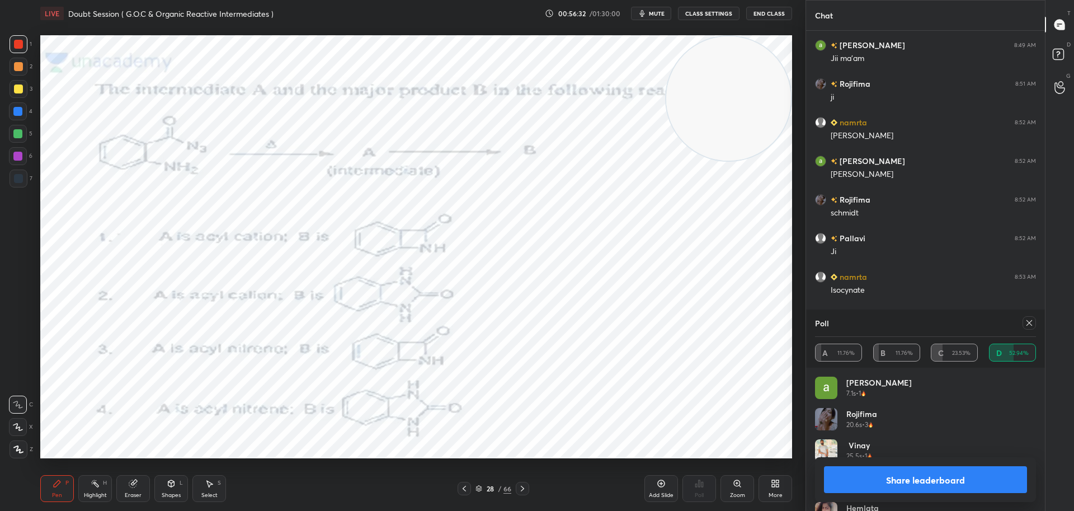
click at [1031, 320] on icon at bounding box center [1029, 322] width 9 height 9
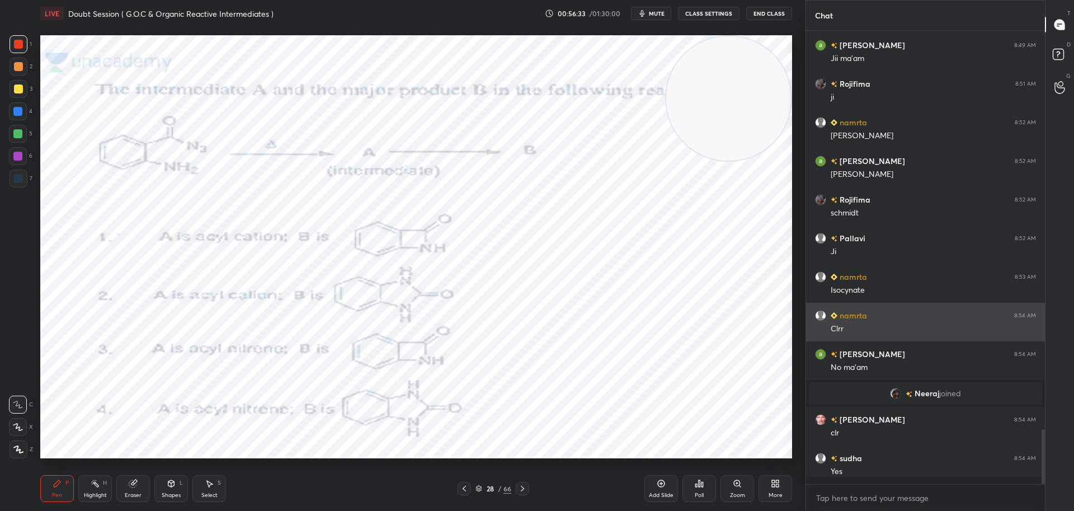
scroll to position [4, 4]
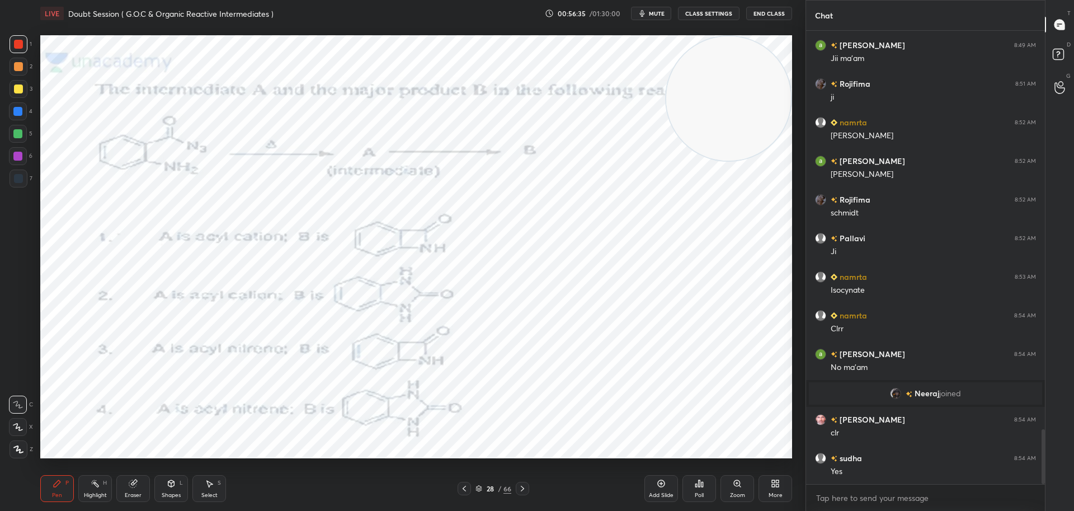
click at [18, 114] on div at bounding box center [17, 111] width 9 height 9
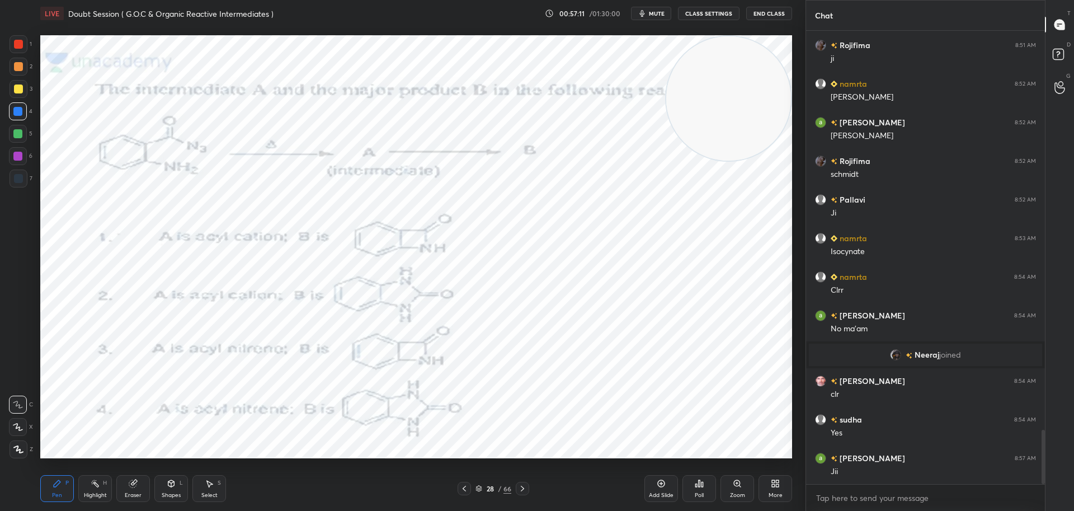
click at [21, 45] on div at bounding box center [18, 44] width 9 height 9
click at [464, 485] on icon at bounding box center [464, 488] width 9 height 9
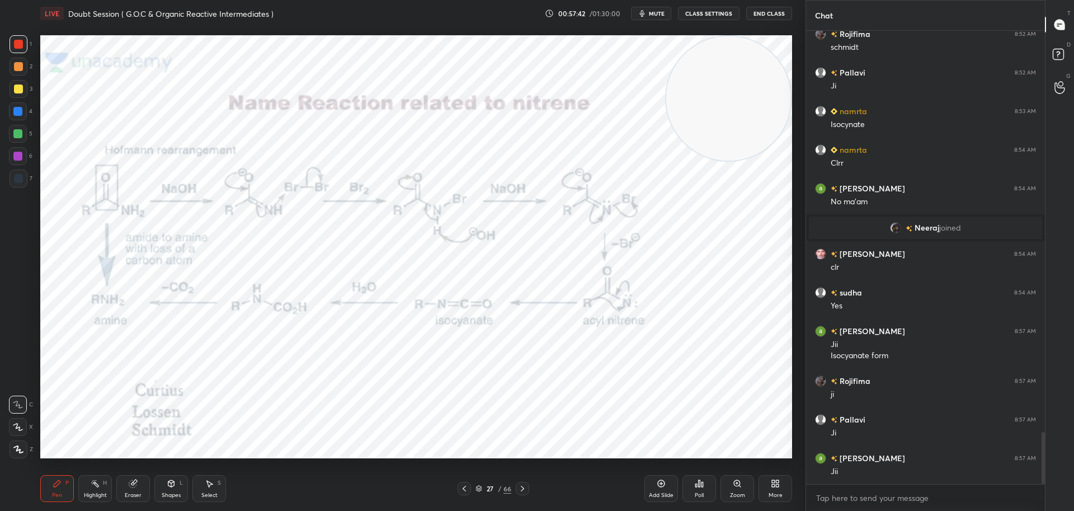
scroll to position [3481, 0]
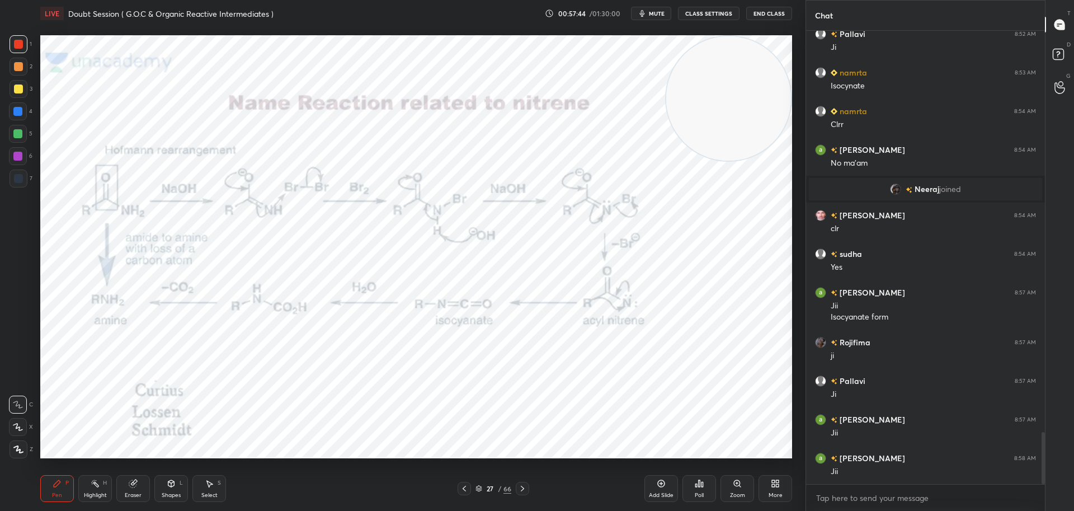
click at [522, 486] on icon at bounding box center [522, 488] width 9 height 9
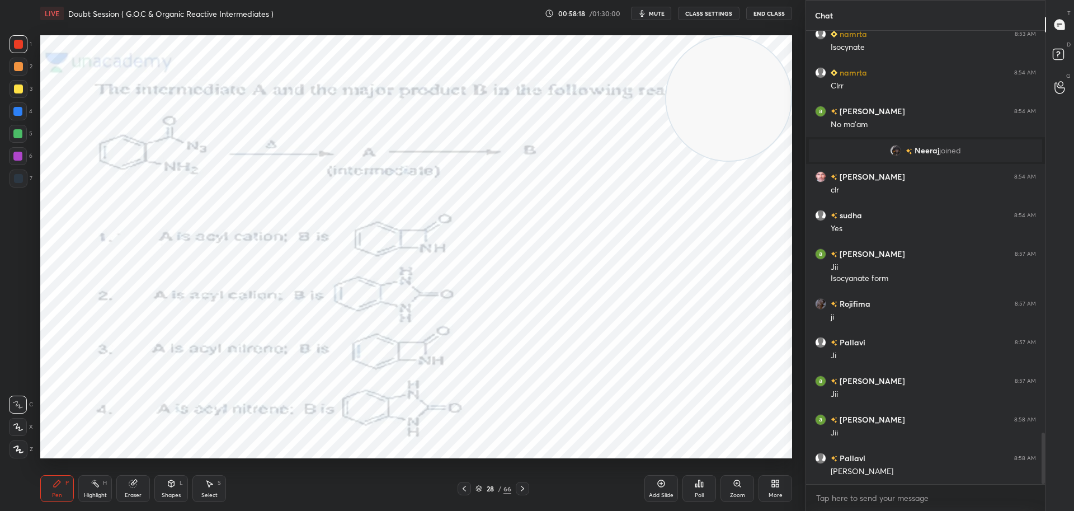
scroll to position [3559, 0]
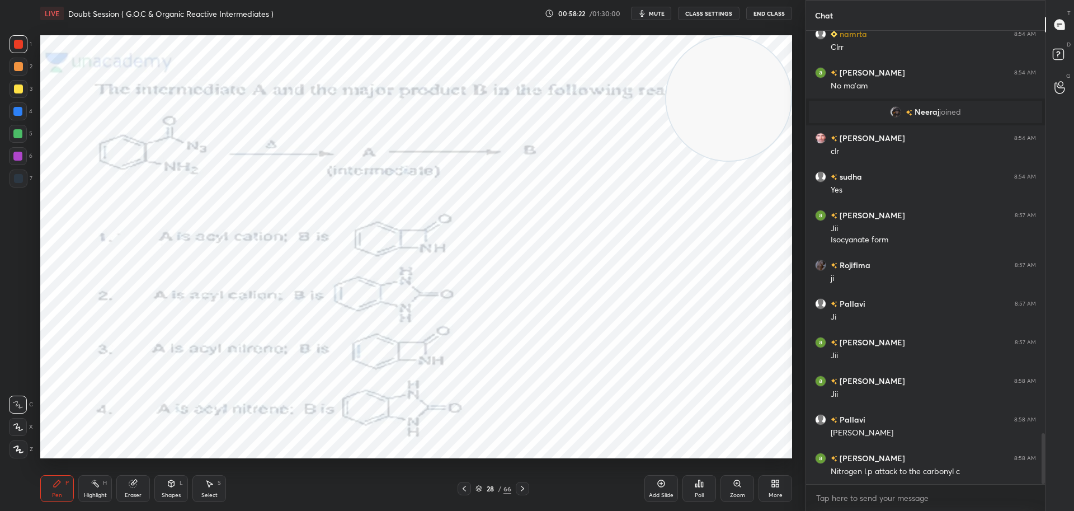
click at [18, 110] on div at bounding box center [17, 111] width 9 height 9
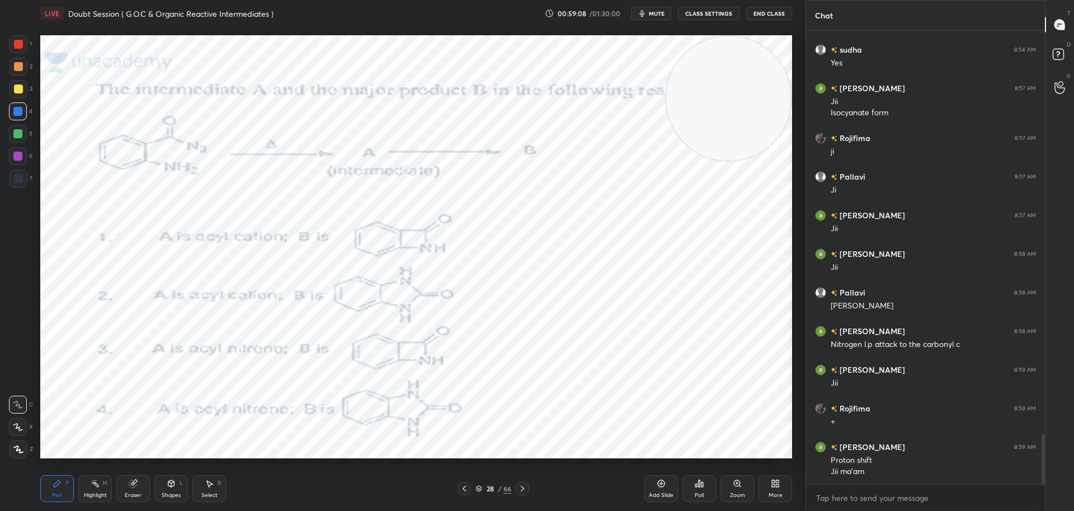
scroll to position [3724, 0]
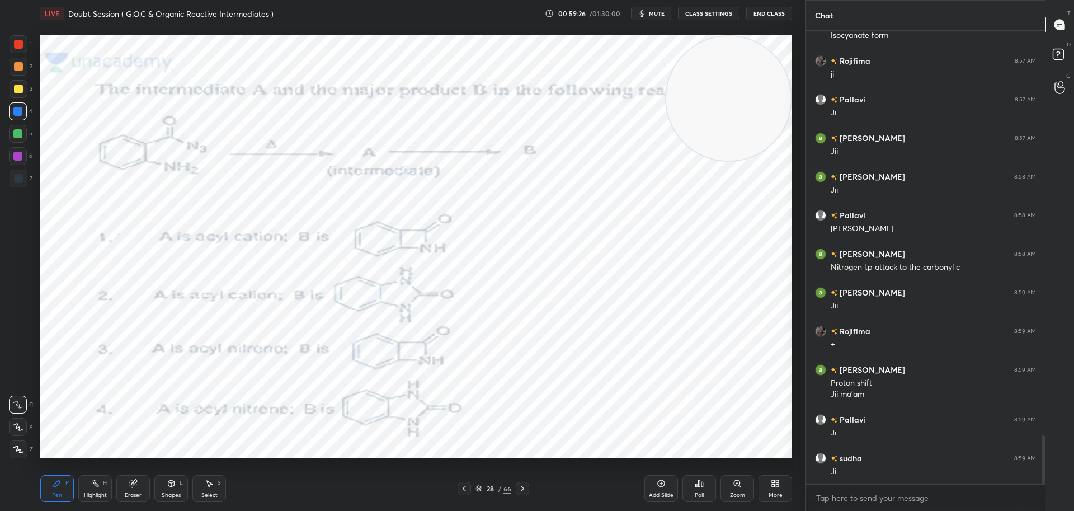
click at [527, 485] on icon at bounding box center [522, 488] width 9 height 9
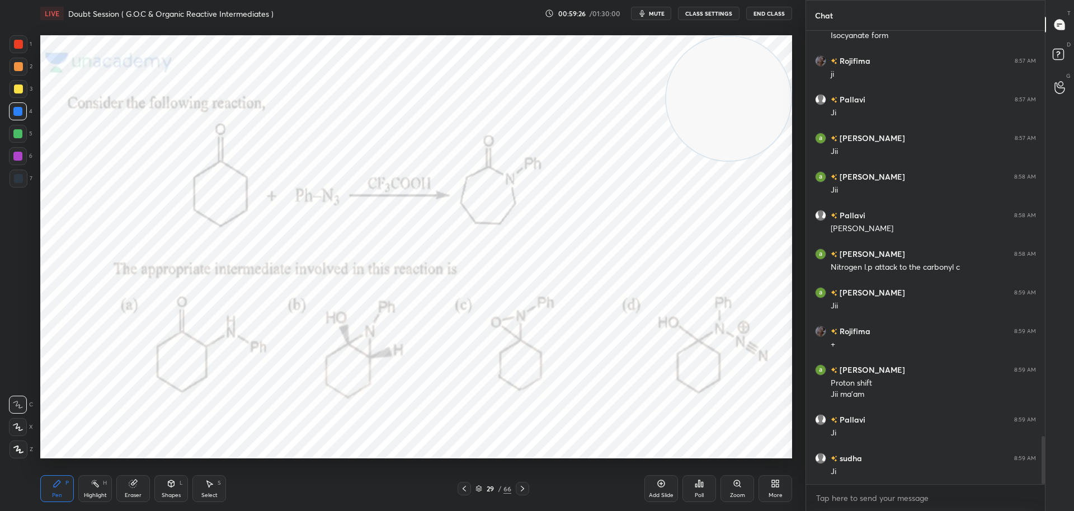
scroll to position [3801, 0]
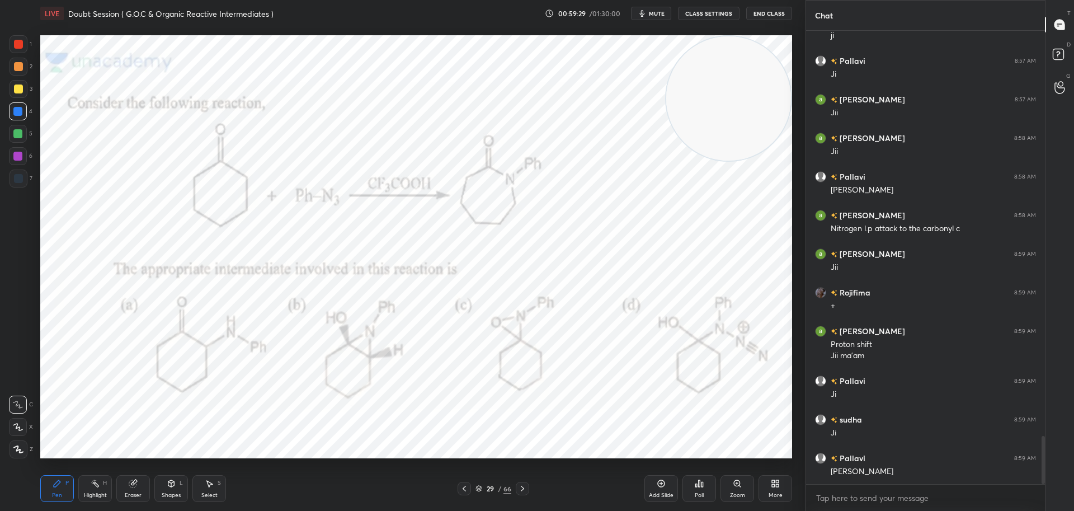
click at [704, 487] on div "Poll" at bounding box center [699, 488] width 34 height 27
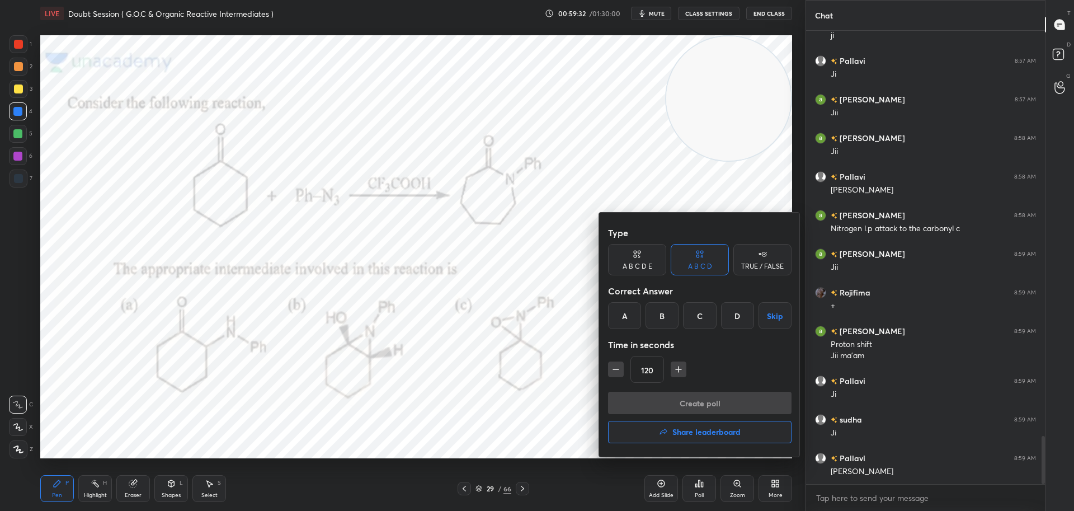
click at [678, 369] on icon "button" at bounding box center [678, 369] width 11 height 11
type input "135"
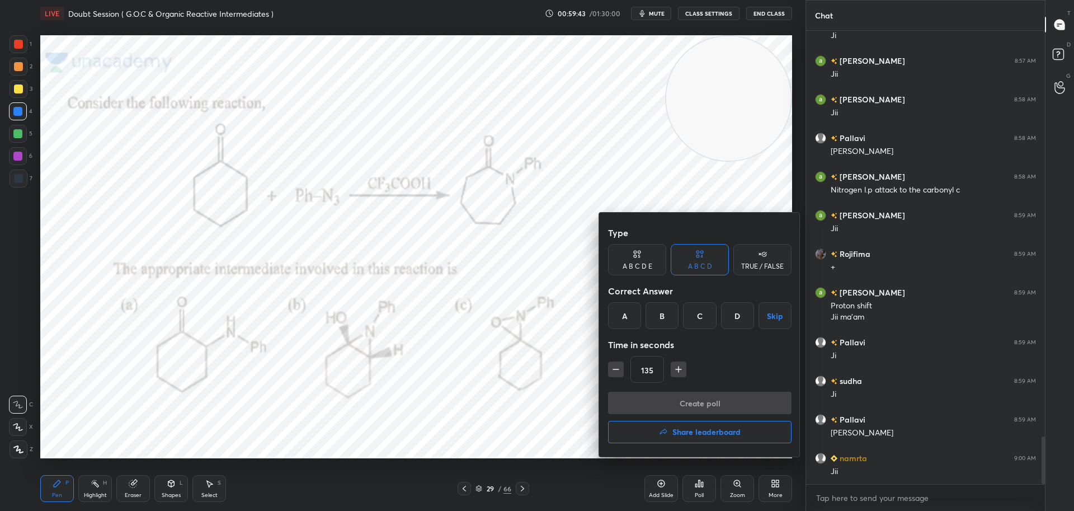
click at [577, 407] on div at bounding box center [537, 255] width 1074 height 511
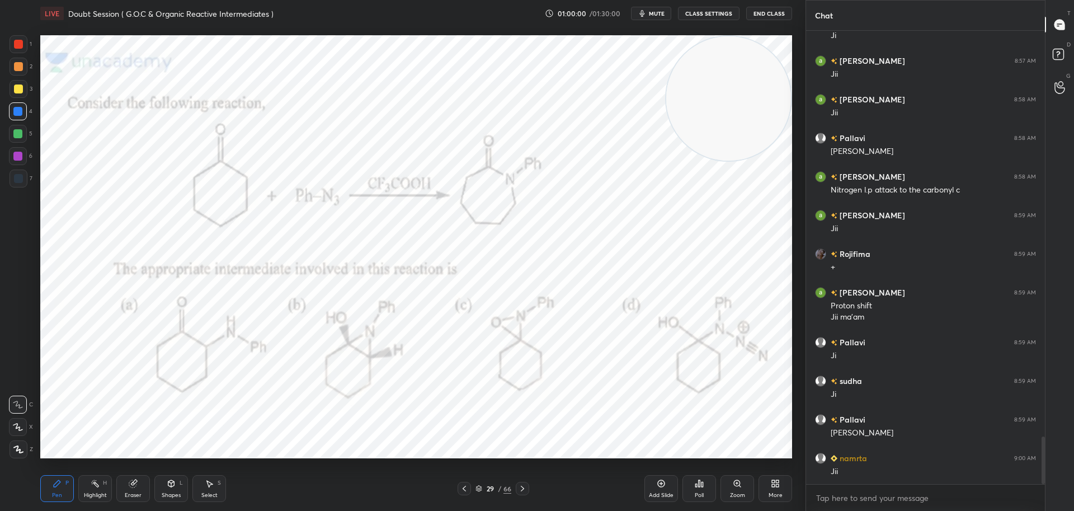
click at [701, 480] on icon at bounding box center [699, 483] width 9 height 9
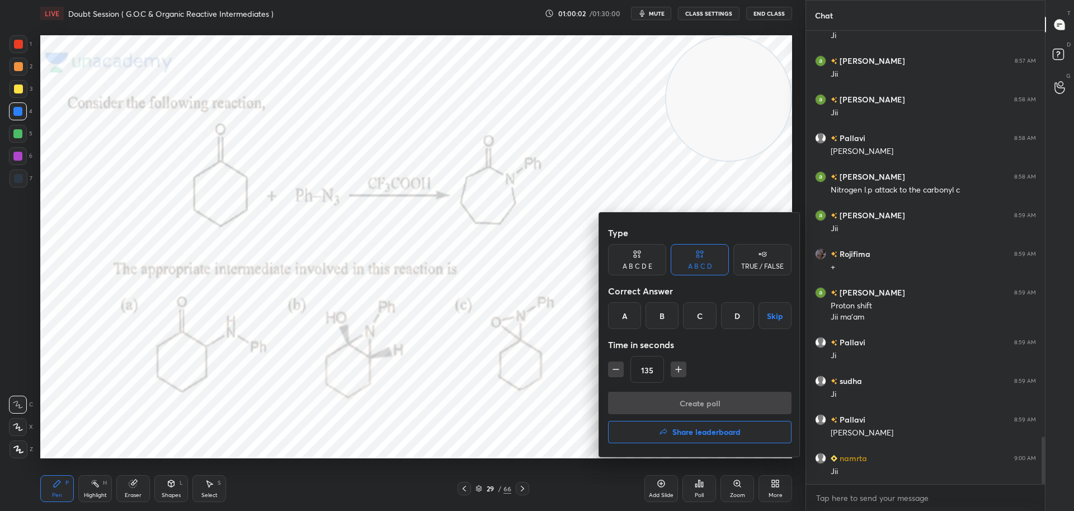
click at [738, 316] on div "D" at bounding box center [737, 315] width 33 height 27
click at [678, 403] on button "Create poll" at bounding box center [699, 402] width 183 height 22
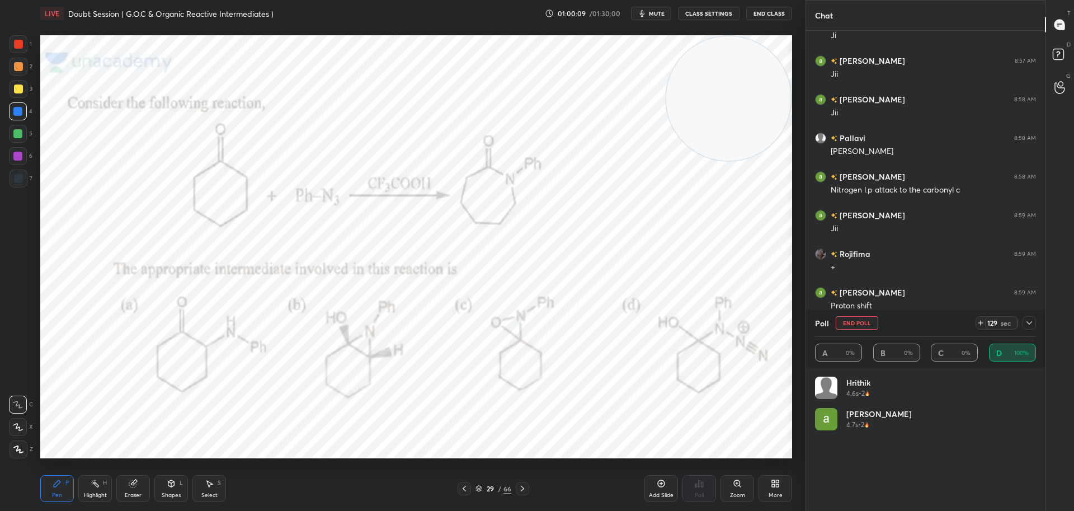
scroll to position [131, 218]
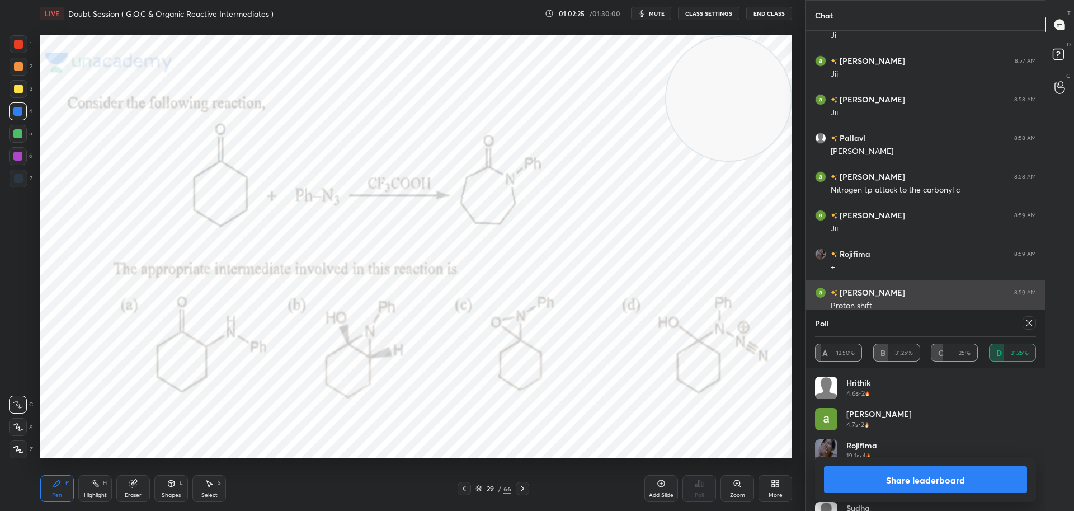
click at [1029, 319] on icon at bounding box center [1029, 322] width 9 height 9
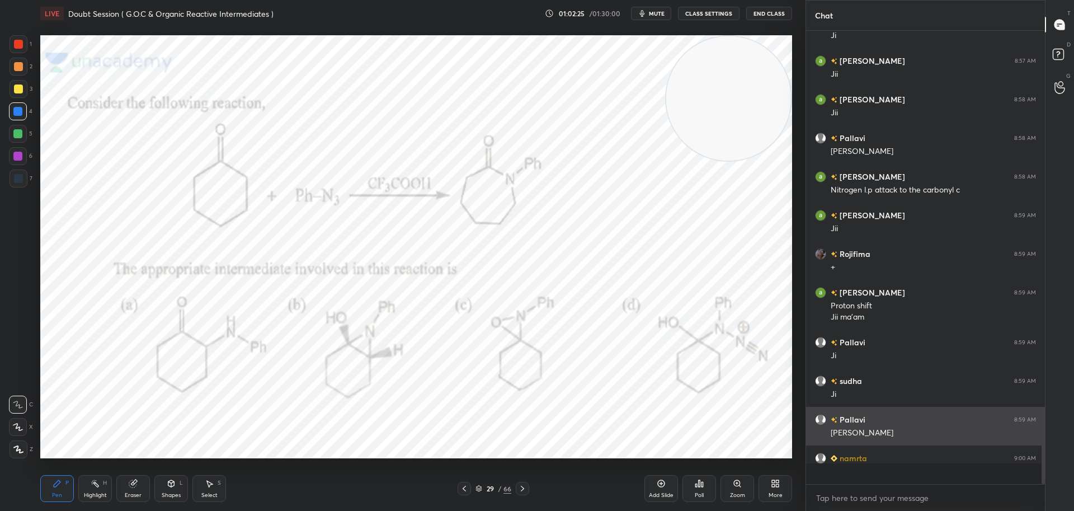
scroll to position [4, 4]
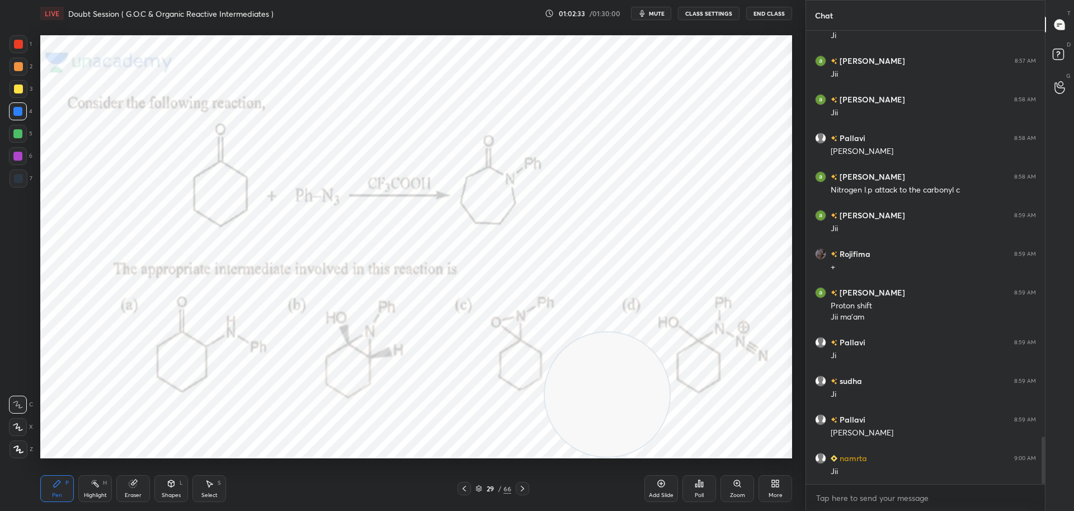
click at [18, 43] on div at bounding box center [18, 44] width 9 height 9
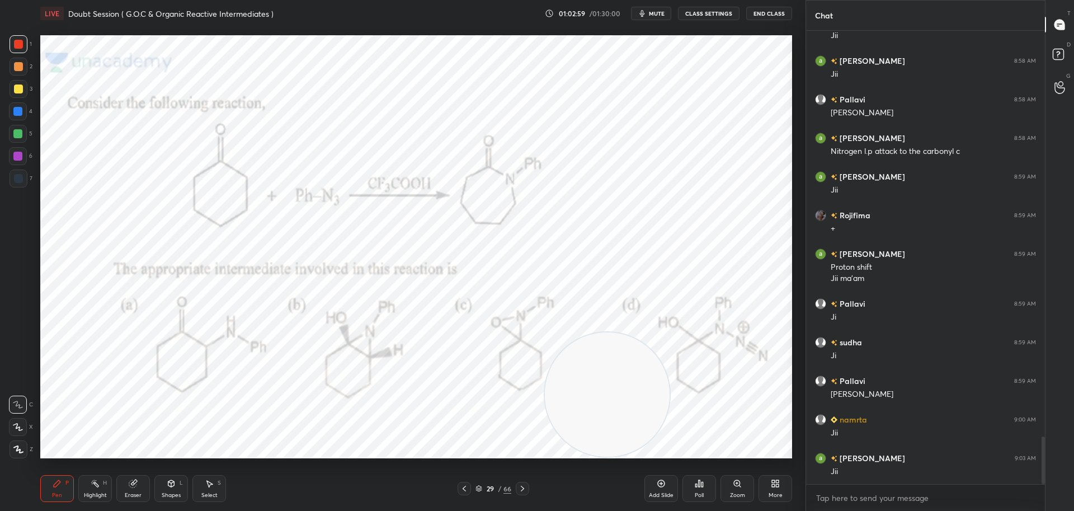
click at [15, 182] on div at bounding box center [18, 178] width 9 height 9
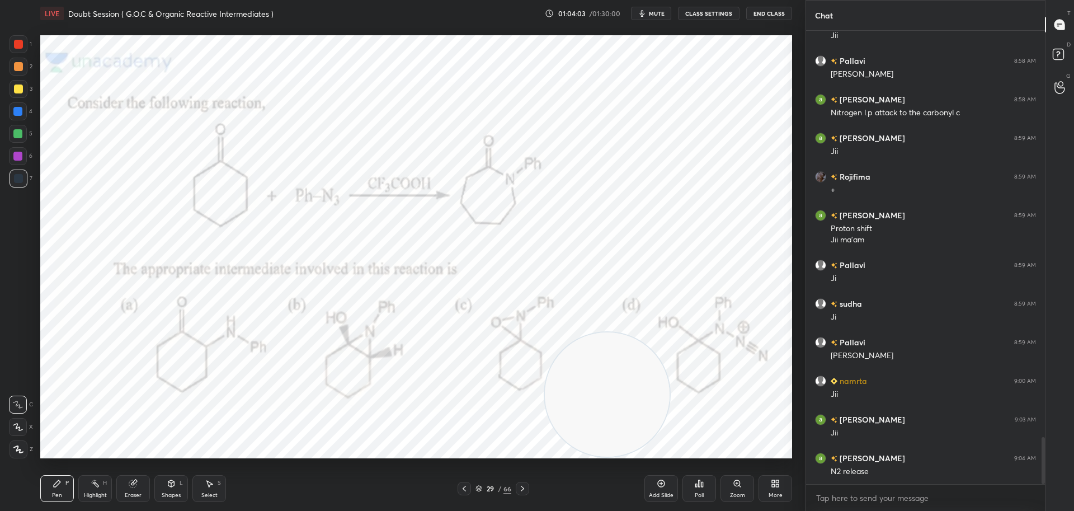
click at [524, 487] on icon at bounding box center [522, 488] width 9 height 9
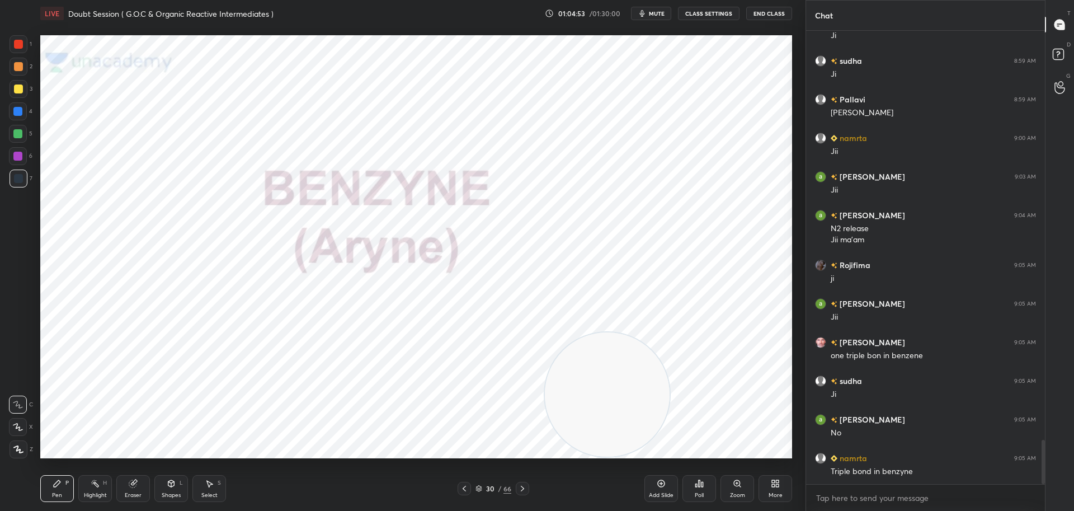
scroll to position [4198, 0]
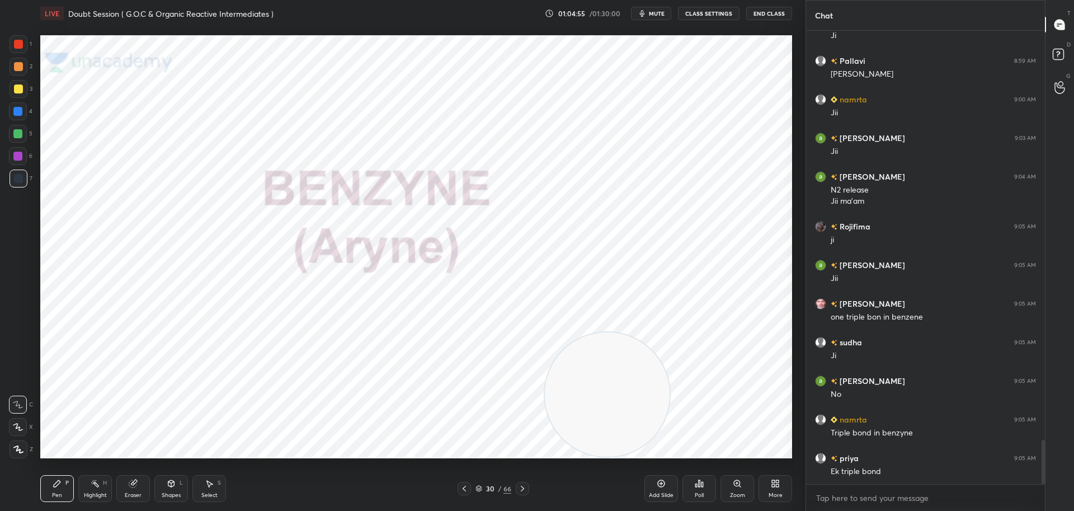
click at [522, 487] on icon at bounding box center [522, 488] width 3 height 6
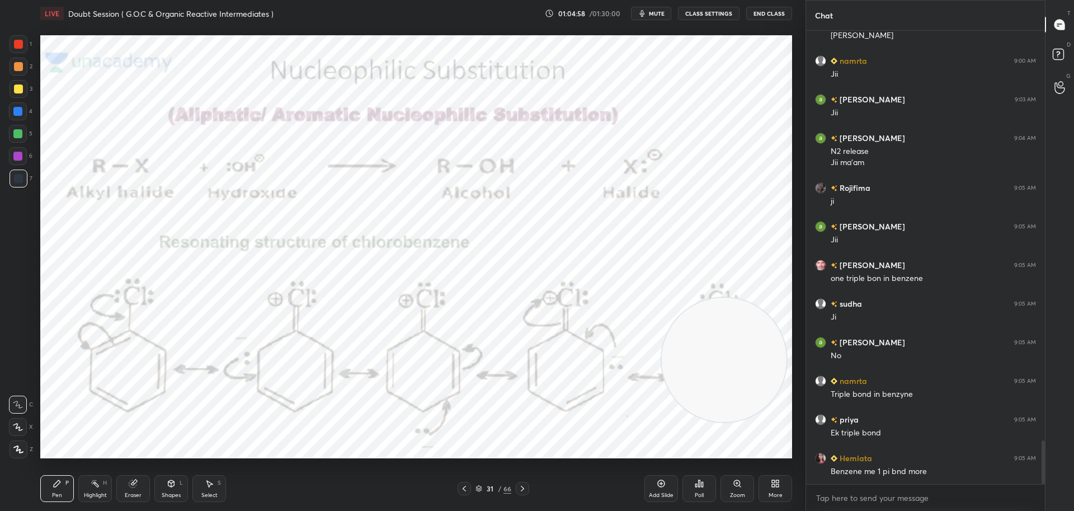
scroll to position [4276, 0]
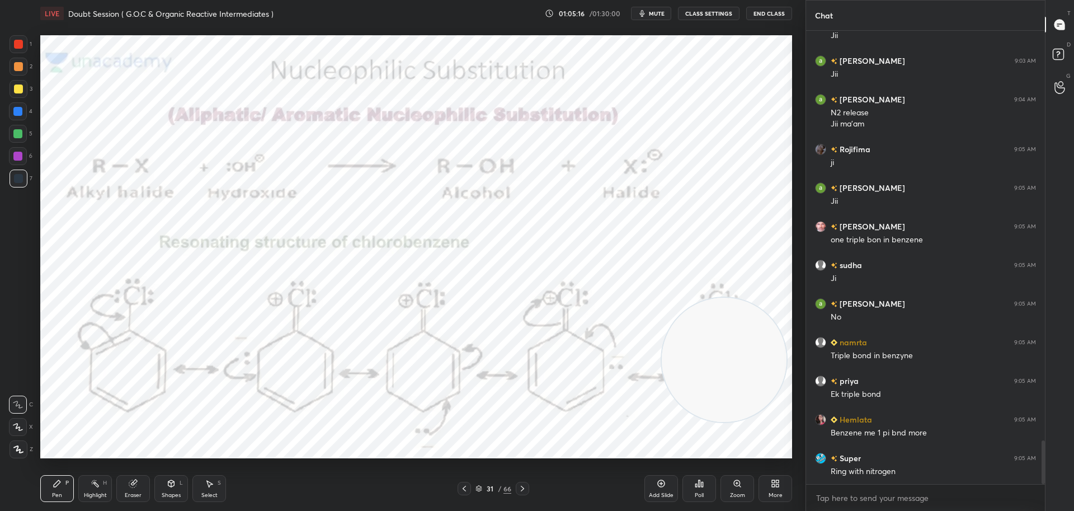
click at [20, 44] on div at bounding box center [18, 44] width 9 height 9
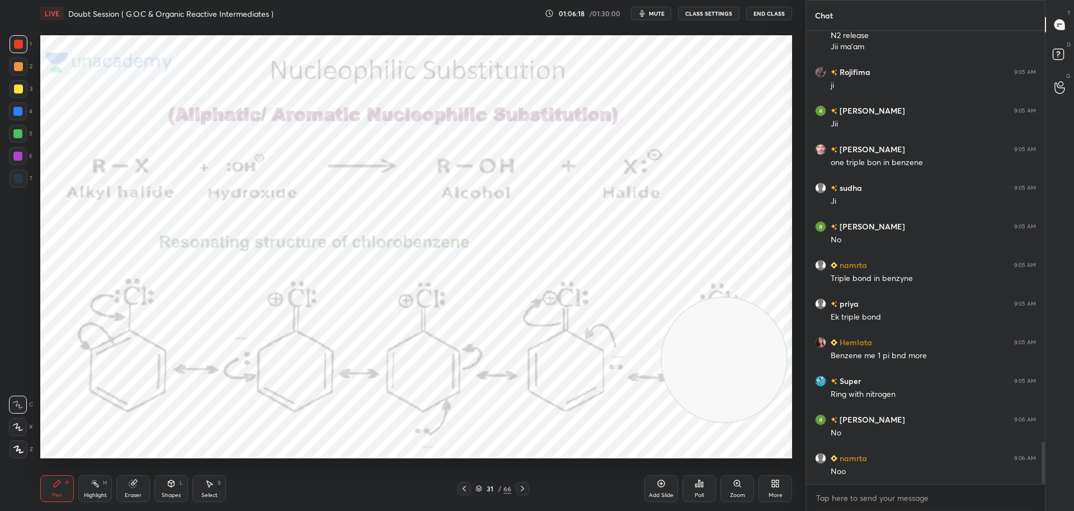
scroll to position [4391, 0]
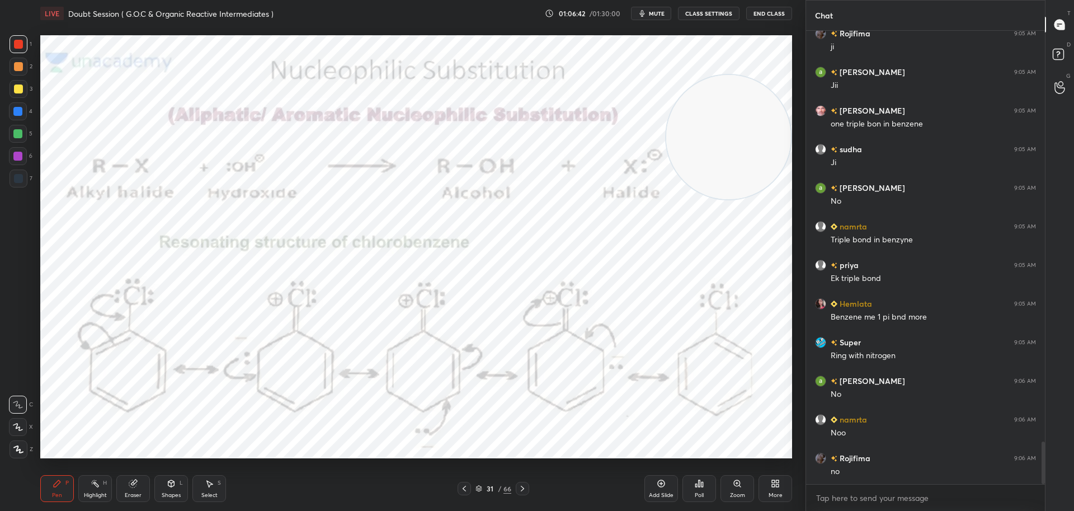
click at [525, 488] on icon at bounding box center [522, 488] width 9 height 9
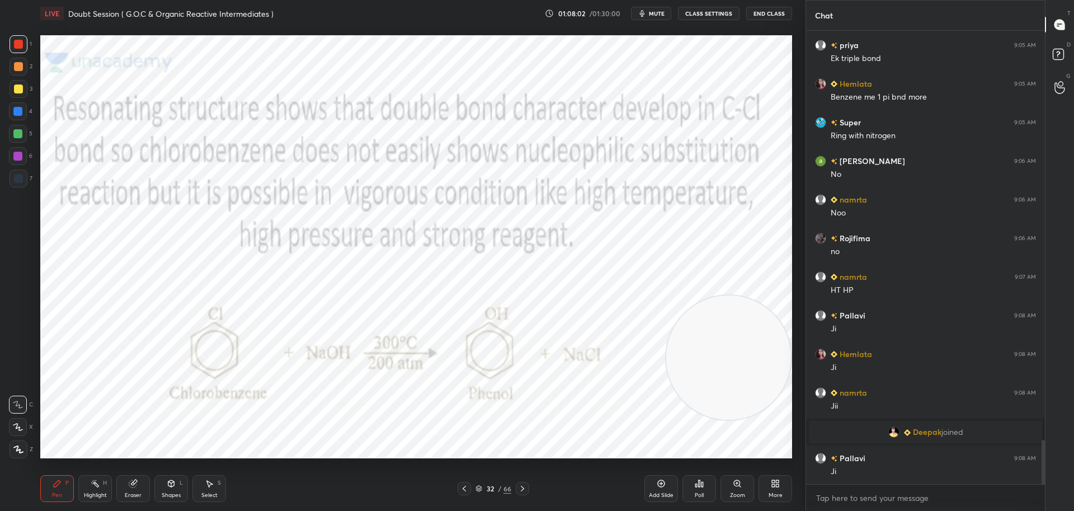
scroll to position [4235, 0]
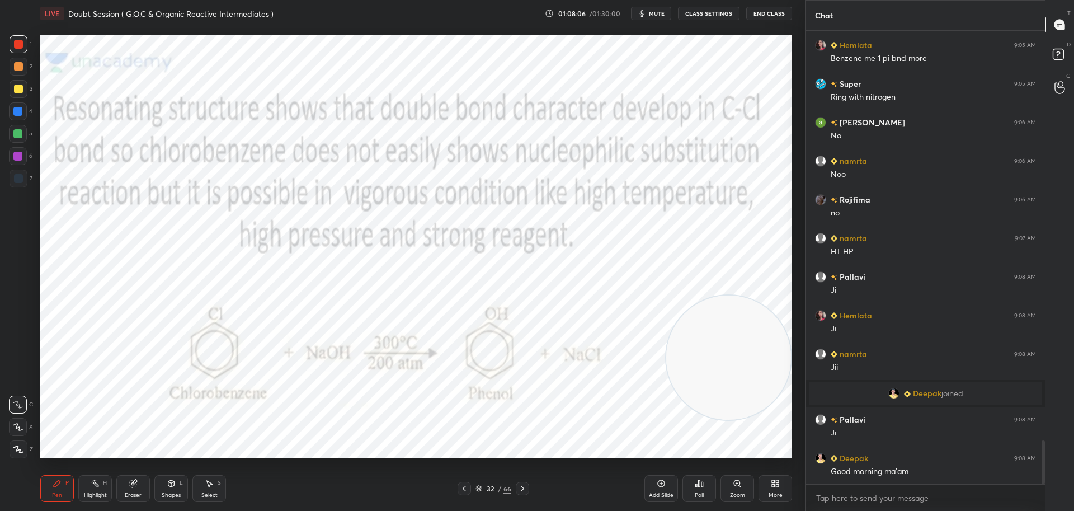
click at [522, 488] on icon at bounding box center [522, 488] width 9 height 9
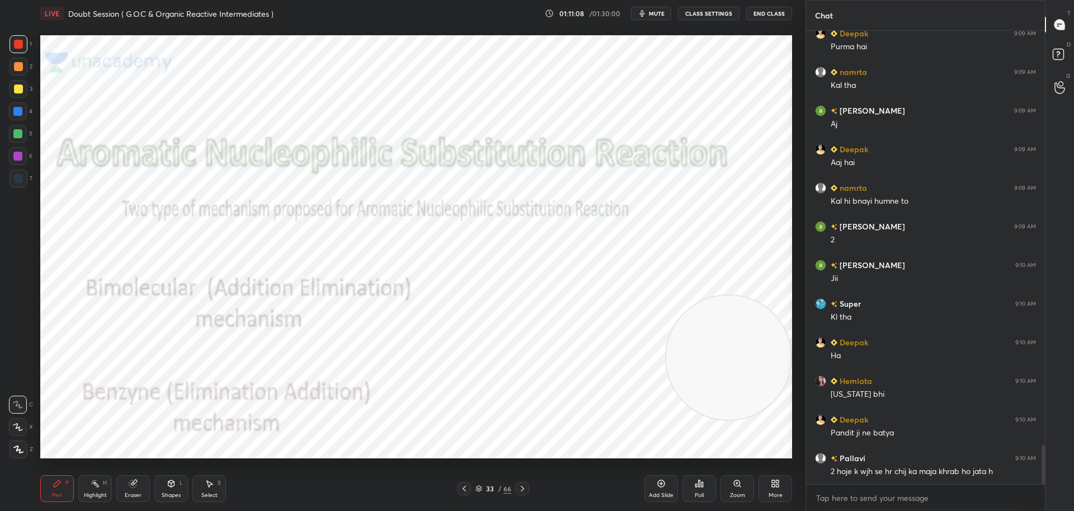
scroll to position [4846, 0]
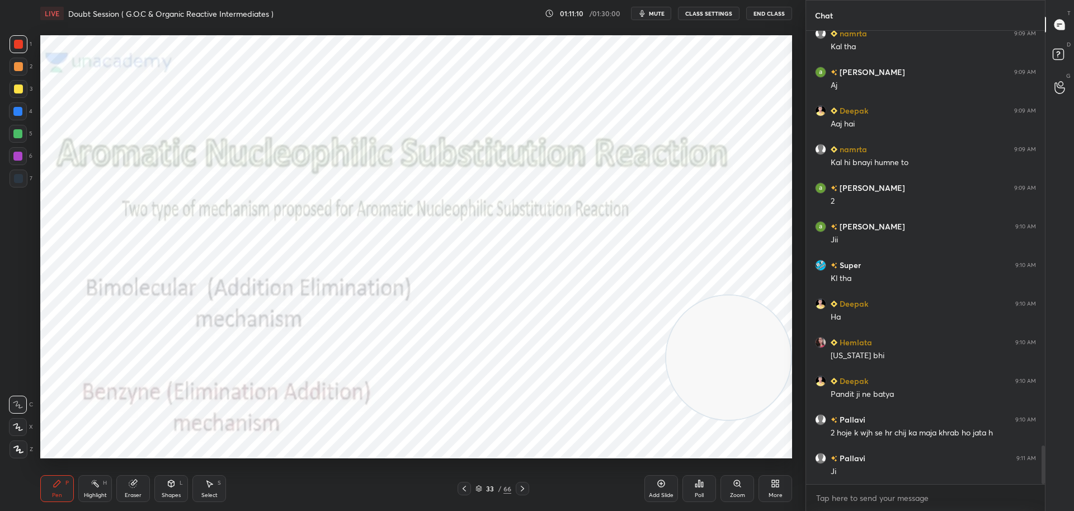
click at [523, 487] on icon at bounding box center [522, 488] width 9 height 9
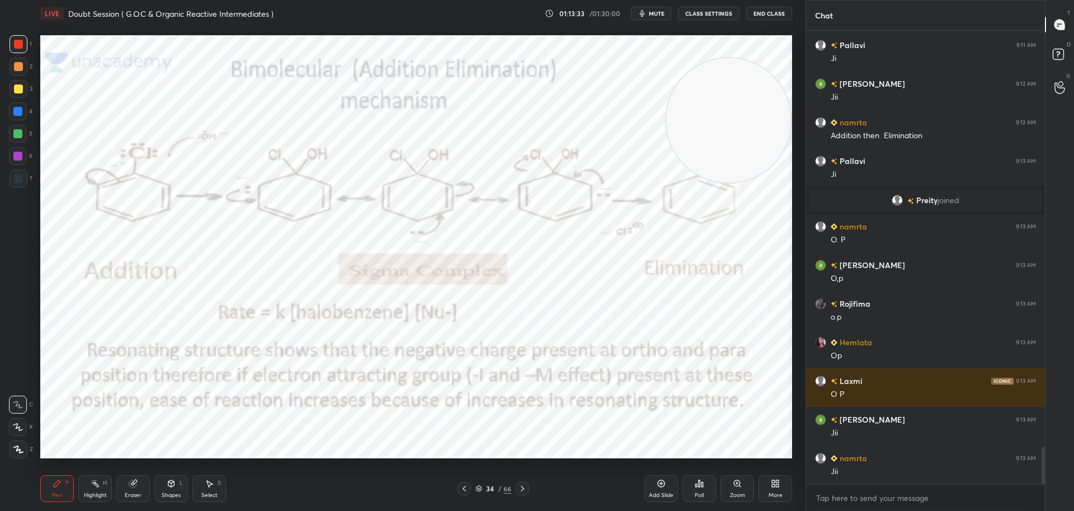
scroll to position [5052, 0]
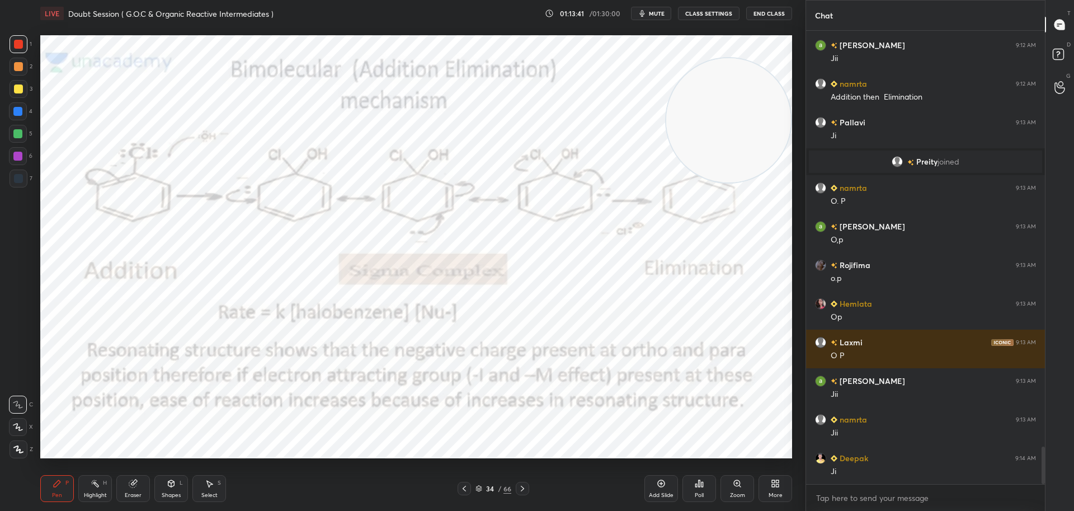
click at [522, 488] on icon at bounding box center [522, 488] width 9 height 9
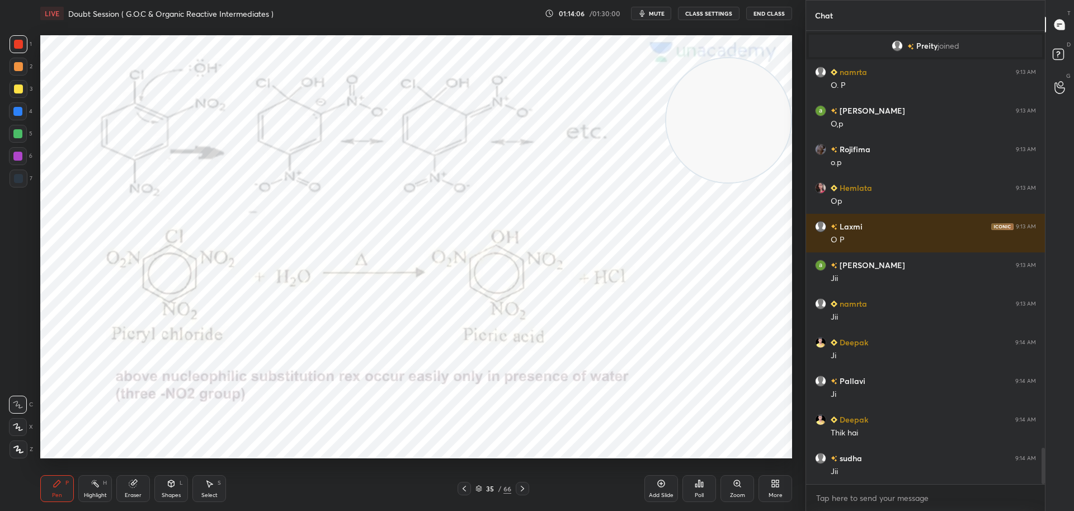
scroll to position [5216, 0]
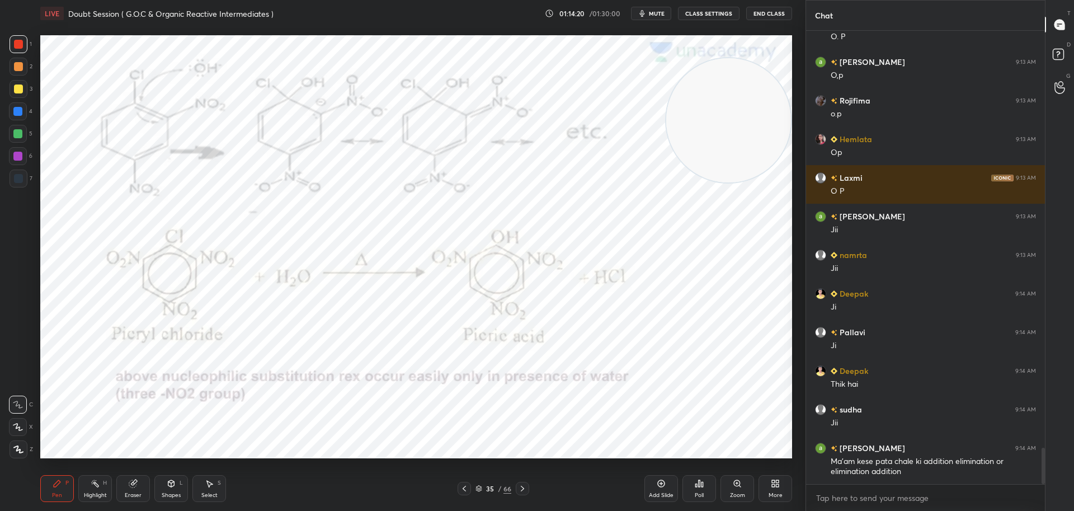
click at [466, 490] on icon at bounding box center [464, 488] width 9 height 9
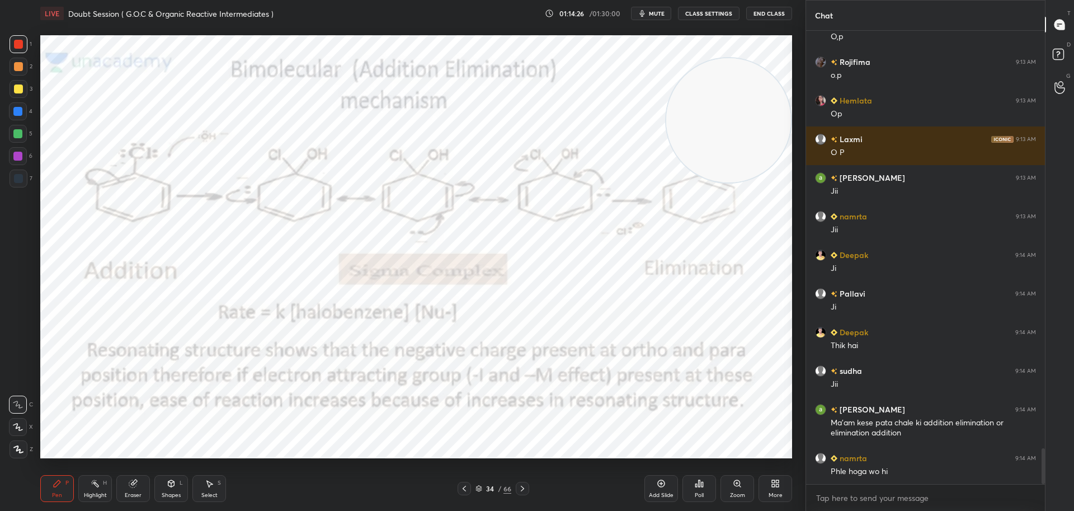
scroll to position [5294, 0]
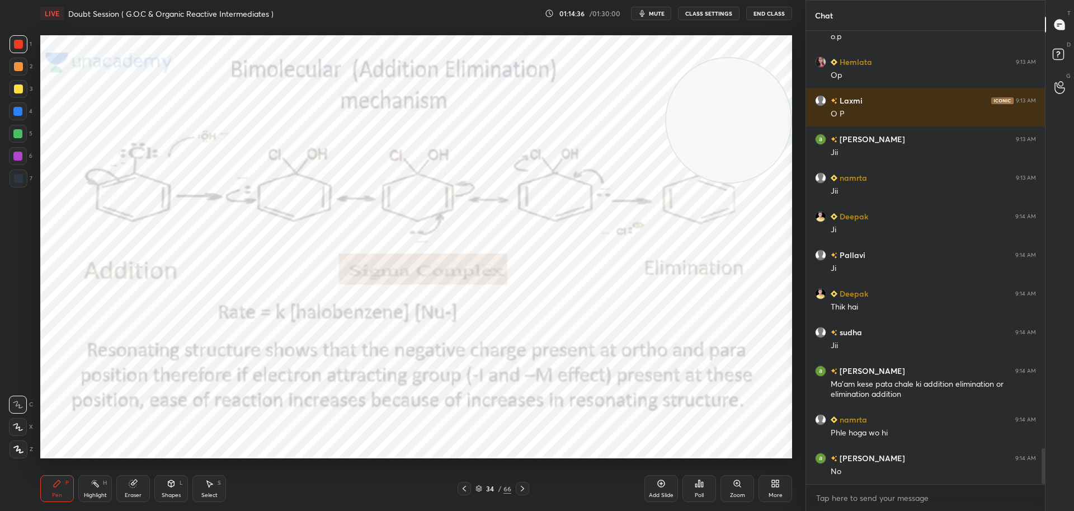
click at [525, 487] on icon at bounding box center [522, 488] width 9 height 9
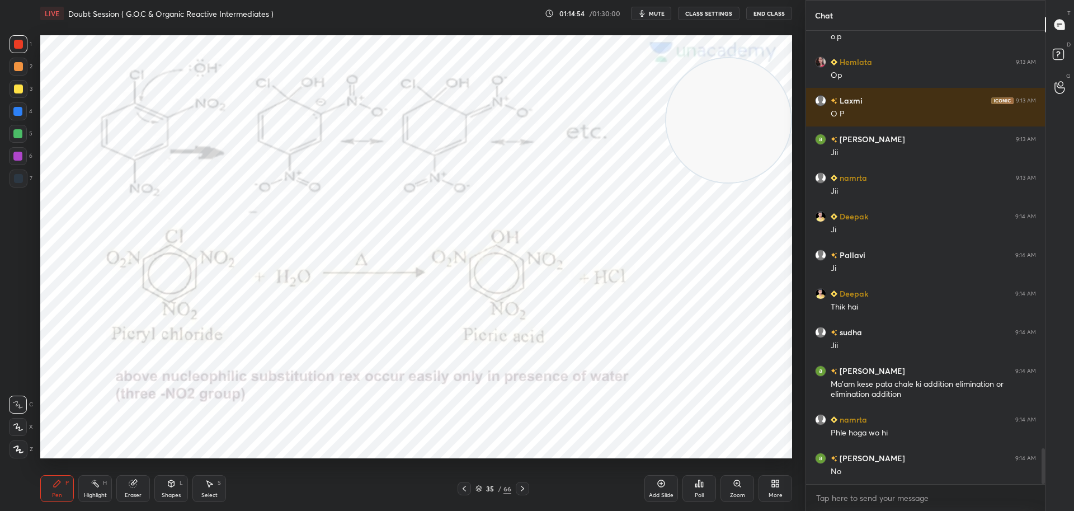
scroll to position [5332, 0]
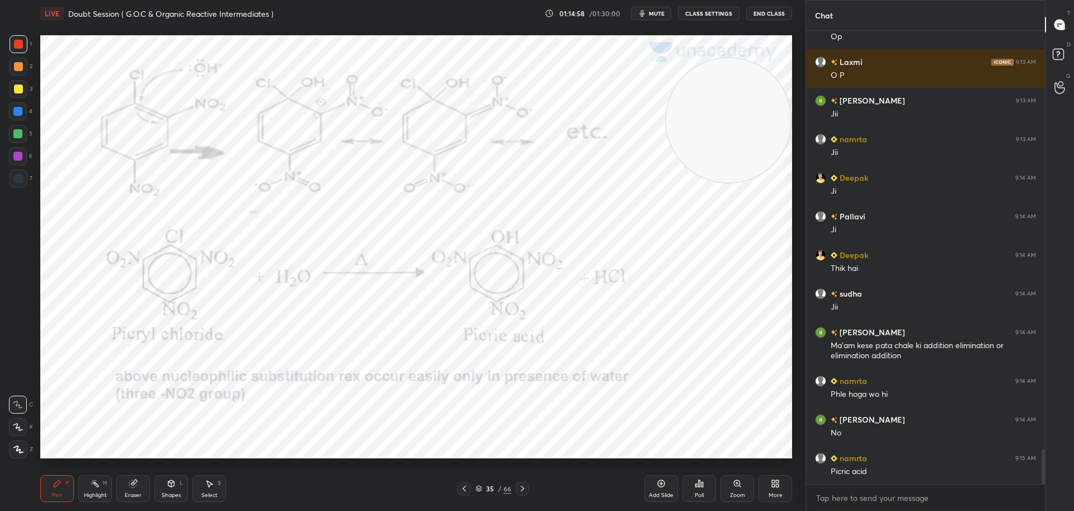
click at [526, 485] on icon at bounding box center [522, 488] width 9 height 9
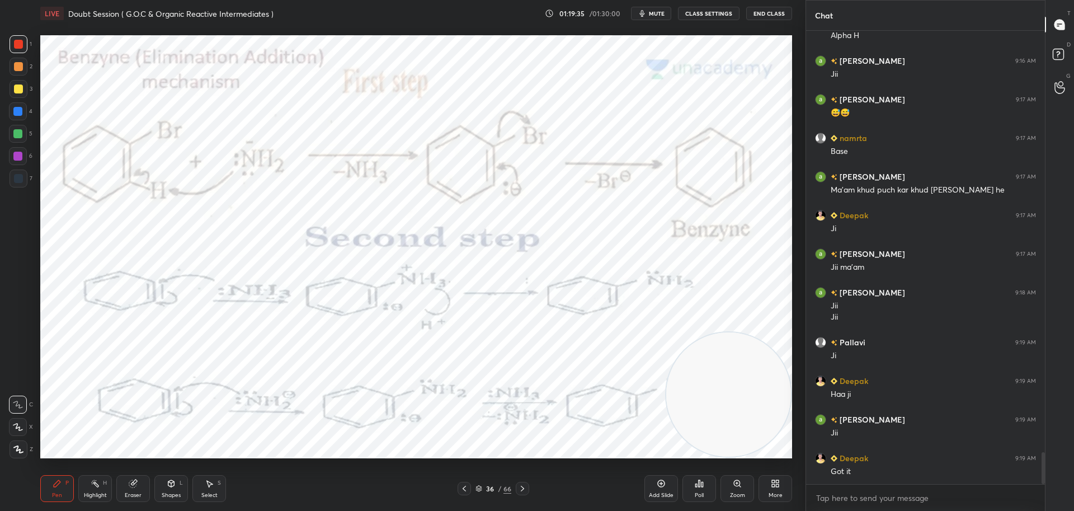
scroll to position [5999, 0]
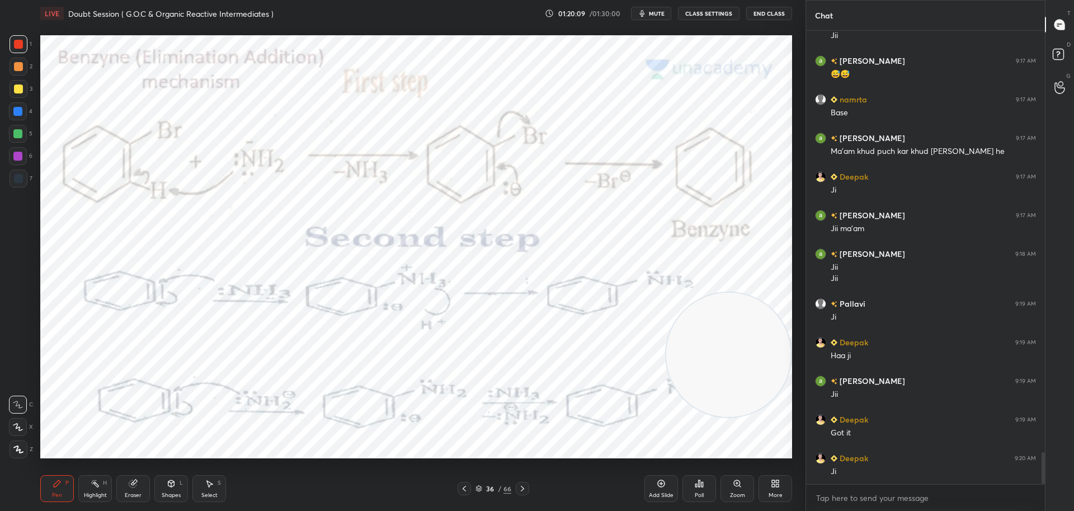
click at [525, 487] on icon at bounding box center [522, 488] width 9 height 9
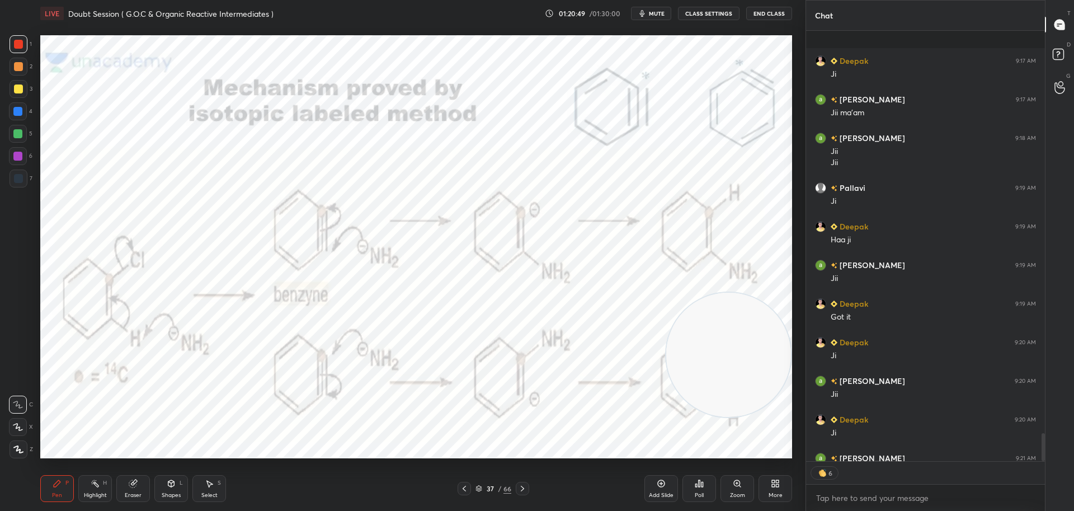
scroll to position [6177, 0]
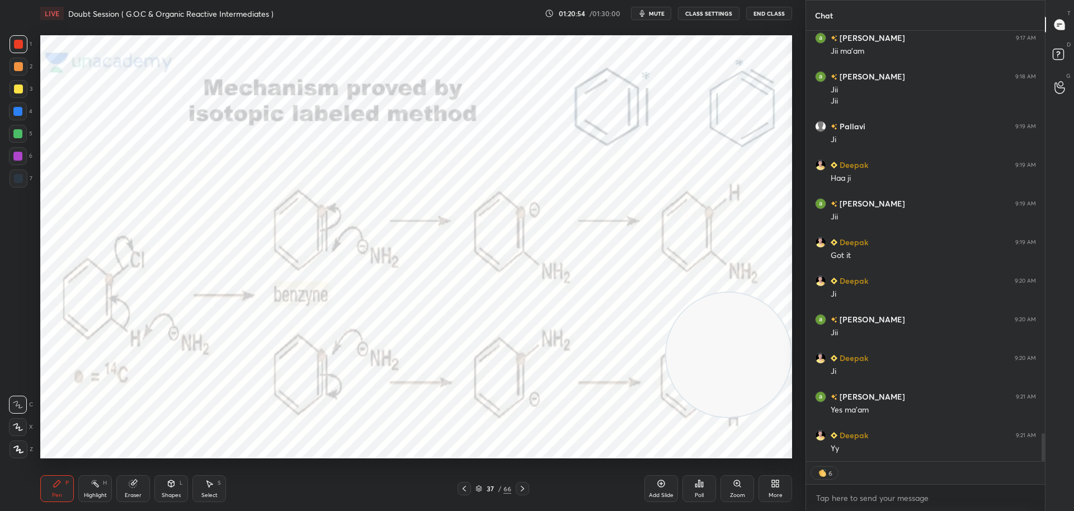
click at [19, 44] on div at bounding box center [18, 44] width 9 height 9
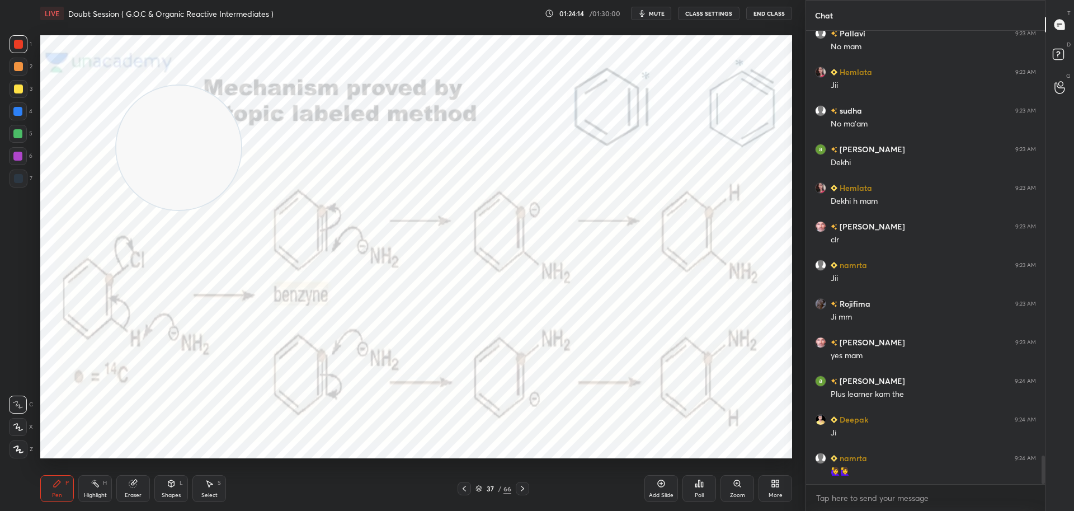
scroll to position [6771, 0]
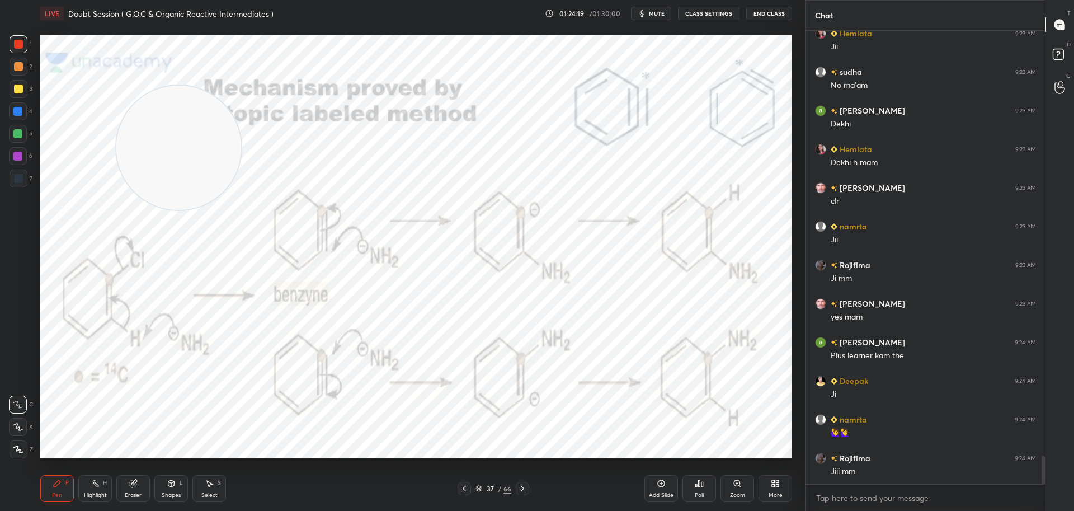
click at [522, 489] on icon at bounding box center [522, 488] width 9 height 9
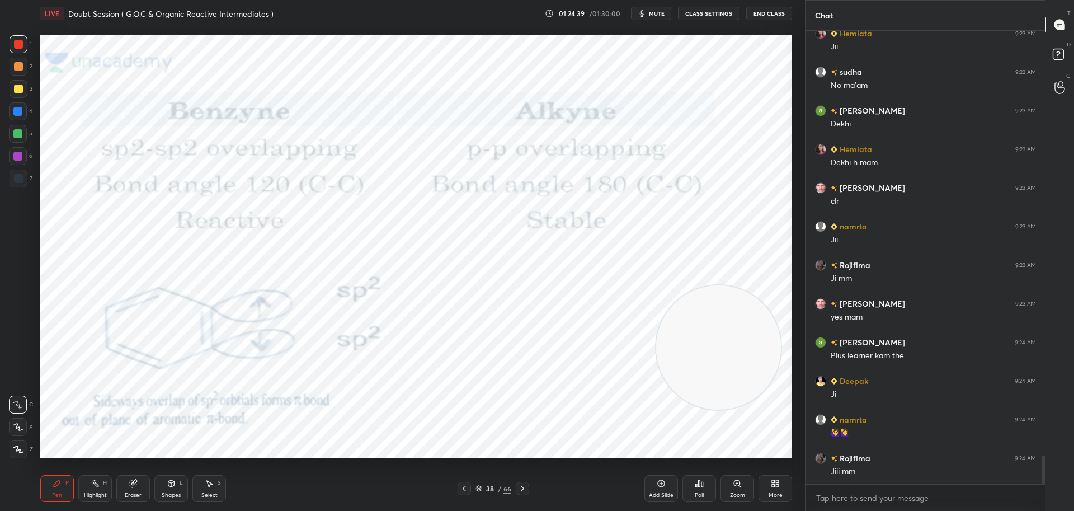
scroll to position [6820, 0]
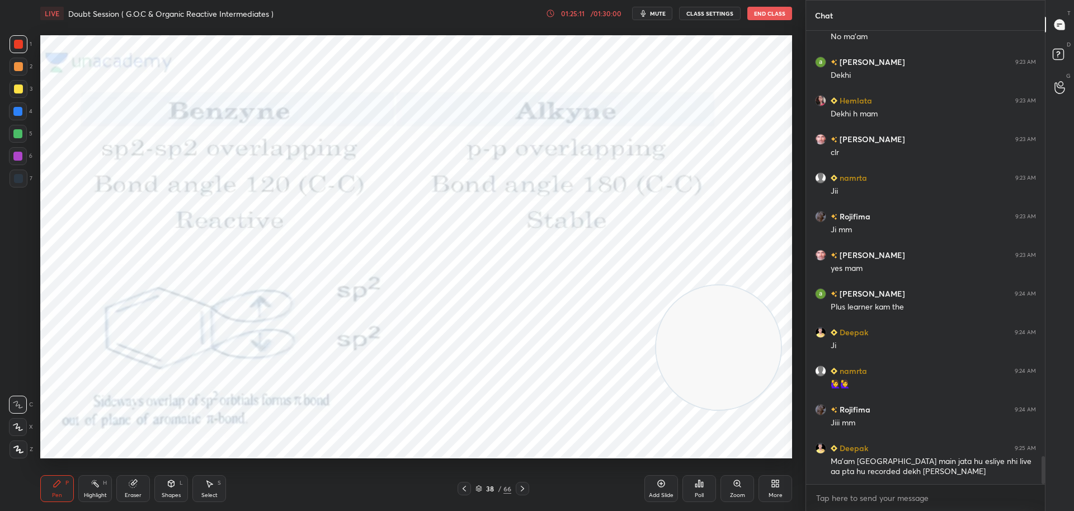
click at [552, 13] on icon at bounding box center [550, 13] width 9 height 9
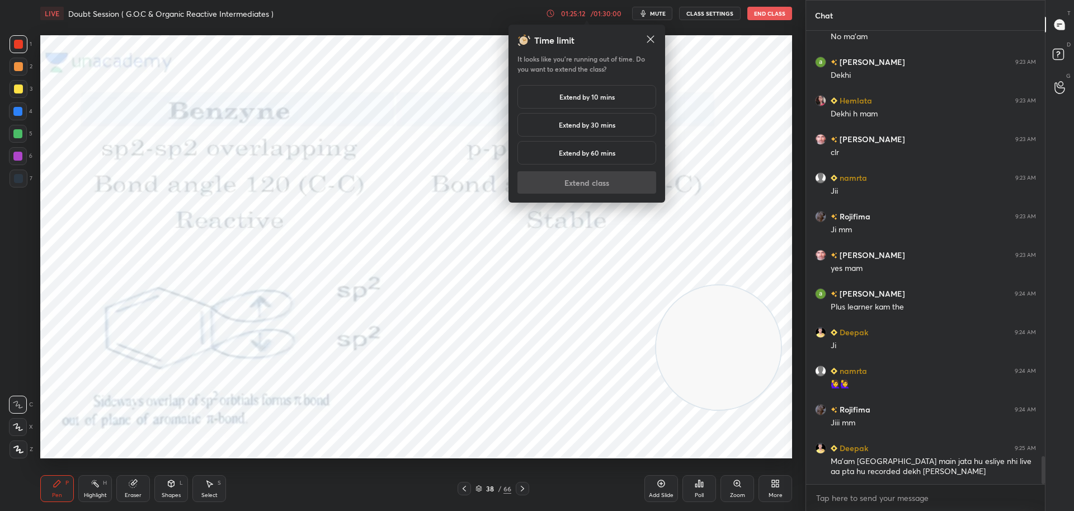
click at [556, 93] on div "Extend by 10 mins" at bounding box center [586, 96] width 139 height 23
click at [550, 188] on button "Extend class" at bounding box center [586, 182] width 139 height 22
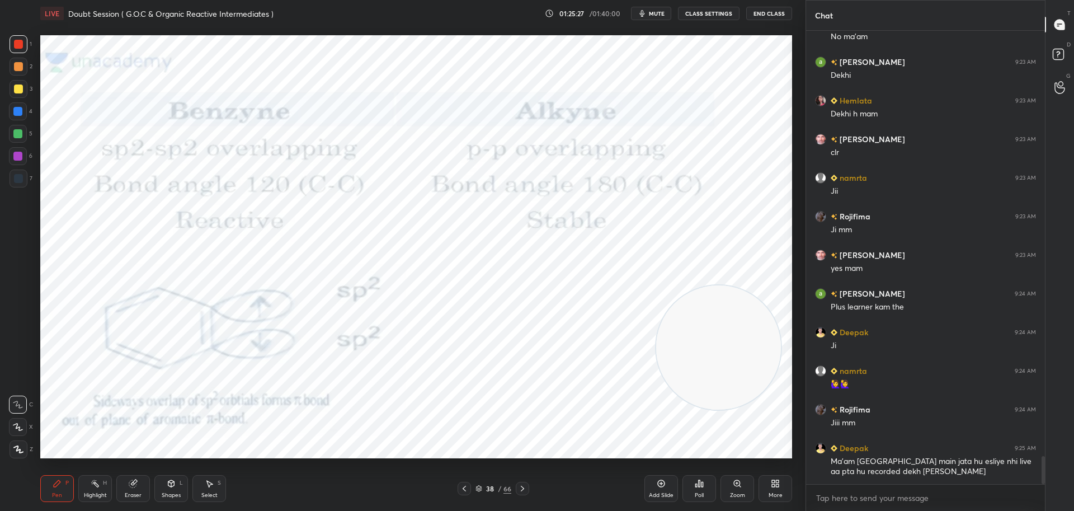
click at [524, 484] on icon at bounding box center [522, 488] width 9 height 9
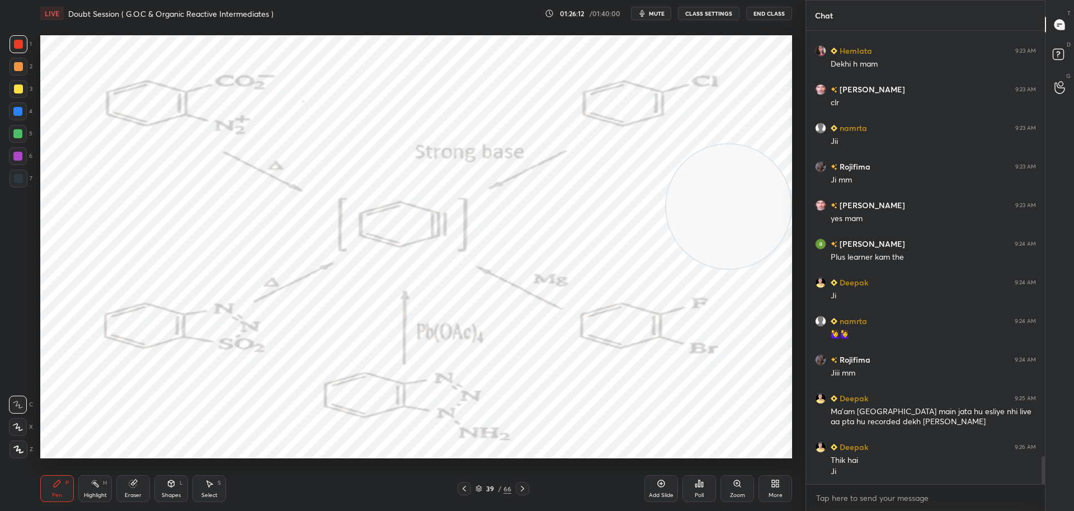
scroll to position [6908, 0]
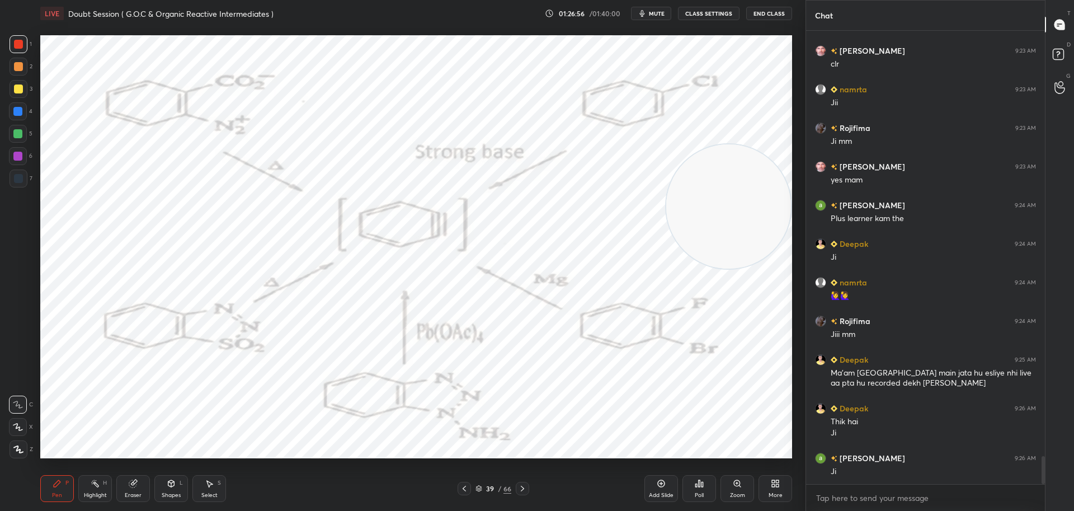
click at [525, 485] on icon at bounding box center [522, 488] width 9 height 9
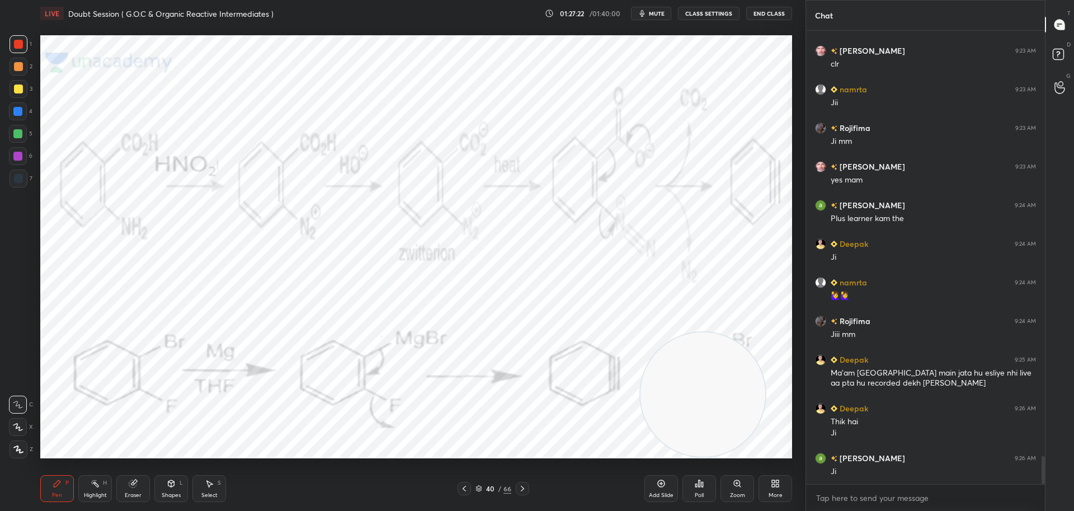
scroll to position [6947, 0]
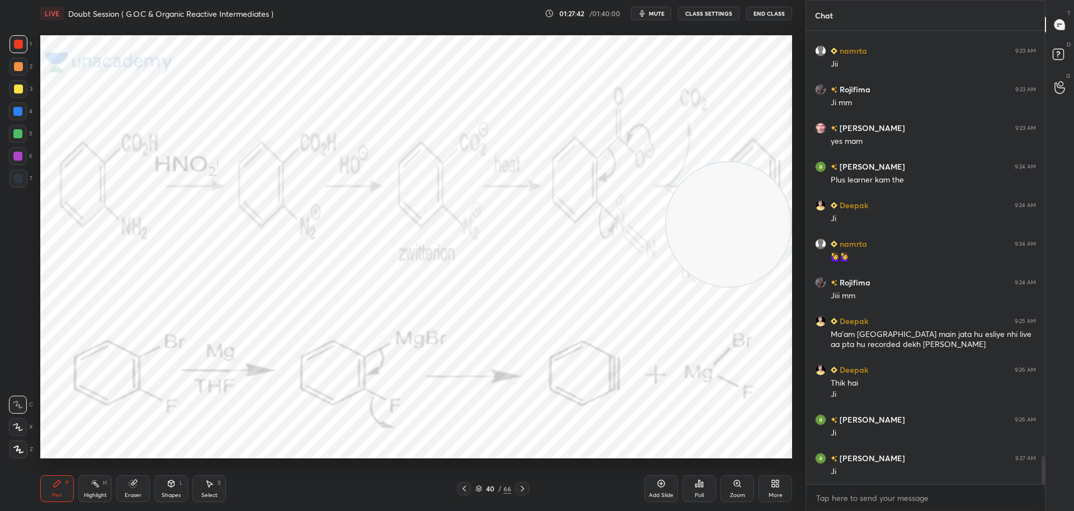
click at [523, 485] on icon at bounding box center [522, 488] width 9 height 9
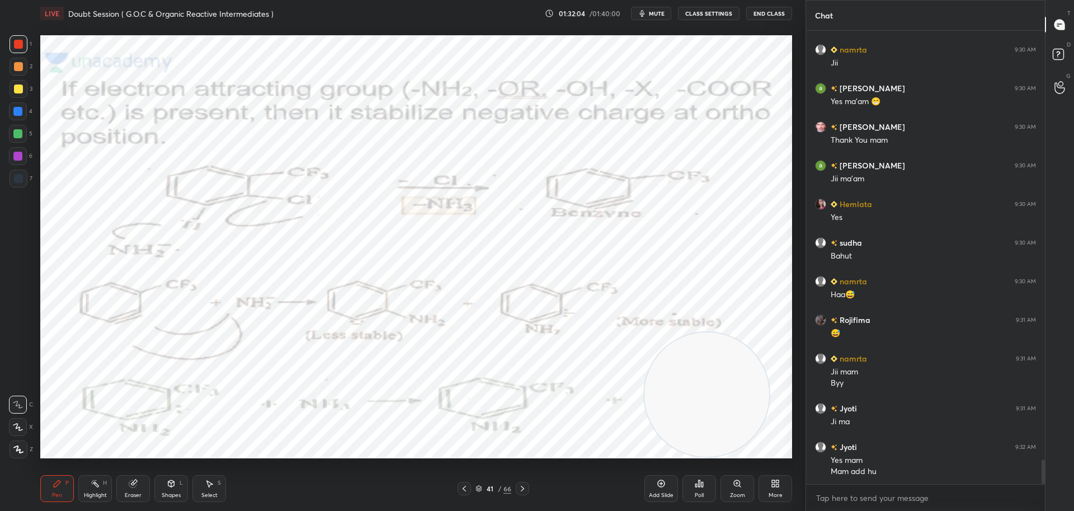
scroll to position [7868, 0]
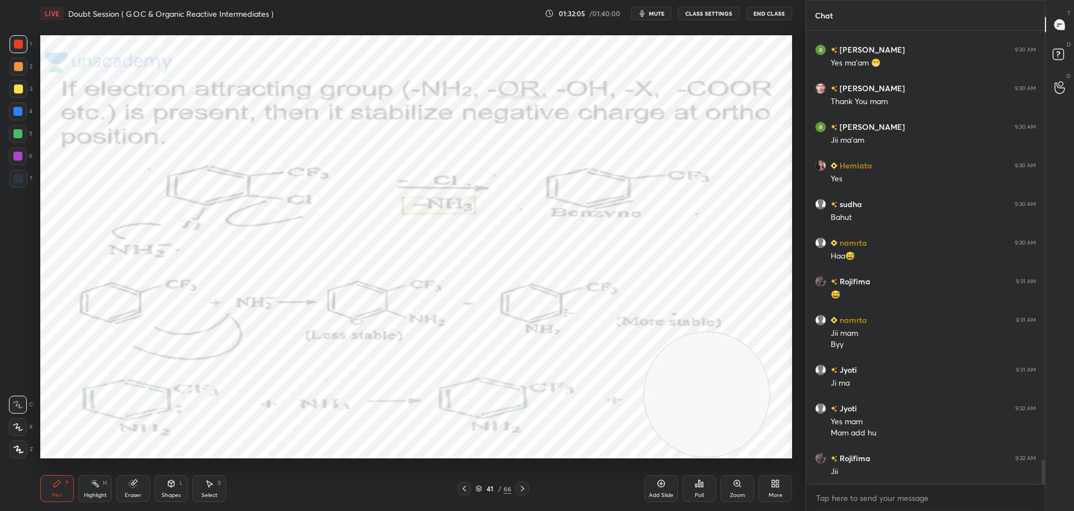
click at [766, 12] on button "End Class" at bounding box center [769, 13] width 46 height 13
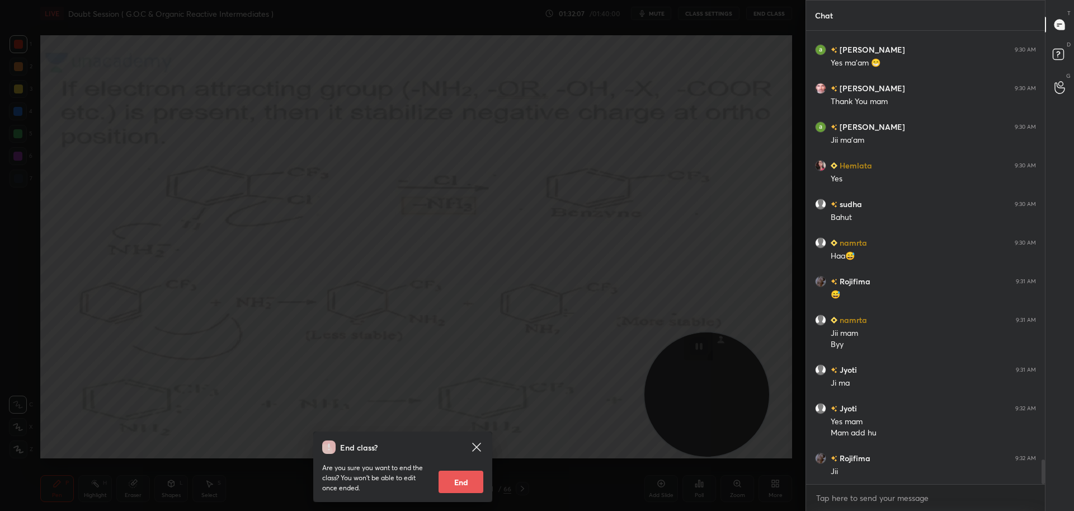
click at [449, 482] on button "End" at bounding box center [460, 481] width 45 height 22
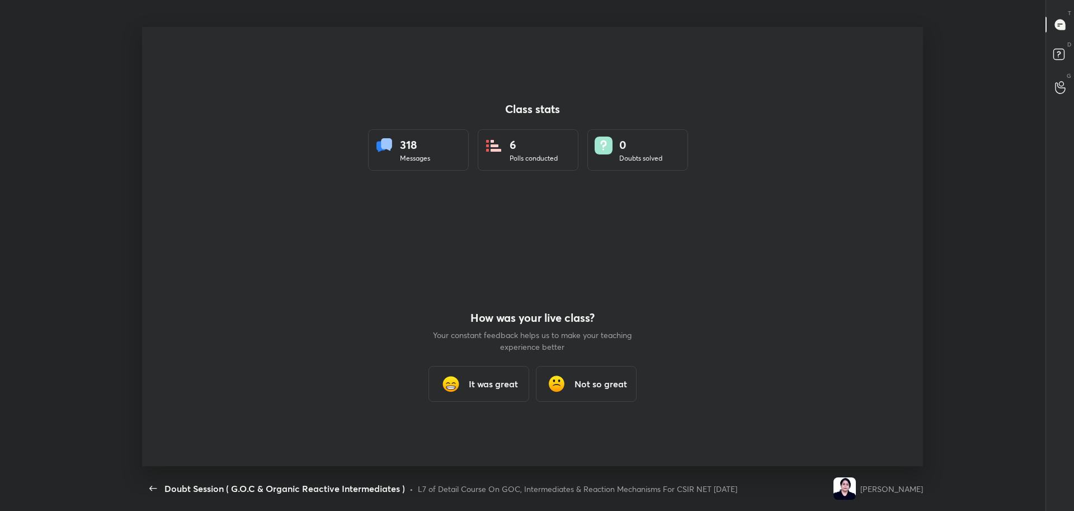
scroll to position [439, 1008]
click at [482, 392] on div "It was great" at bounding box center [478, 384] width 101 height 36
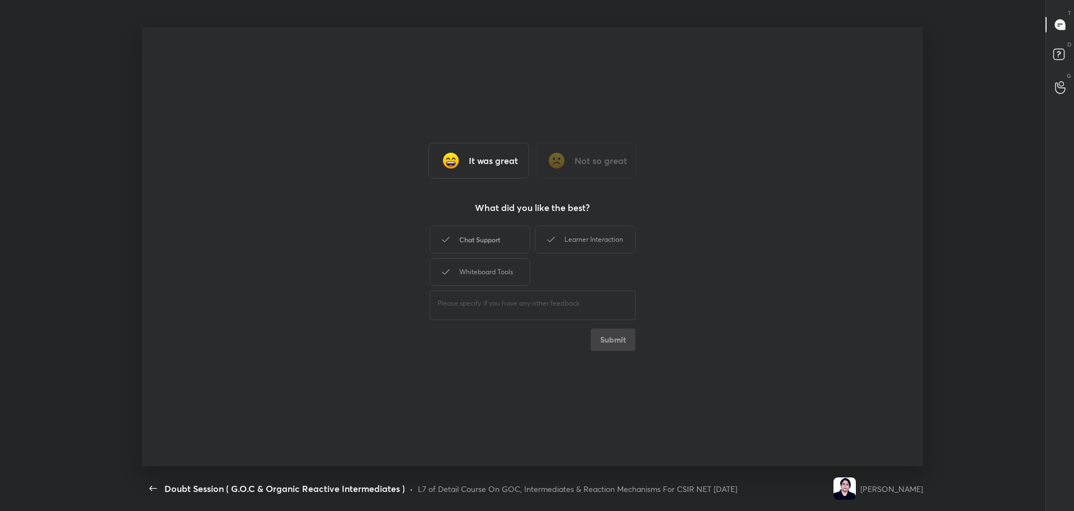
click at [522, 237] on div "Chat Support" at bounding box center [480, 239] width 101 height 28
click at [512, 265] on div "Whiteboard Tools" at bounding box center [480, 272] width 101 height 28
click at [601, 239] on div "Learner Interaction" at bounding box center [585, 239] width 101 height 28
click at [611, 331] on button "Submit" at bounding box center [613, 339] width 45 height 22
